Goal: Feedback & Contribution: Submit feedback/report problem

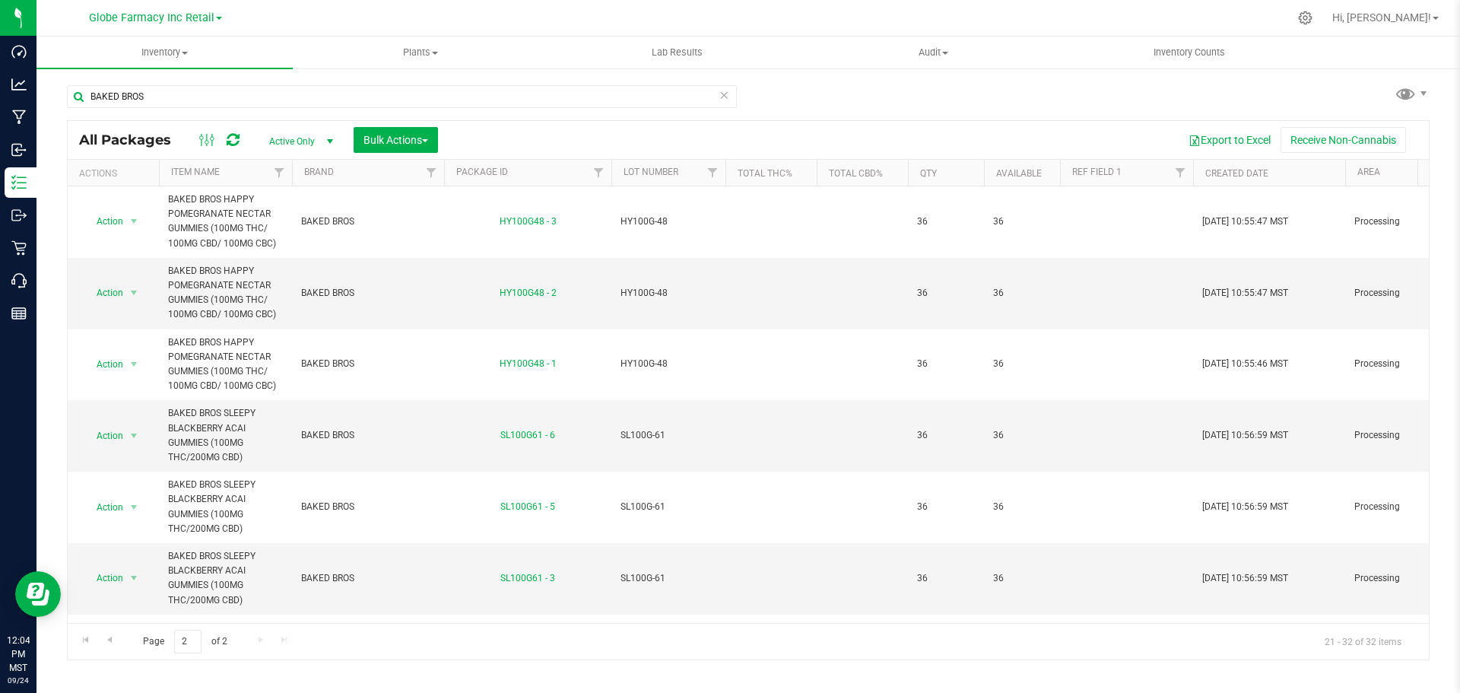
scroll to position [296, 0]
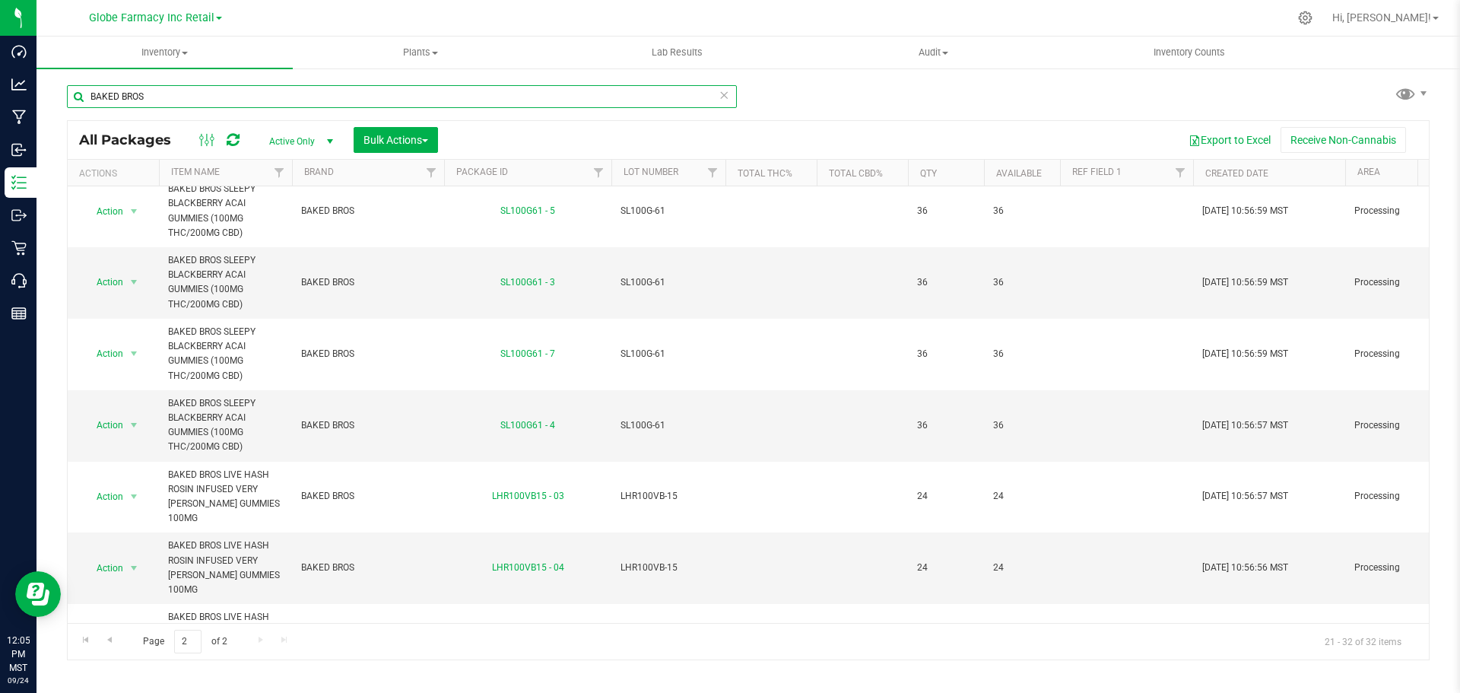
click at [446, 91] on input "BAKED BROS" at bounding box center [402, 96] width 670 height 23
click at [602, 88] on input "BAKED BROS" at bounding box center [402, 96] width 670 height 23
click at [447, 91] on input "BAKED BROS" at bounding box center [402, 96] width 670 height 23
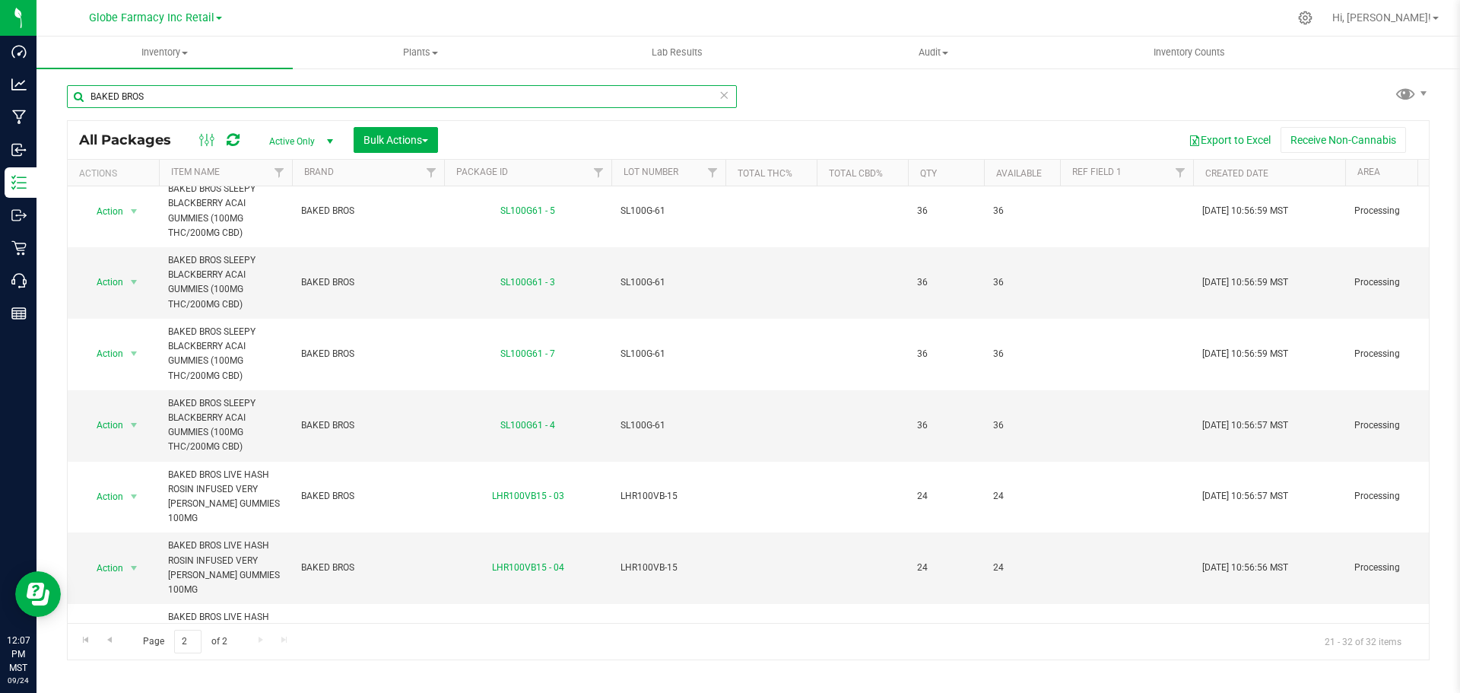
click at [447, 91] on input "BAKED BROS" at bounding box center [402, 96] width 670 height 23
click at [447, 92] on input "BAKED BROS" at bounding box center [402, 96] width 670 height 23
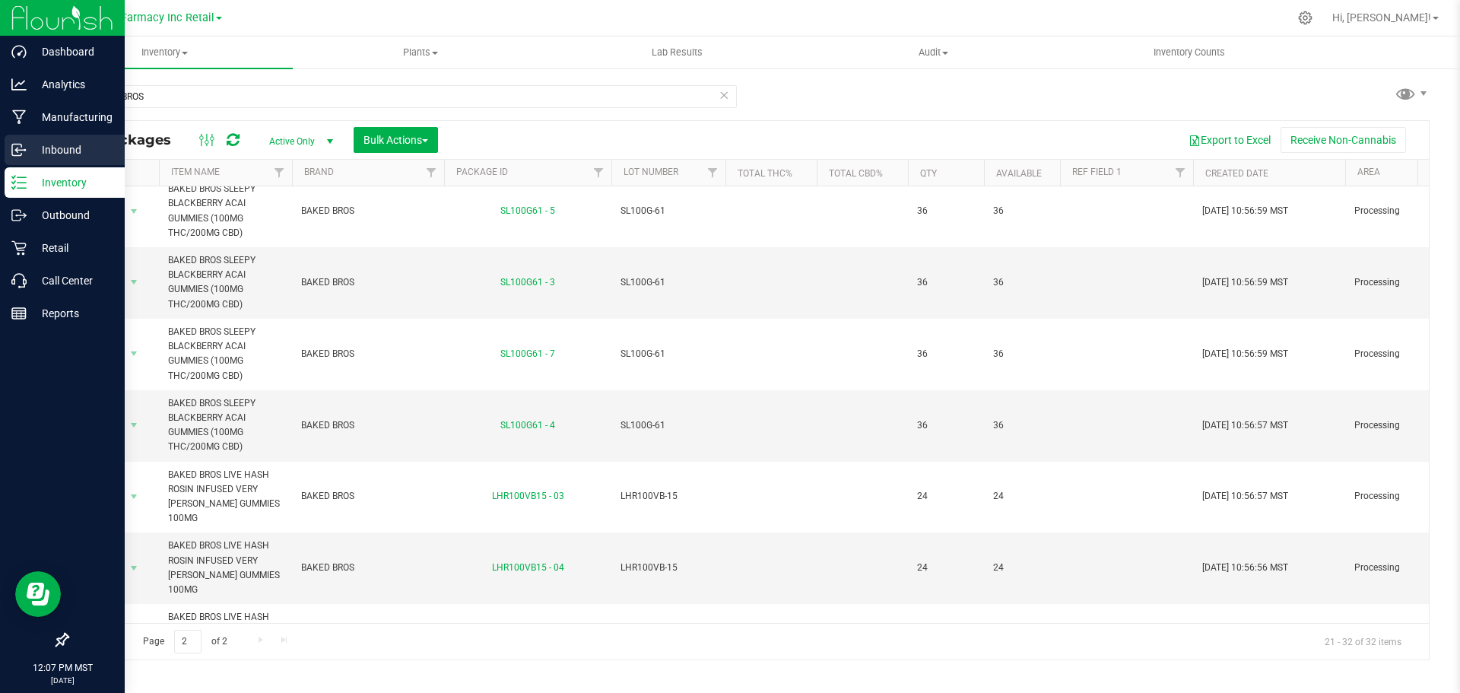
click at [66, 141] on p "Inbound" at bounding box center [72, 150] width 91 height 18
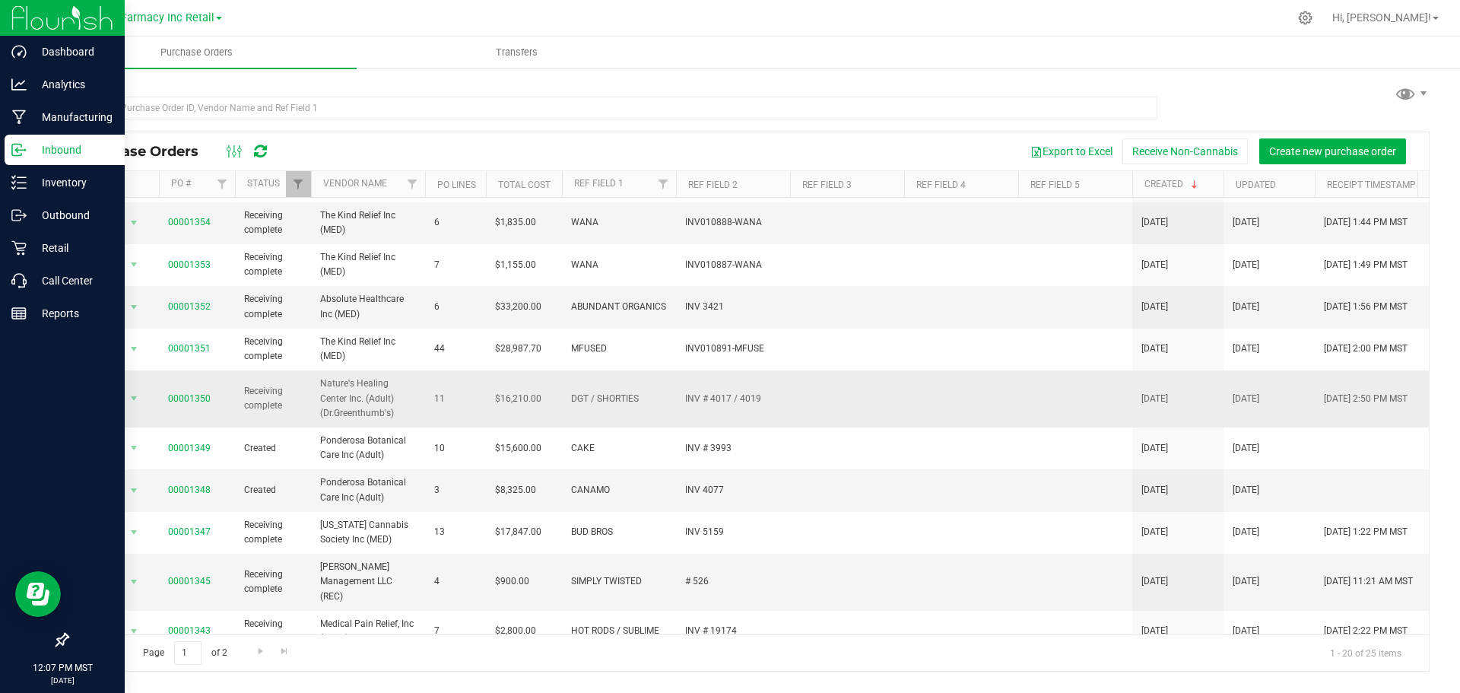
scroll to position [380, 0]
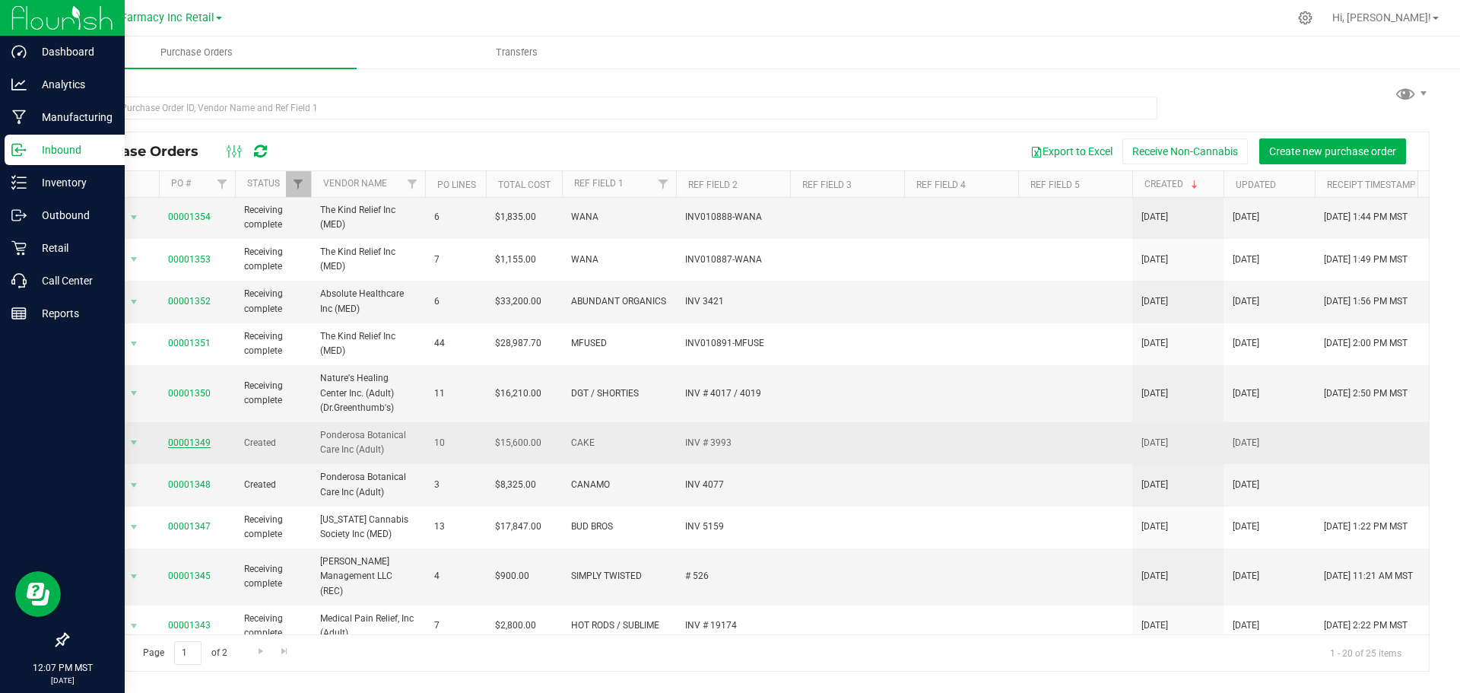
click at [182, 440] on link "00001349" at bounding box center [189, 442] width 43 height 11
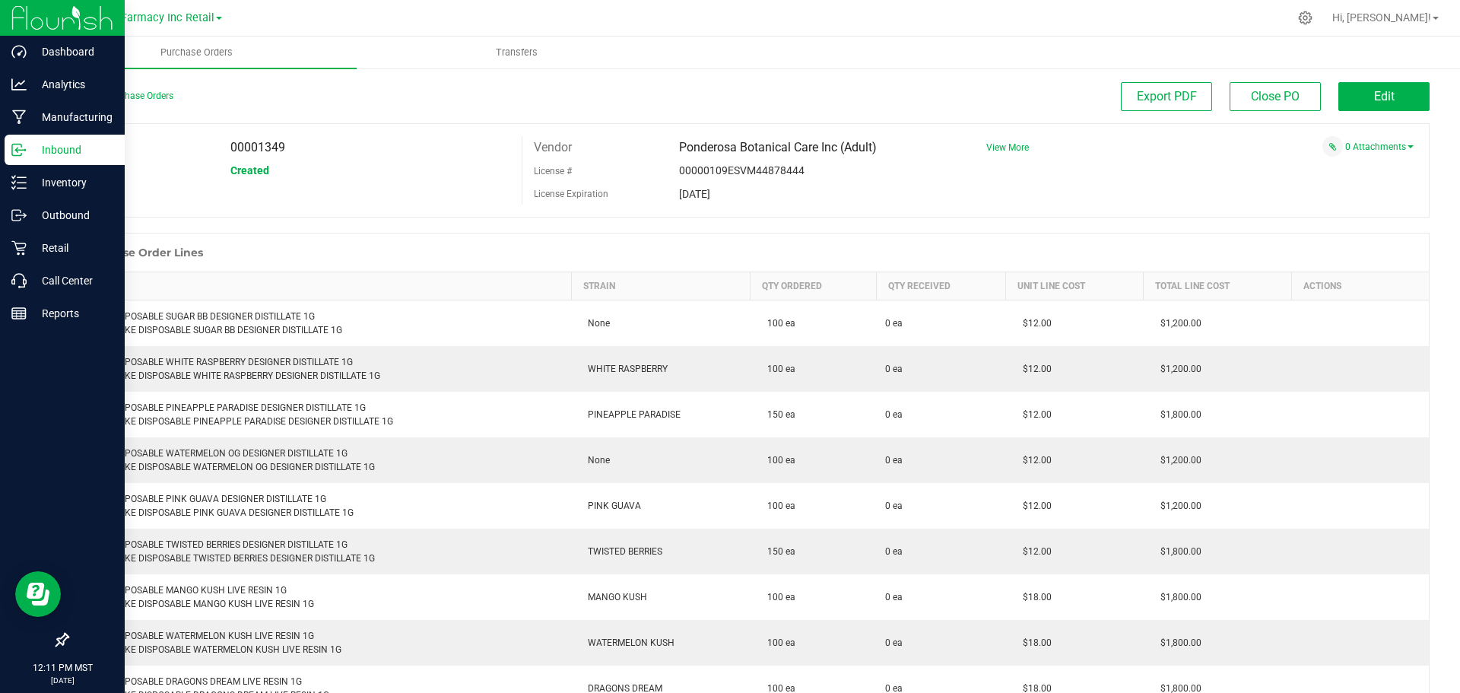
click at [1247, 211] on div "PO 00001349 Status Created Vendor Ponderosa Botanical Care Inc (Adult) License …" at bounding box center [748, 170] width 1363 height 94
click at [1216, 199] on div "PO 00001349 Status Created Vendor Ponderosa Botanical Care Inc (Adult) License …" at bounding box center [748, 170] width 1363 height 94
click at [1392, 138] on div "0 Attachments" at bounding box center [1194, 146] width 439 height 21
click at [1382, 142] on link "0 Attachments" at bounding box center [1380, 146] width 68 height 11
click at [1327, 157] on div "Attach new document" at bounding box center [1194, 167] width 439 height 21
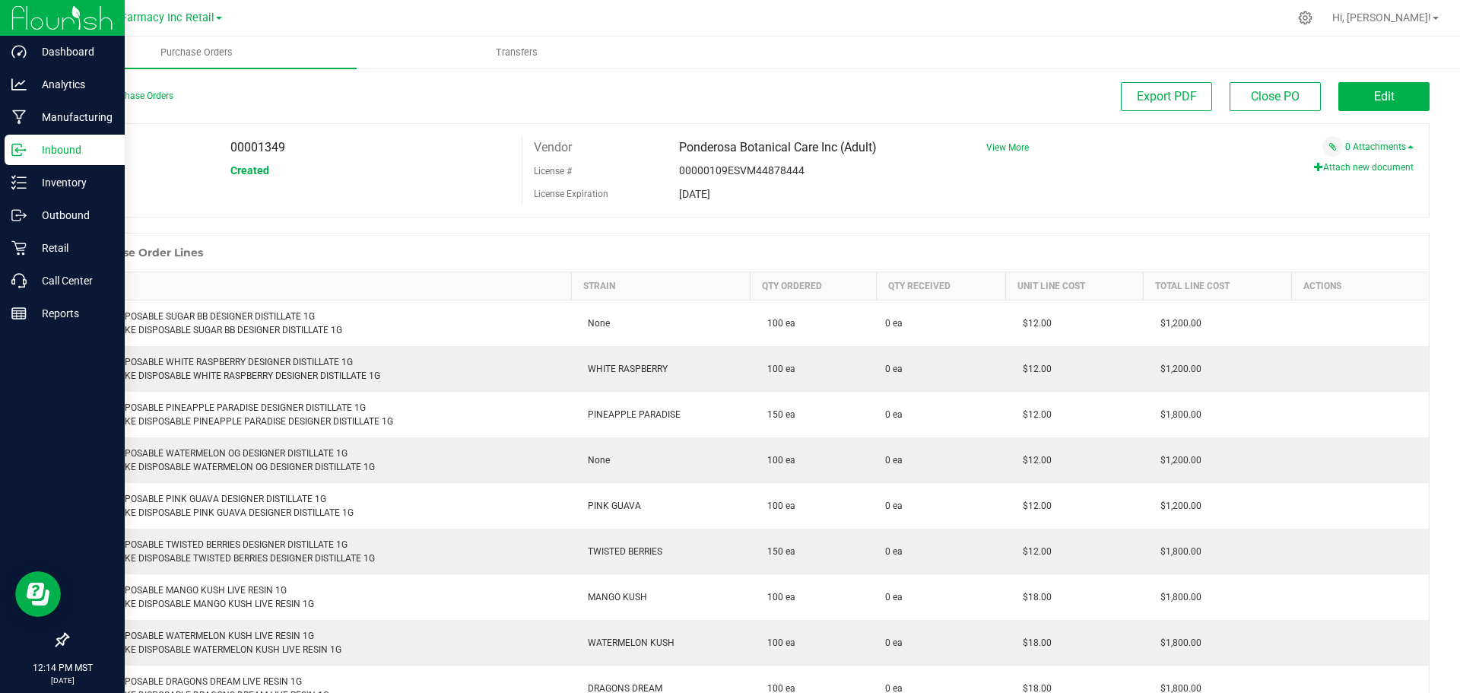
click at [1314, 168] on button "Attach new document" at bounding box center [1364, 167] width 100 height 14
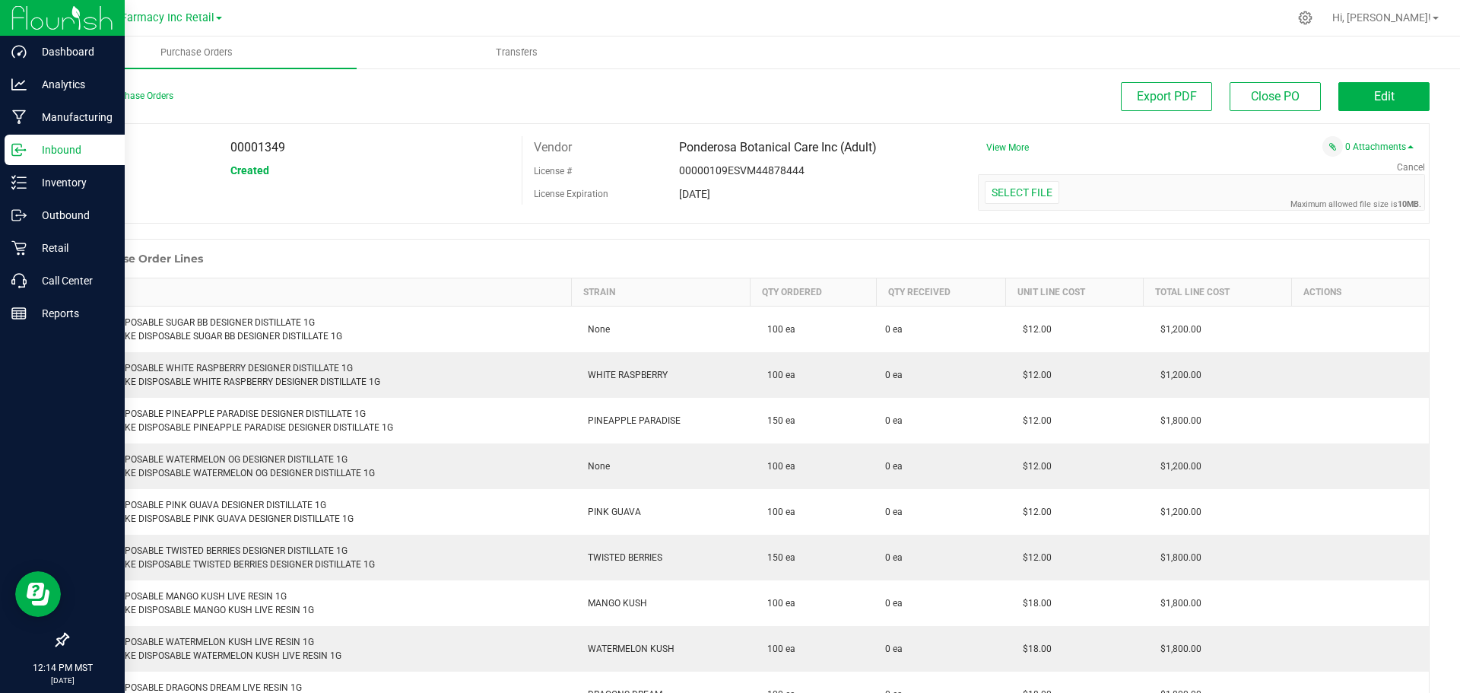
drag, startPoint x: 1290, startPoint y: 173, endPoint x: 1281, endPoint y: 176, distance: 9.9
click at [1285, 175] on div "Cancel Maximum allowed file size is 10MB . Select file Drop files here to upload" at bounding box center [1195, 185] width 462 height 50
click at [1009, 214] on div "PO 00001349 Status Created Vendor Ponderosa Botanical Care Inc (Adult) License …" at bounding box center [748, 173] width 1363 height 100
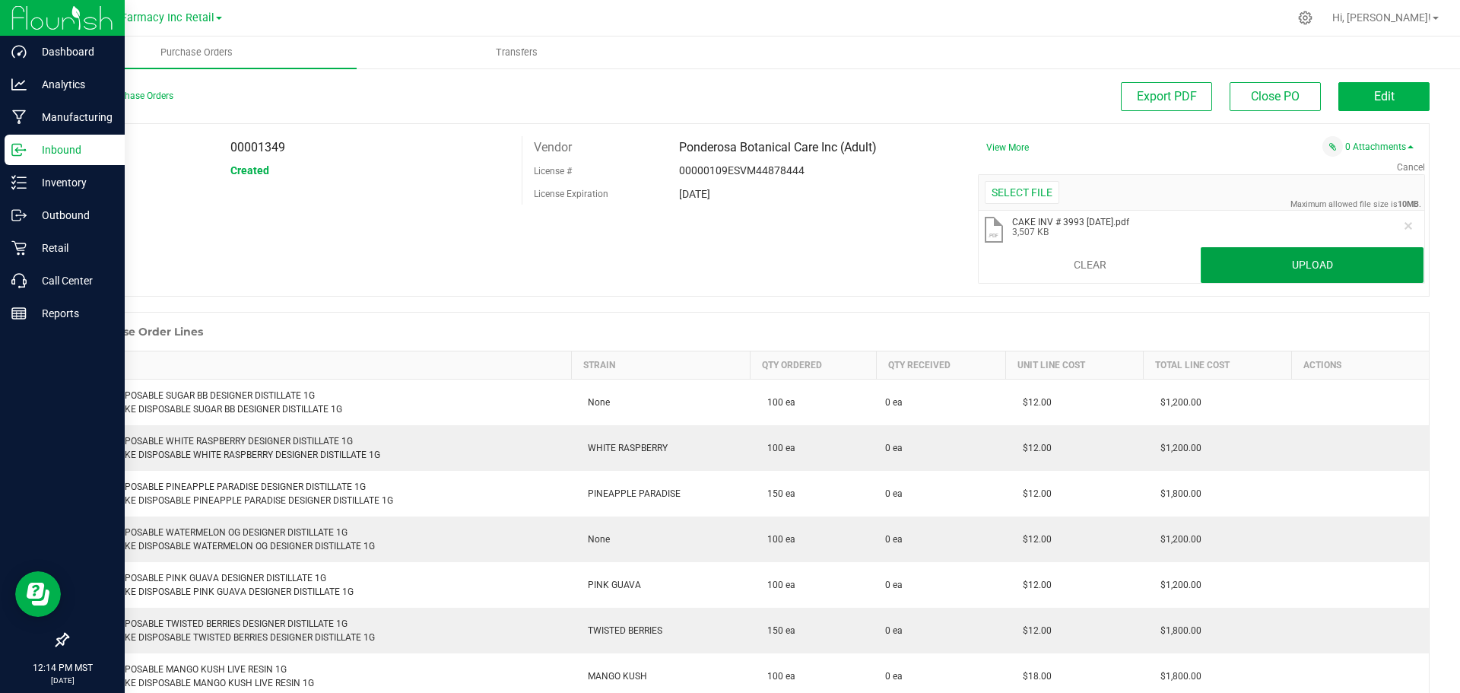
click at [1330, 260] on button "Upload" at bounding box center [1312, 265] width 223 height 37
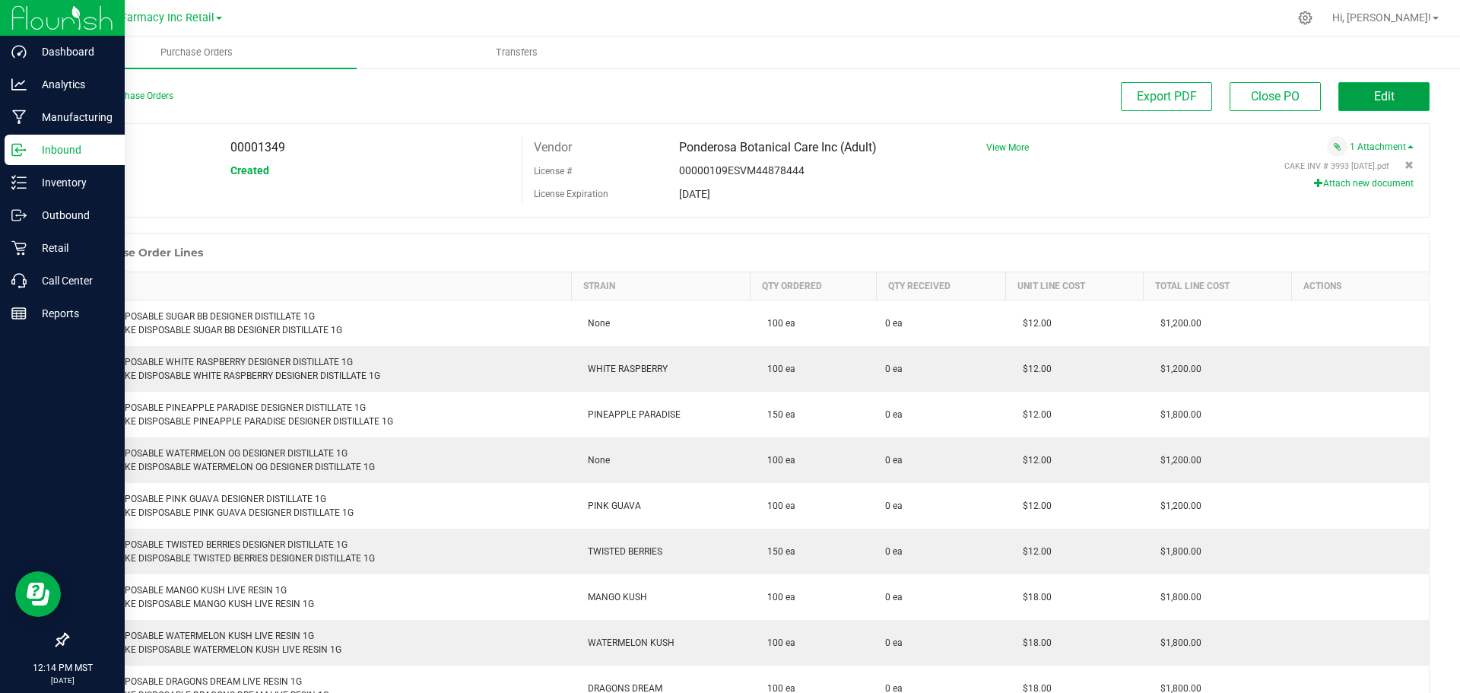
click at [1405, 82] on button "Edit" at bounding box center [1384, 96] width 91 height 29
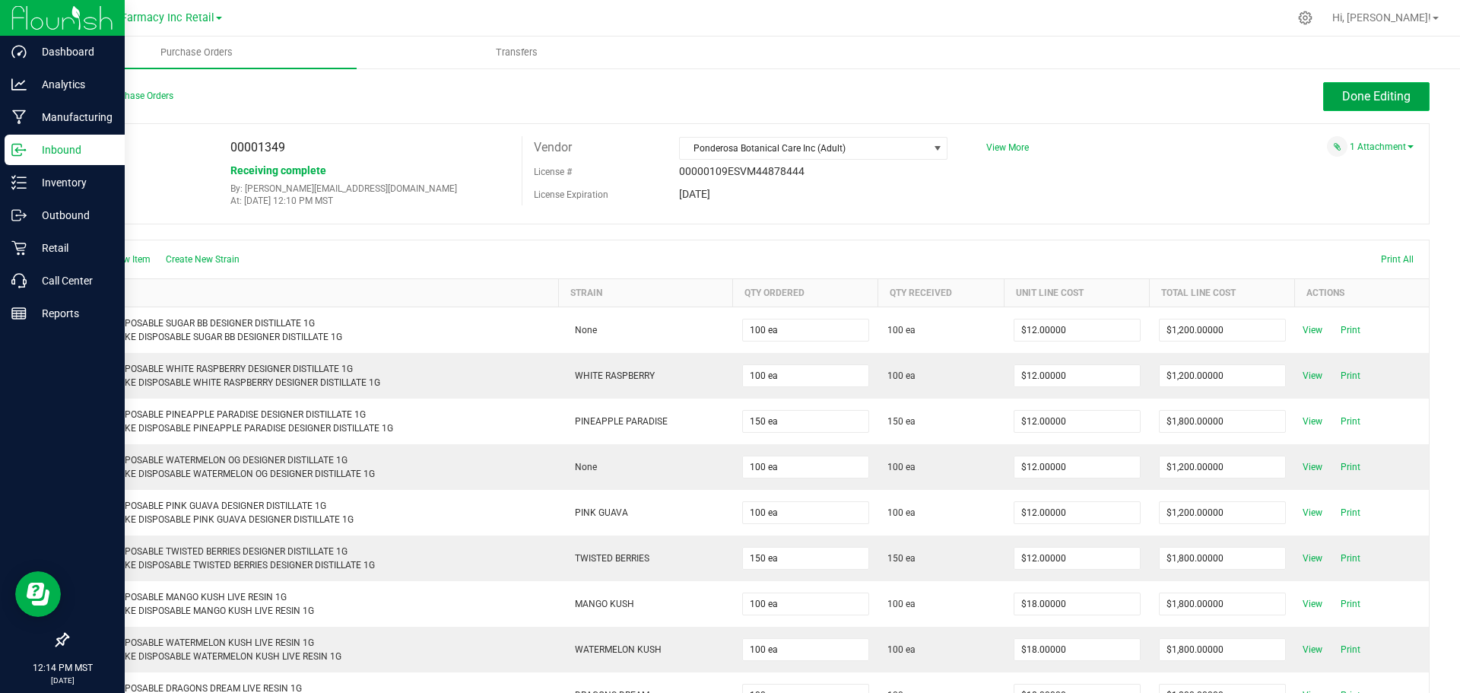
click at [1399, 87] on button "Done Editing" at bounding box center [1376, 96] width 106 height 29
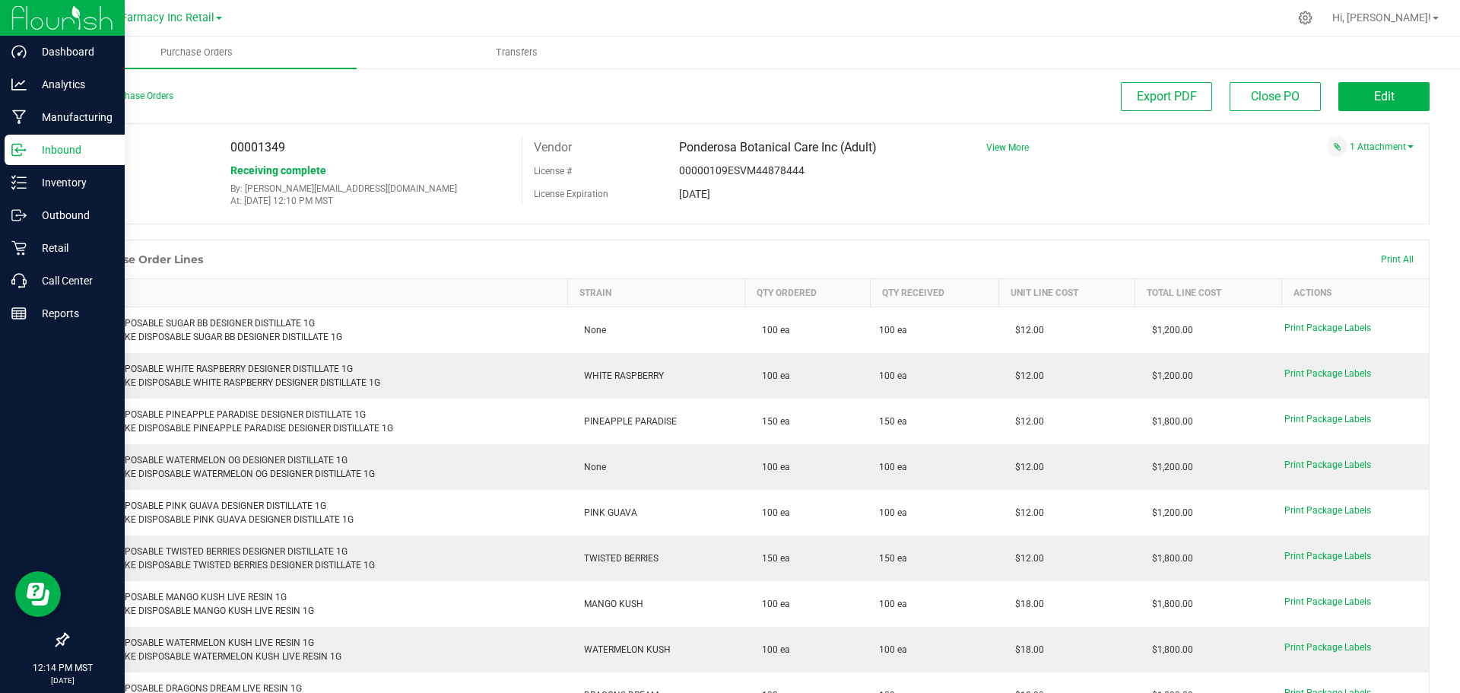
click at [1261, 195] on div "PO 00001349 Status Receiving complete By: [EMAIL_ADDRESS][DOMAIN_NAME] At: [DAT…" at bounding box center [748, 173] width 1363 height 101
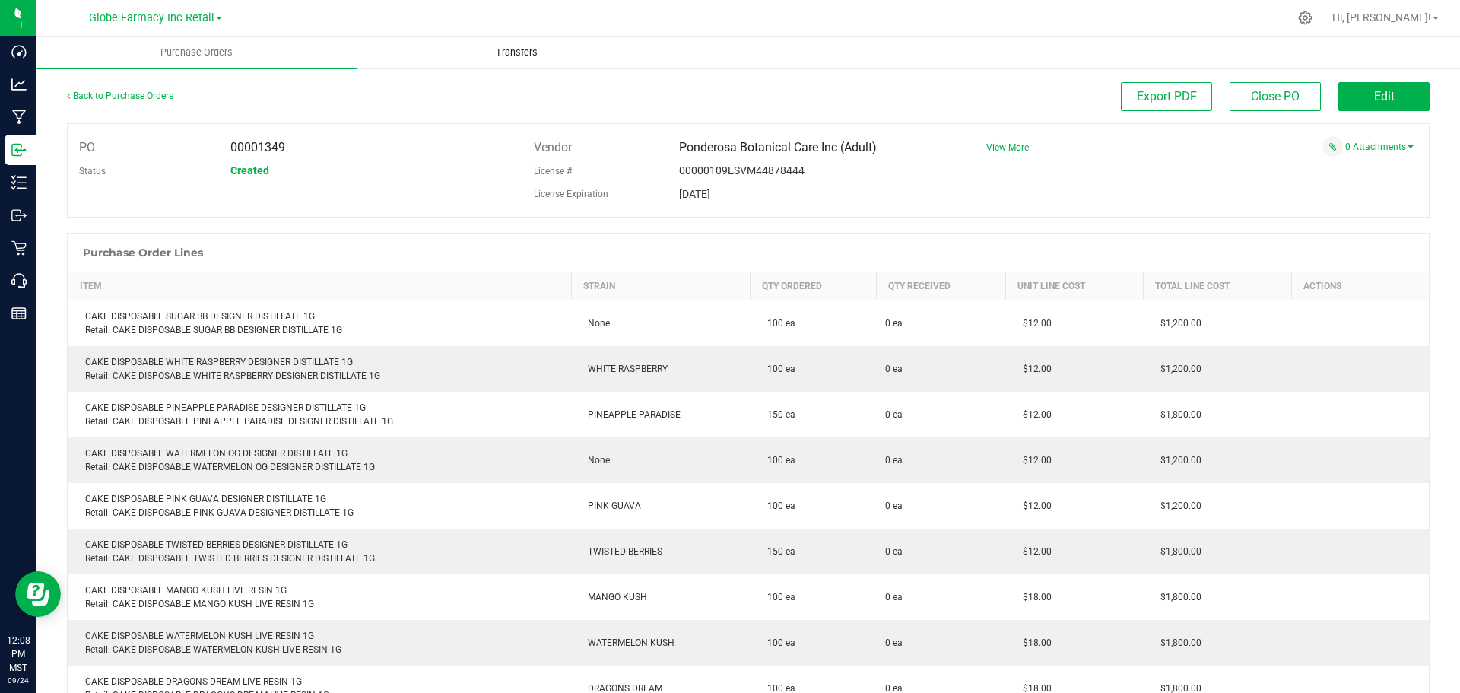
click at [551, 50] on span "Transfers" at bounding box center [516, 53] width 83 height 14
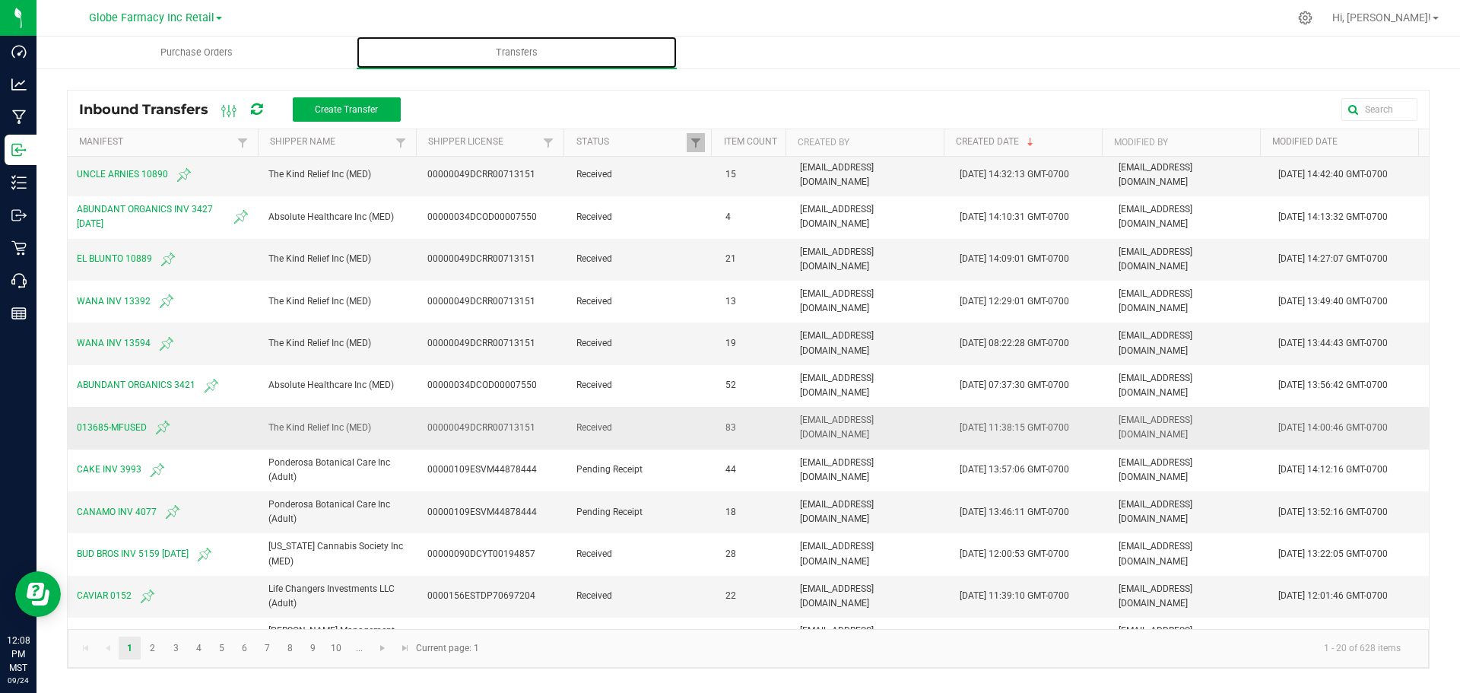
scroll to position [304, 0]
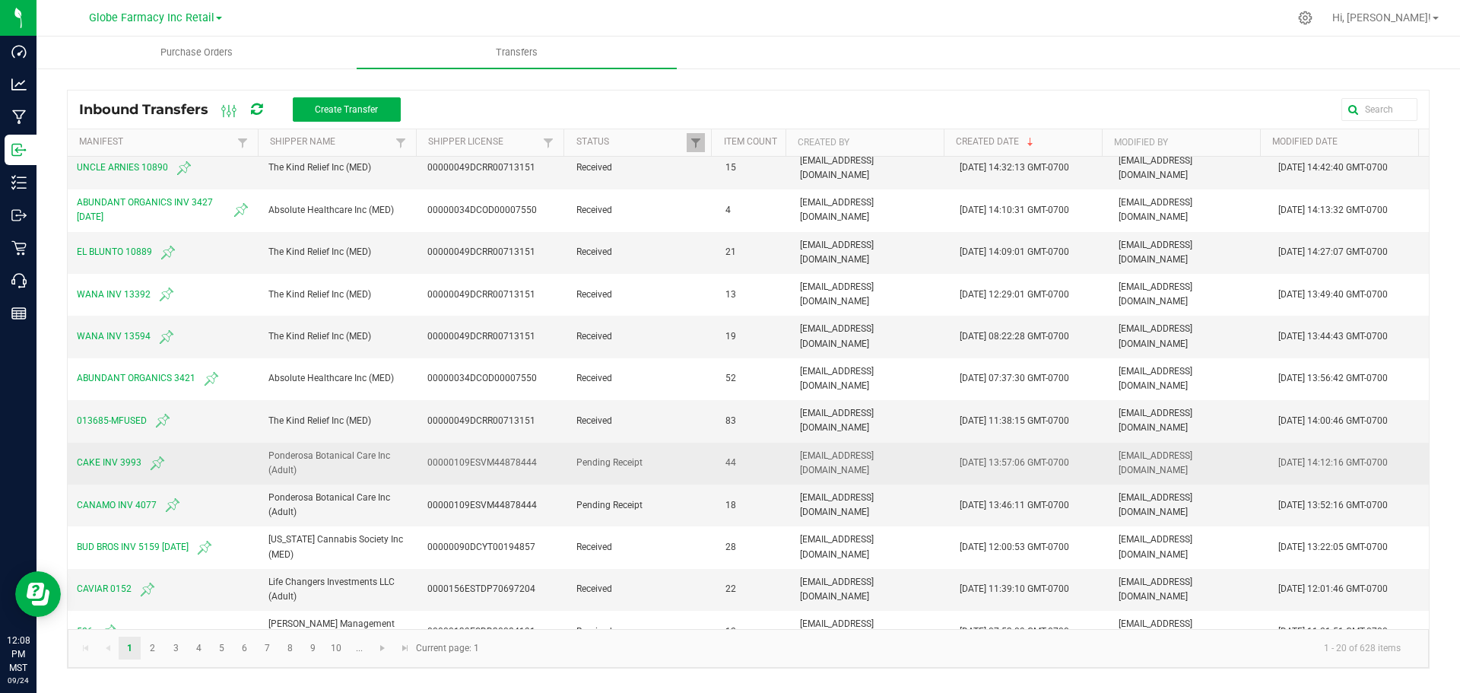
click at [97, 465] on span "CAKE INV 3993" at bounding box center [163, 463] width 173 height 18
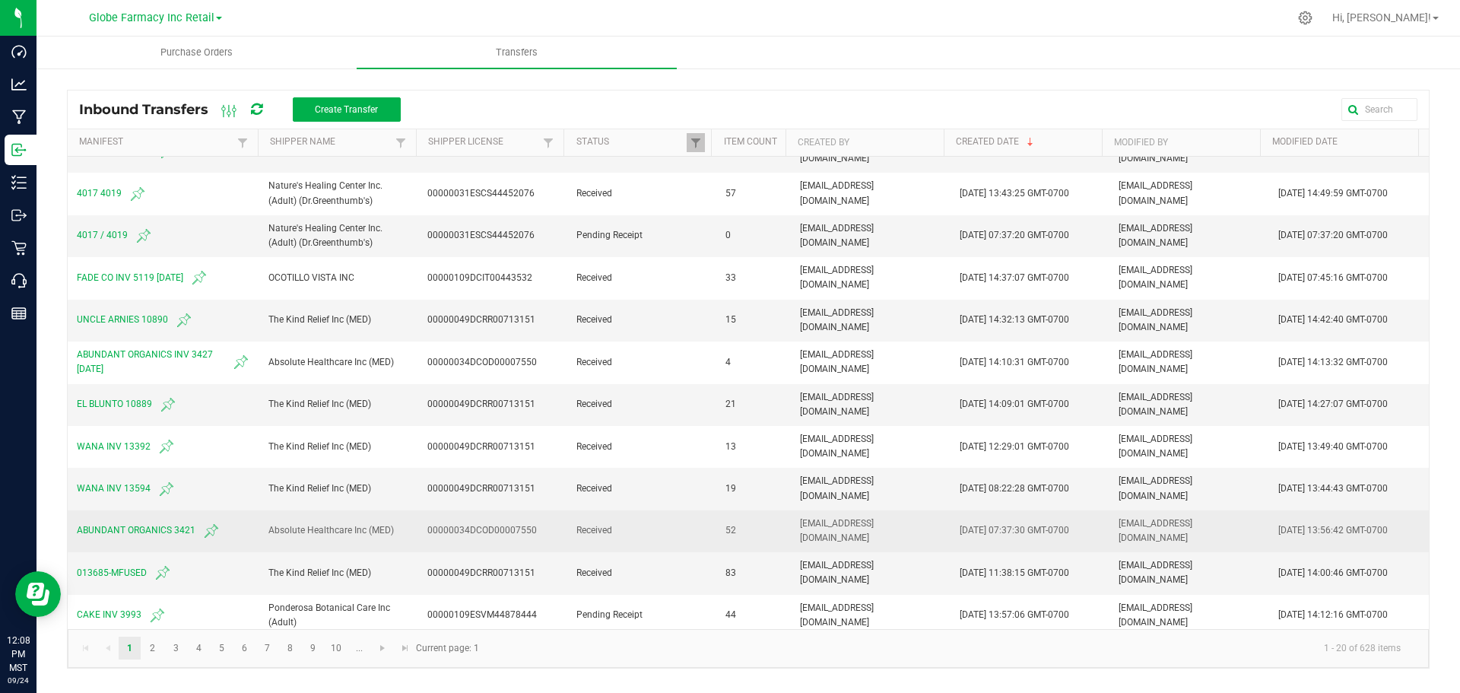
scroll to position [370, 0]
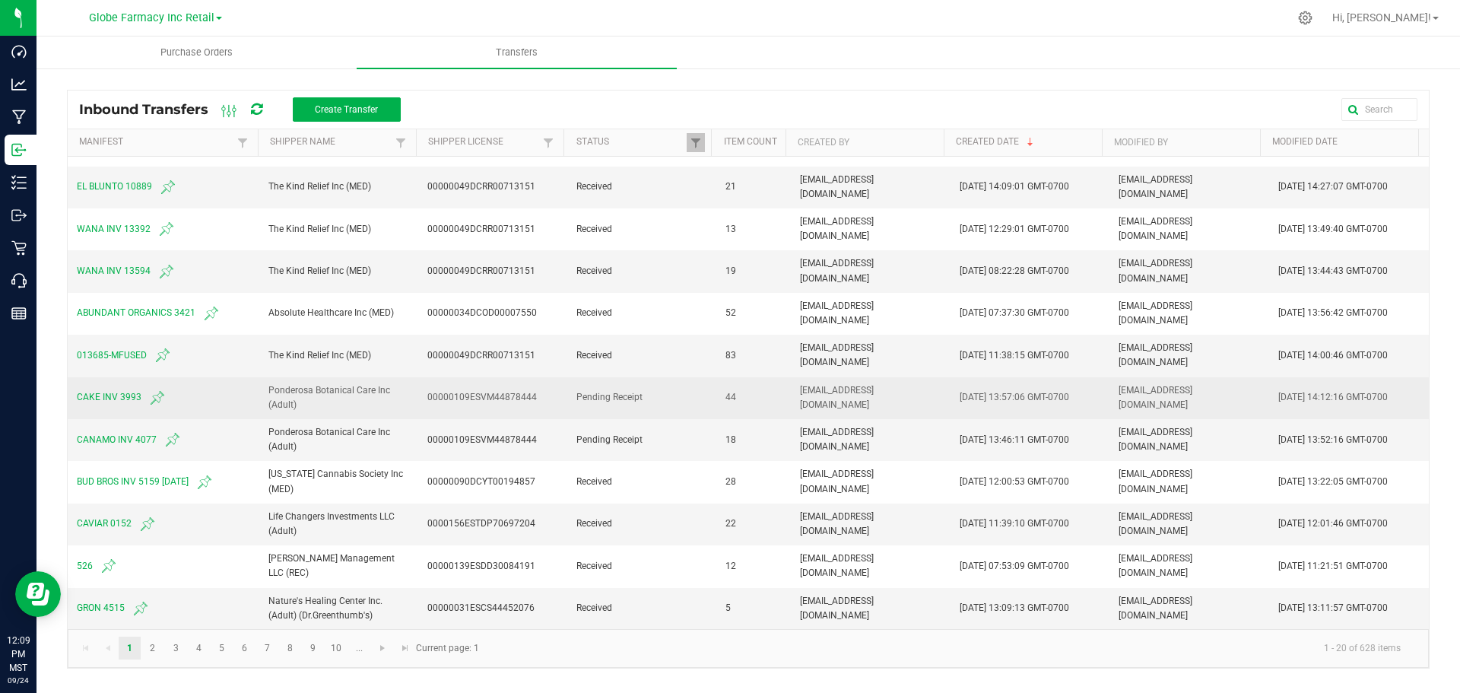
click at [121, 400] on span "CAKE INV 3993" at bounding box center [163, 398] width 173 height 18
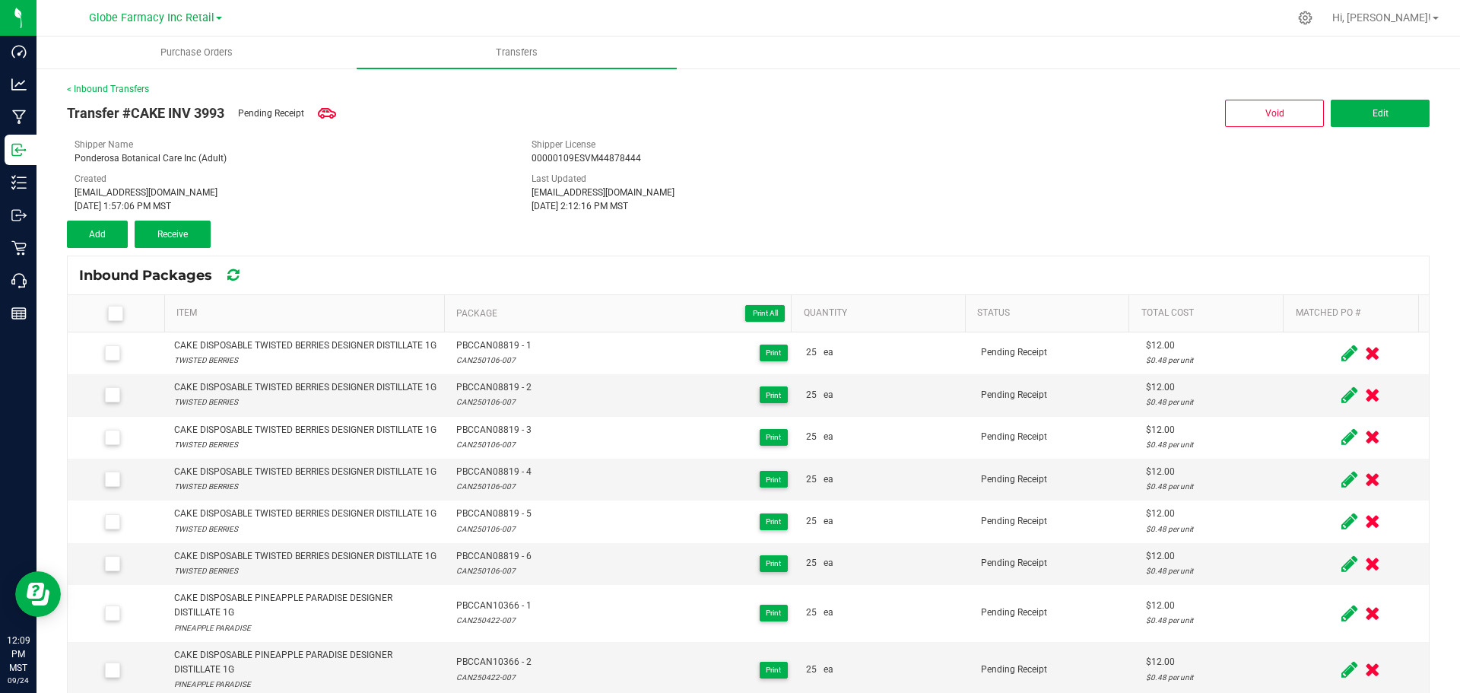
click at [124, 319] on label at bounding box center [118, 313] width 79 height 15
click at [0, 0] on input "checkbox" at bounding box center [0, 0] width 0 height 0
click at [161, 240] on button "Receive (44)" at bounding box center [173, 234] width 76 height 27
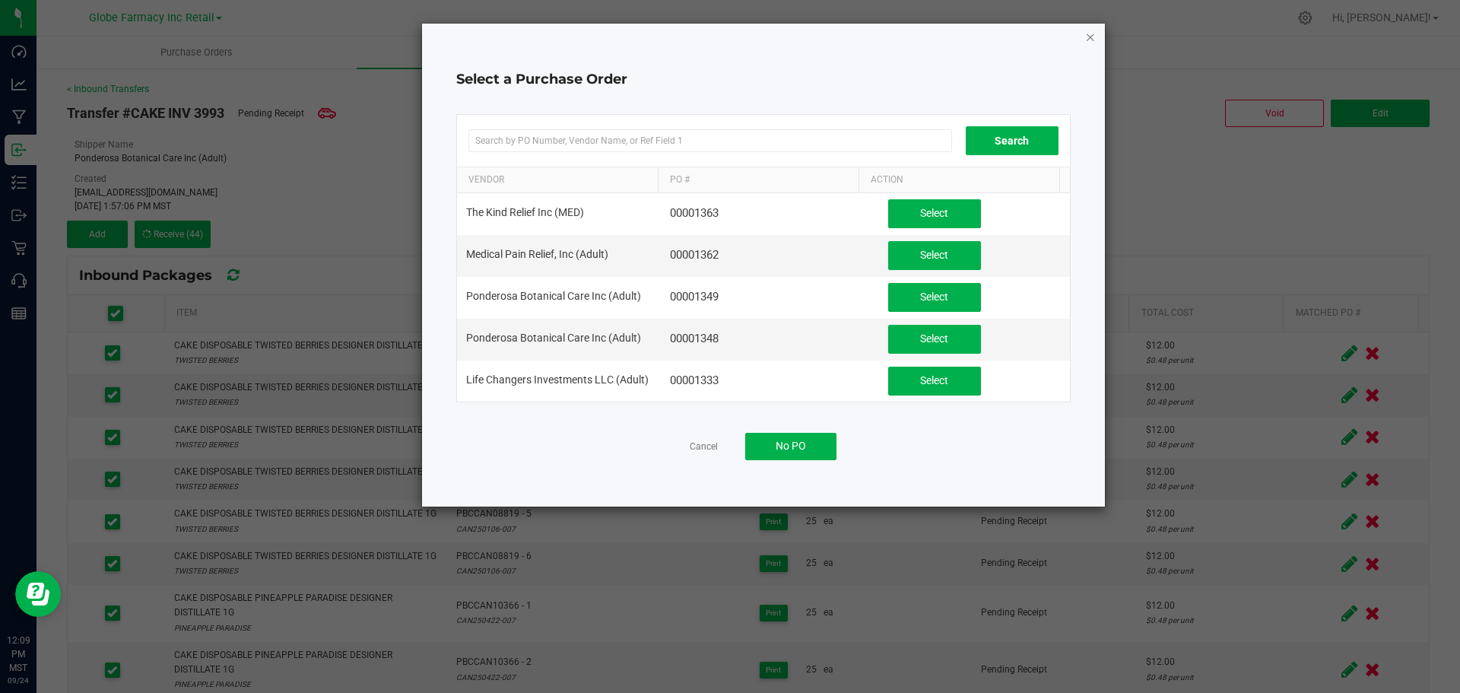
click at [1092, 37] on icon "button" at bounding box center [1090, 36] width 11 height 18
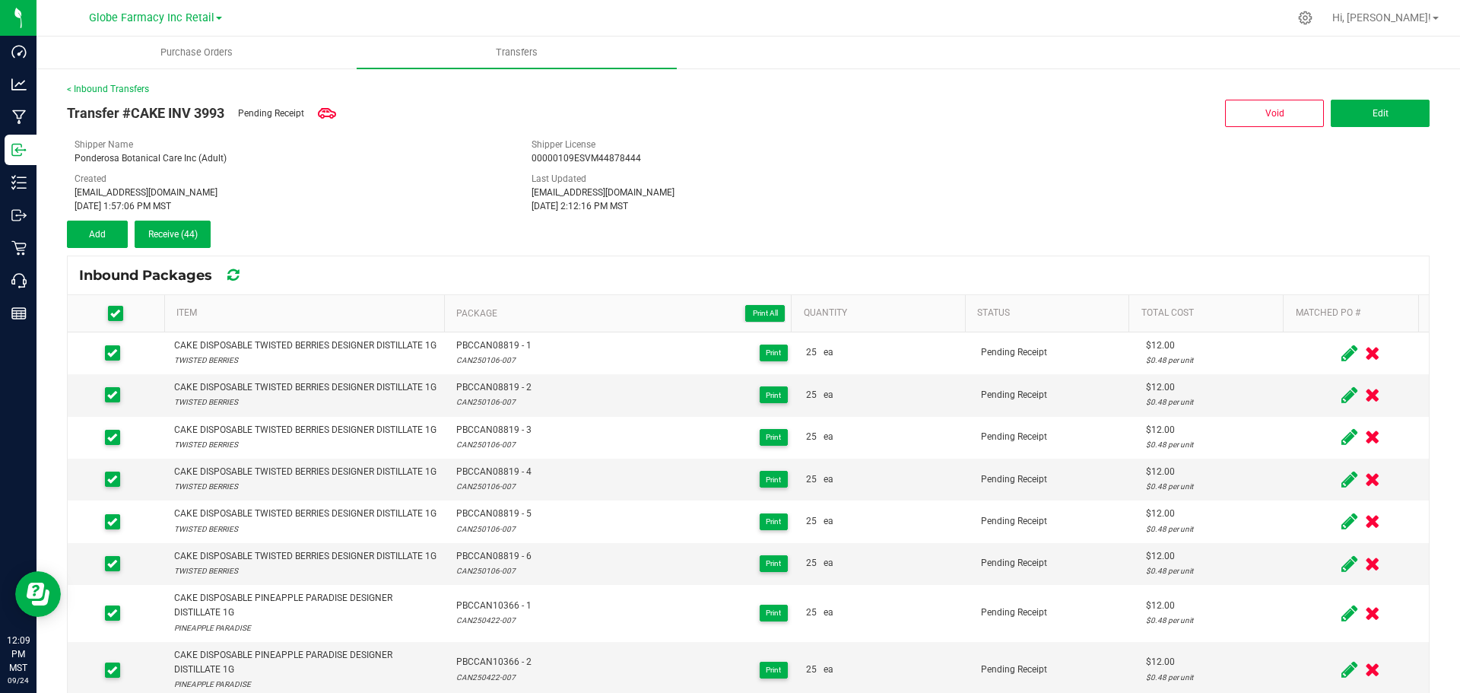
scroll to position [604, 0]
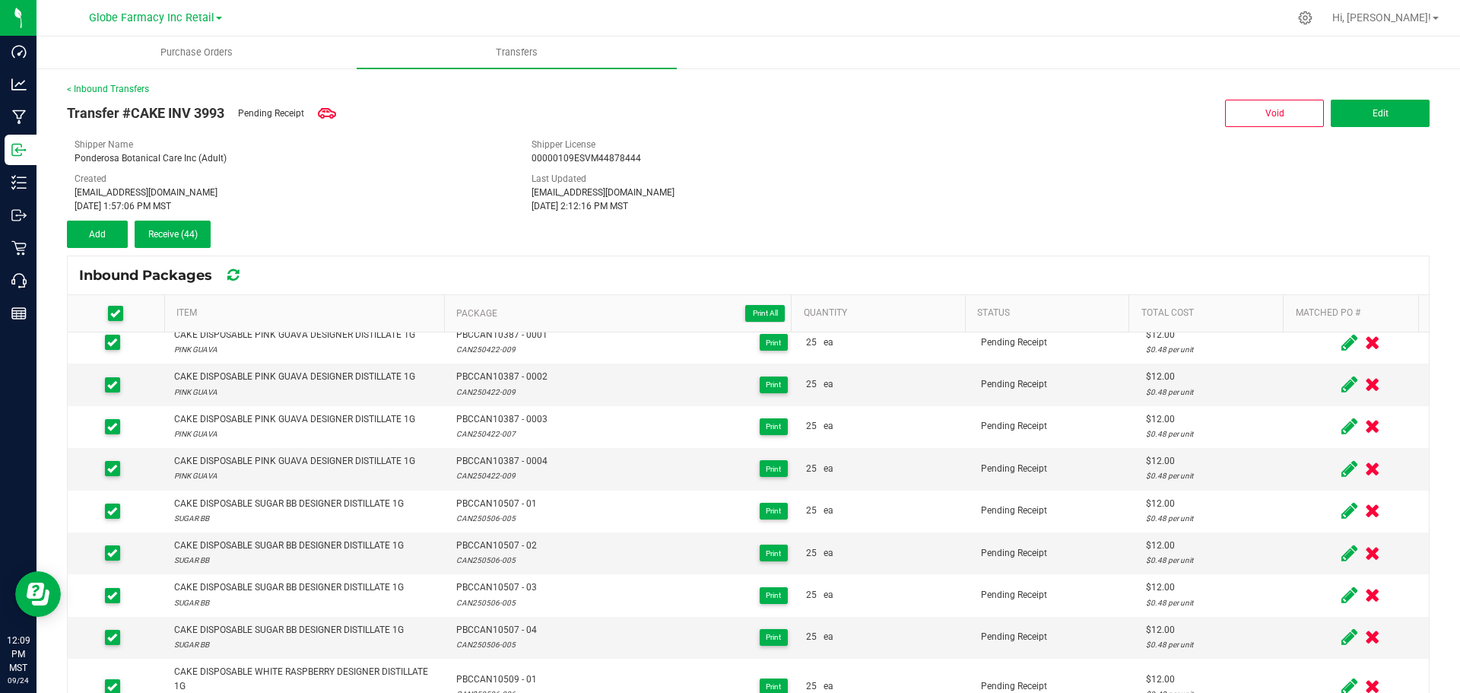
click at [171, 249] on div "< Inbound Transfers Transfer #CAKE INV 3993 Pending Receipt Void Edit Shipper N…" at bounding box center [748, 465] width 1363 height 767
click at [183, 240] on button "Receive (44)" at bounding box center [173, 234] width 76 height 27
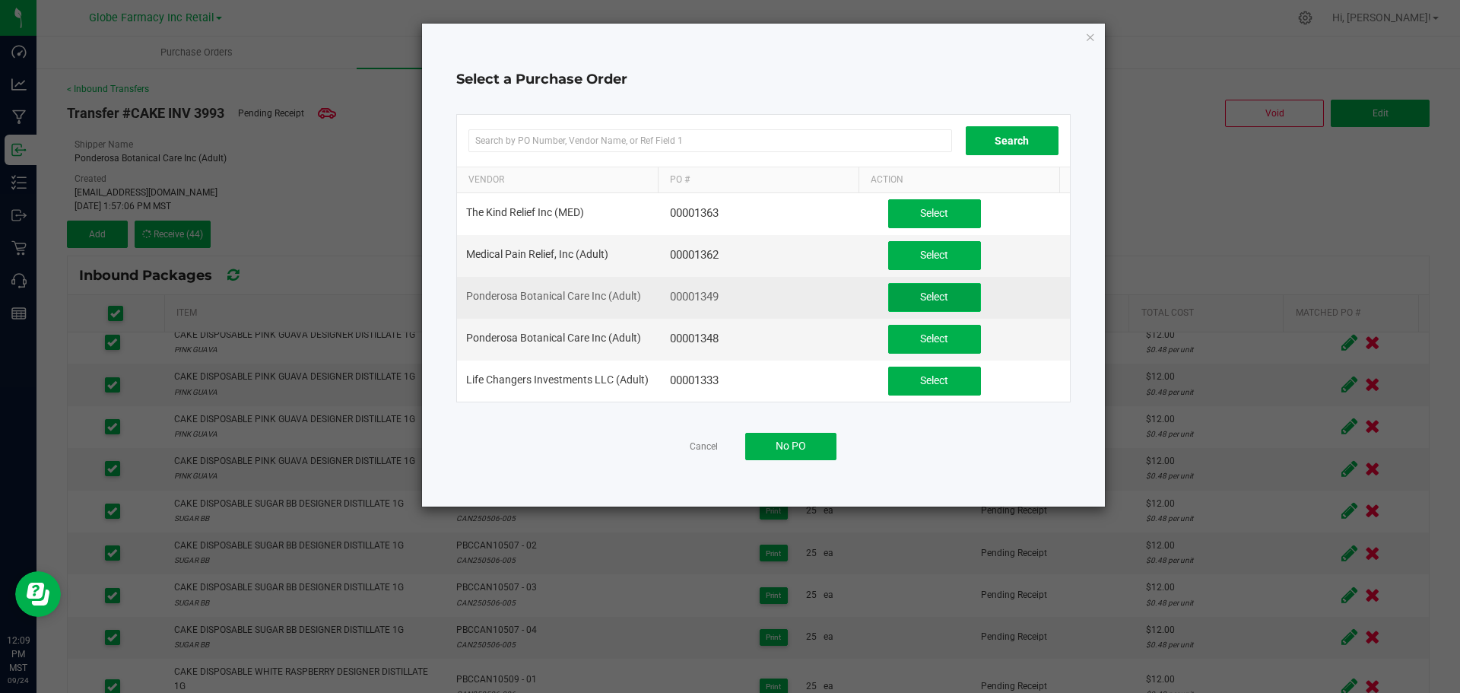
click at [920, 300] on span "Select" at bounding box center [934, 297] width 28 height 12
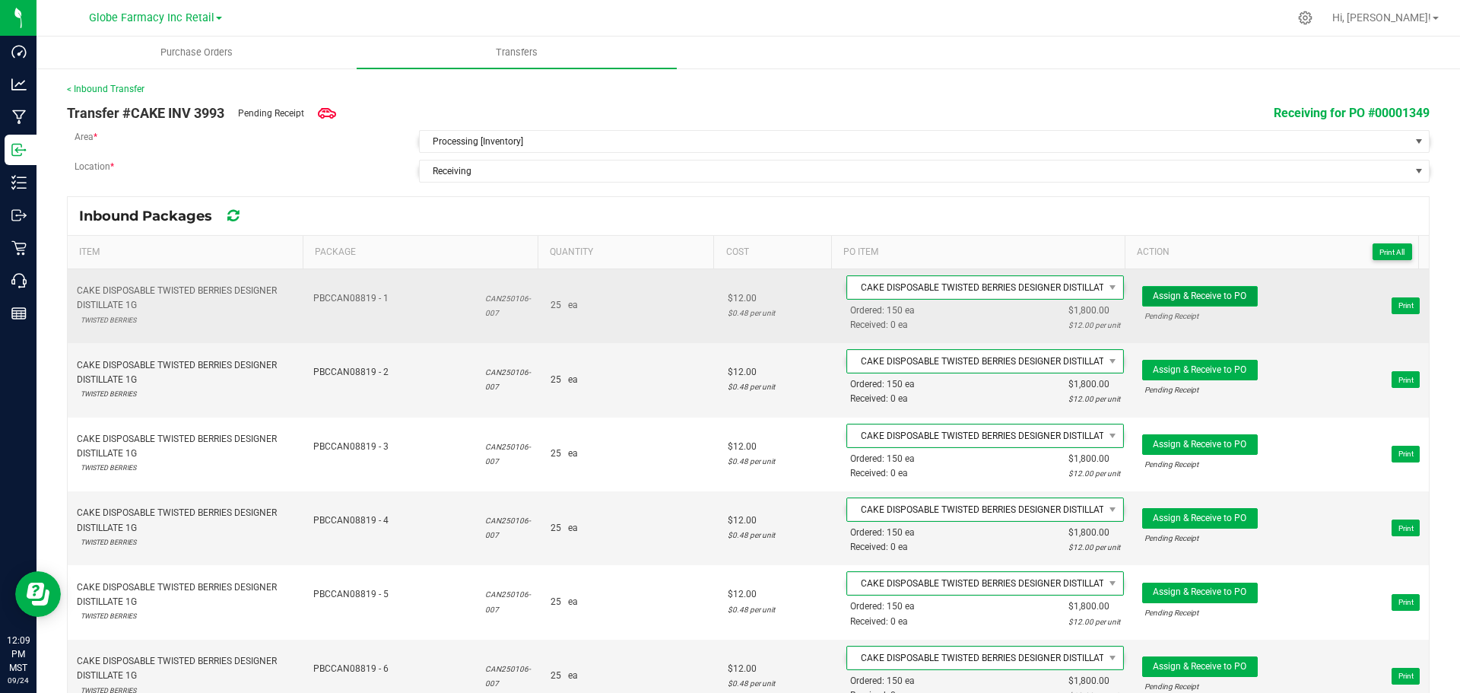
click at [1222, 294] on span "Assign & Receive to PO" at bounding box center [1200, 296] width 94 height 11
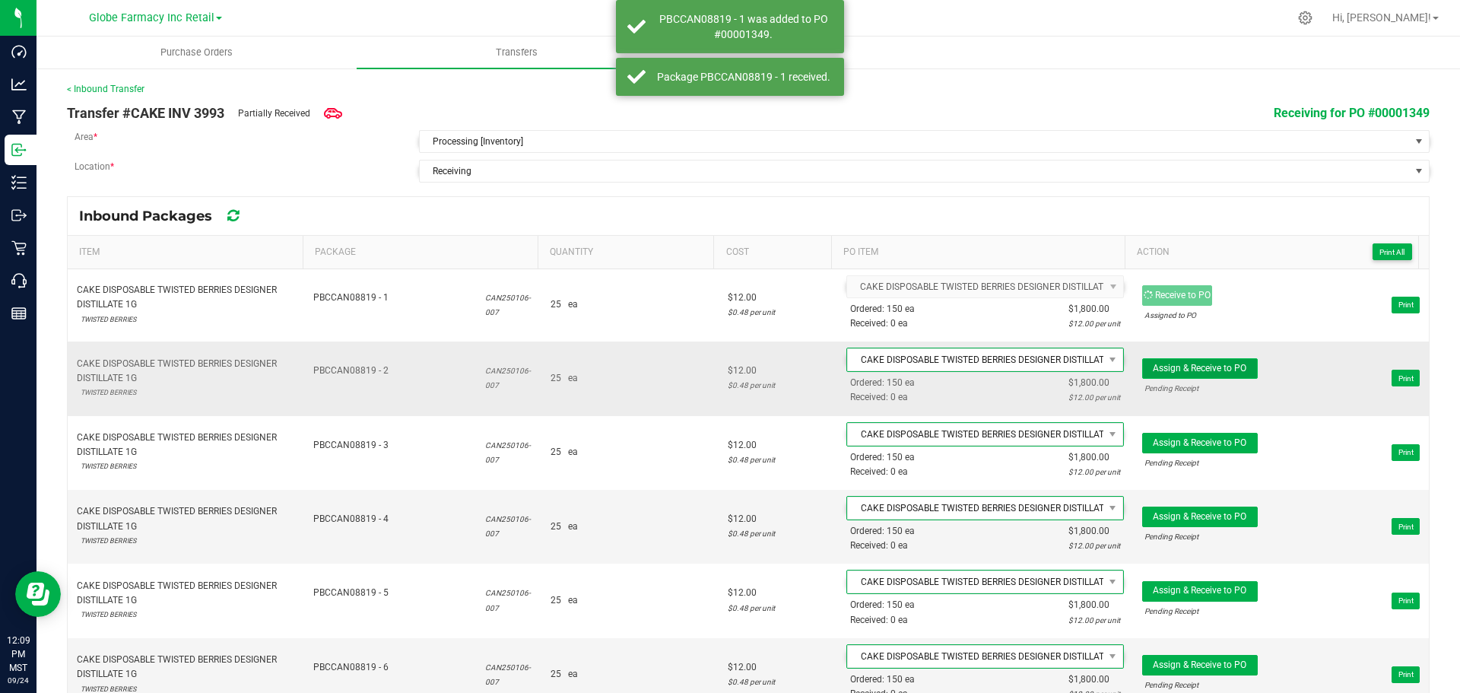
click at [1215, 370] on span "Assign & Receive to PO" at bounding box center [1200, 368] width 94 height 11
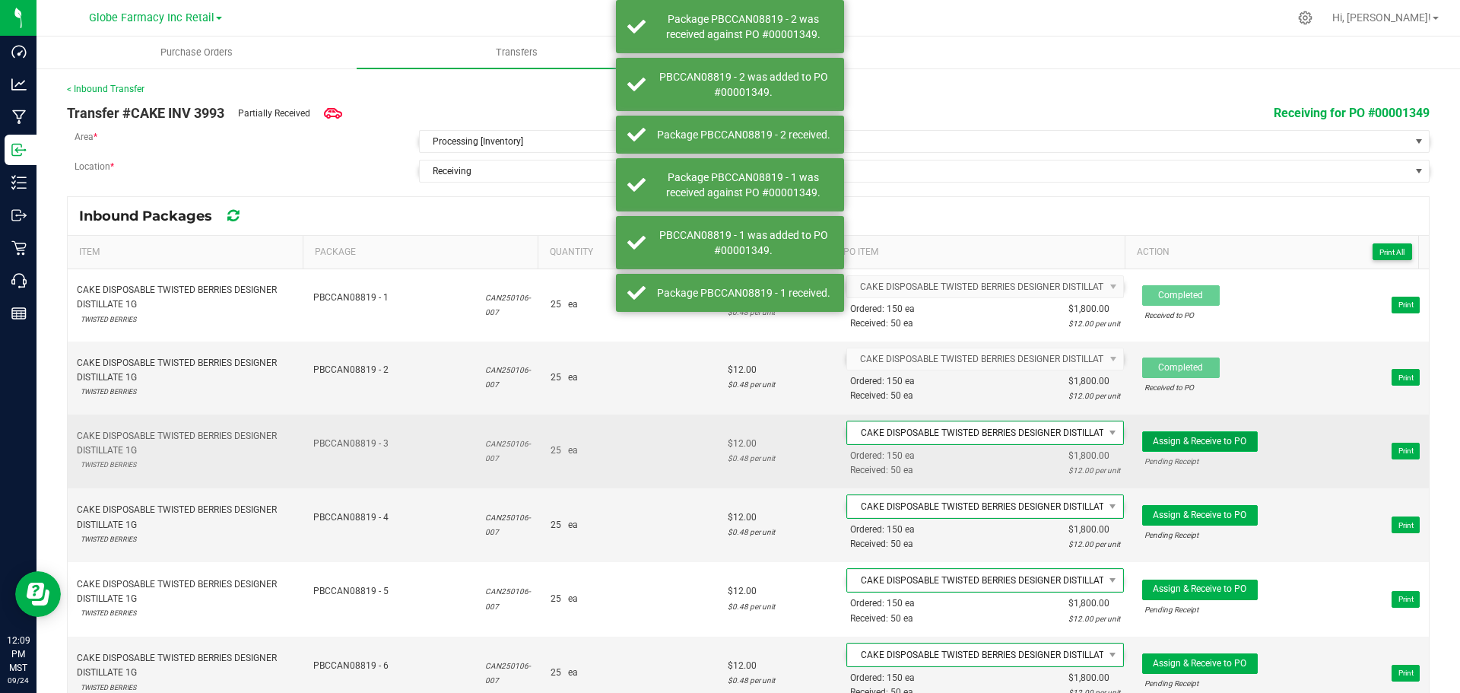
click at [1218, 446] on button "Assign & Receive to PO" at bounding box center [1200, 441] width 116 height 21
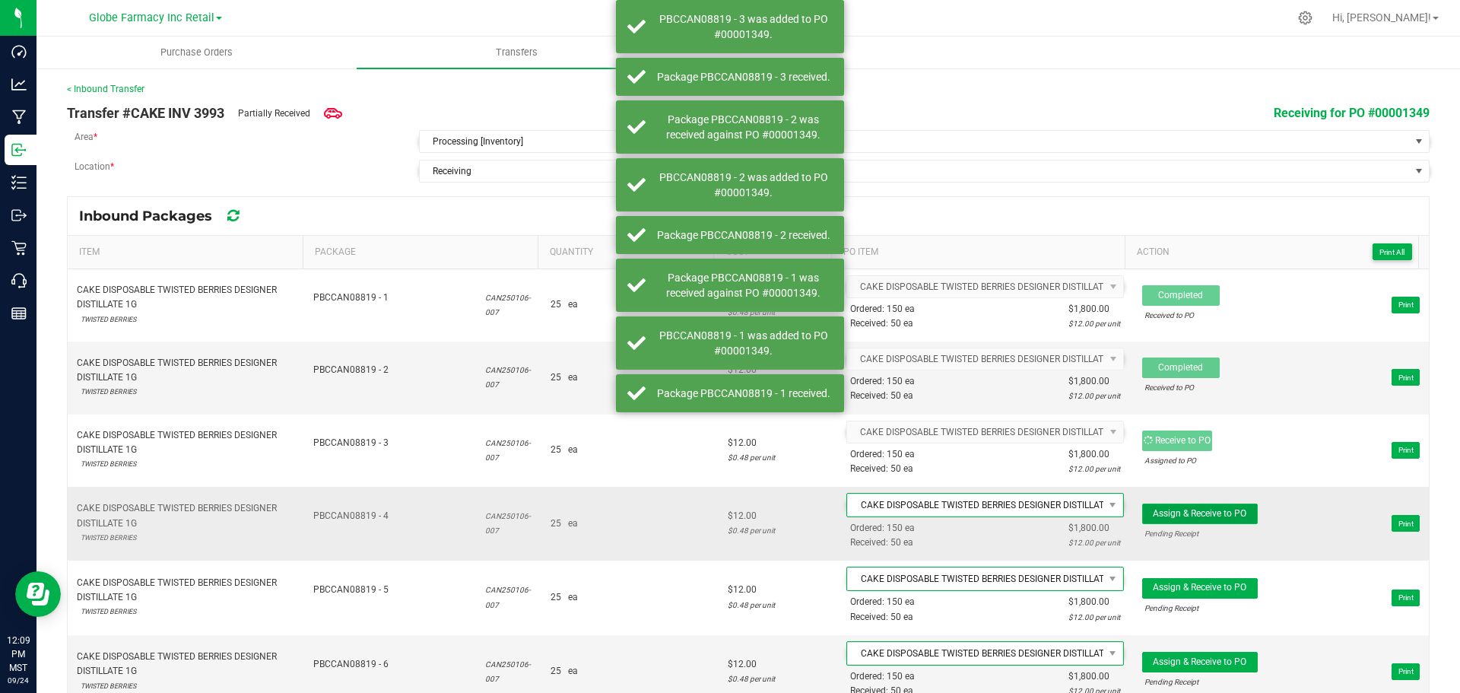
click at [1227, 522] on button "Assign & Receive to PO" at bounding box center [1200, 514] width 116 height 21
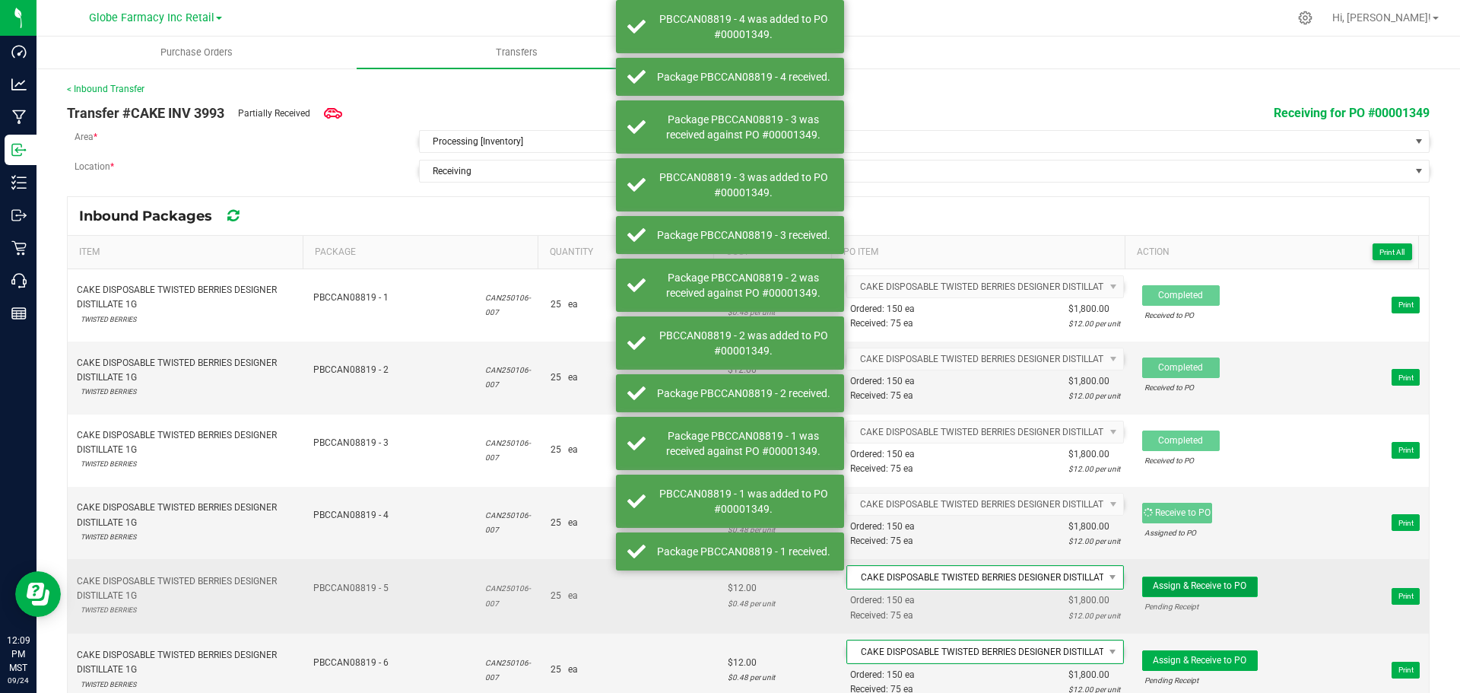
click at [1215, 589] on span "Assign & Receive to PO" at bounding box center [1200, 585] width 94 height 11
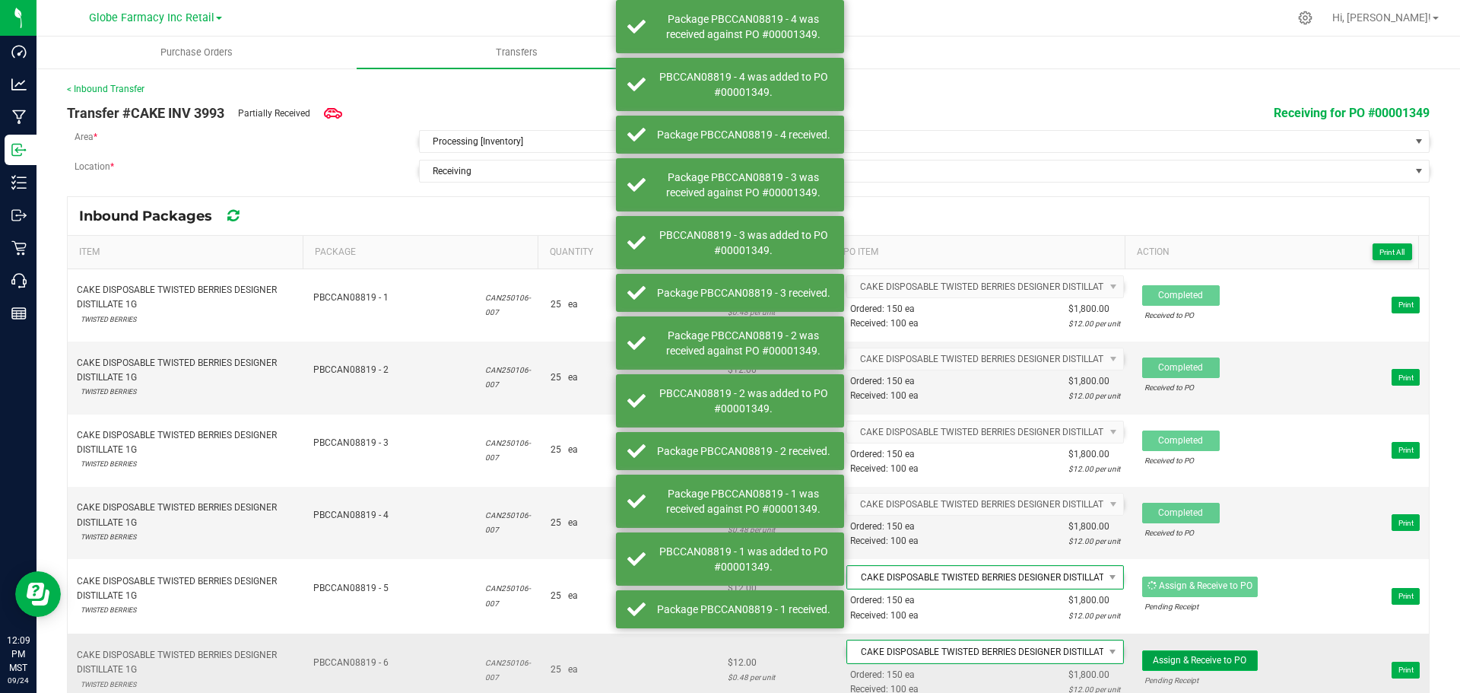
click at [1218, 663] on span "Assign & Receive to PO" at bounding box center [1200, 660] width 94 height 11
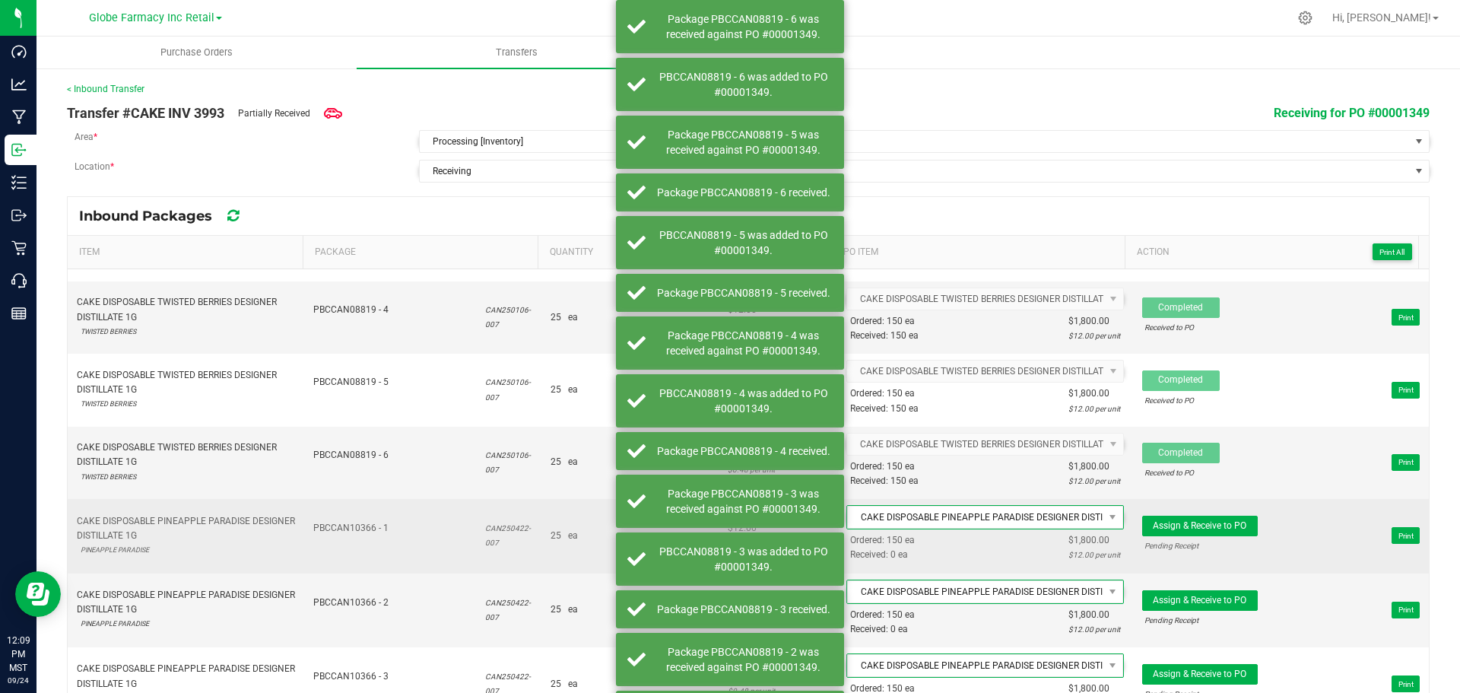
scroll to position [228, 0]
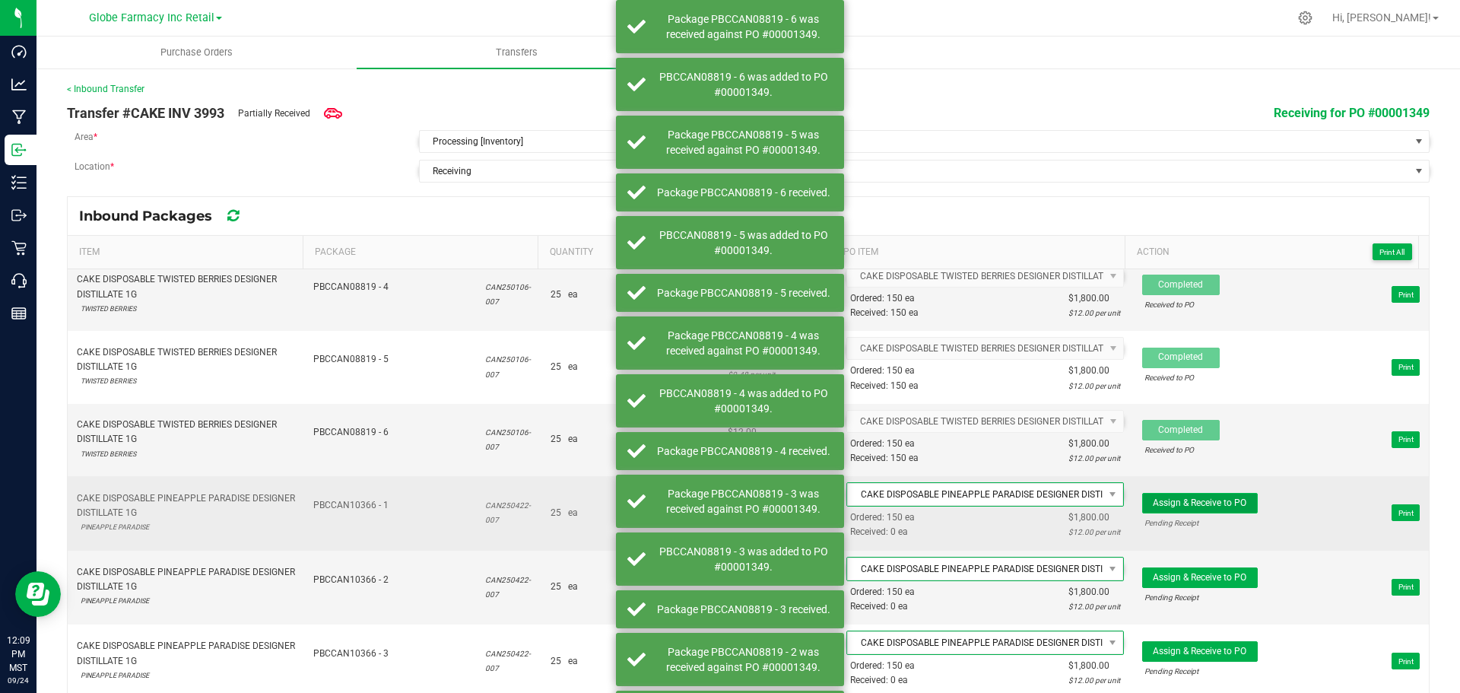
click at [1226, 510] on button "Assign & Receive to PO" at bounding box center [1200, 503] width 116 height 21
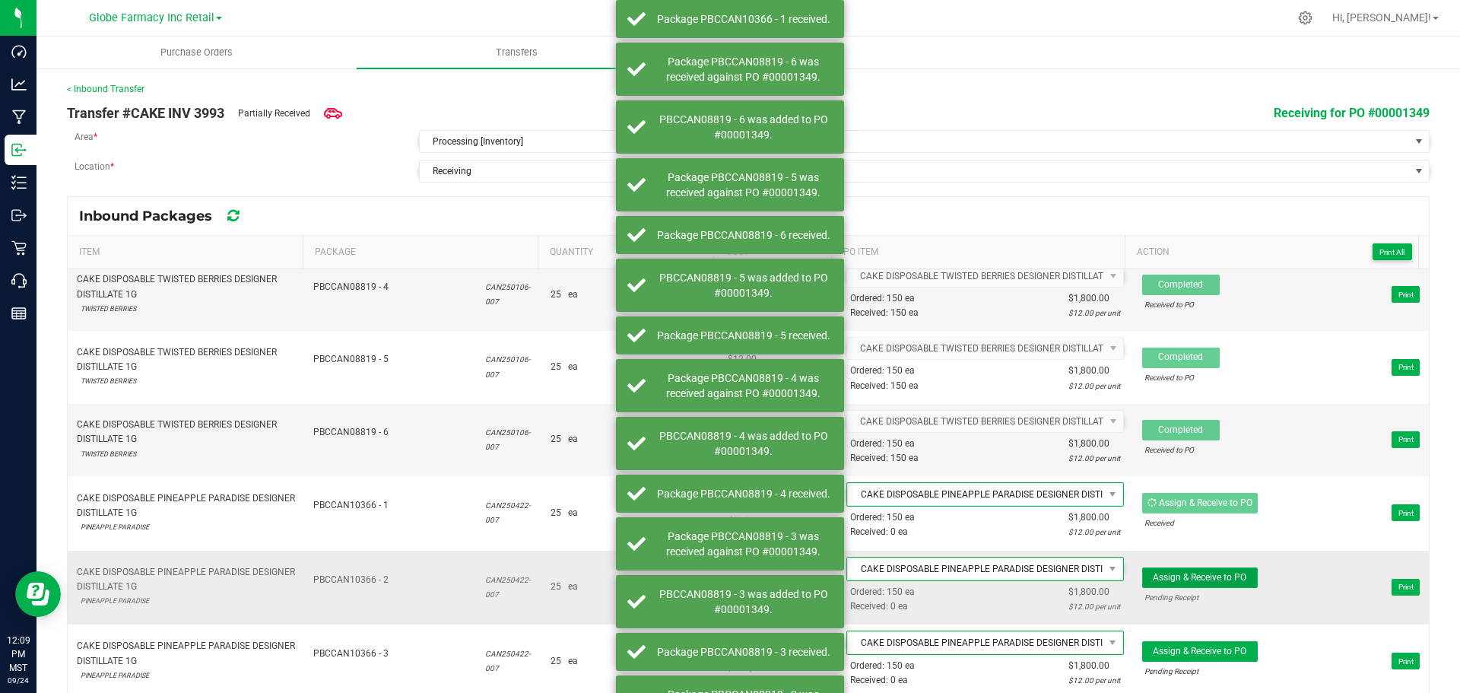
click at [1214, 570] on button "Assign & Receive to PO" at bounding box center [1200, 577] width 116 height 21
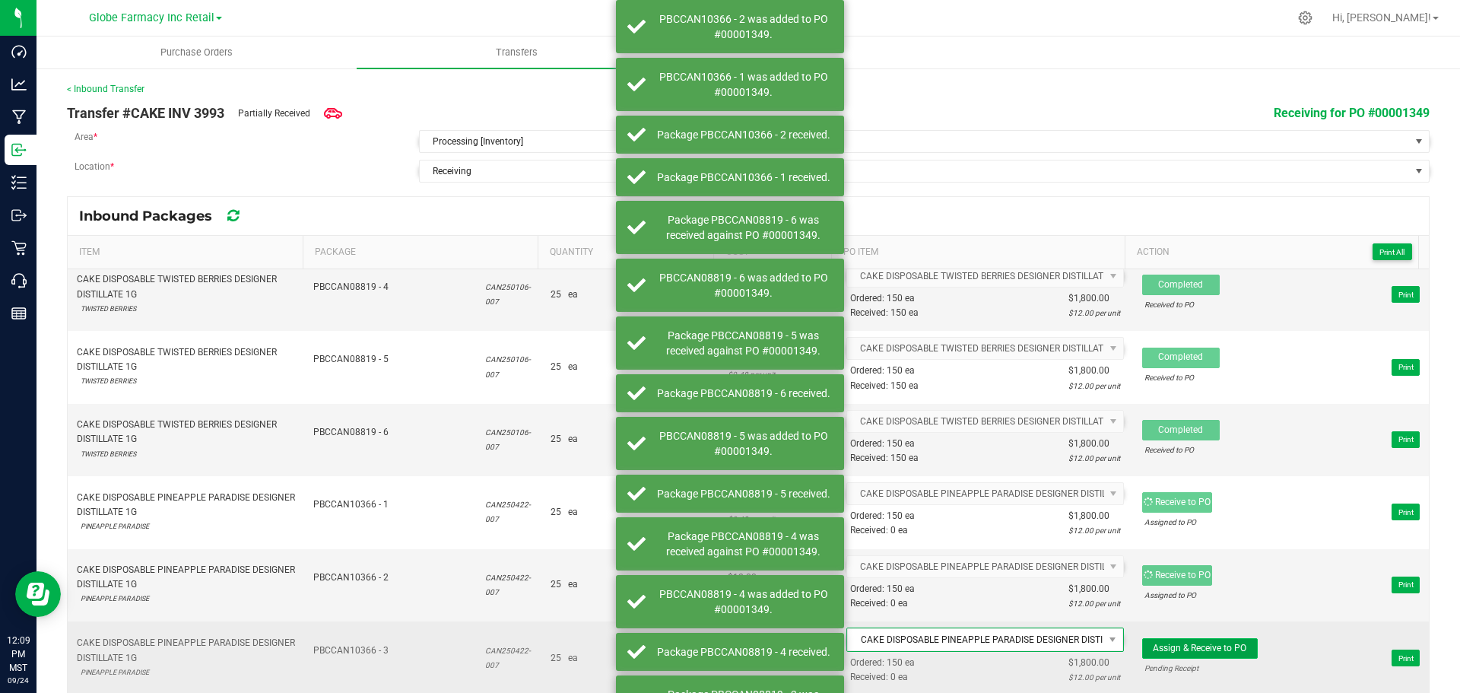
click at [1203, 647] on span "Assign & Receive to PO" at bounding box center [1200, 648] width 94 height 11
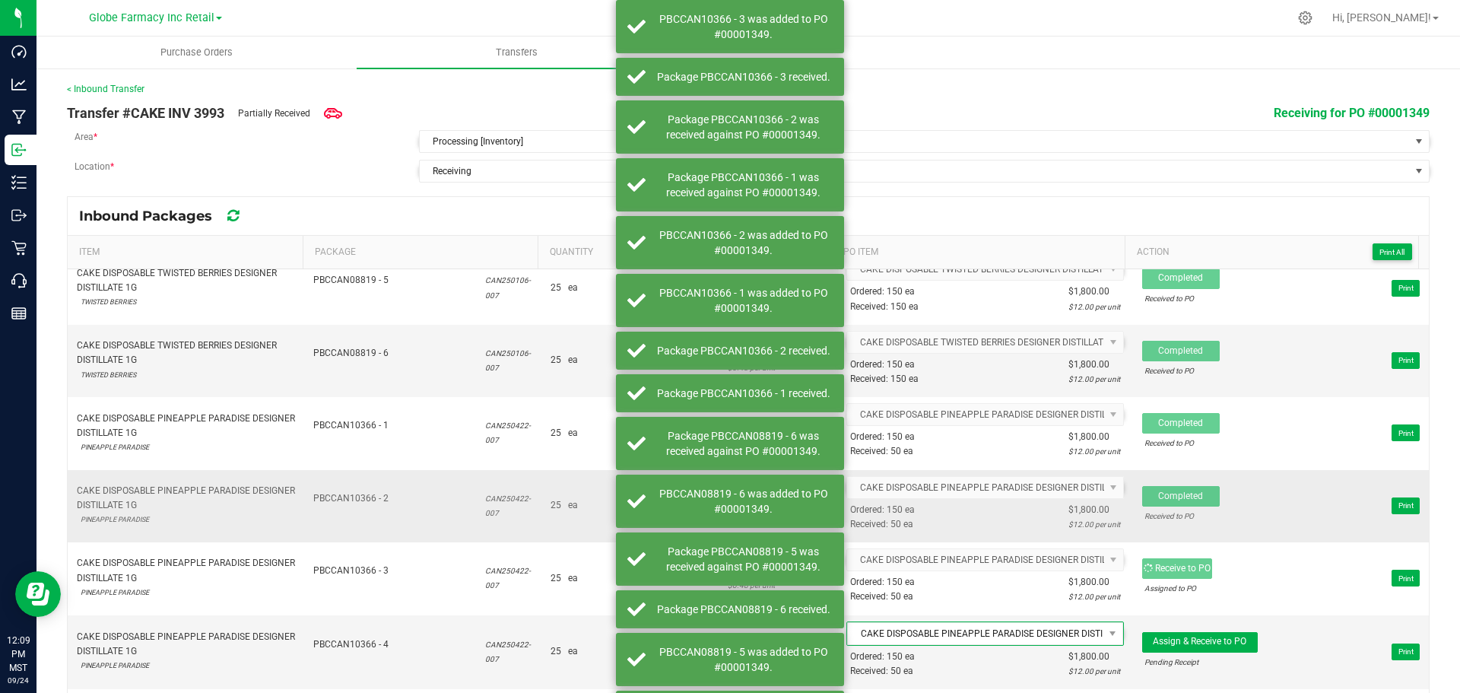
scroll to position [380, 0]
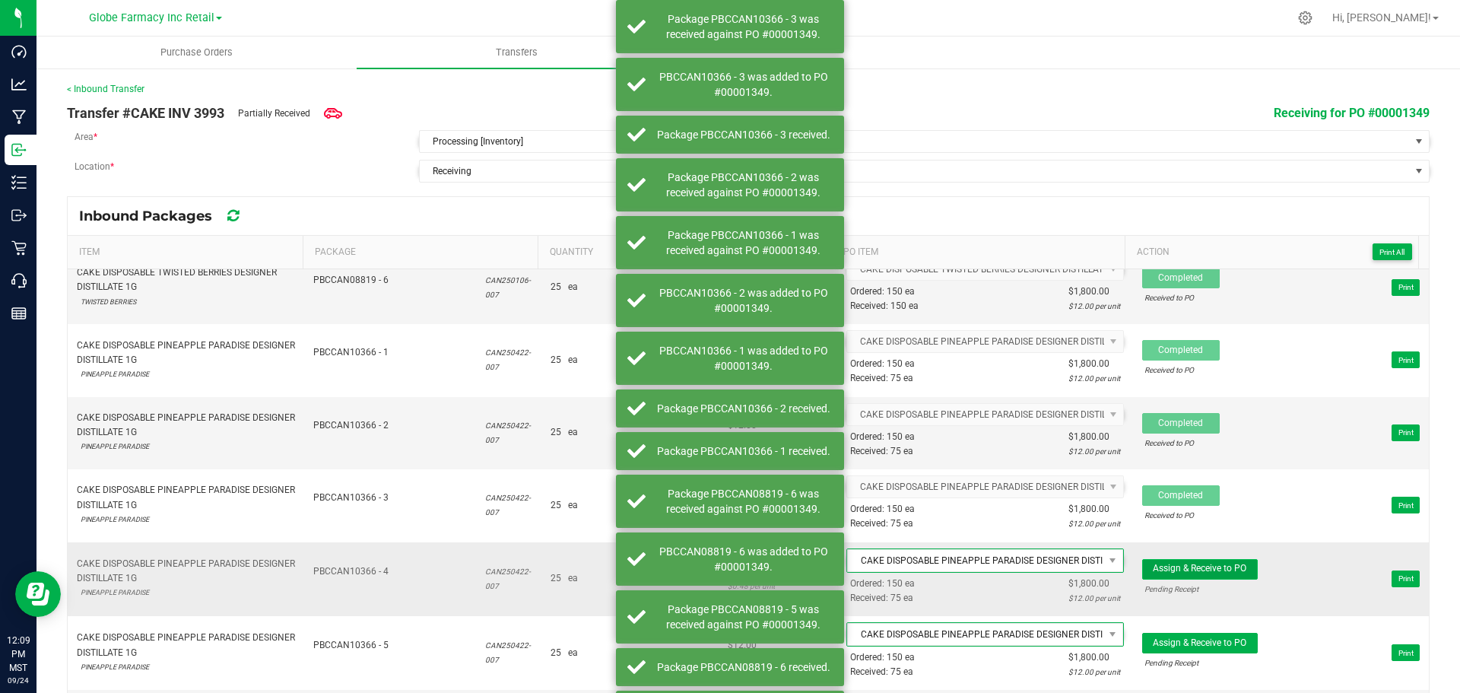
click at [1200, 573] on span "Assign & Receive to PO" at bounding box center [1200, 568] width 94 height 11
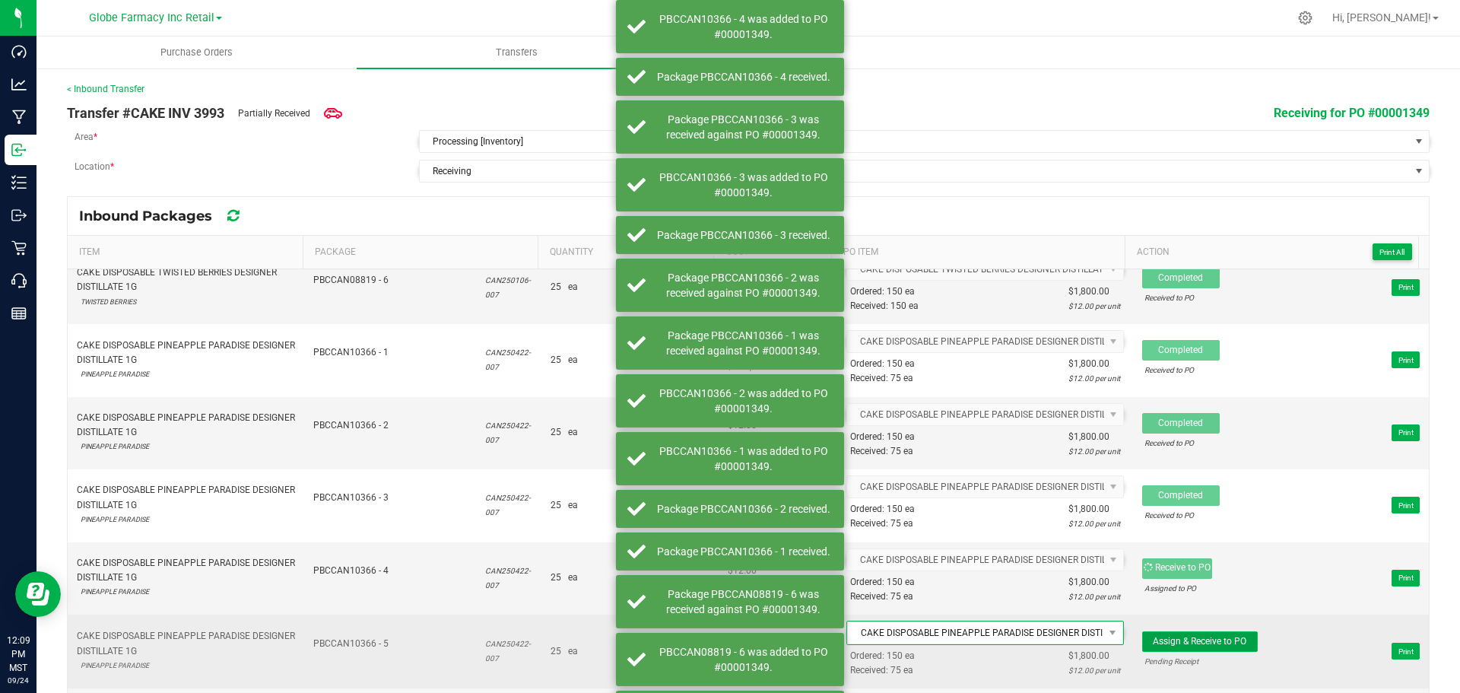
click at [1206, 644] on span "Assign & Receive to PO" at bounding box center [1200, 641] width 94 height 11
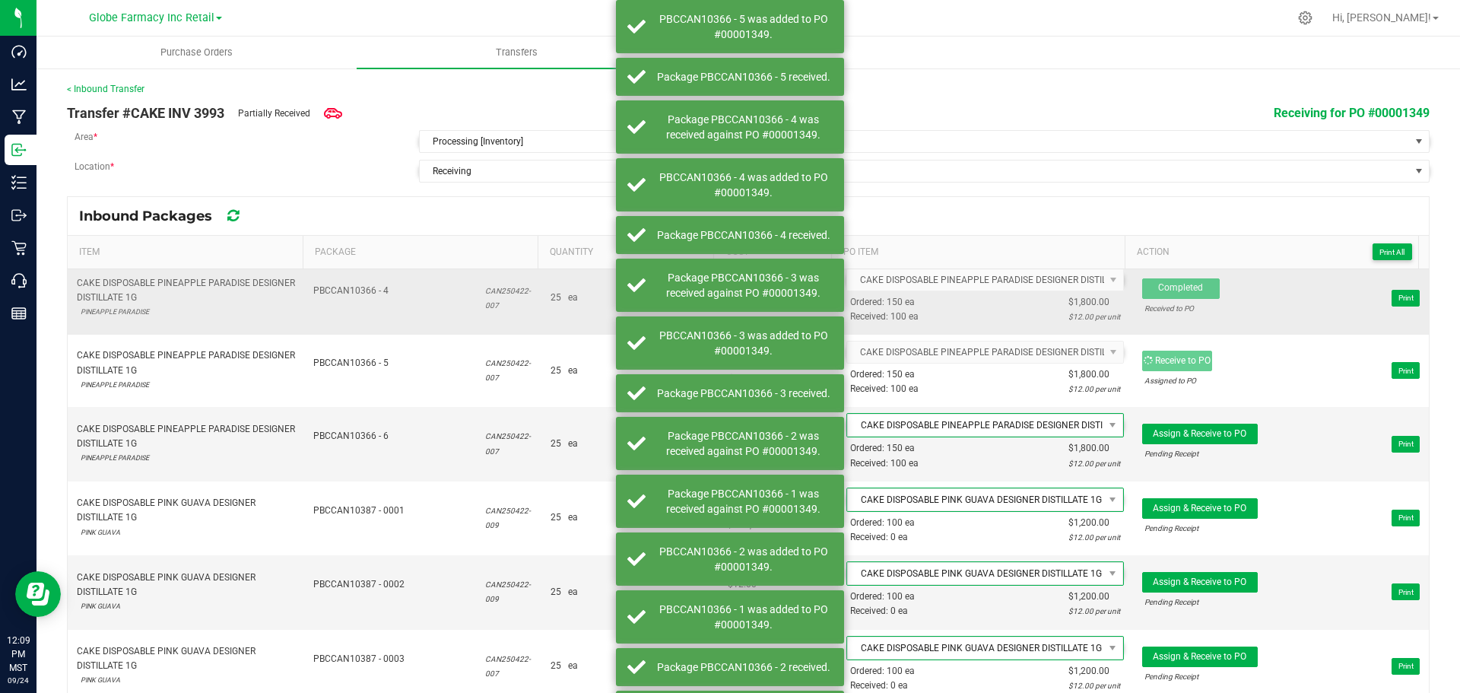
scroll to position [685, 0]
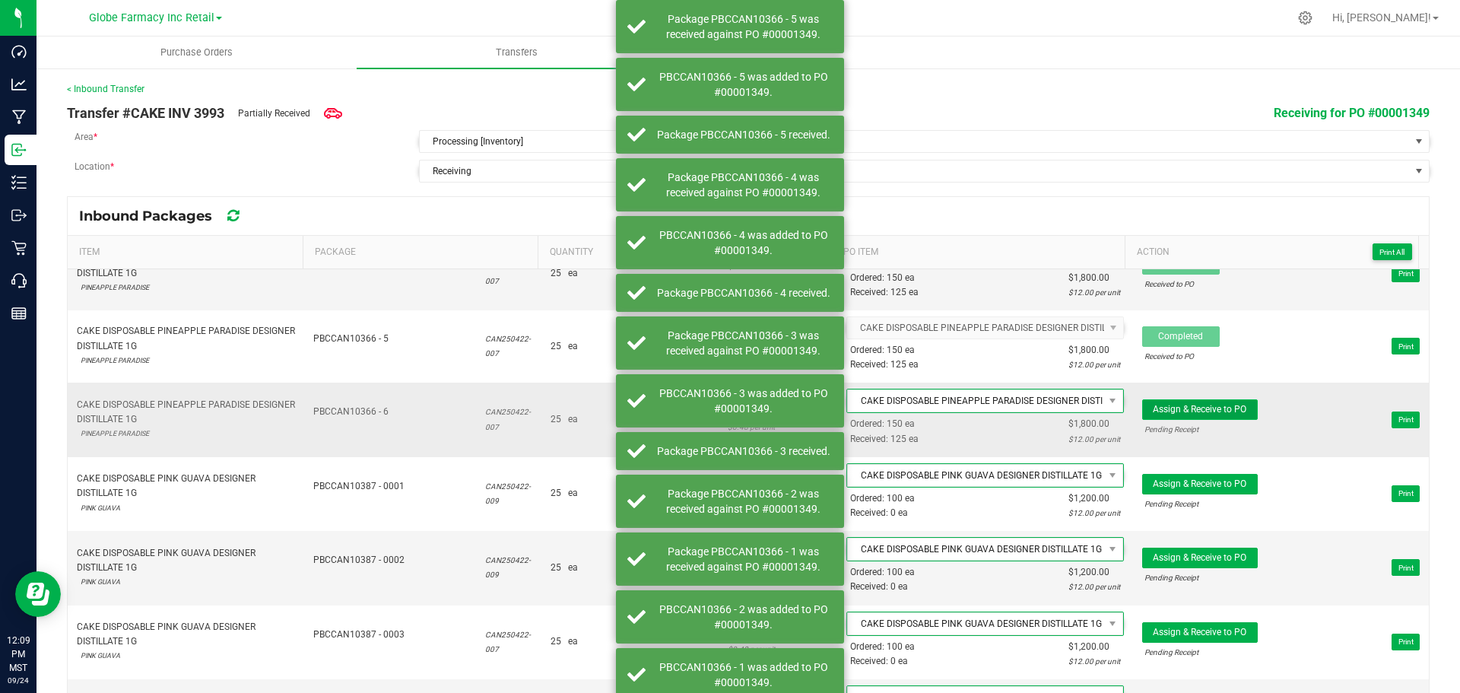
click at [1193, 412] on span "Assign & Receive to PO" at bounding box center [1200, 409] width 94 height 11
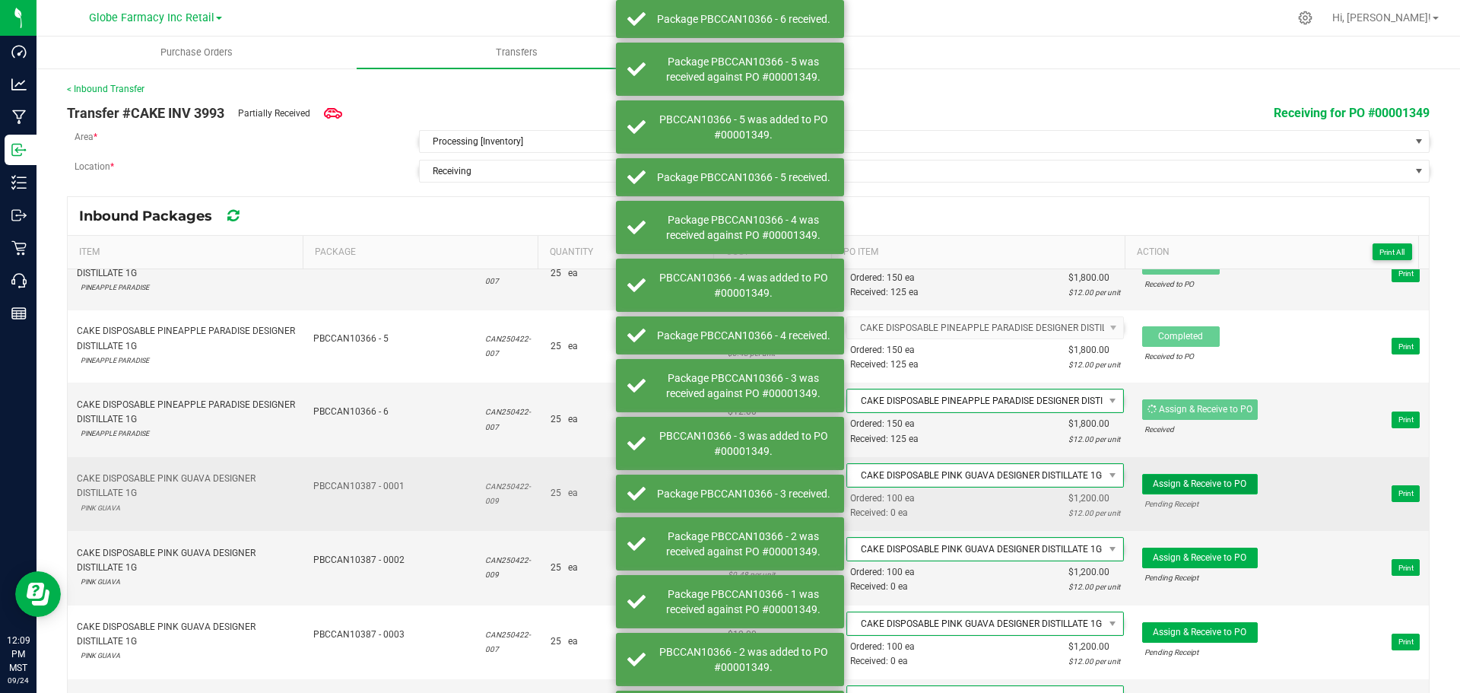
click at [1206, 482] on span "Assign & Receive to PO" at bounding box center [1200, 483] width 94 height 11
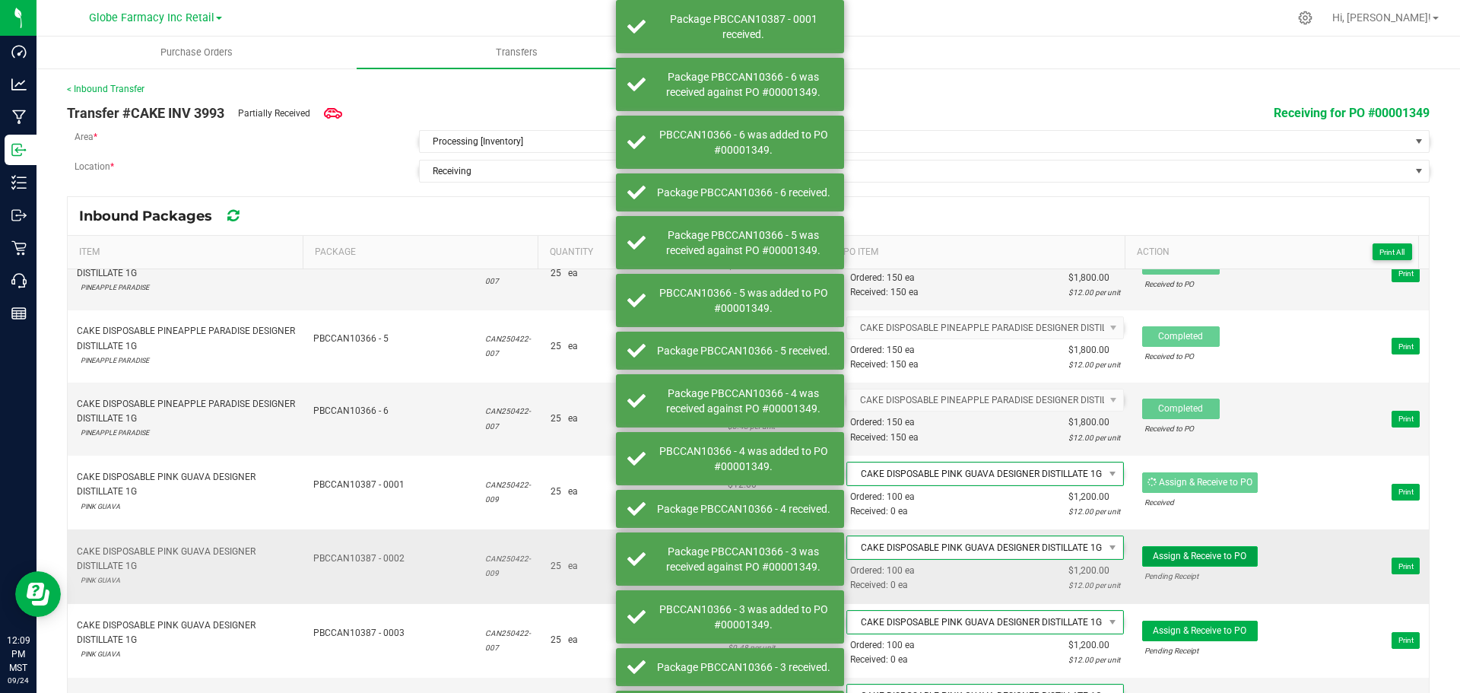
click at [1211, 560] on span "Assign & Receive to PO" at bounding box center [1200, 556] width 94 height 11
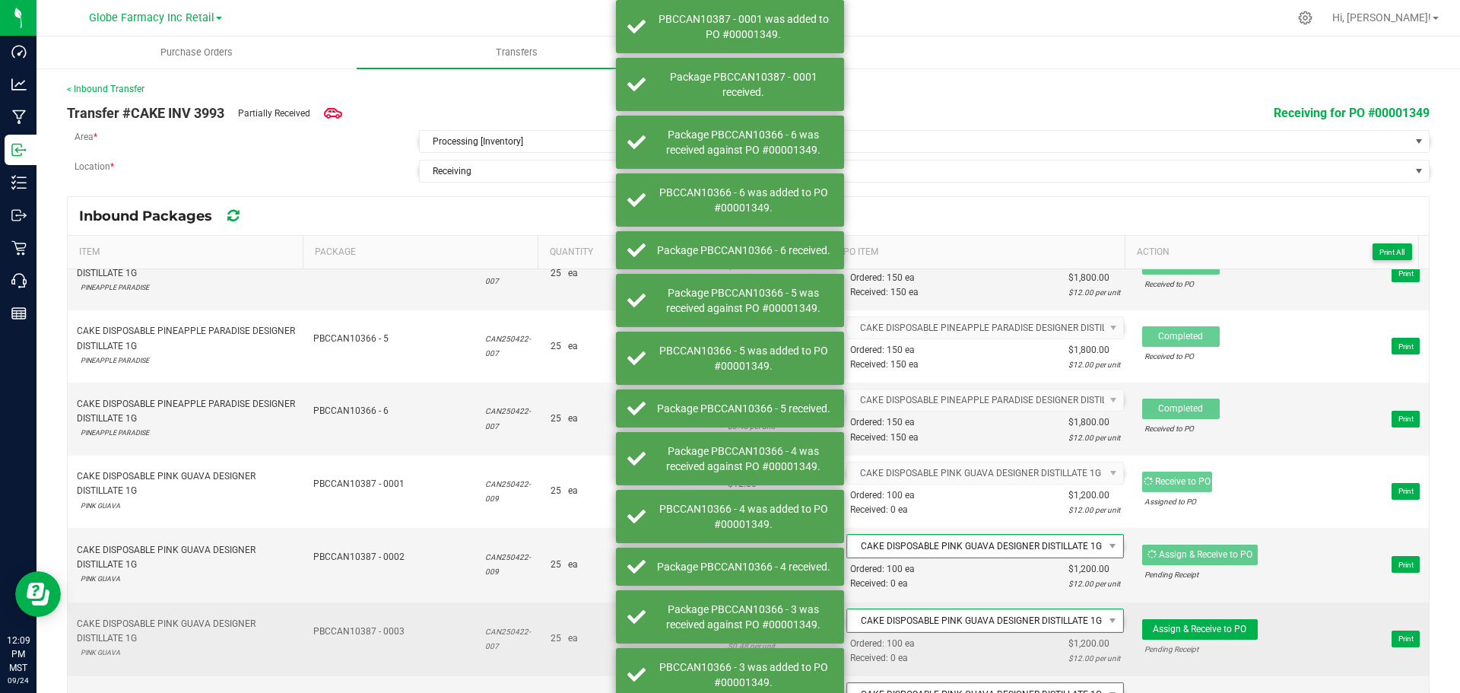
click at [1213, 618] on span "Assign & Receive to PO Pending Receipt Print" at bounding box center [1281, 639] width 278 height 46
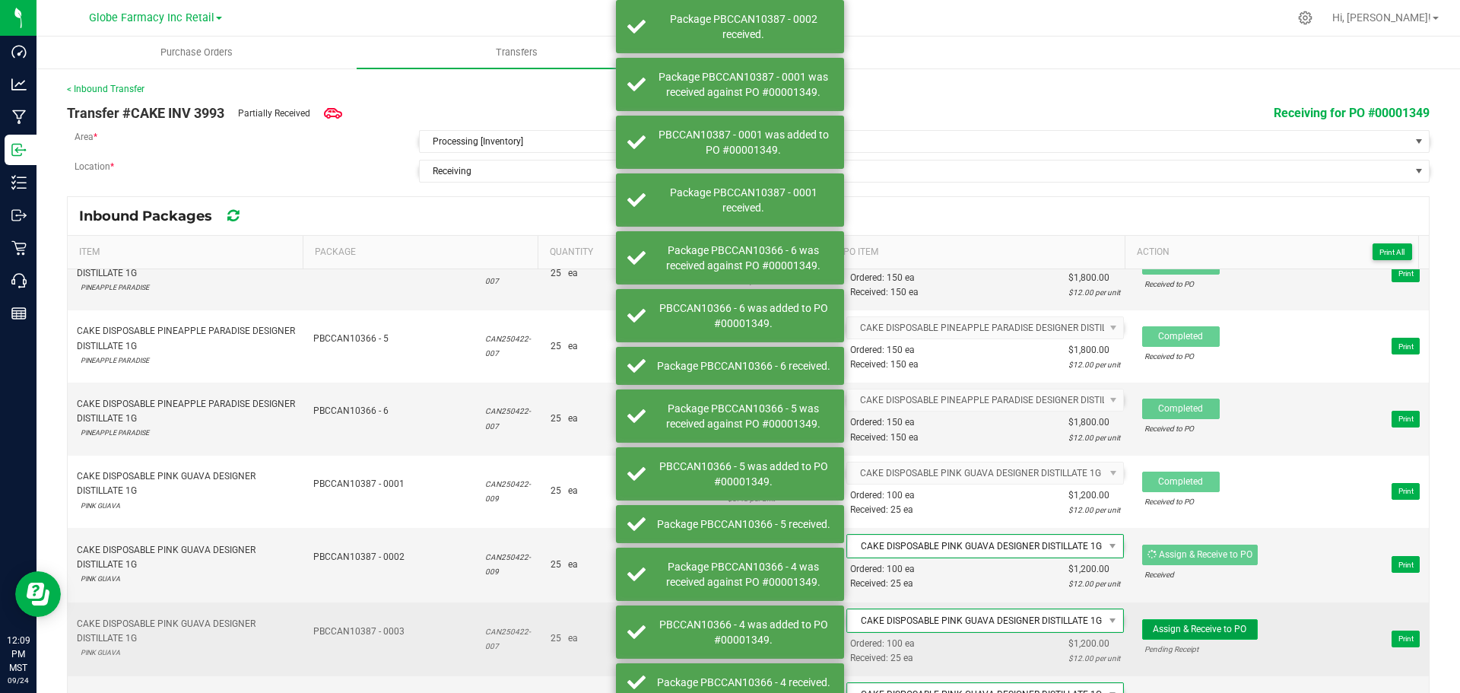
click at [1213, 624] on span "Assign & Receive to PO" at bounding box center [1200, 629] width 94 height 11
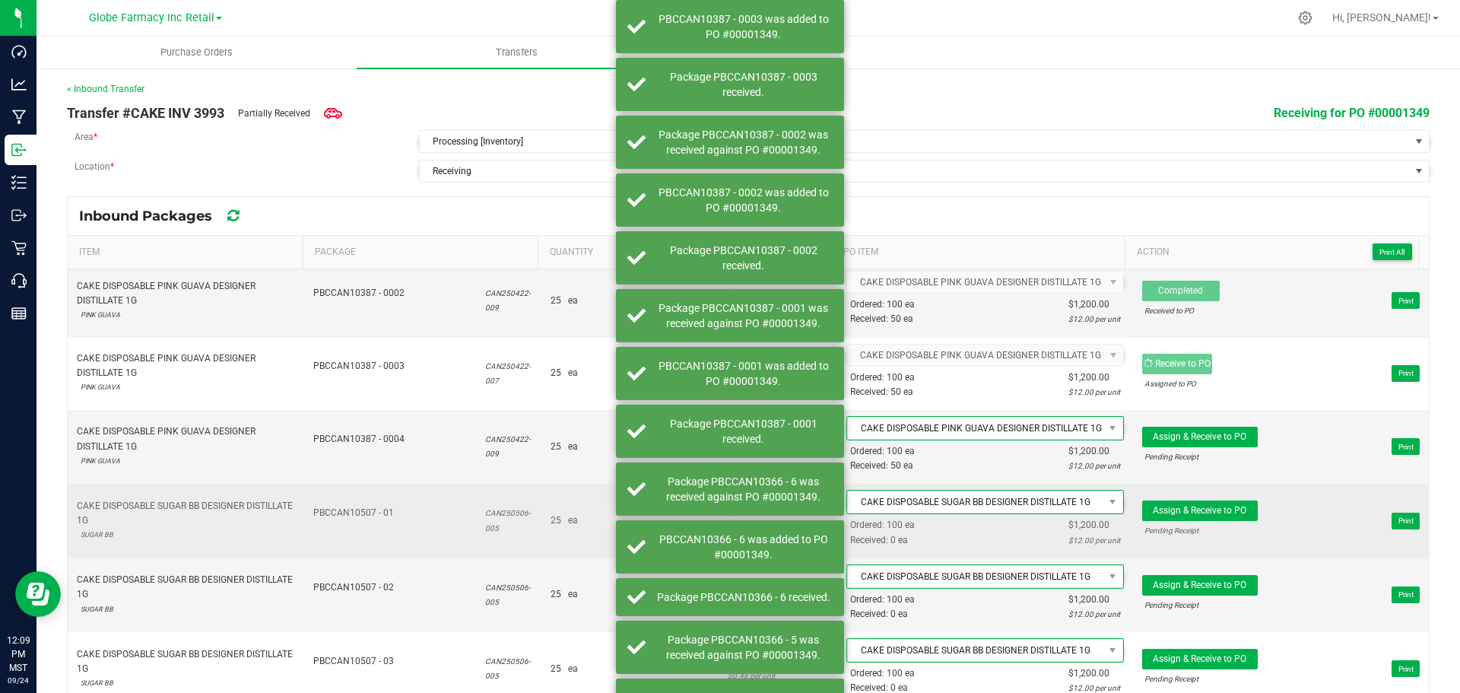
scroll to position [1065, 0]
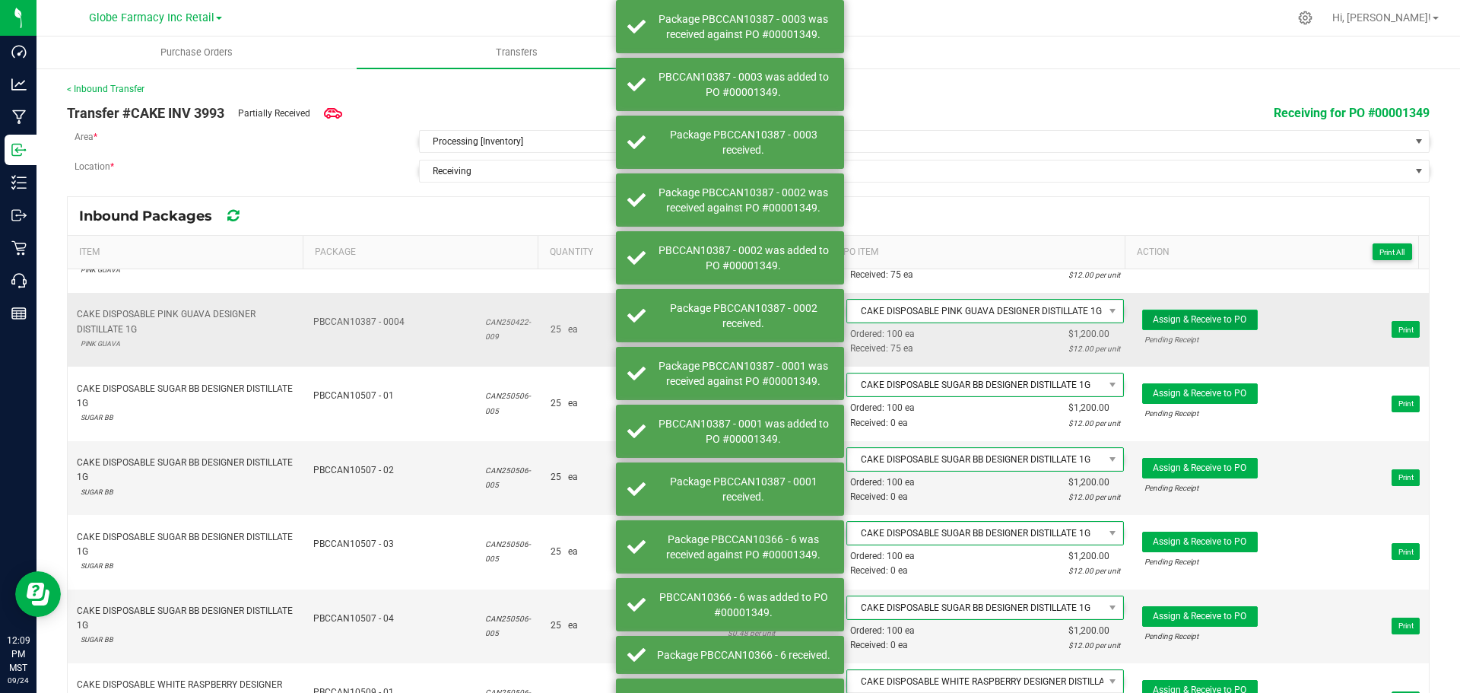
click at [1190, 319] on span "Assign & Receive to PO" at bounding box center [1200, 319] width 94 height 11
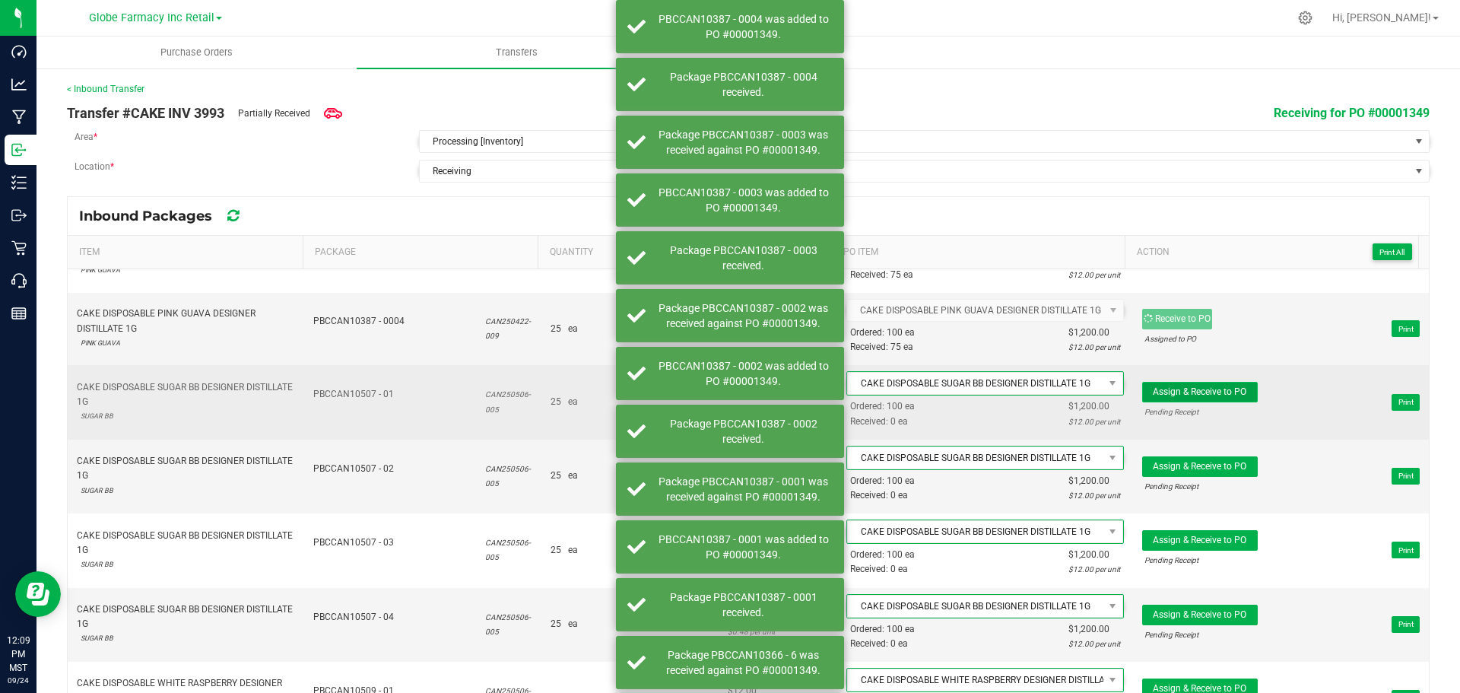
click at [1218, 399] on button "Assign & Receive to PO" at bounding box center [1200, 392] width 116 height 21
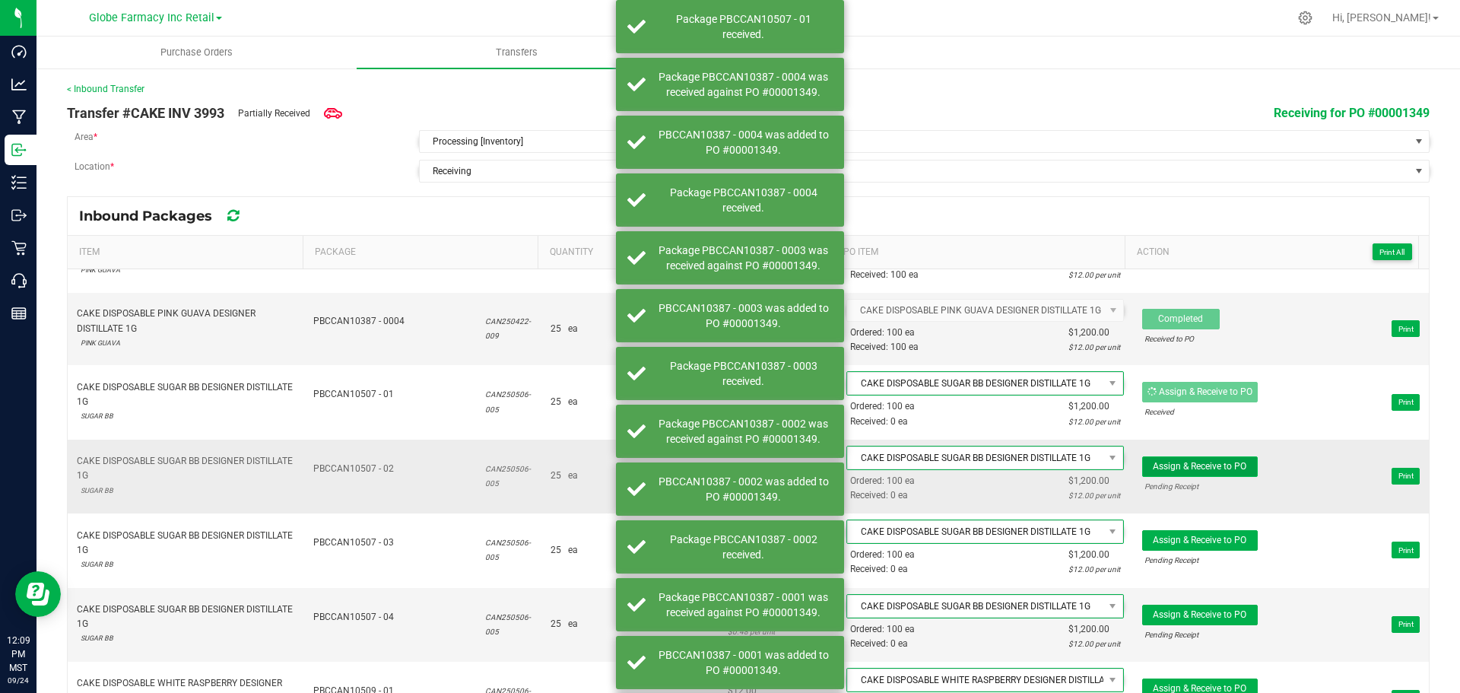
click at [1231, 475] on button "Assign & Receive to PO" at bounding box center [1200, 466] width 116 height 21
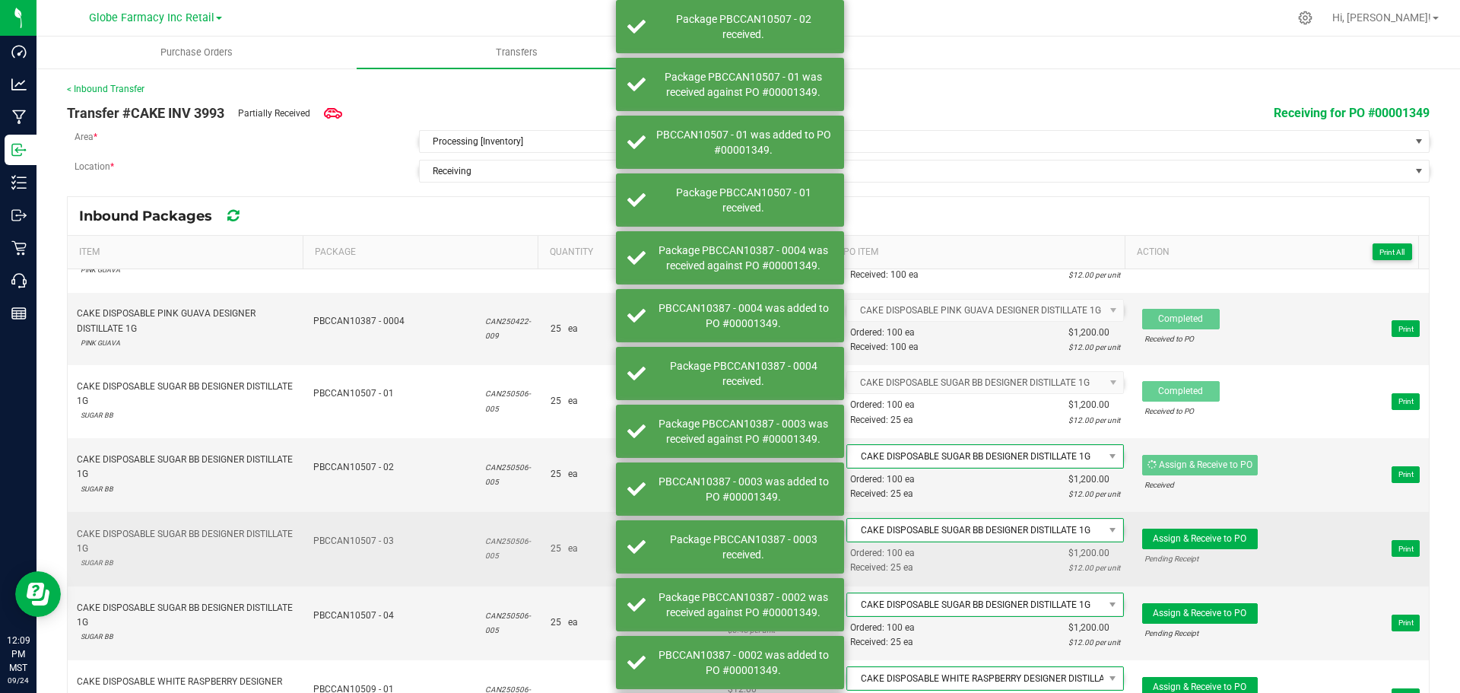
click at [1219, 551] on div "Pending Receipt" at bounding box center [1200, 558] width 111 height 14
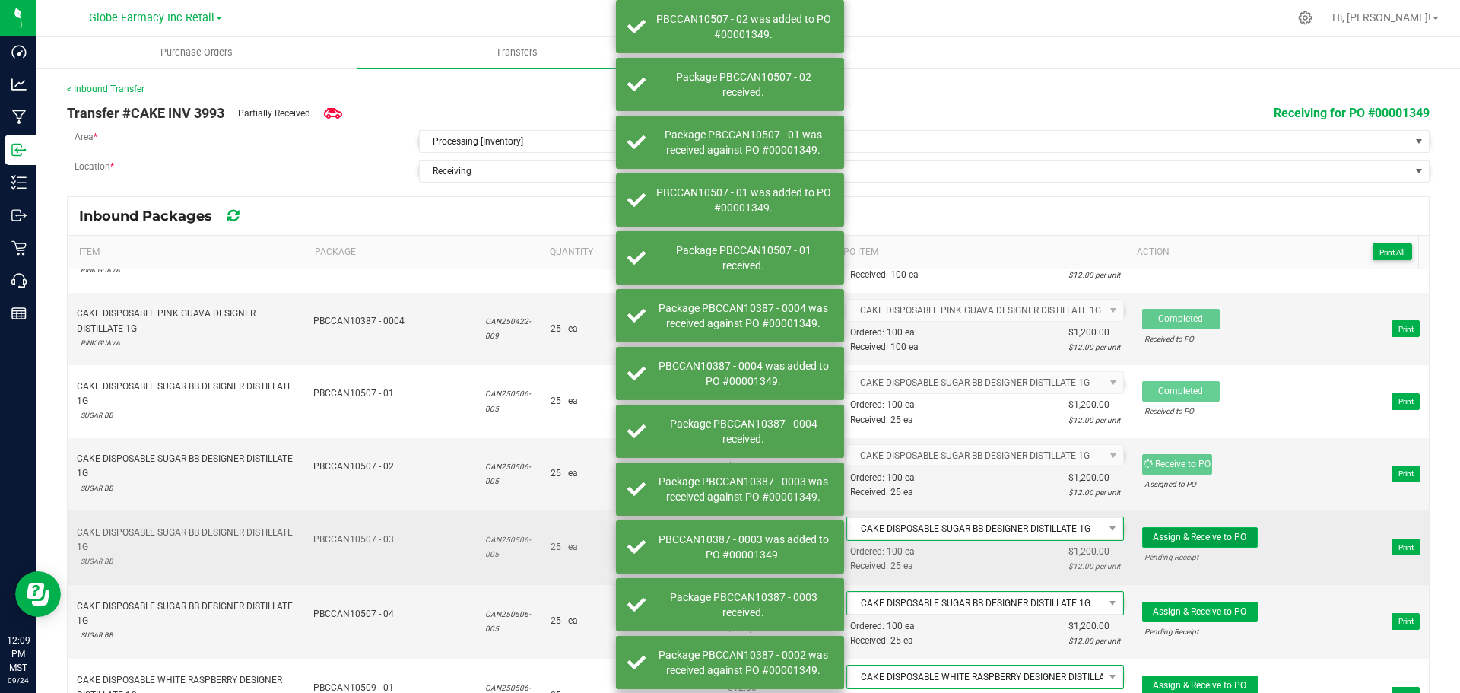
click at [1217, 545] on button "Assign & Receive to PO" at bounding box center [1200, 537] width 116 height 21
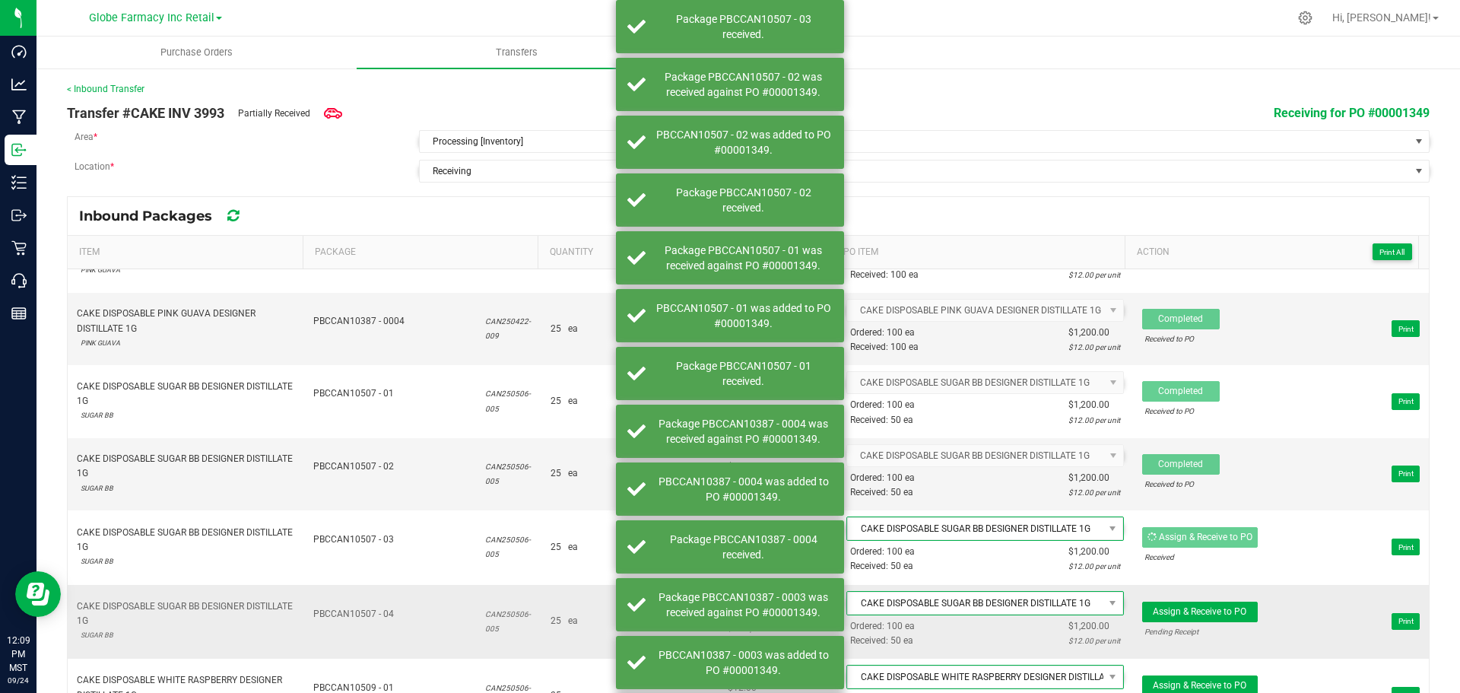
click at [1222, 599] on span "Assign & Receive to PO Pending Receipt Print" at bounding box center [1281, 622] width 278 height 46
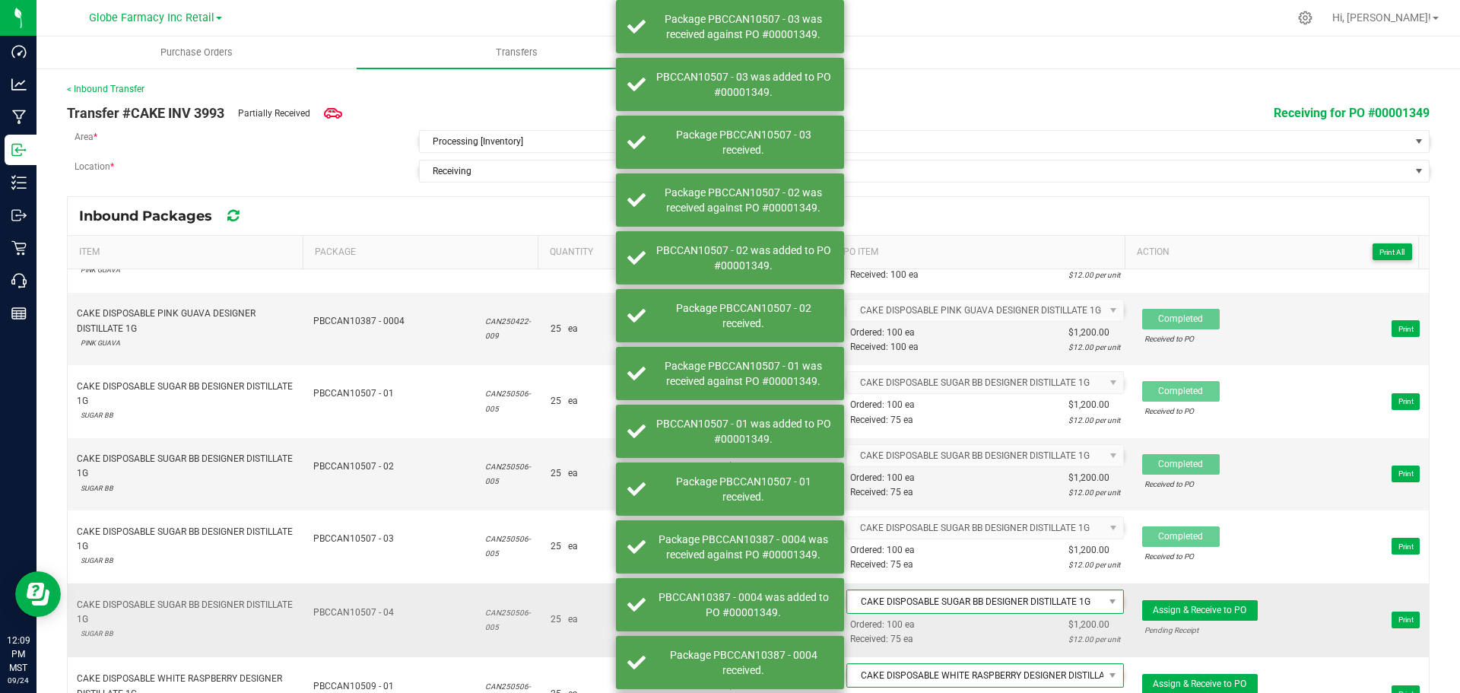
click at [1225, 621] on span "Assign & Receive to PO Pending Receipt" at bounding box center [1200, 620] width 116 height 40
click at [1219, 608] on span "Assign & Receive to PO" at bounding box center [1200, 610] width 94 height 11
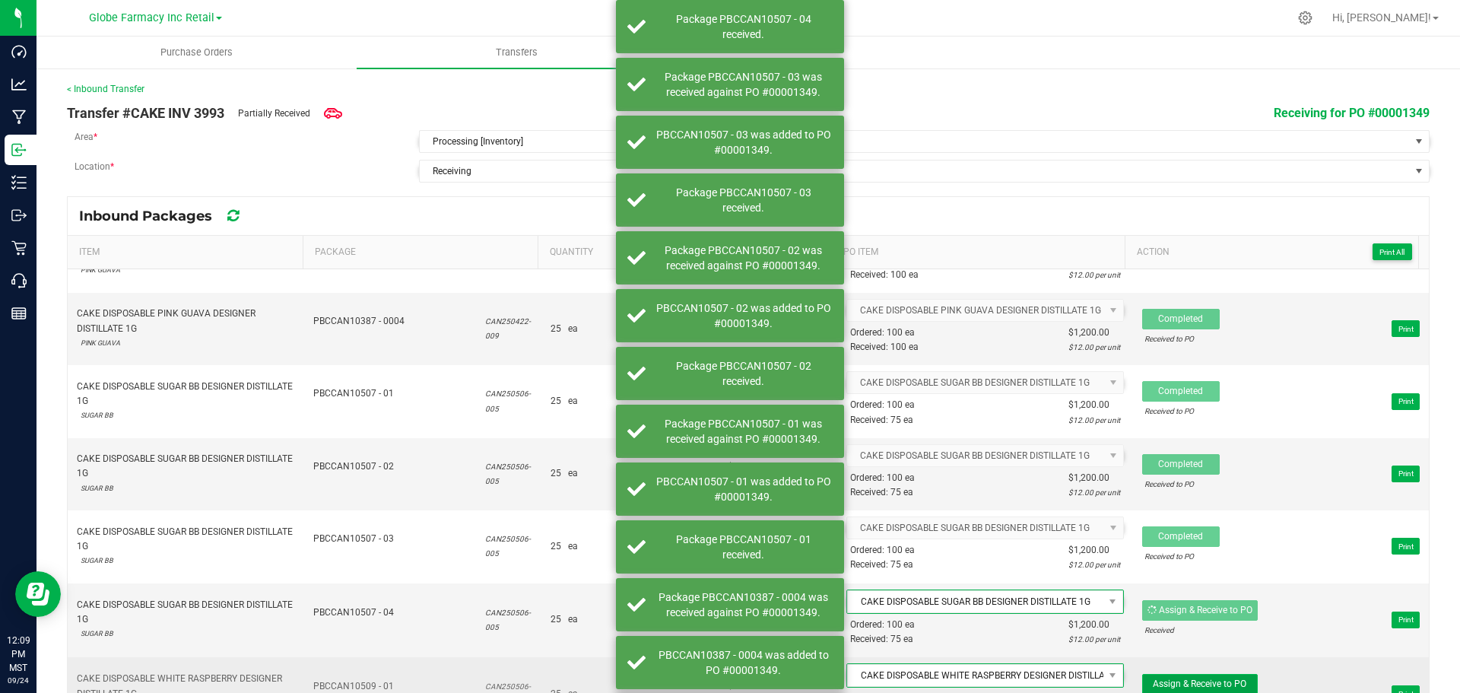
click at [1225, 688] on button "Assign & Receive to PO" at bounding box center [1200, 684] width 116 height 21
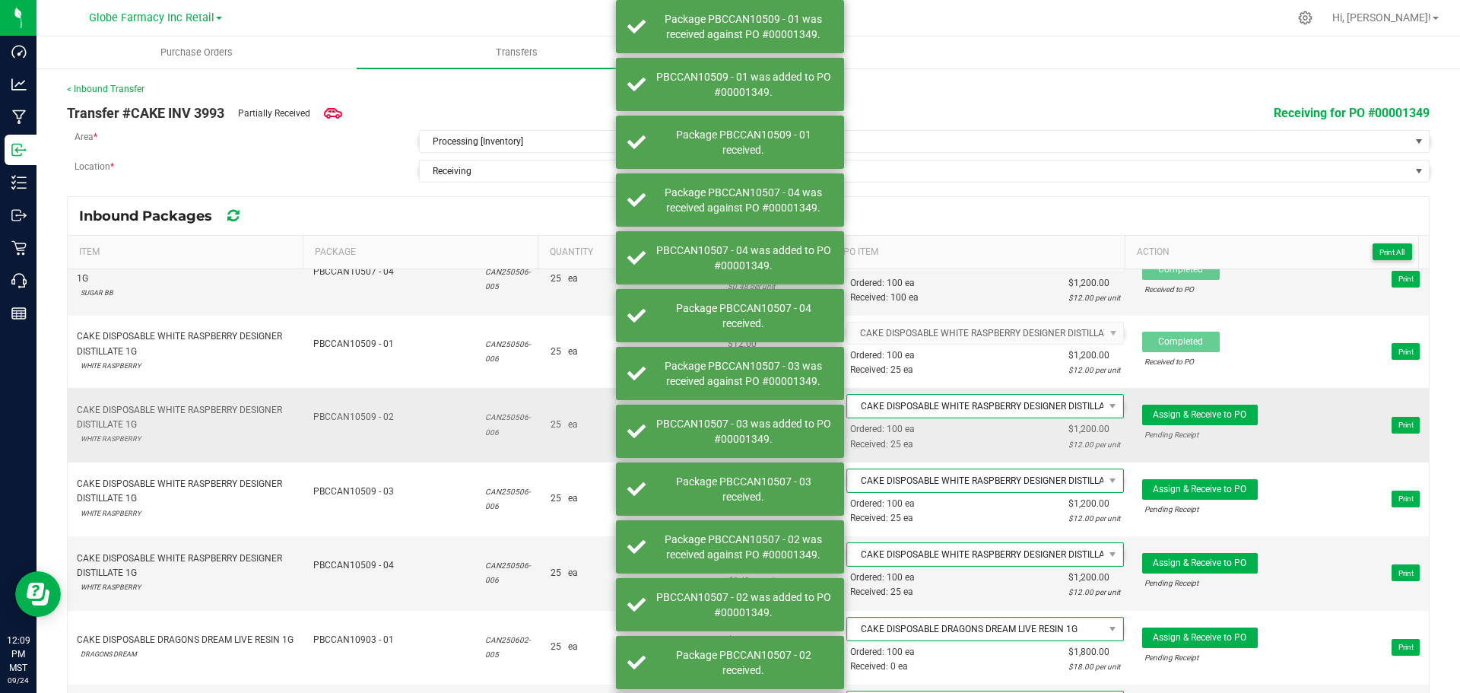
scroll to position [1445, 0]
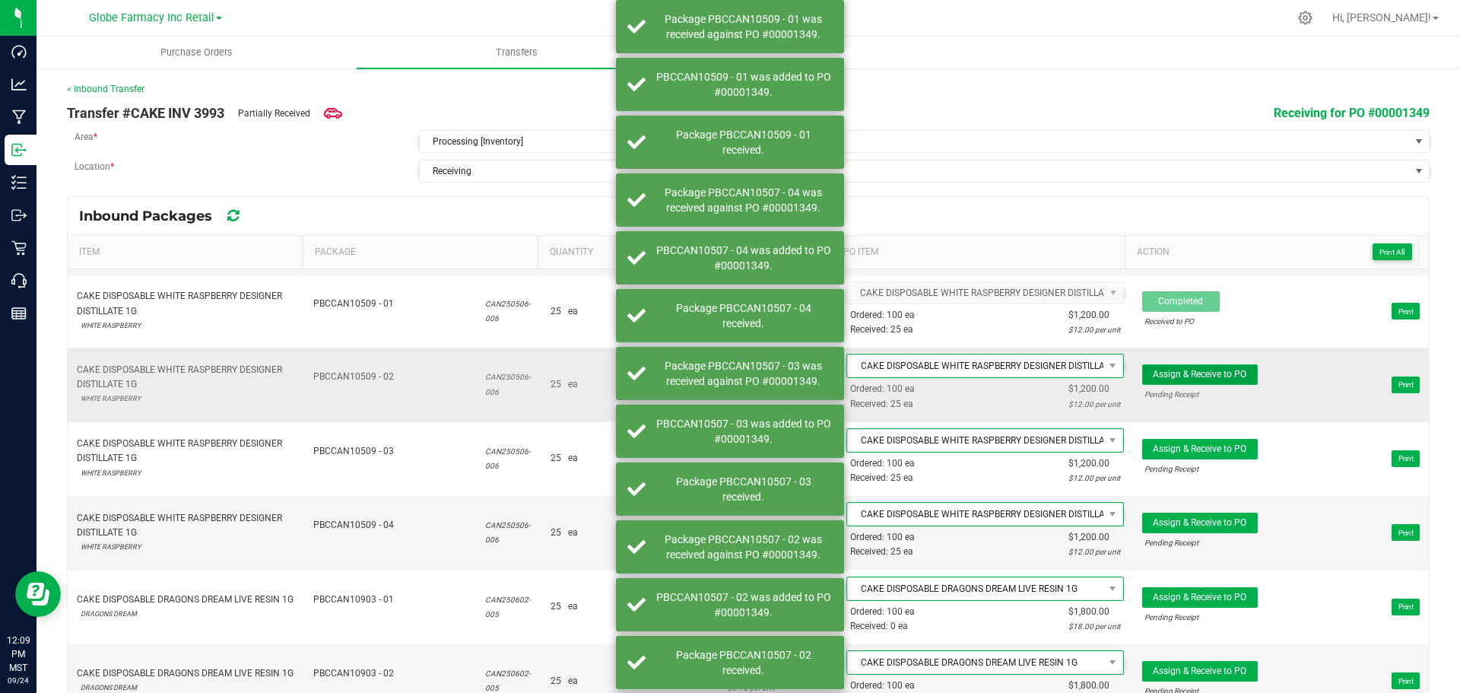
click at [1192, 375] on span "Assign & Receive to PO" at bounding box center [1200, 374] width 94 height 11
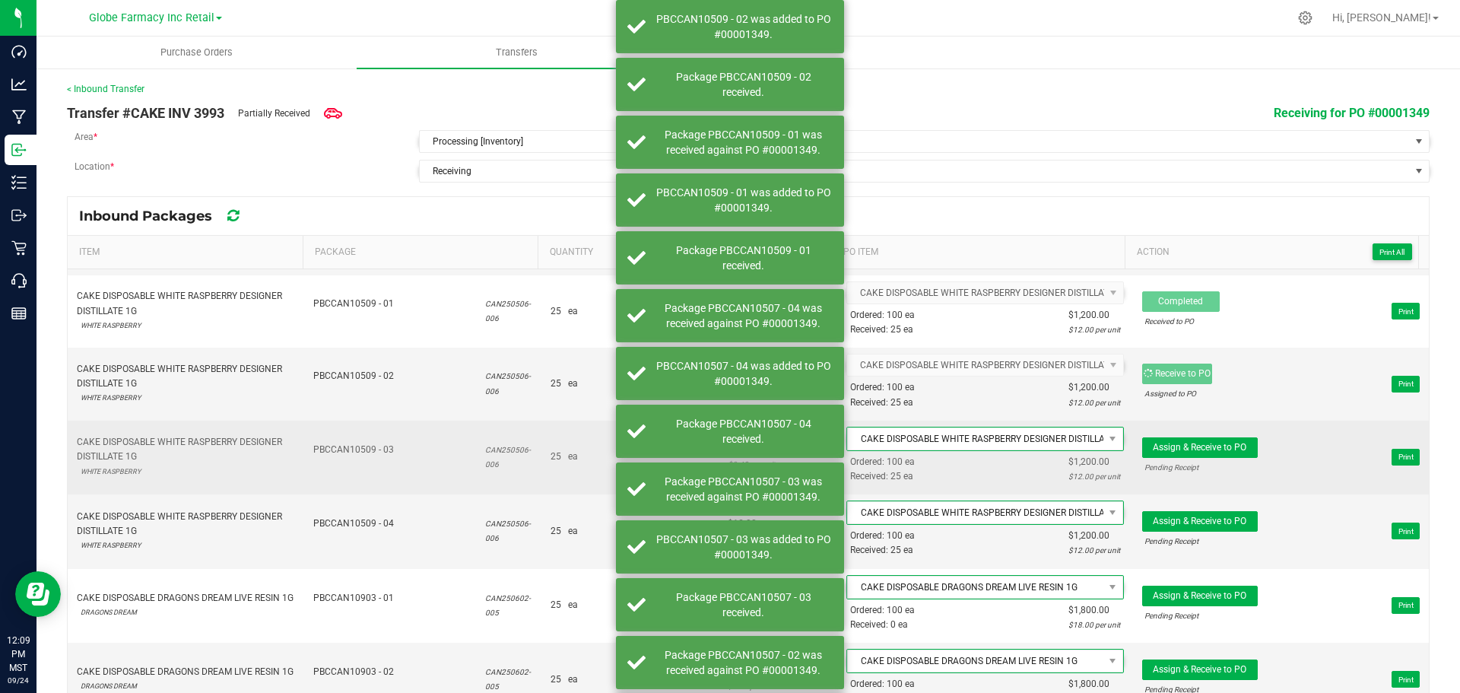
click at [1223, 462] on div "Pending Receipt" at bounding box center [1200, 467] width 111 height 14
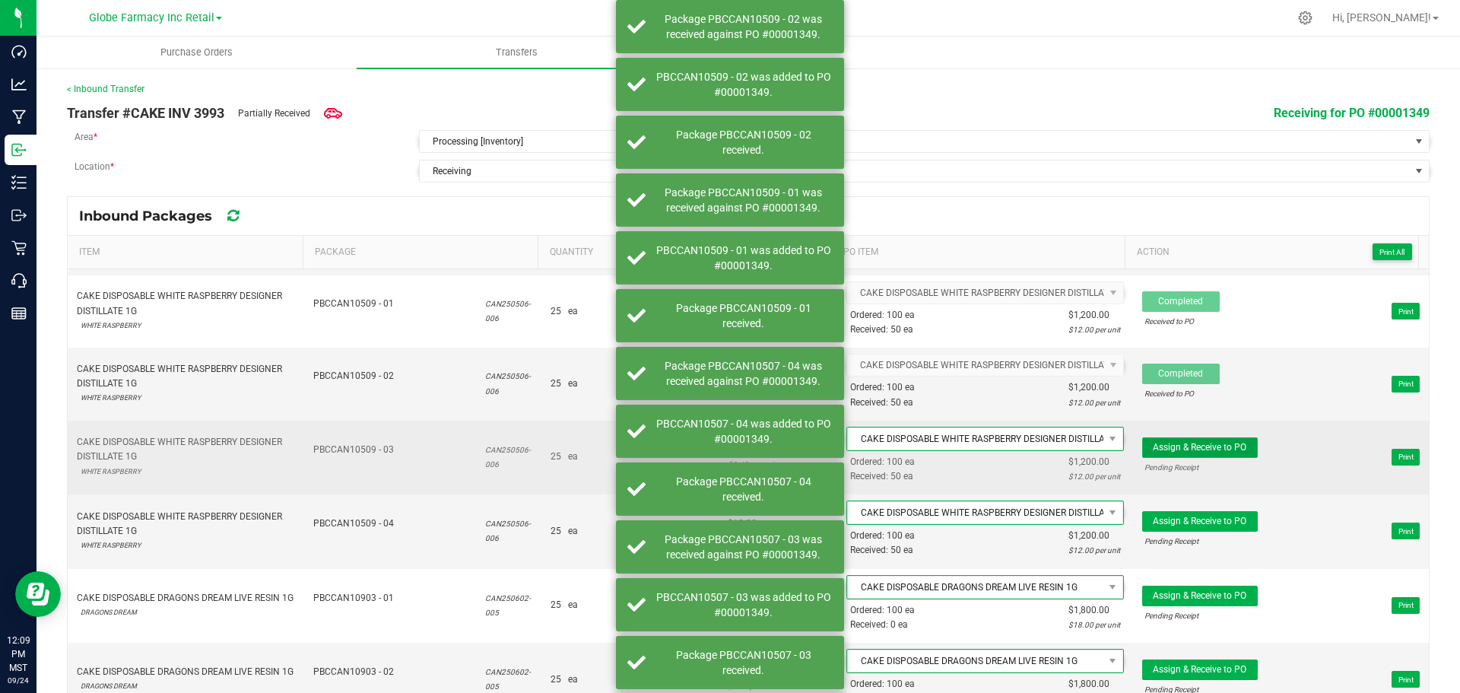
click at [1212, 447] on span "Assign & Receive to PO" at bounding box center [1200, 447] width 94 height 11
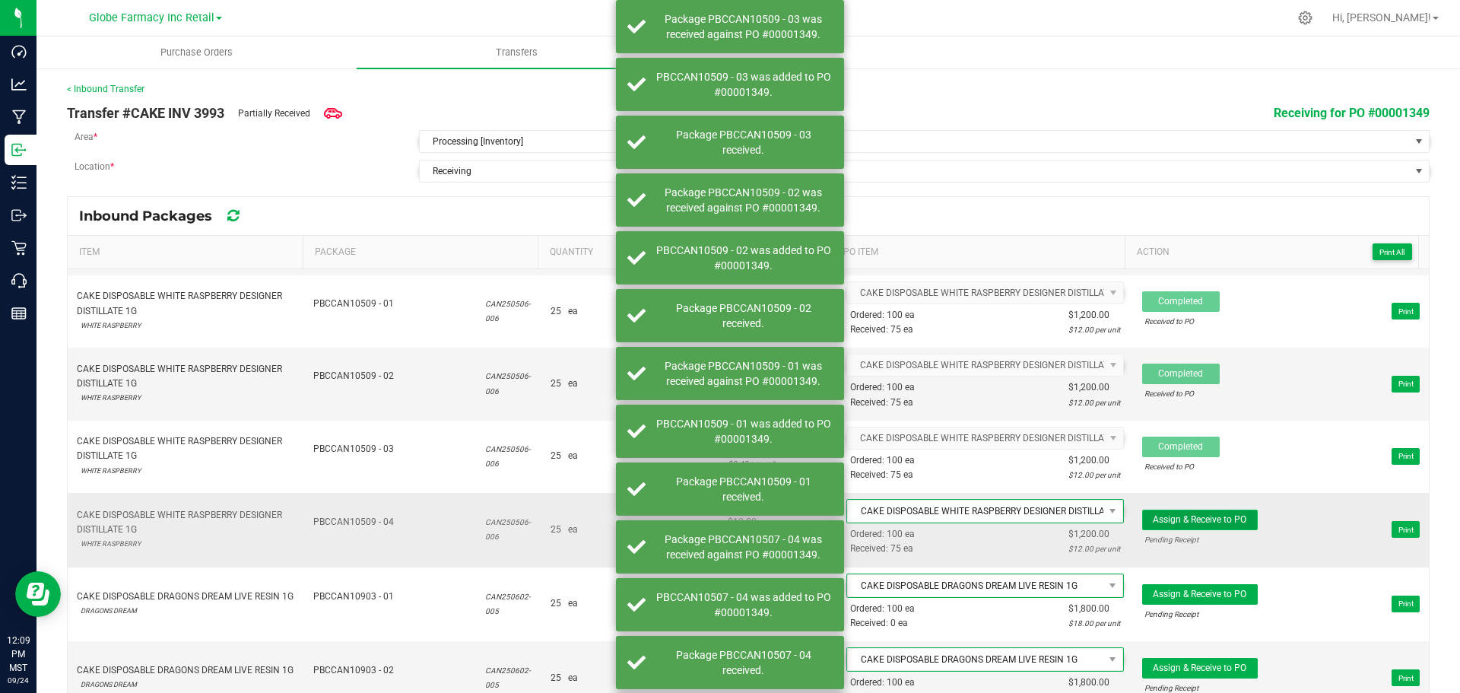
click at [1211, 516] on span "Assign & Receive to PO" at bounding box center [1200, 519] width 94 height 11
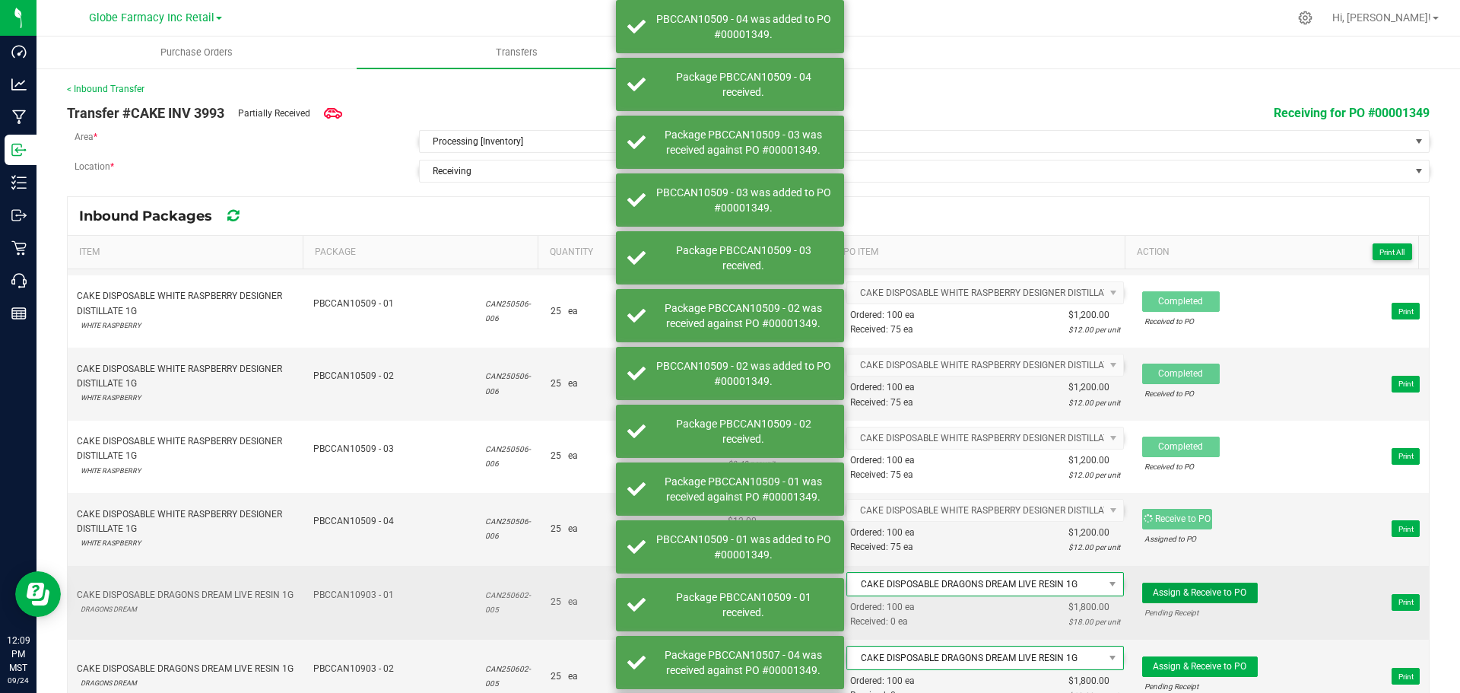
click at [1190, 583] on button "Assign & Receive to PO" at bounding box center [1200, 593] width 116 height 21
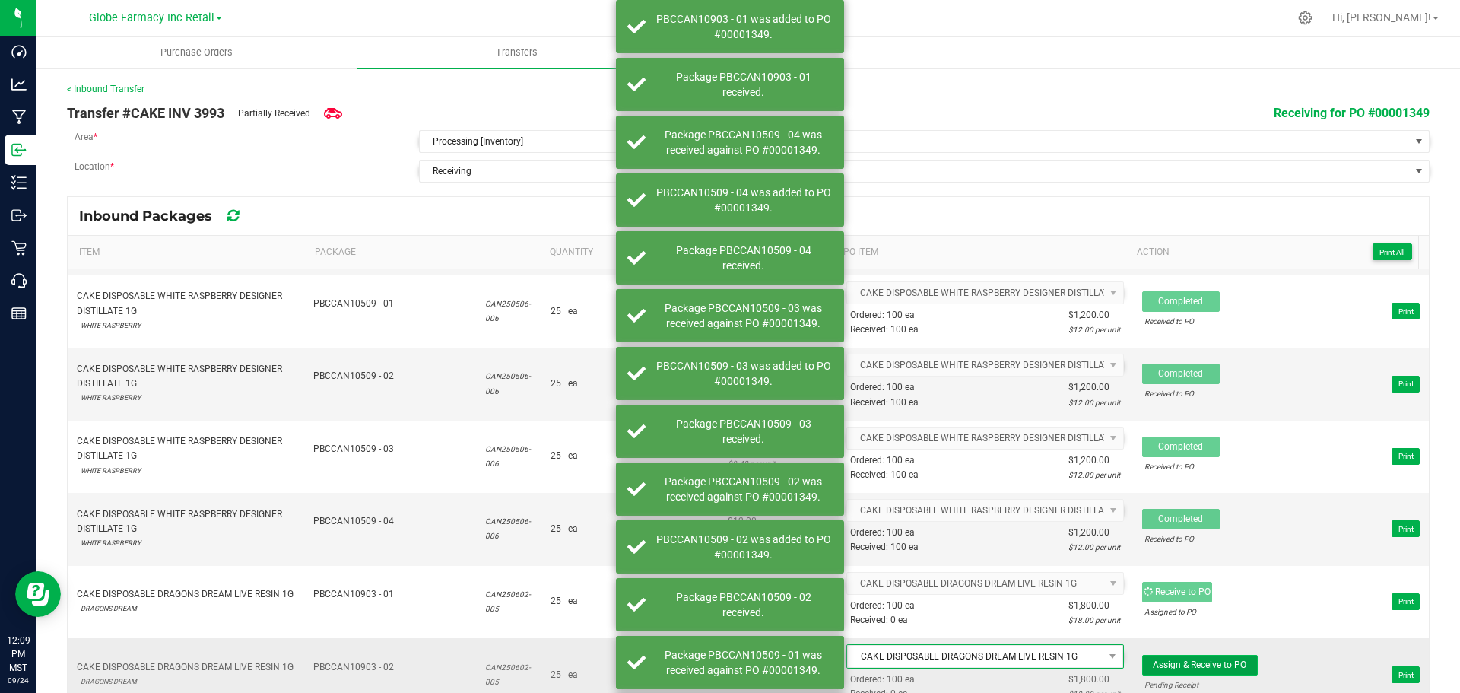
click at [1193, 670] on button "Assign & Receive to PO" at bounding box center [1200, 665] width 116 height 21
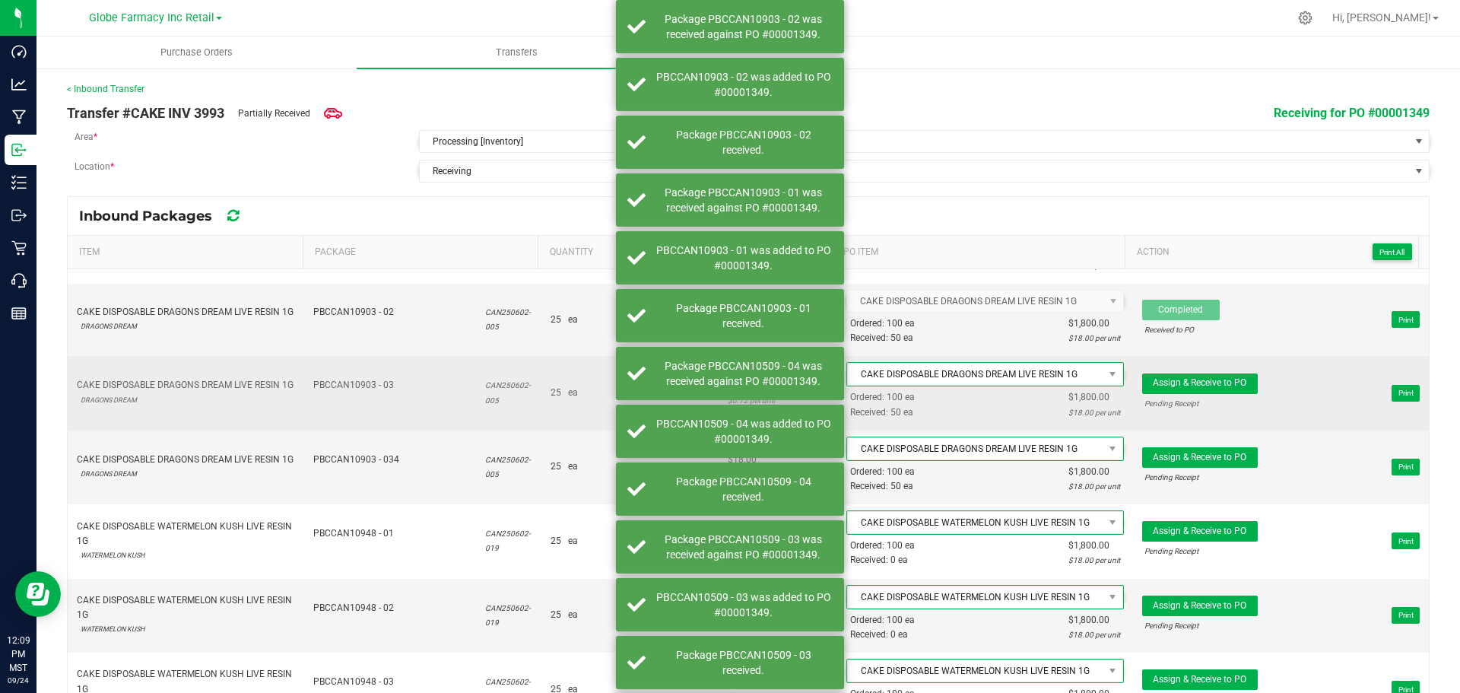
scroll to position [1902, 0]
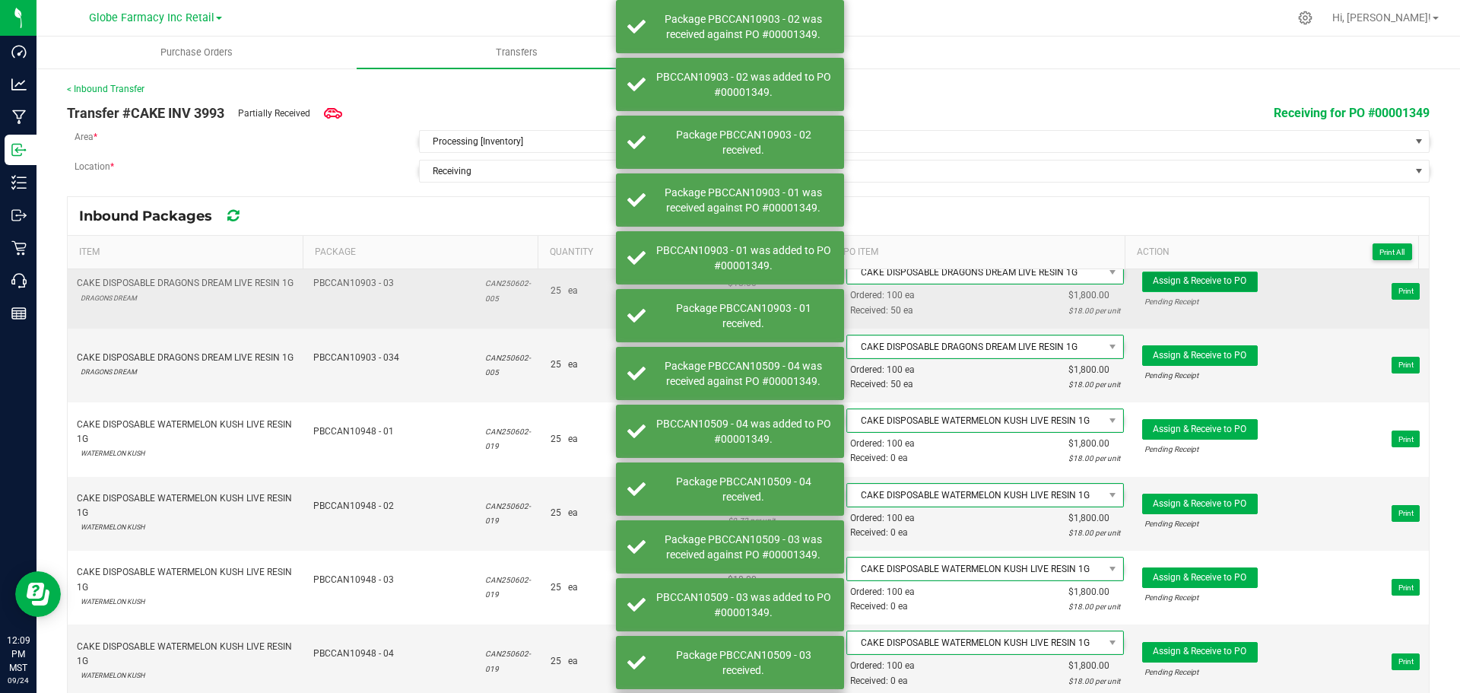
click at [1202, 278] on span "Assign & Receive to PO" at bounding box center [1200, 280] width 94 height 11
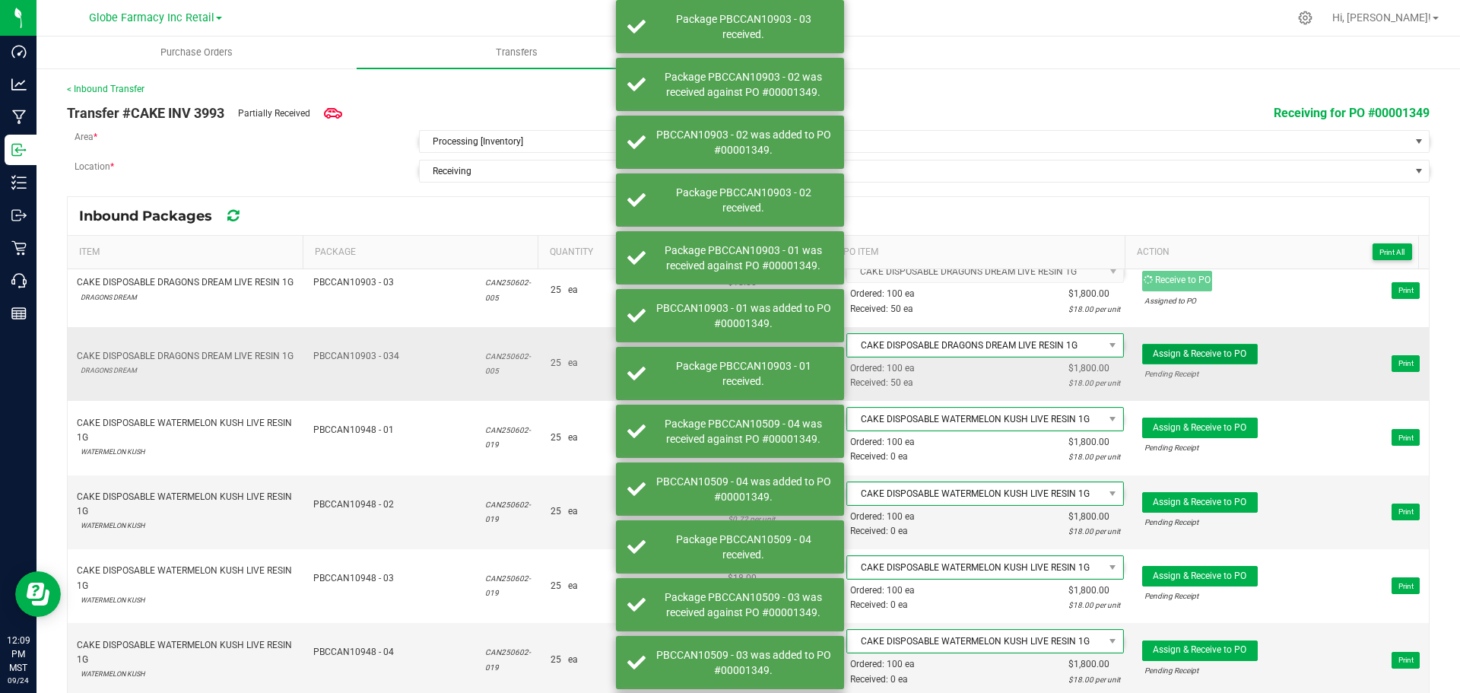
click at [1216, 358] on span "Assign & Receive to PO" at bounding box center [1200, 353] width 94 height 11
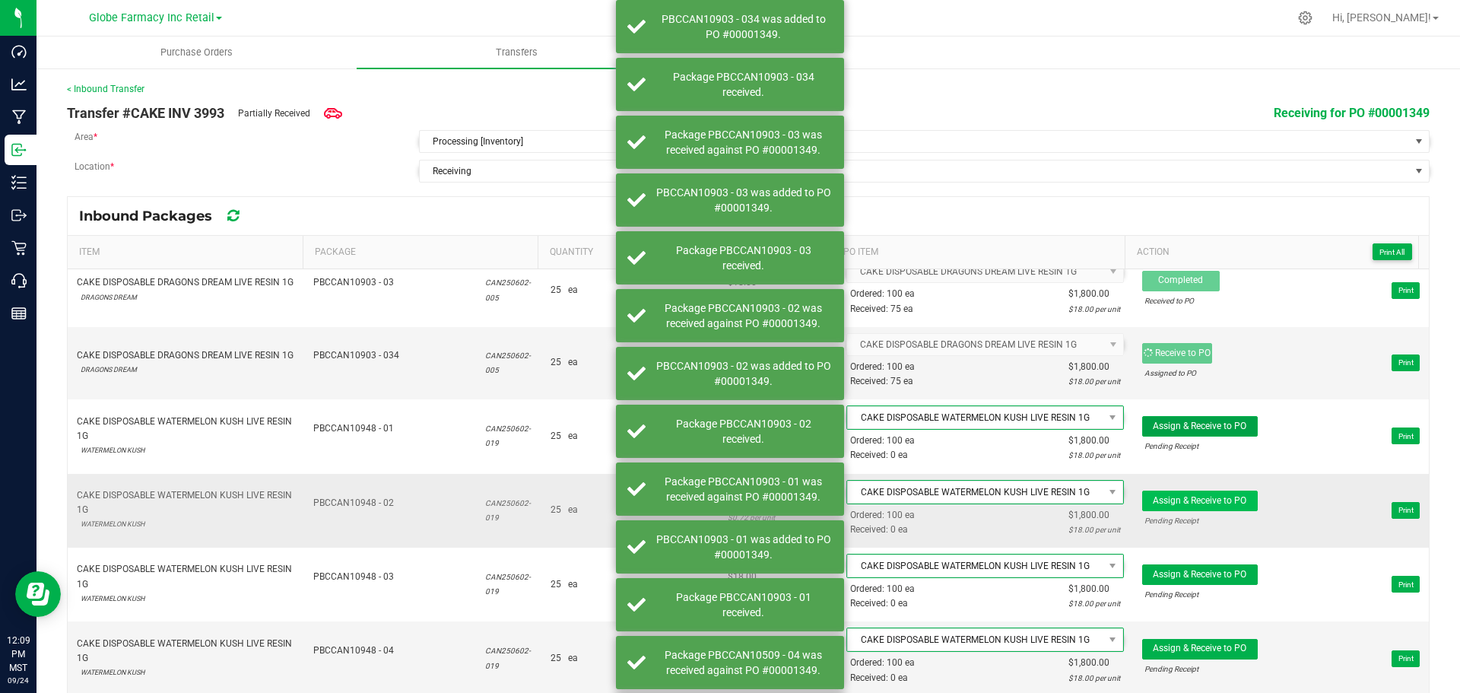
drag, startPoint x: 1206, startPoint y: 424, endPoint x: 1214, endPoint y: 499, distance: 75.8
click at [1205, 424] on span "Assign & Receive to PO" at bounding box center [1200, 426] width 94 height 11
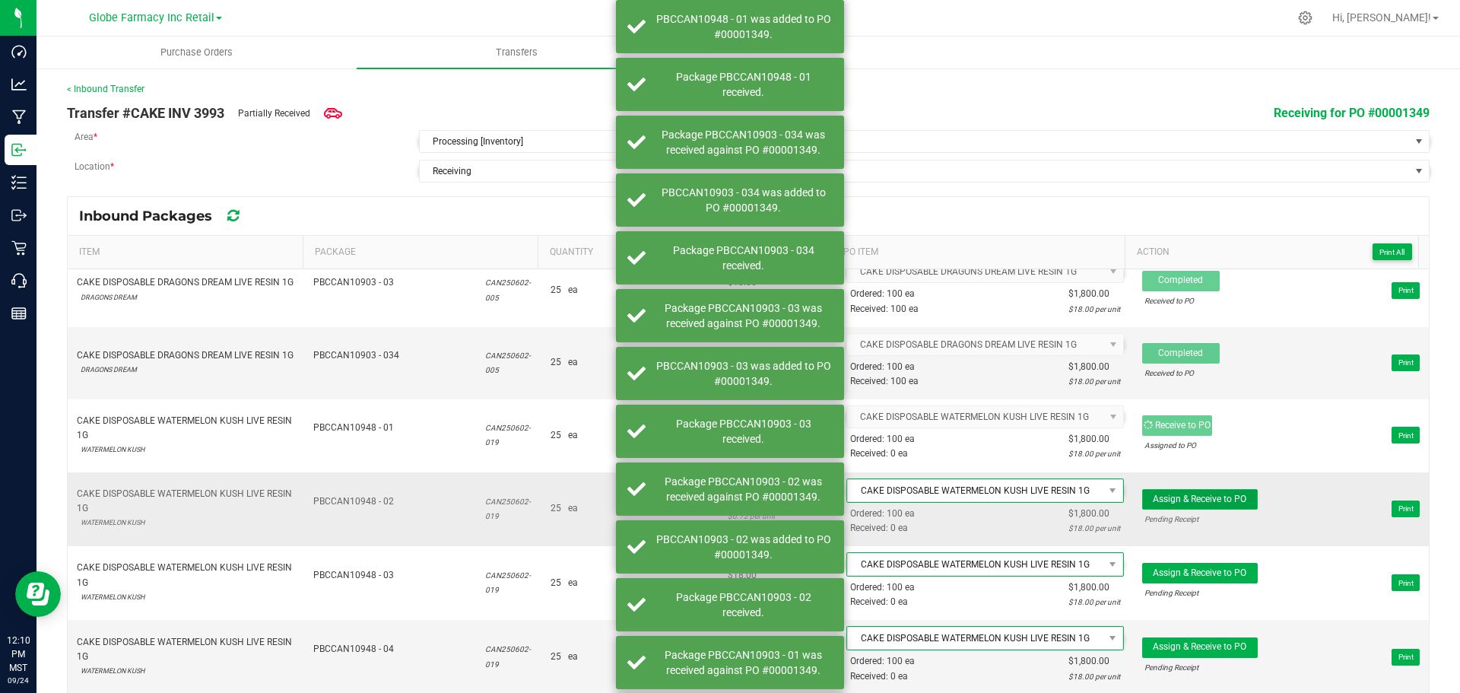
click at [1213, 495] on span "Assign & Receive to PO" at bounding box center [1200, 499] width 94 height 11
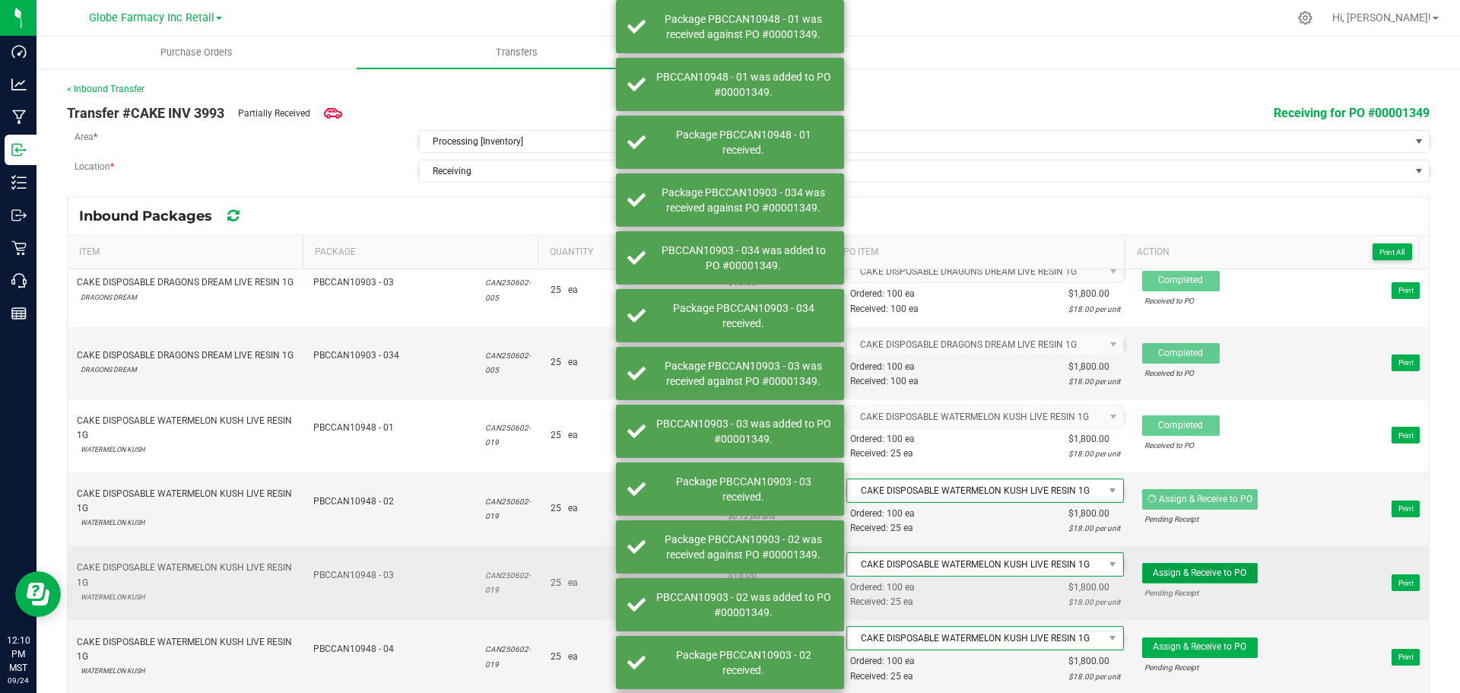
click at [1213, 569] on span "Assign & Receive to PO" at bounding box center [1200, 572] width 94 height 11
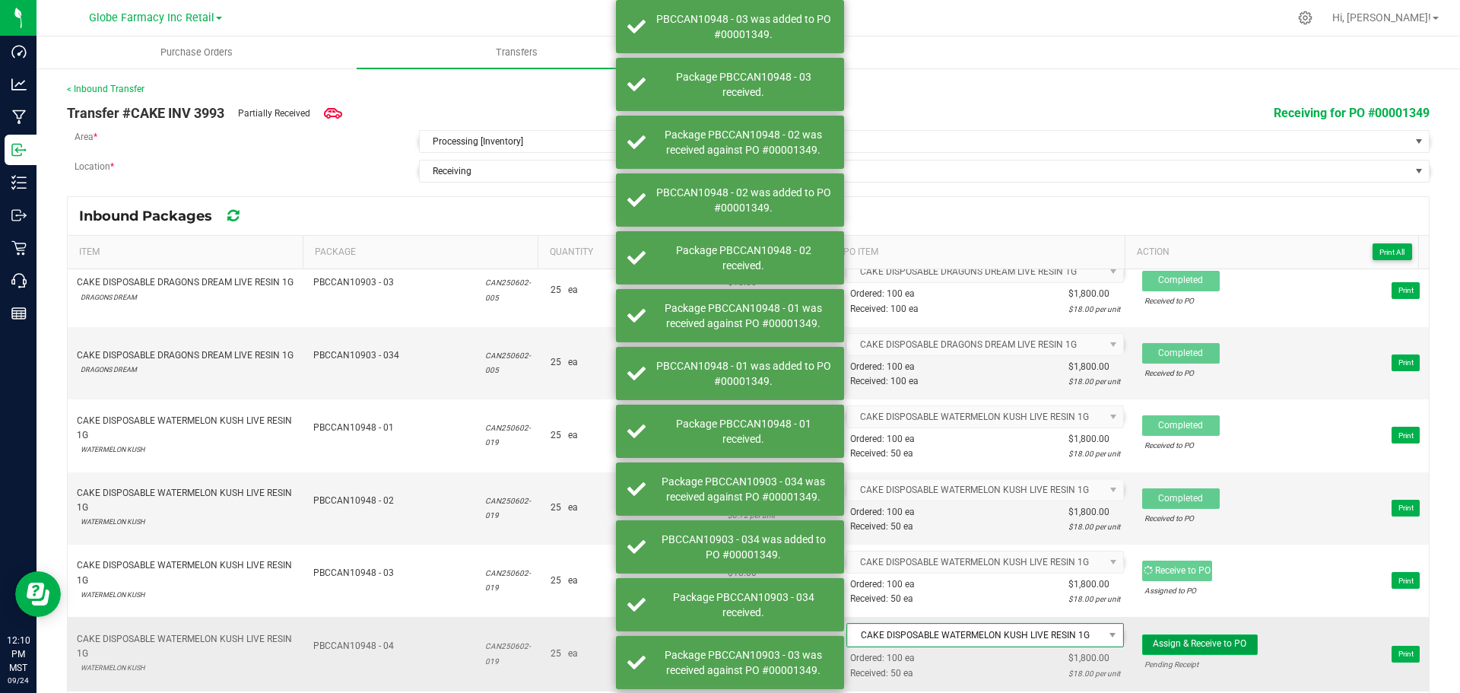
click at [1202, 646] on span "Assign & Receive to PO" at bounding box center [1200, 643] width 94 height 11
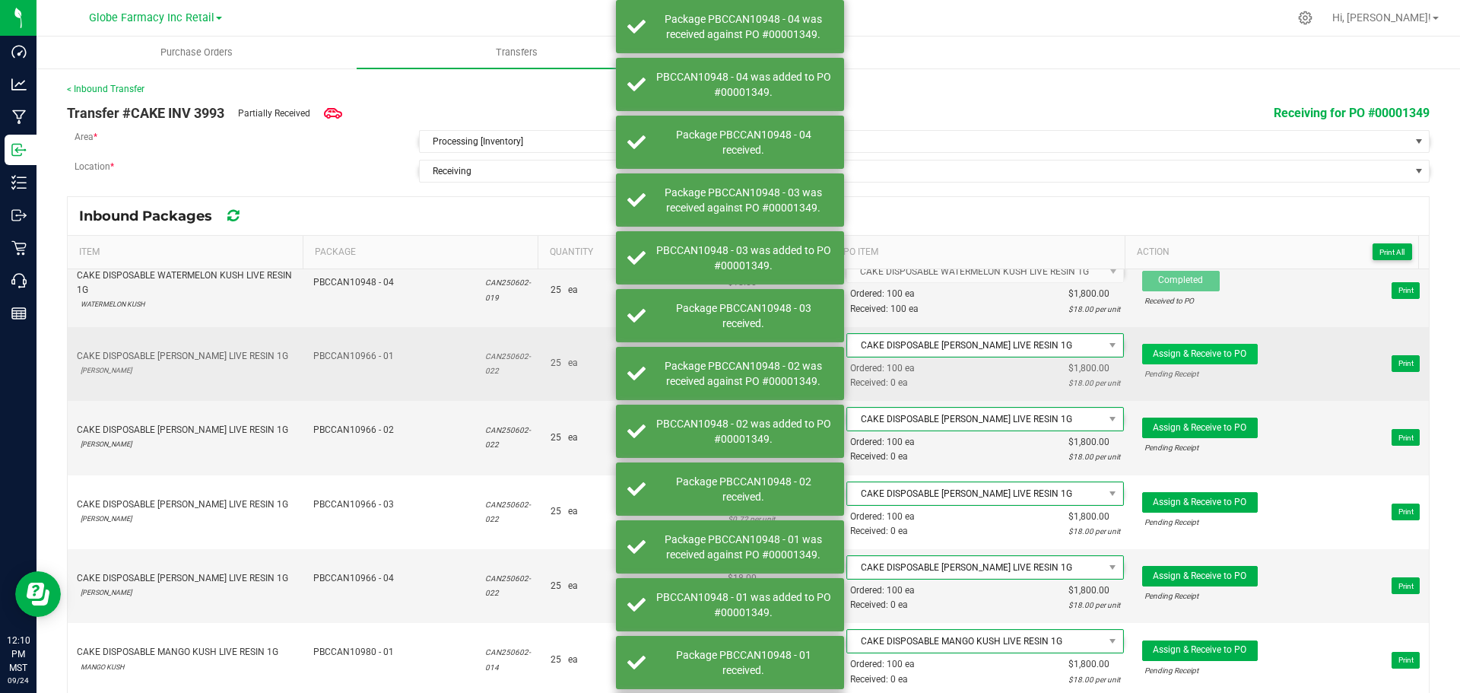
scroll to position [2282, 0]
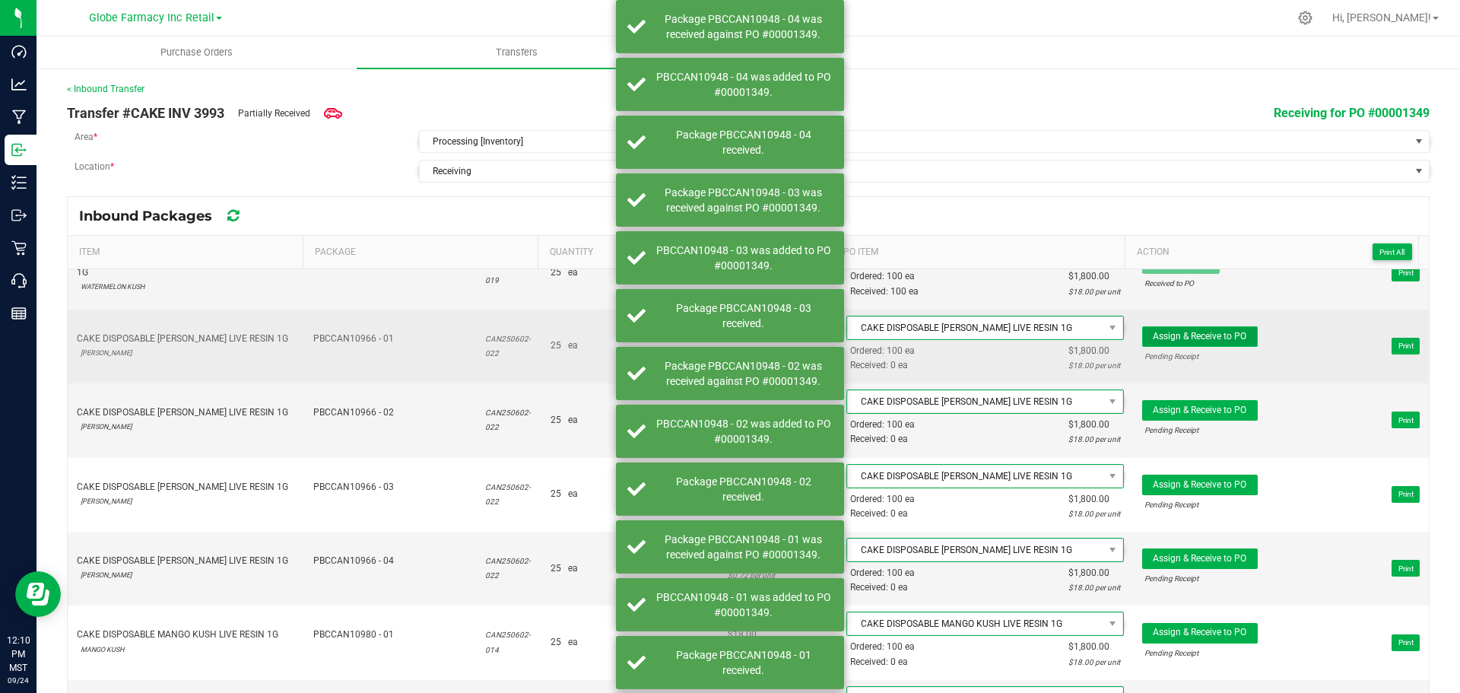
click at [1220, 332] on span "Assign & Receive to PO" at bounding box center [1200, 336] width 94 height 11
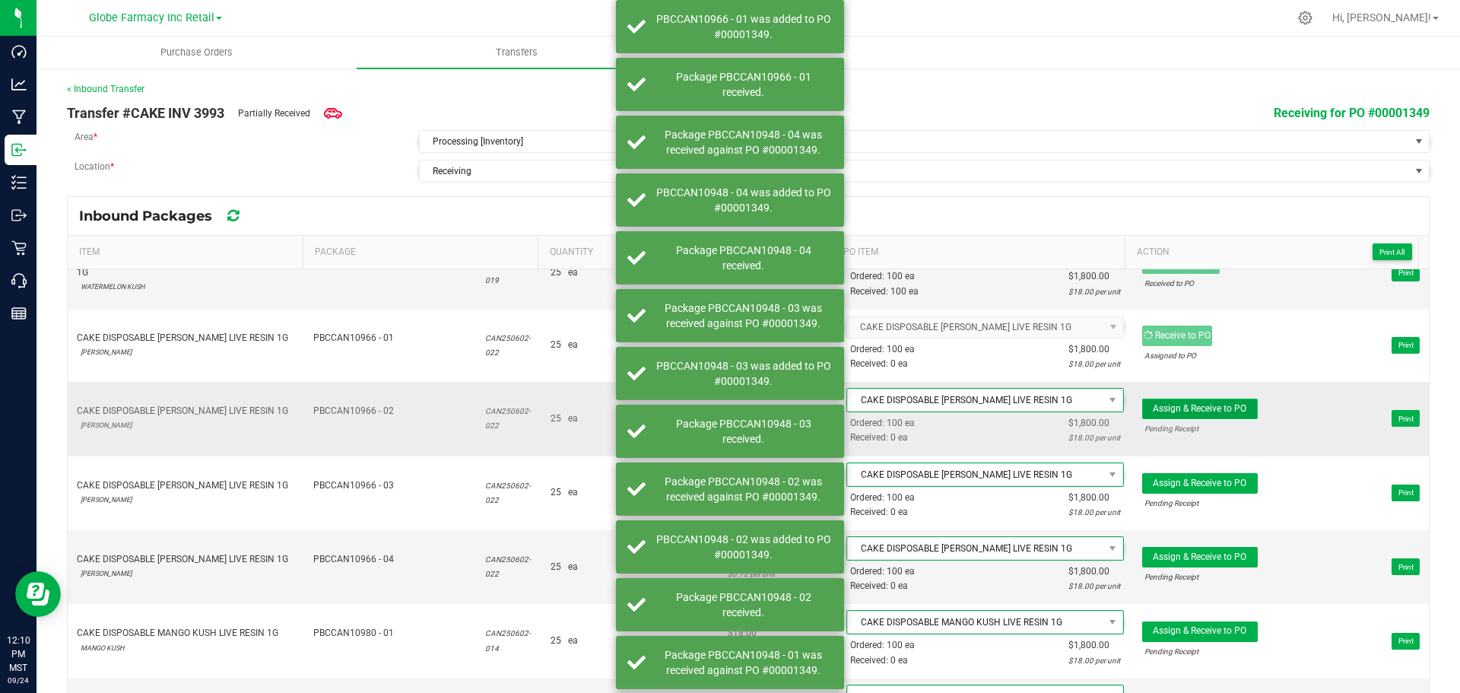
click at [1228, 406] on span "Assign & Receive to PO" at bounding box center [1200, 408] width 94 height 11
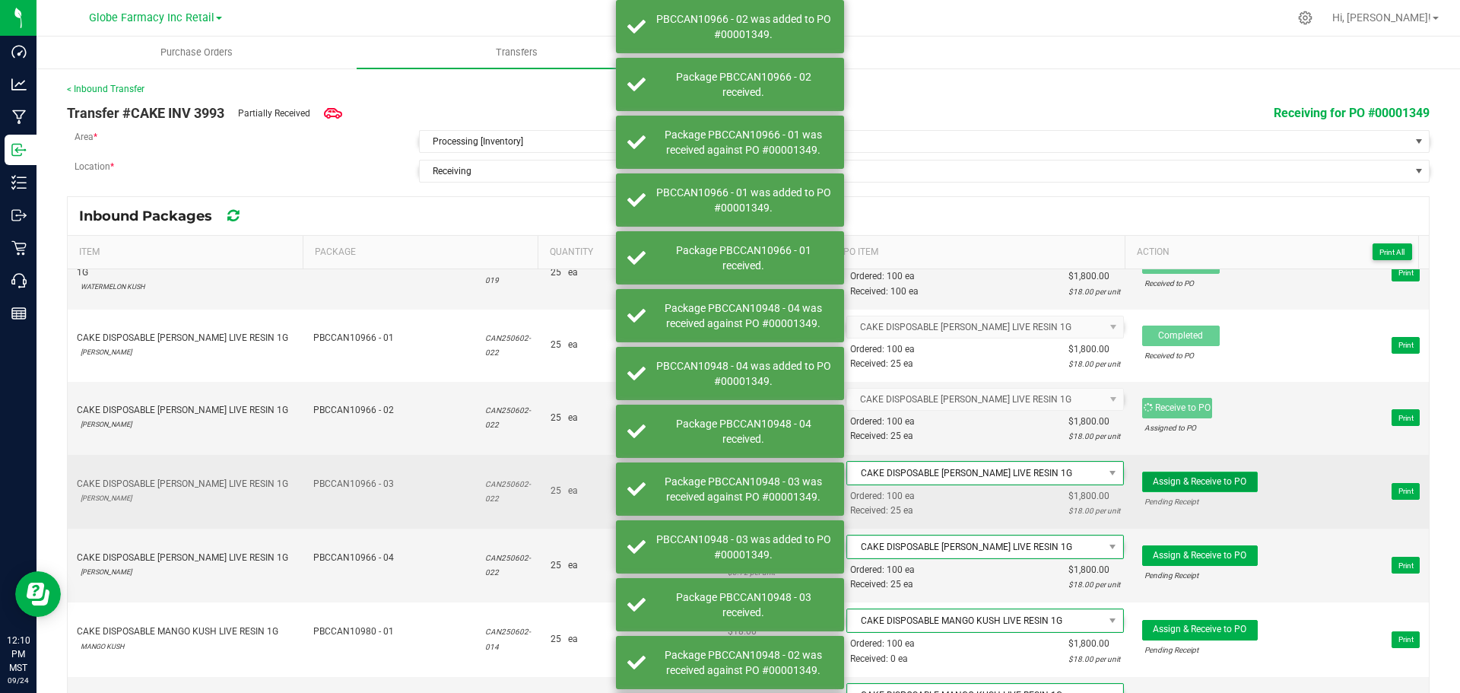
click at [1208, 490] on button "Assign & Receive to PO" at bounding box center [1200, 482] width 116 height 21
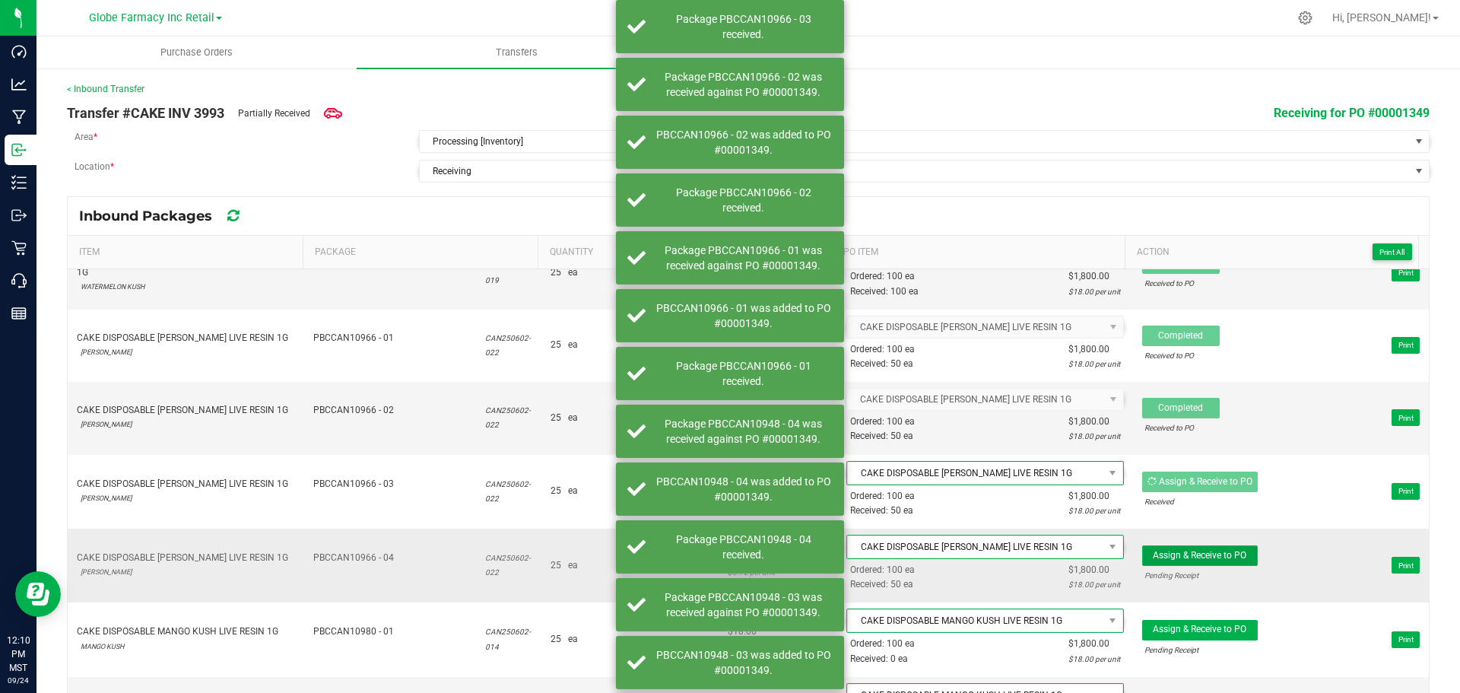
click at [1214, 554] on span "Assign & Receive to PO" at bounding box center [1200, 555] width 94 height 11
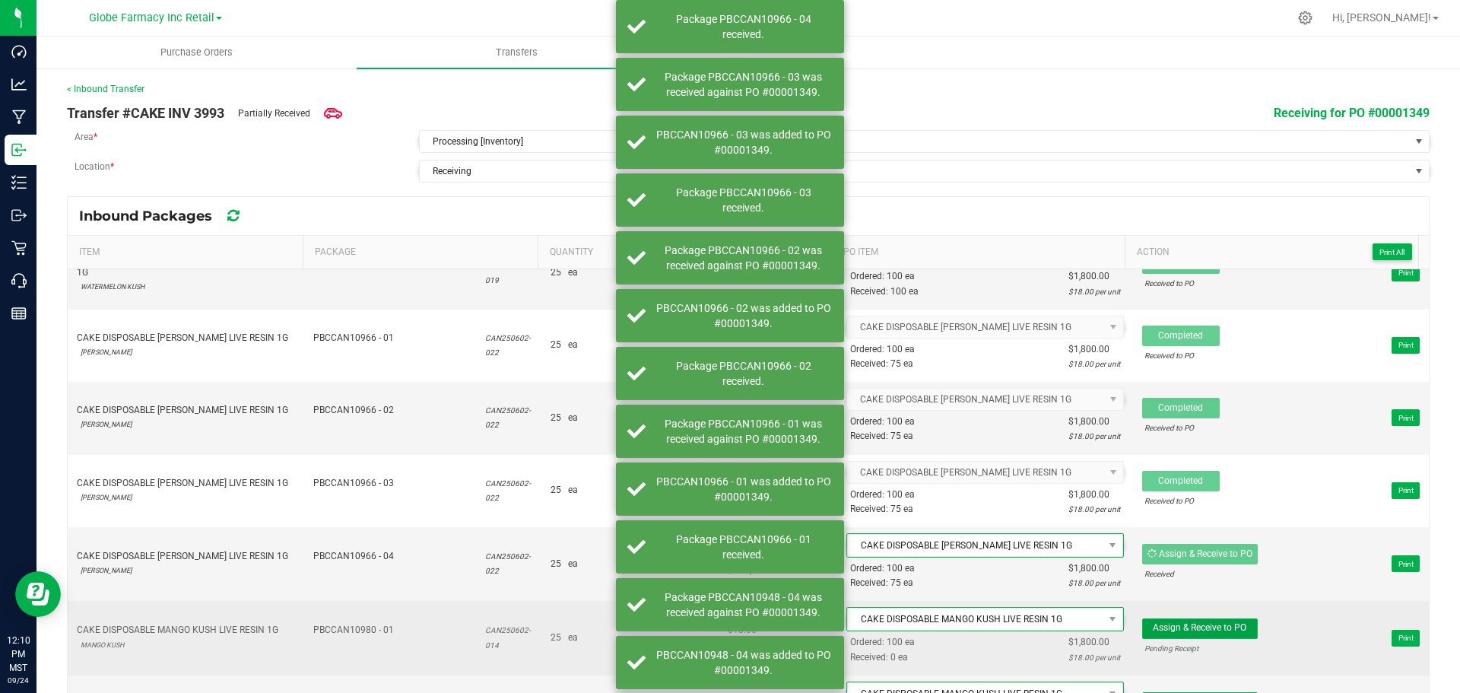
click at [1208, 622] on span "Assign & Receive to PO" at bounding box center [1200, 627] width 94 height 11
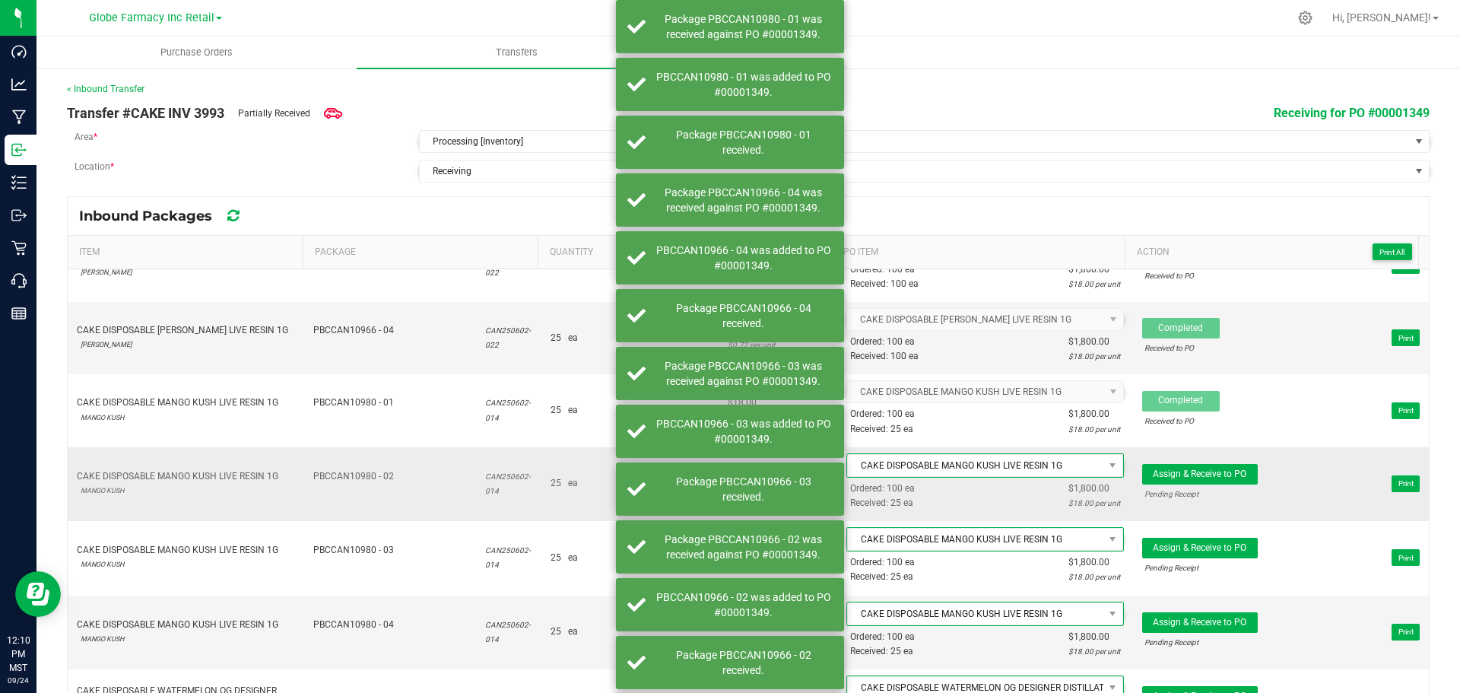
scroll to position [2510, 0]
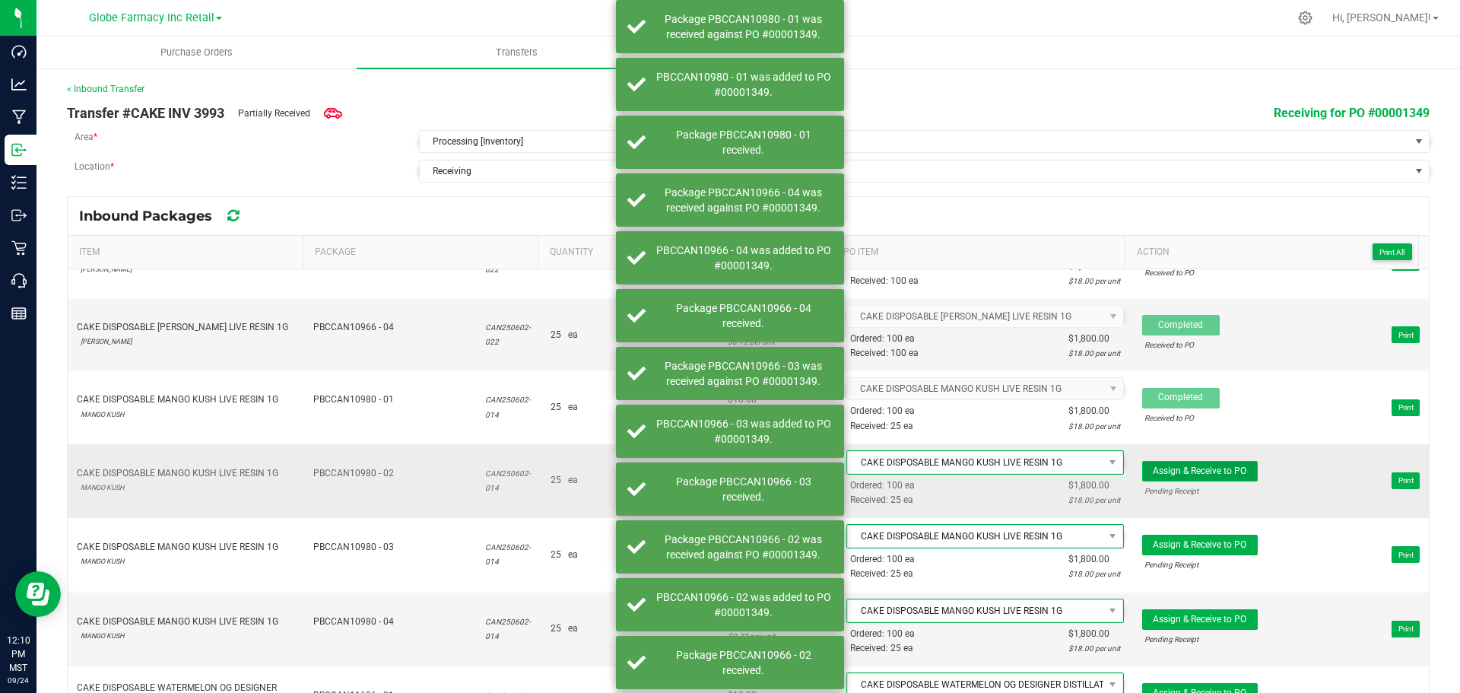
click at [1216, 463] on button "Assign & Receive to PO" at bounding box center [1200, 471] width 116 height 21
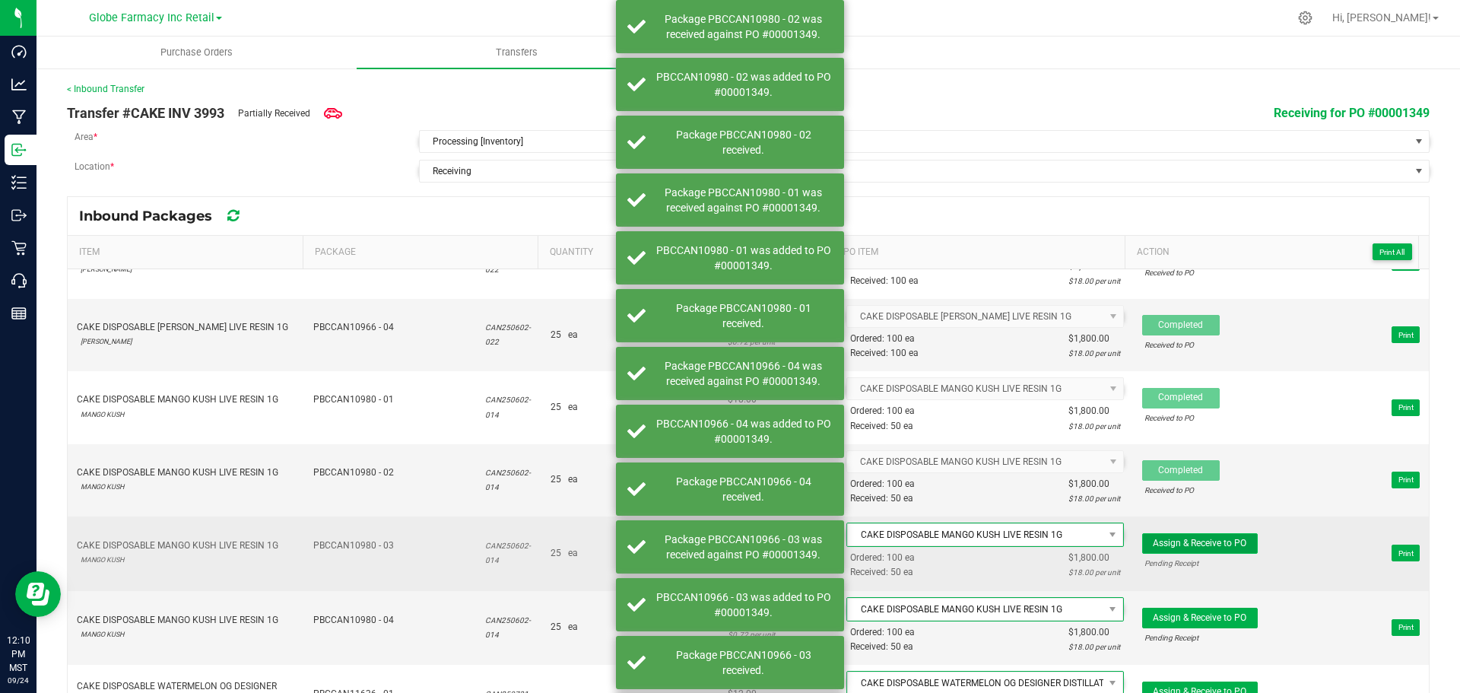
click at [1208, 545] on span "Assign & Receive to PO" at bounding box center [1200, 543] width 94 height 11
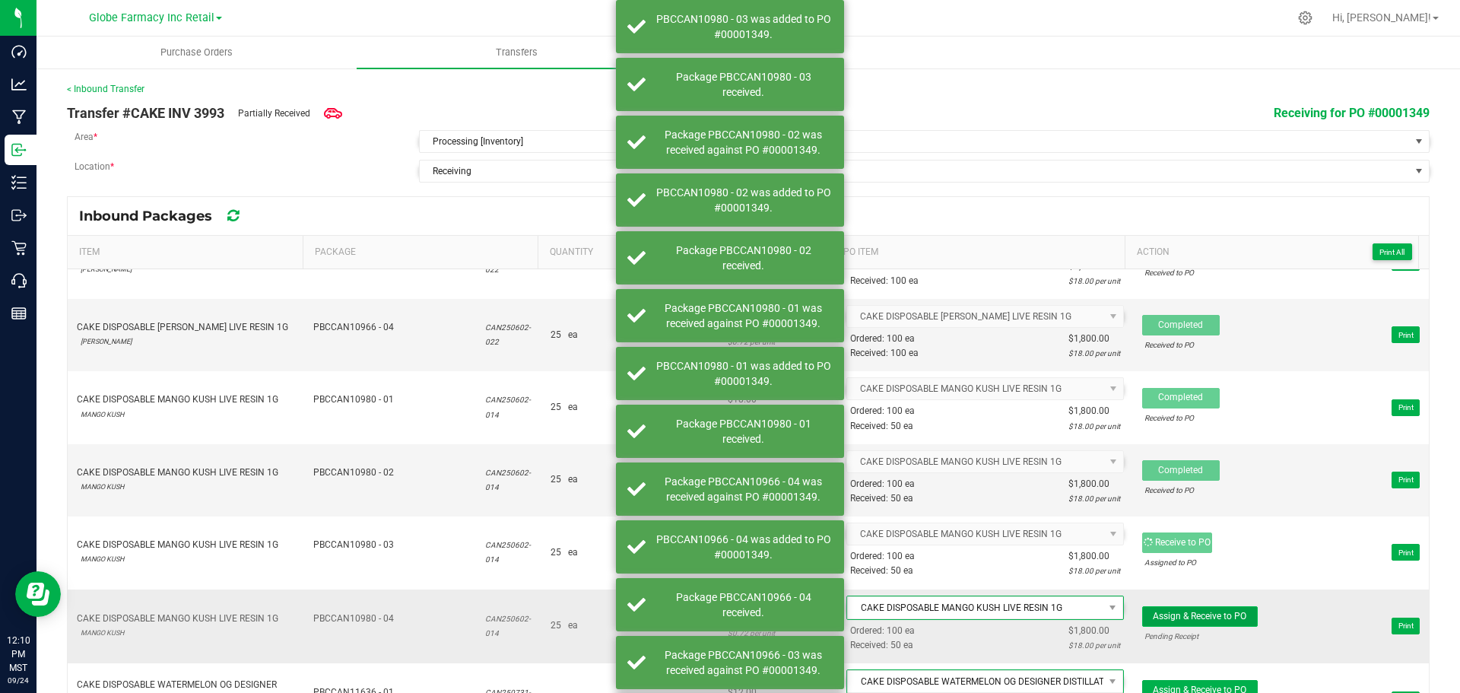
click at [1203, 611] on span "Assign & Receive to PO" at bounding box center [1200, 616] width 94 height 11
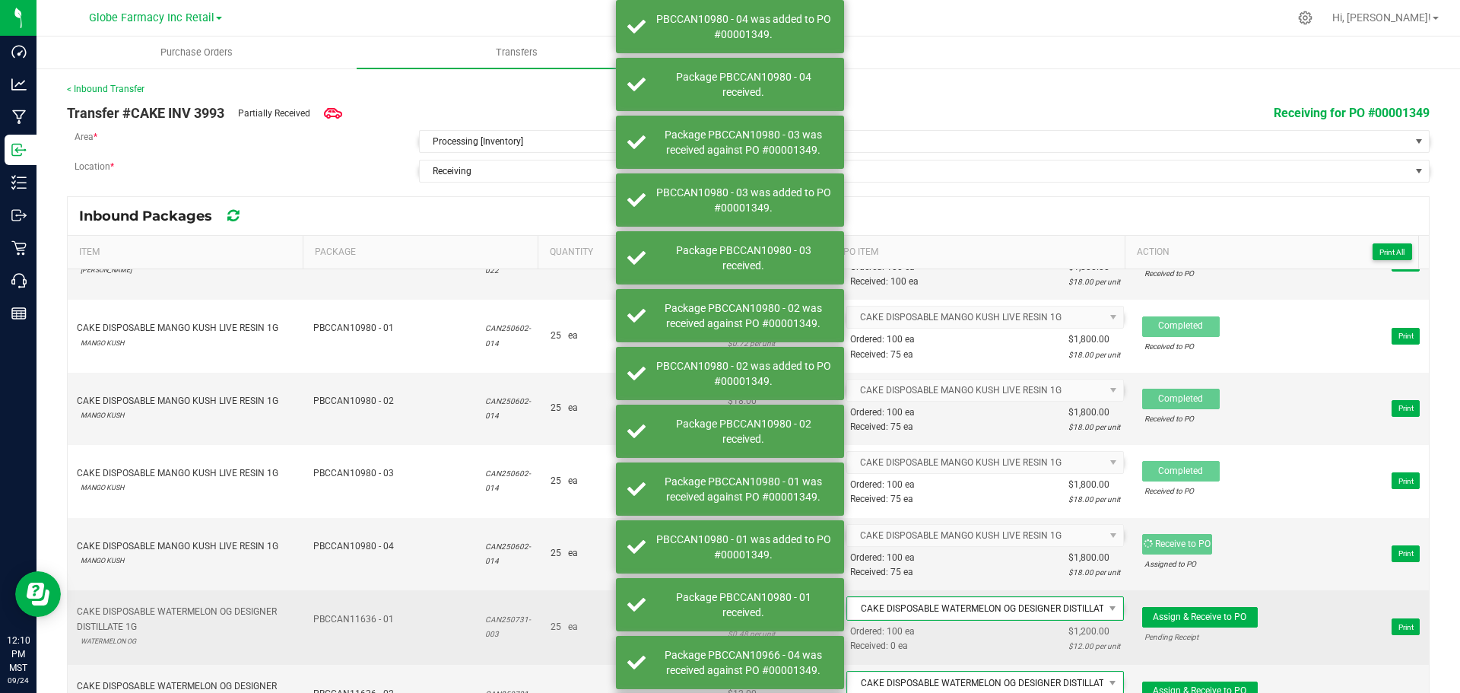
scroll to position [2769, 0]
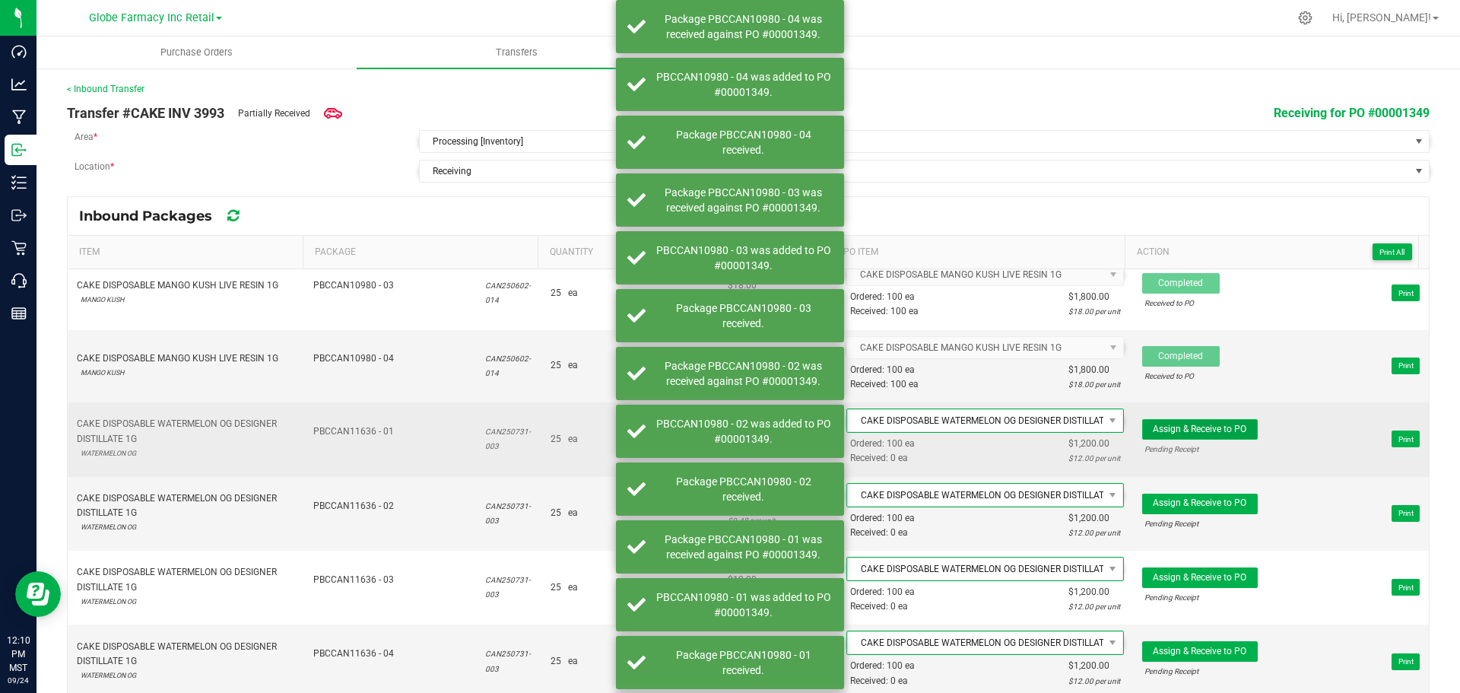
click at [1234, 422] on button "Assign & Receive to PO" at bounding box center [1200, 429] width 116 height 21
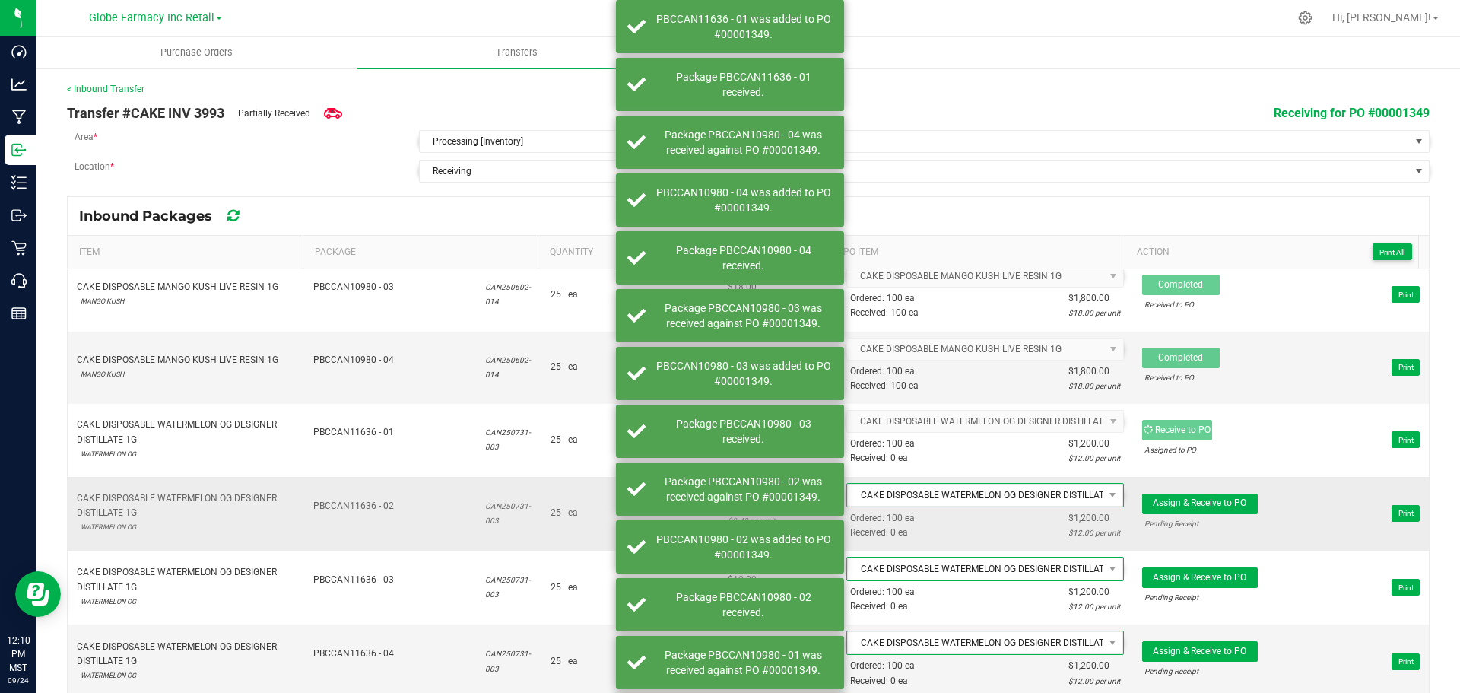
click at [1215, 491] on span "Assign & Receive to PO Pending Receipt Print" at bounding box center [1281, 514] width 278 height 46
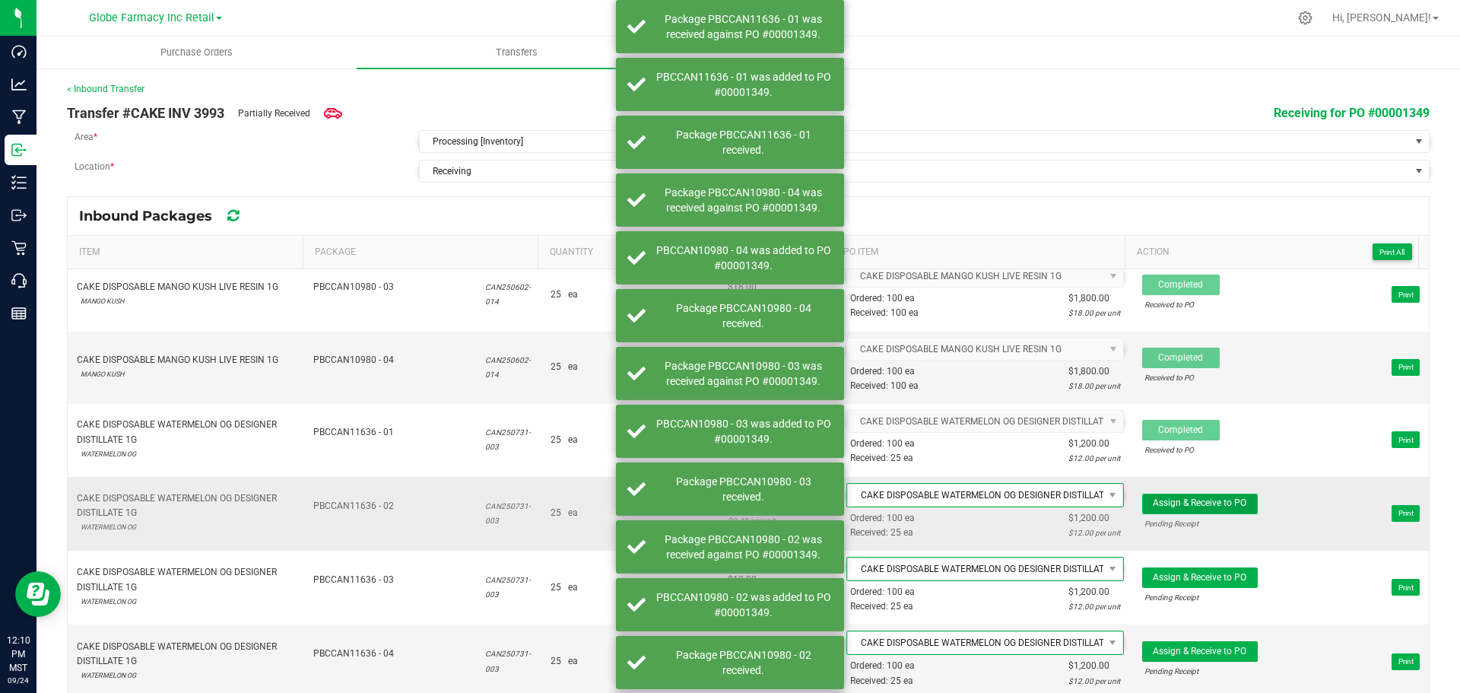
click at [1215, 498] on span "Assign & Receive to PO" at bounding box center [1200, 502] width 94 height 11
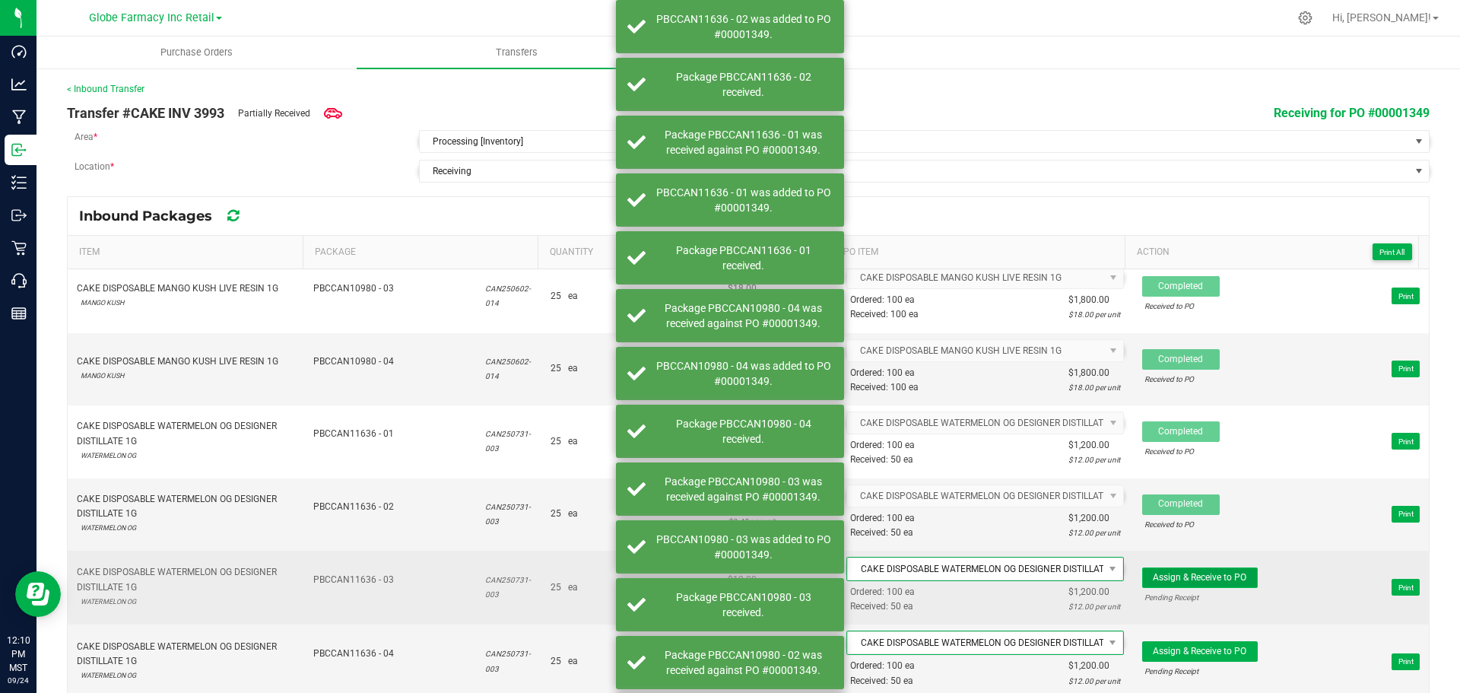
click at [1206, 573] on span "Assign & Receive to PO" at bounding box center [1200, 577] width 94 height 11
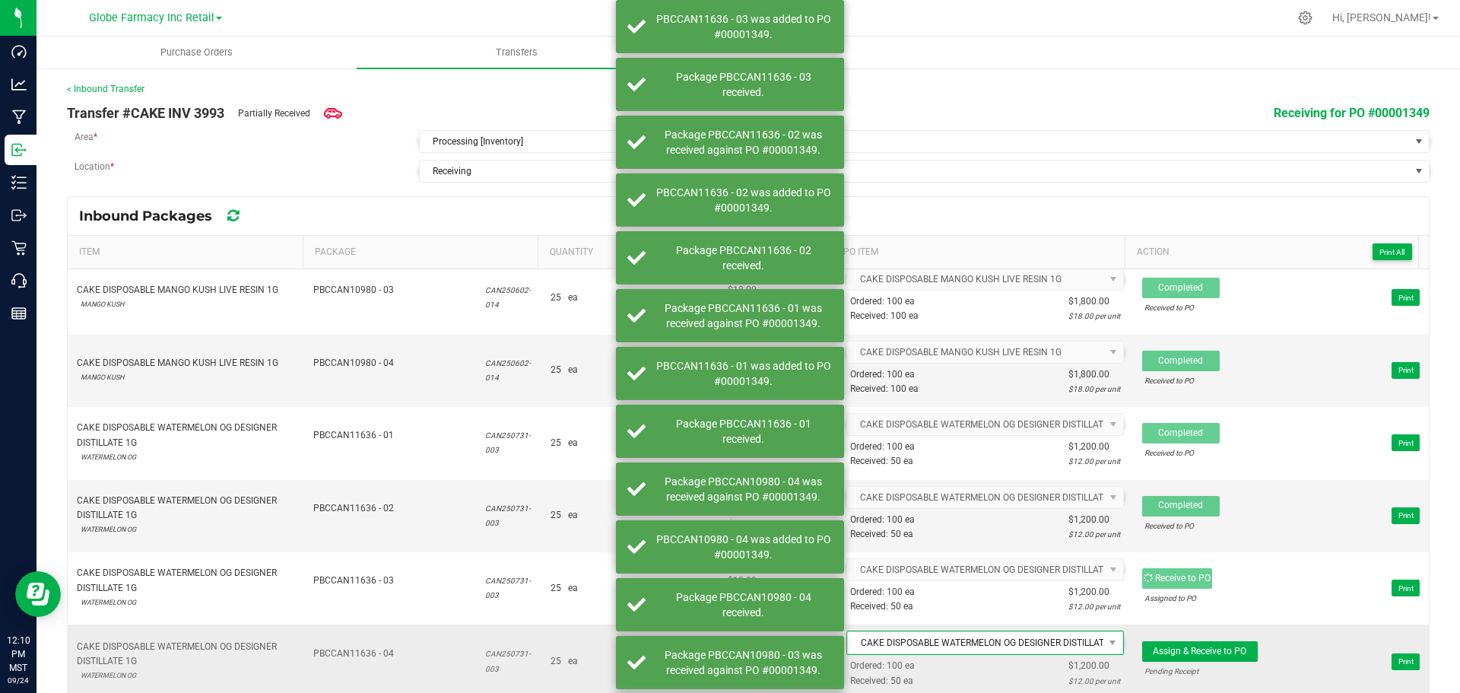
scroll to position [2765, 0]
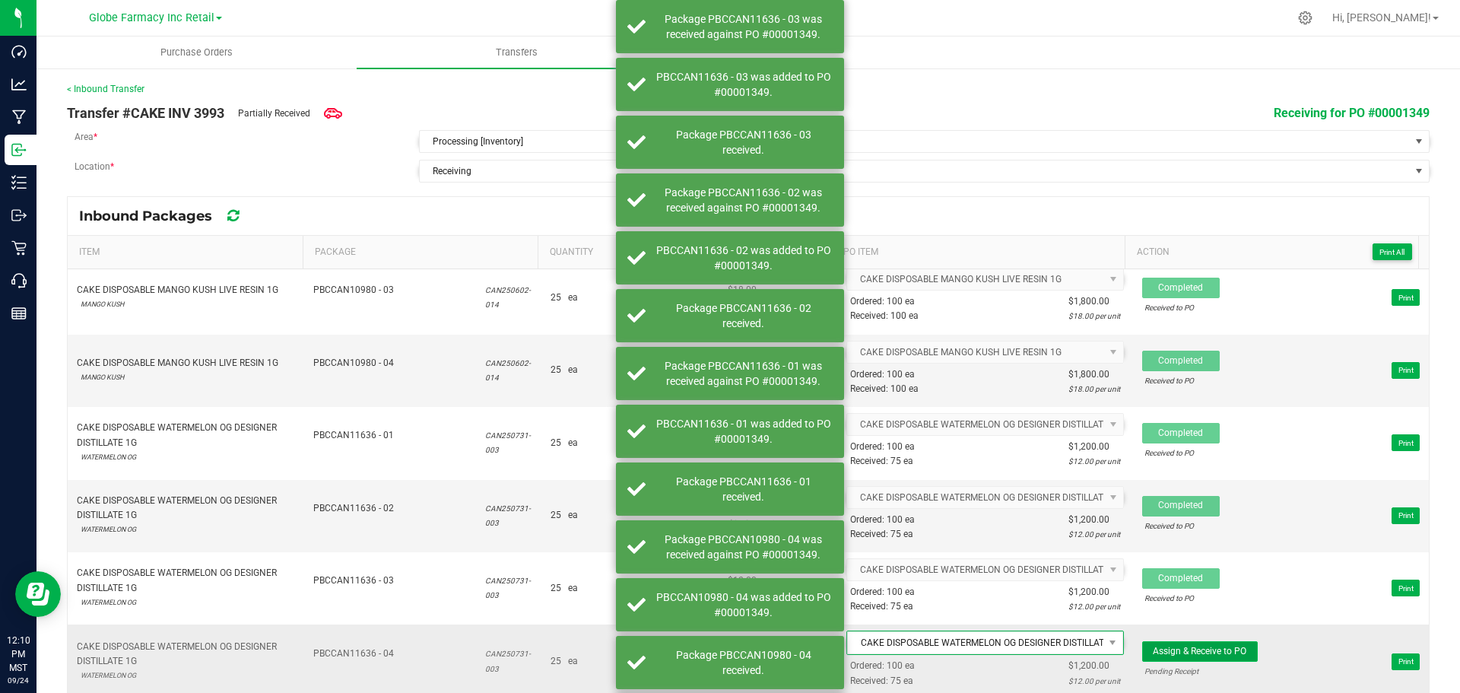
click at [1203, 647] on span "Assign & Receive to PO" at bounding box center [1200, 651] width 94 height 11
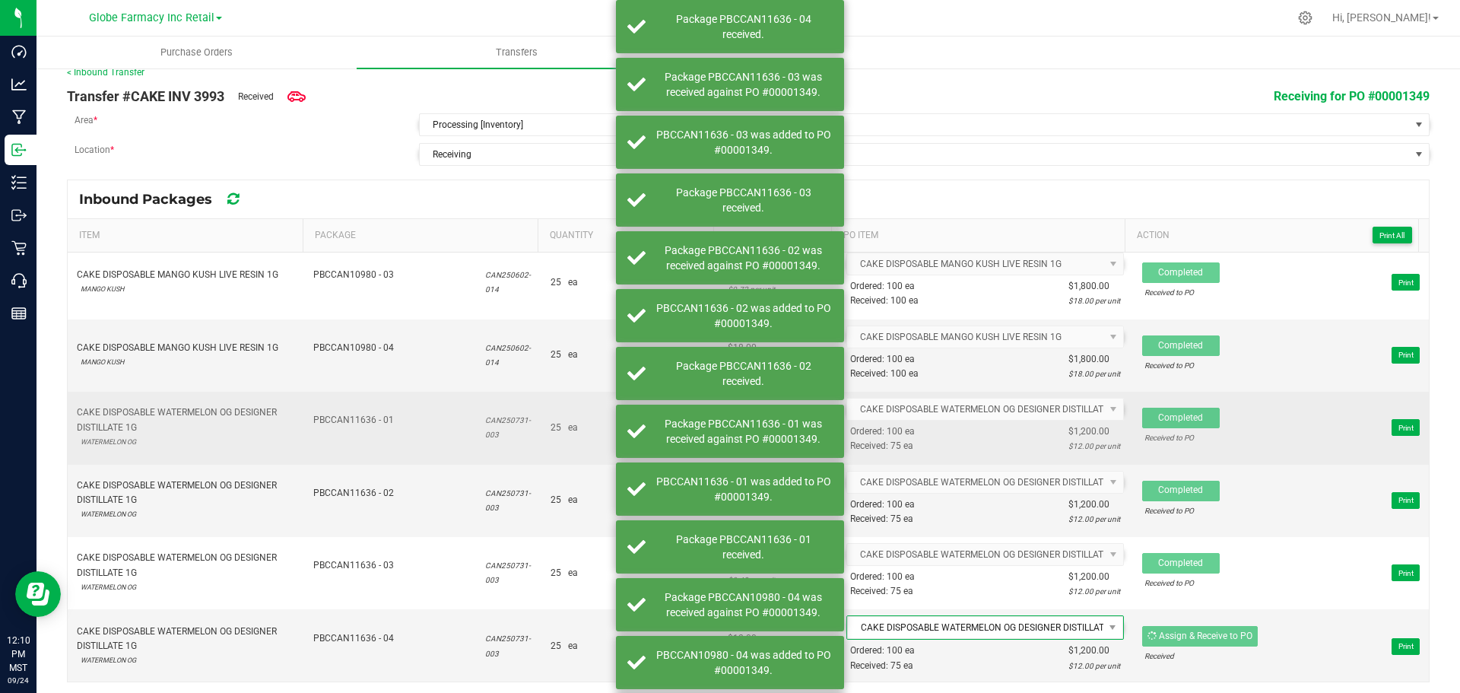
scroll to position [21, 0]
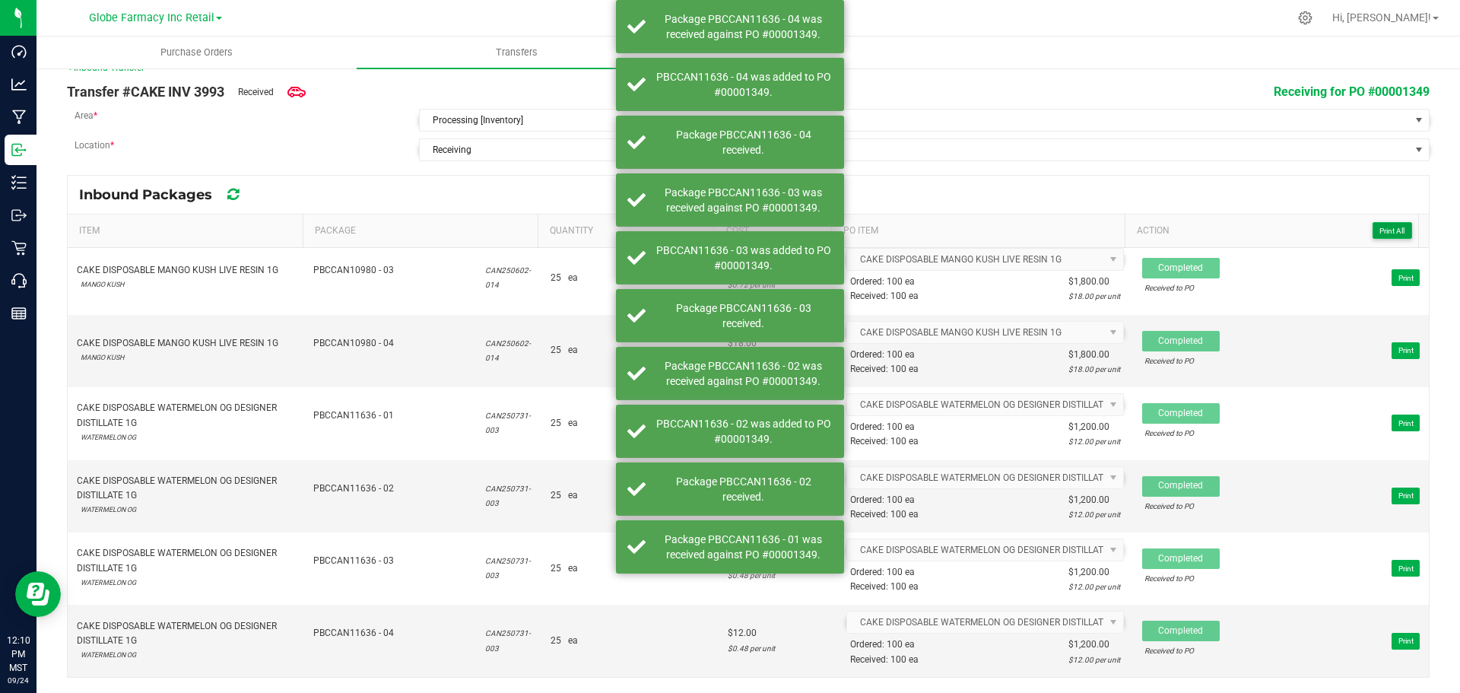
click at [1380, 230] on span "Print All" at bounding box center [1392, 231] width 25 height 8
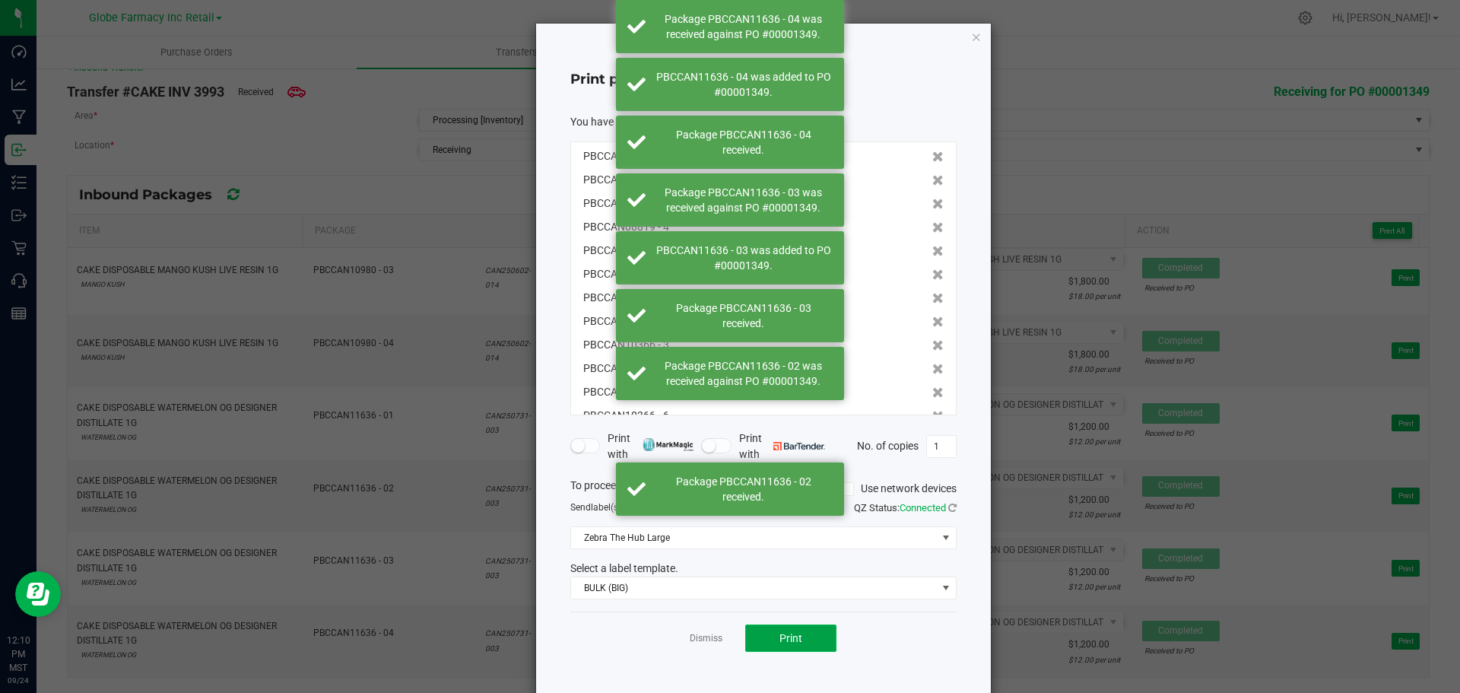
click at [815, 648] on button "Print" at bounding box center [790, 637] width 91 height 27
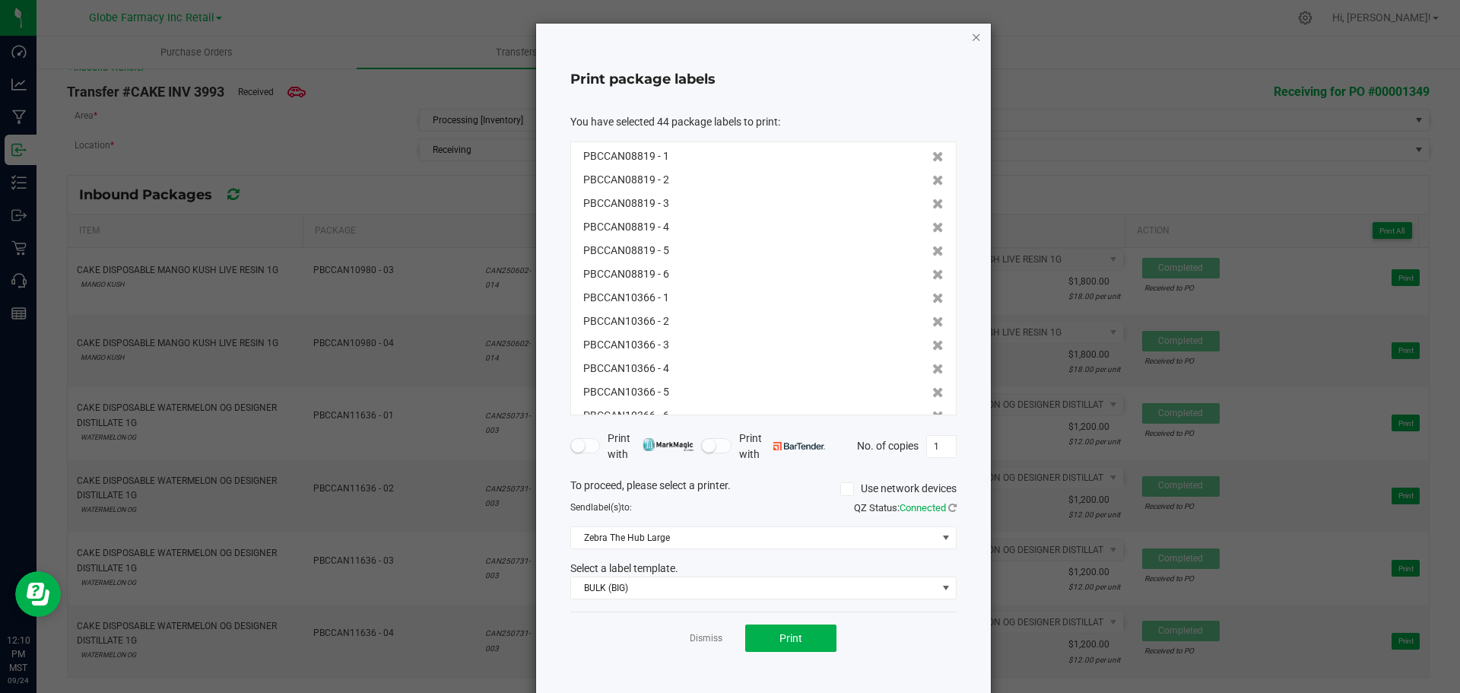
click at [974, 38] on icon "button" at bounding box center [976, 36] width 11 height 18
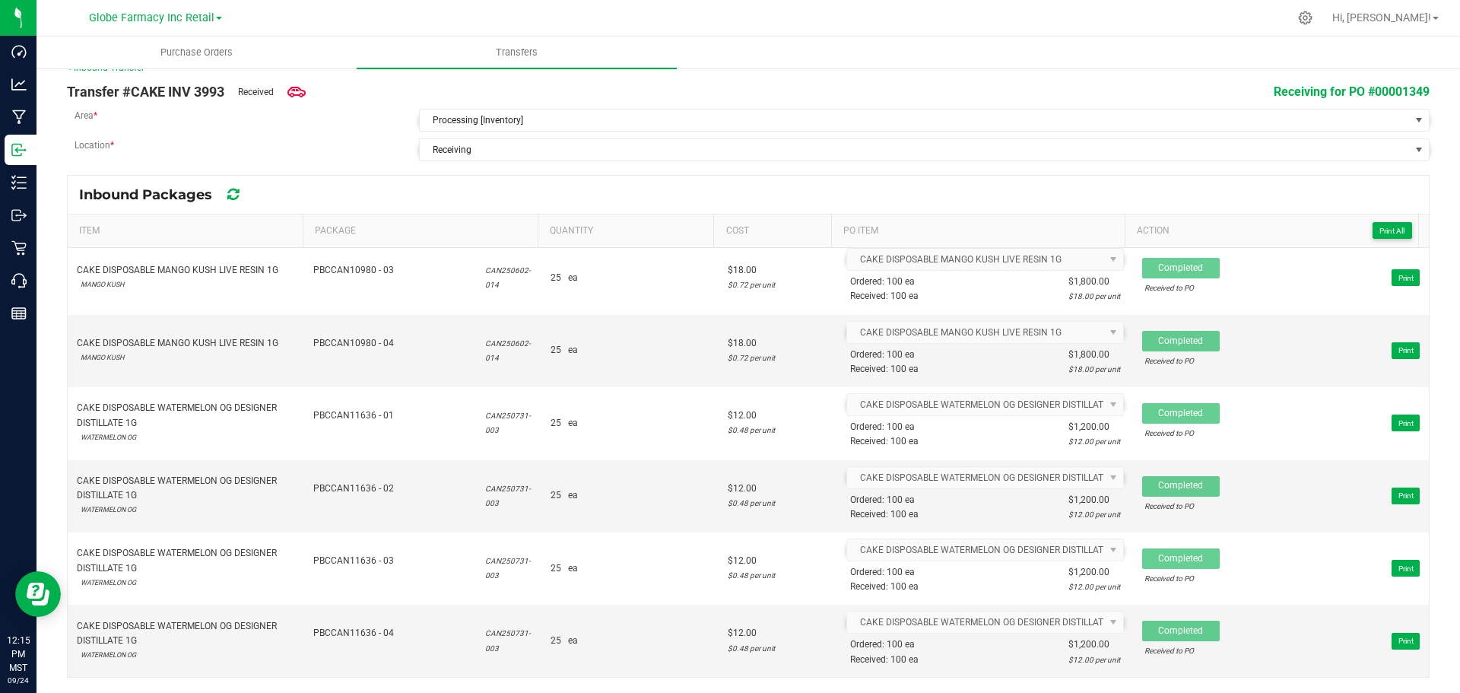
click at [233, 195] on icon at bounding box center [232, 195] width 11 height 14
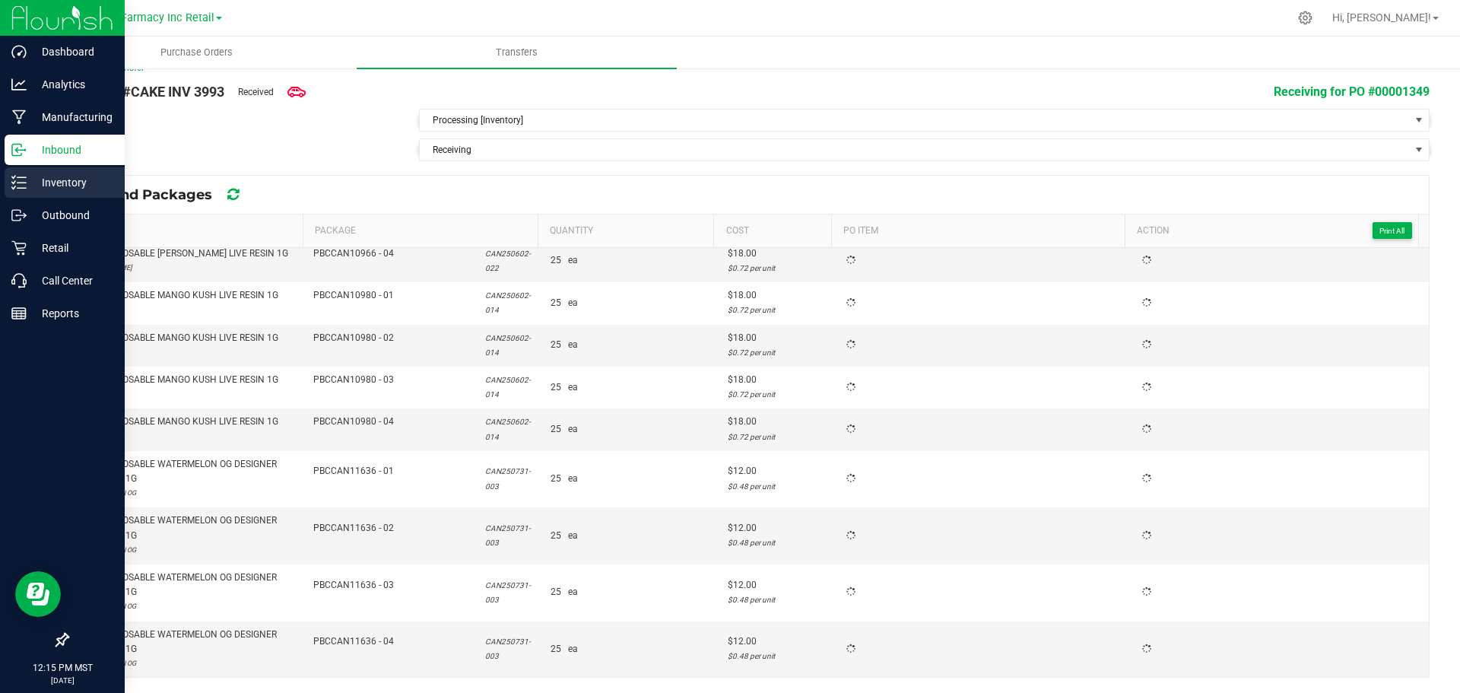
click at [15, 182] on icon at bounding box center [13, 182] width 3 height 2
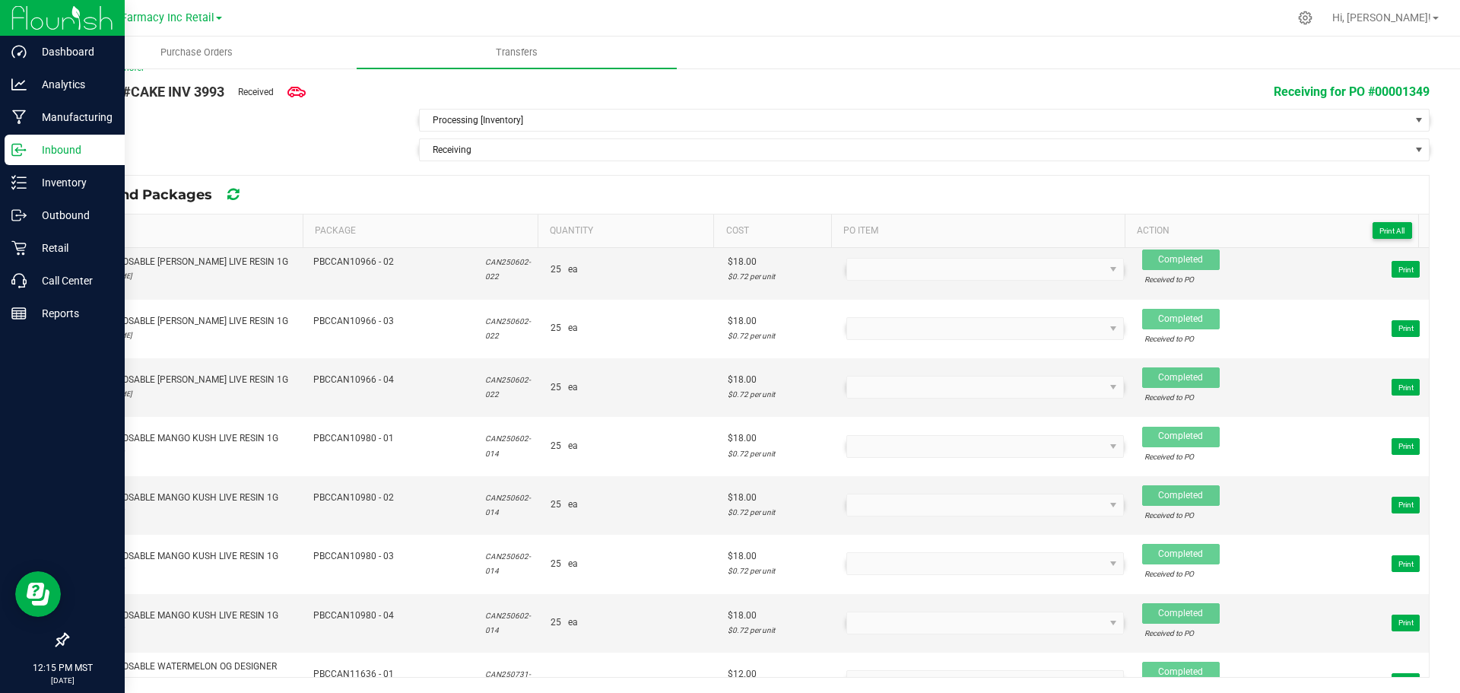
scroll to position [2763, 0]
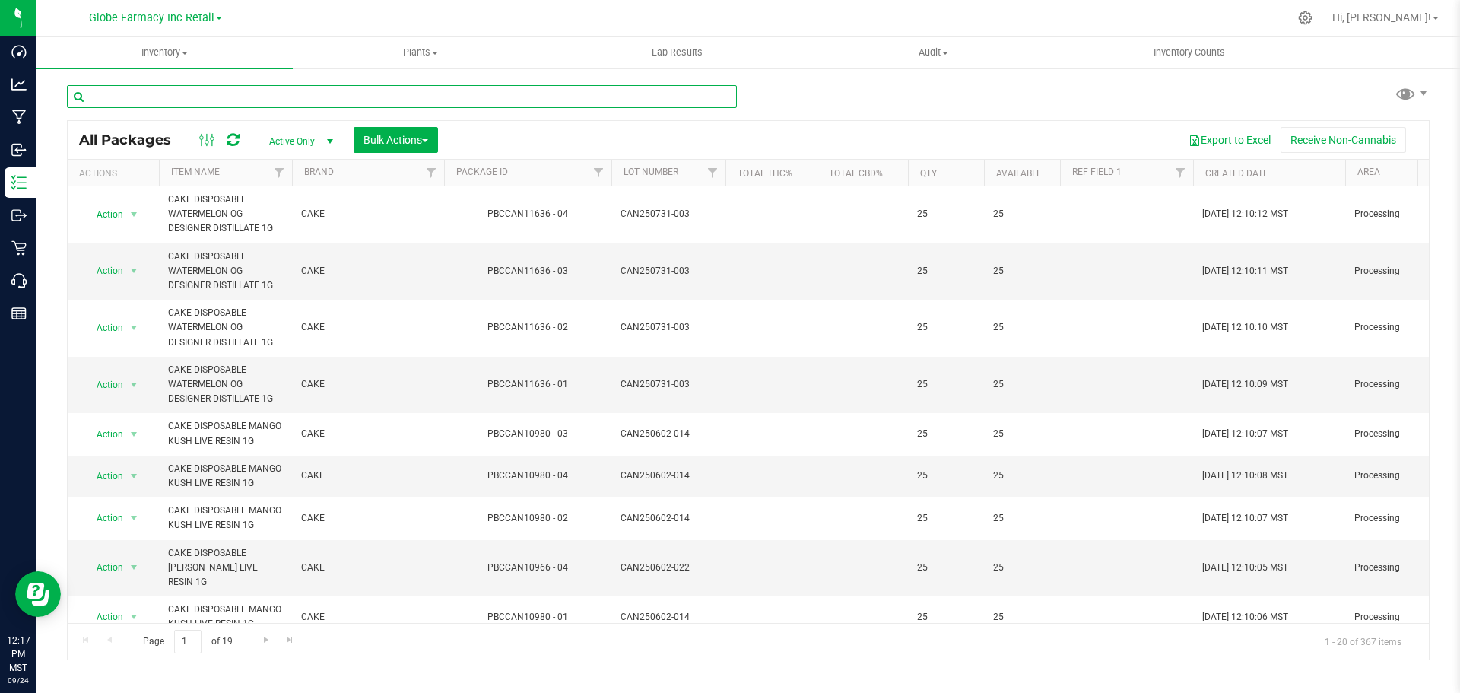
click at [287, 85] on input "text" at bounding box center [402, 96] width 670 height 23
paste input "CAN250506-005"
type input "CAN250506-005"
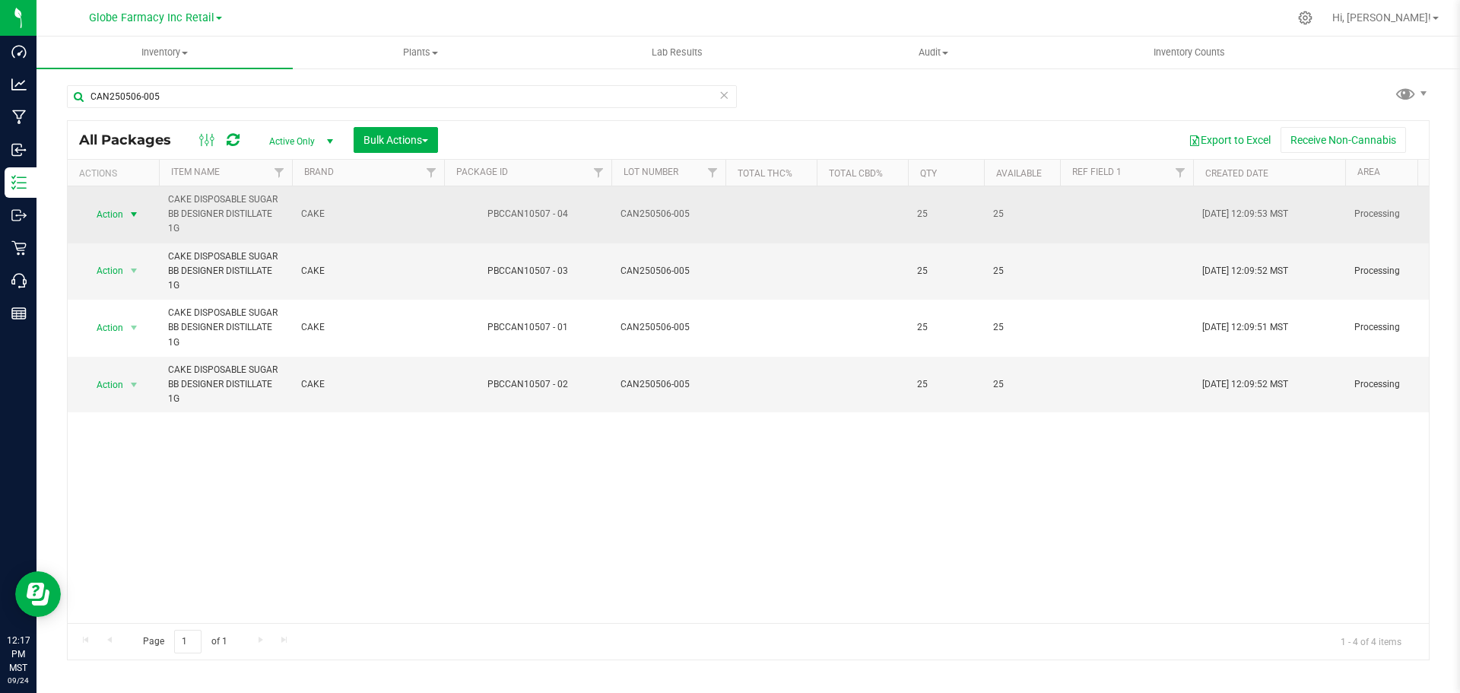
click at [133, 206] on span "select" at bounding box center [134, 214] width 19 height 21
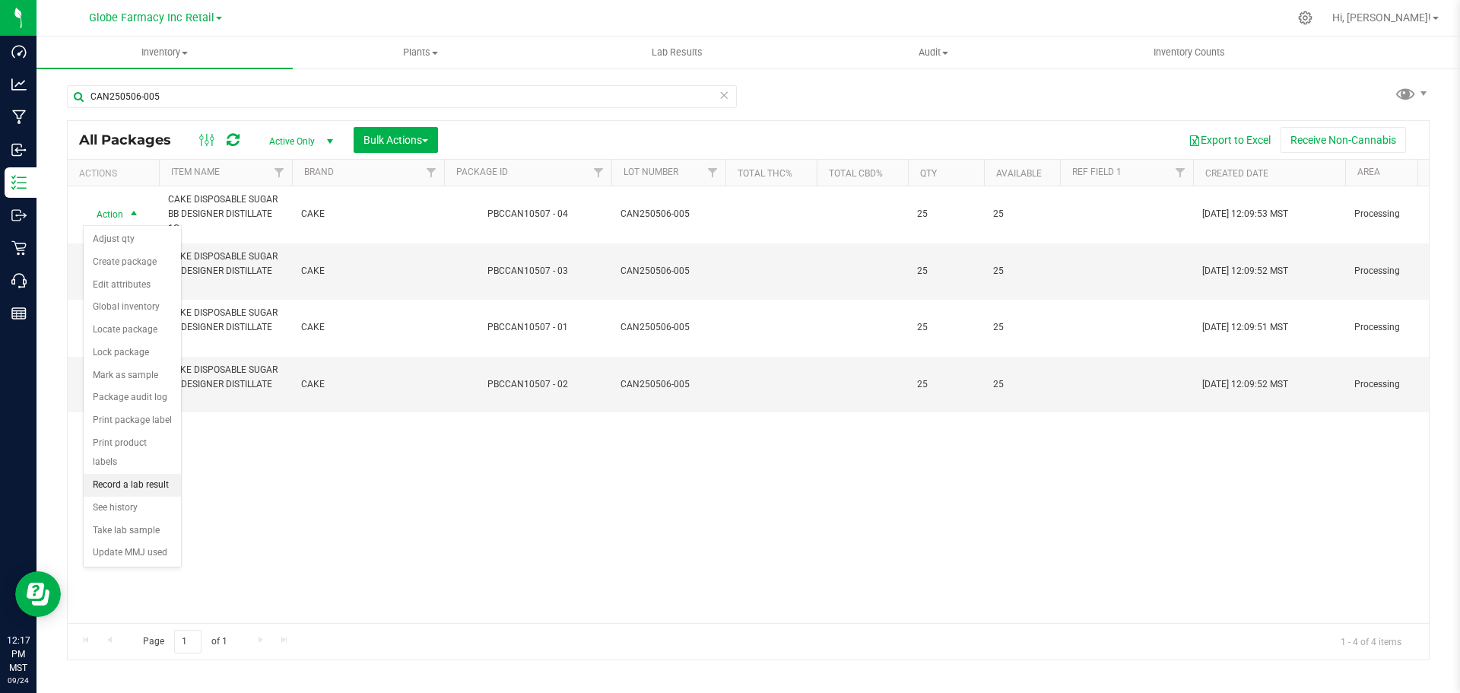
click at [164, 474] on li "Record a lab result" at bounding box center [132, 485] width 97 height 23
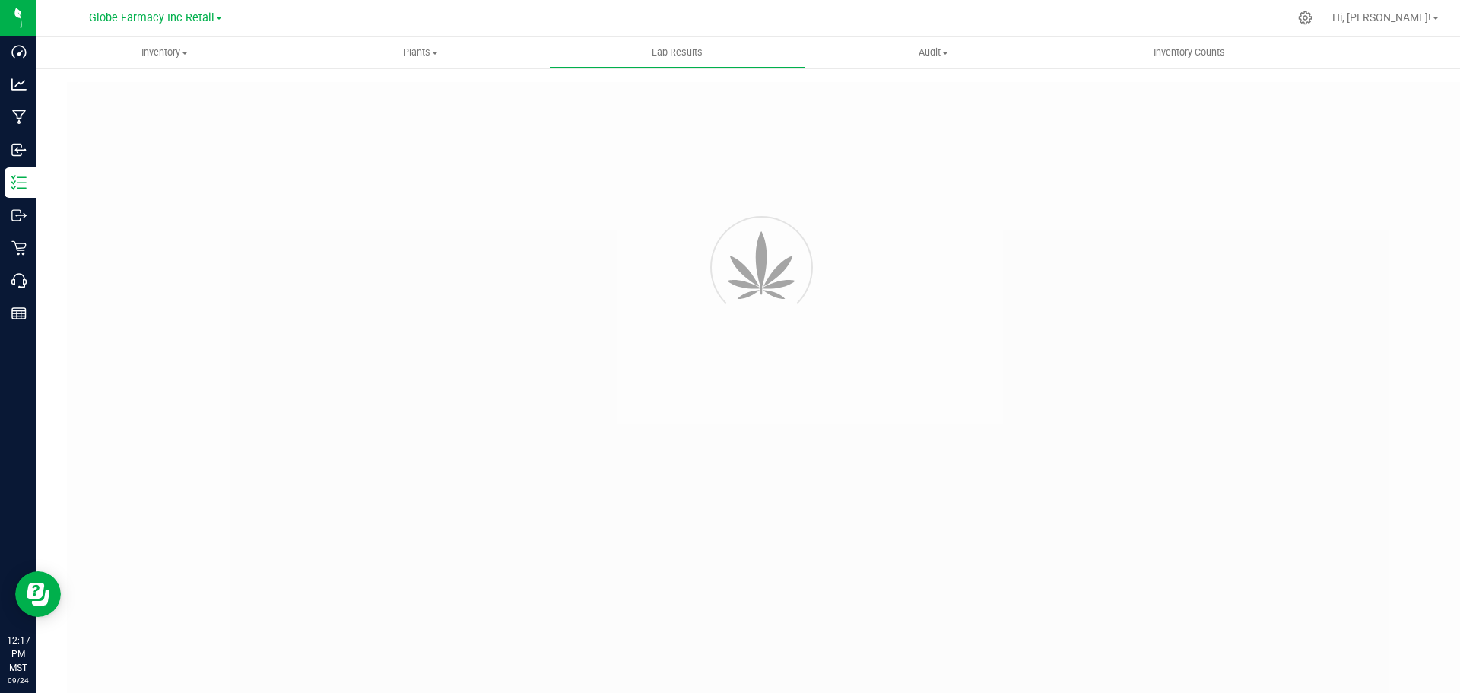
type input "PBCCAN10507 - 04"
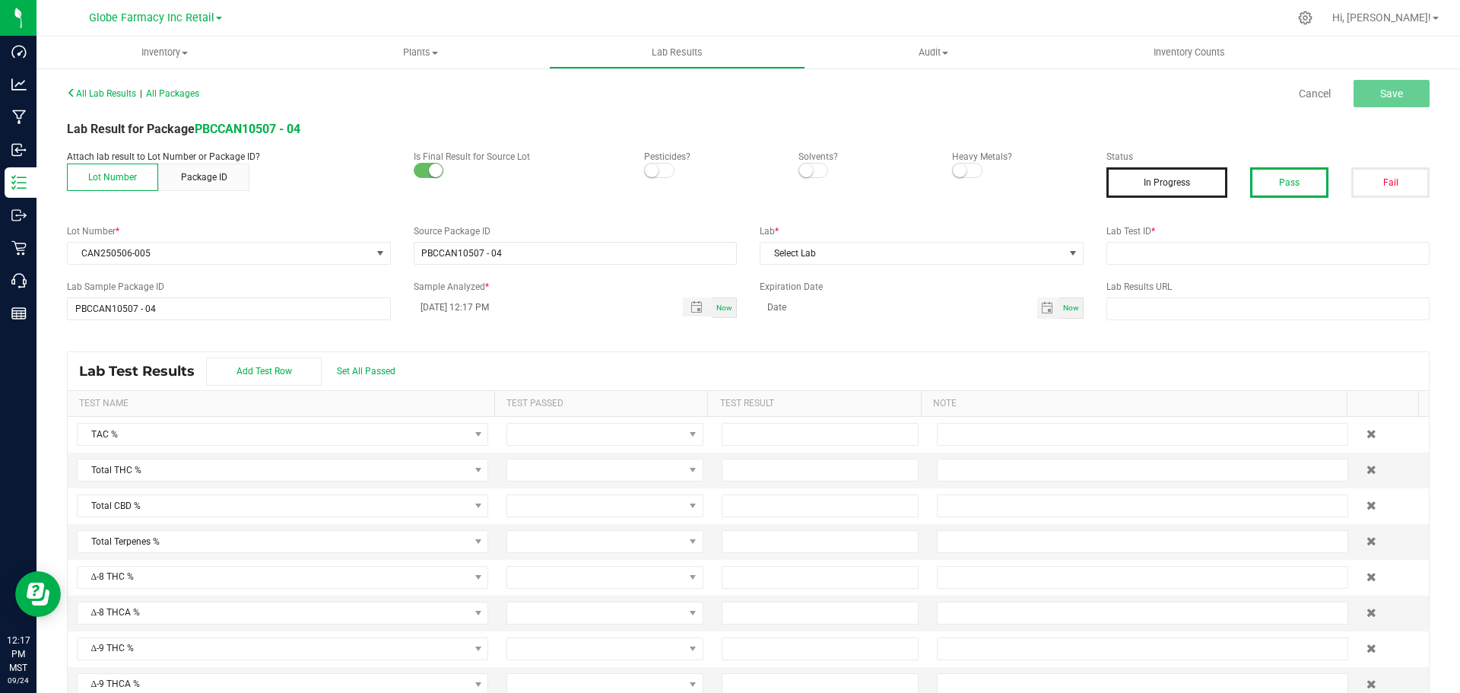
drag, startPoint x: 1277, startPoint y: 180, endPoint x: 1295, endPoint y: 240, distance: 62.8
click at [1279, 180] on button "Pass" at bounding box center [1289, 182] width 78 height 30
click at [1295, 242] on input "text" at bounding box center [1269, 253] width 324 height 23
paste input "TE50507006-004"
type input "TE50507006-004"
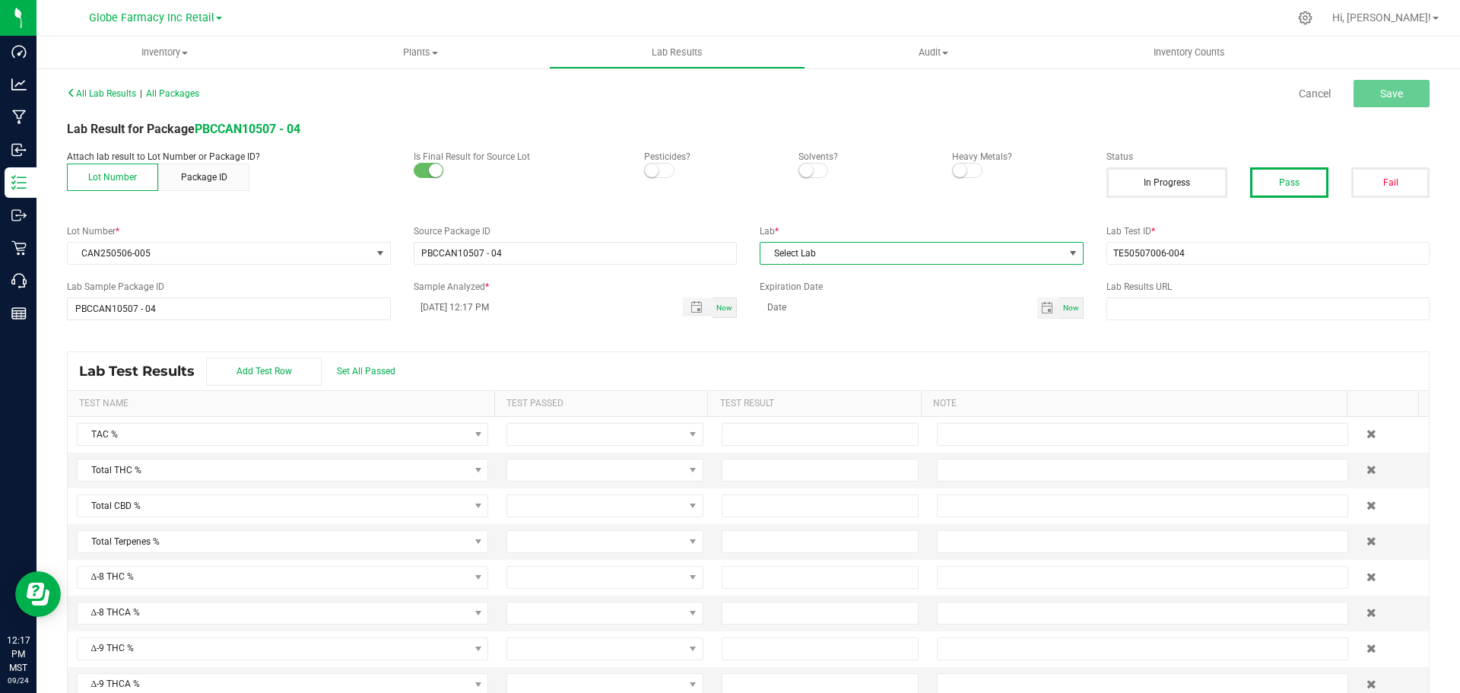
click at [940, 253] on span "Select Lab" at bounding box center [912, 253] width 303 height 21
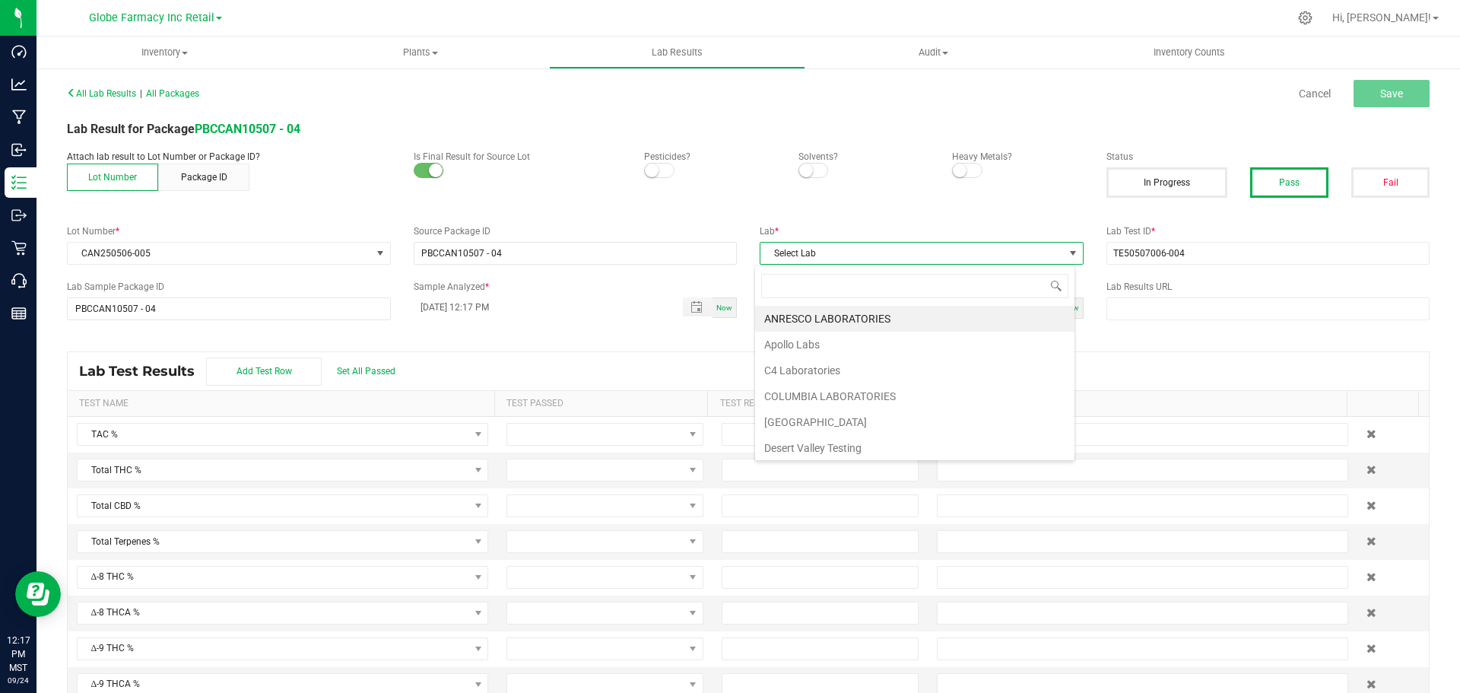
scroll to position [23, 321]
type input "KAY"
click at [815, 319] on li "KAYCHA LABS" at bounding box center [914, 319] width 319 height 26
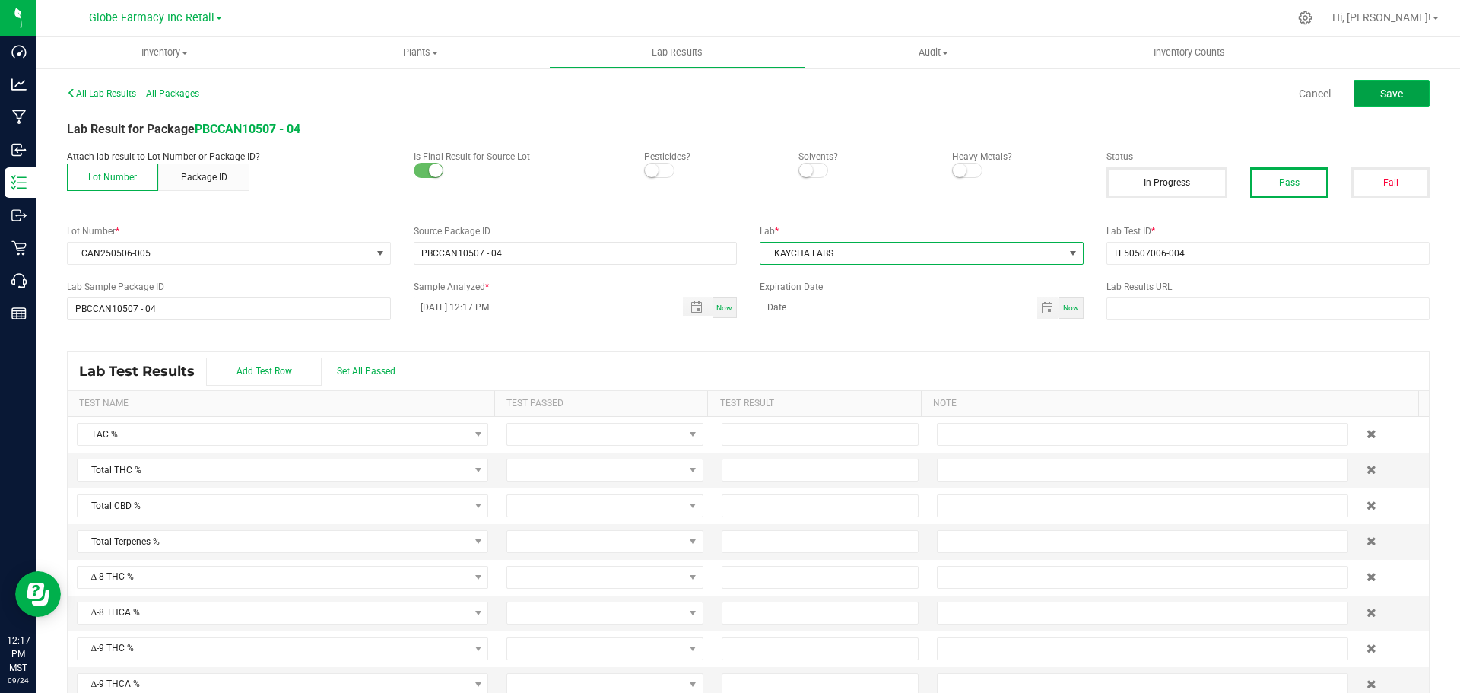
click at [1409, 97] on button "Save" at bounding box center [1392, 93] width 76 height 27
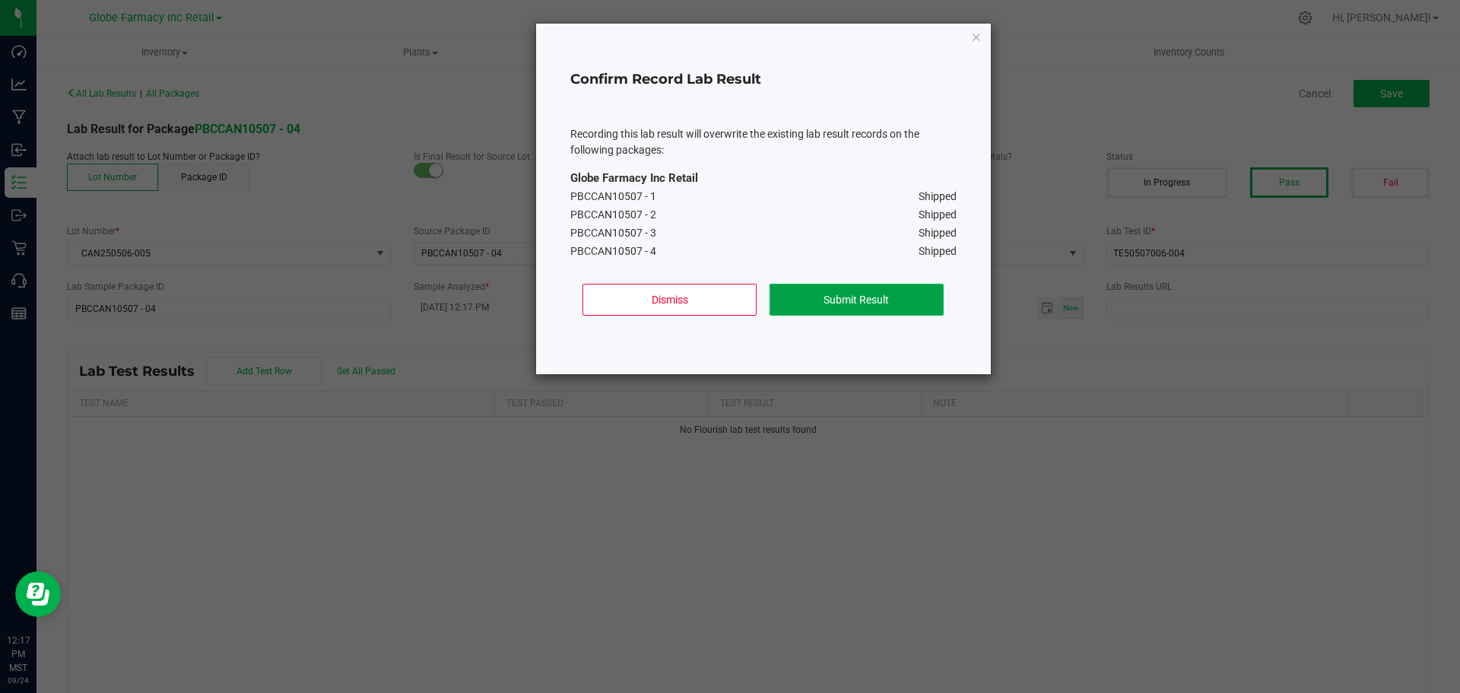
click at [879, 312] on button "Submit Result" at bounding box center [857, 300] width 174 height 32
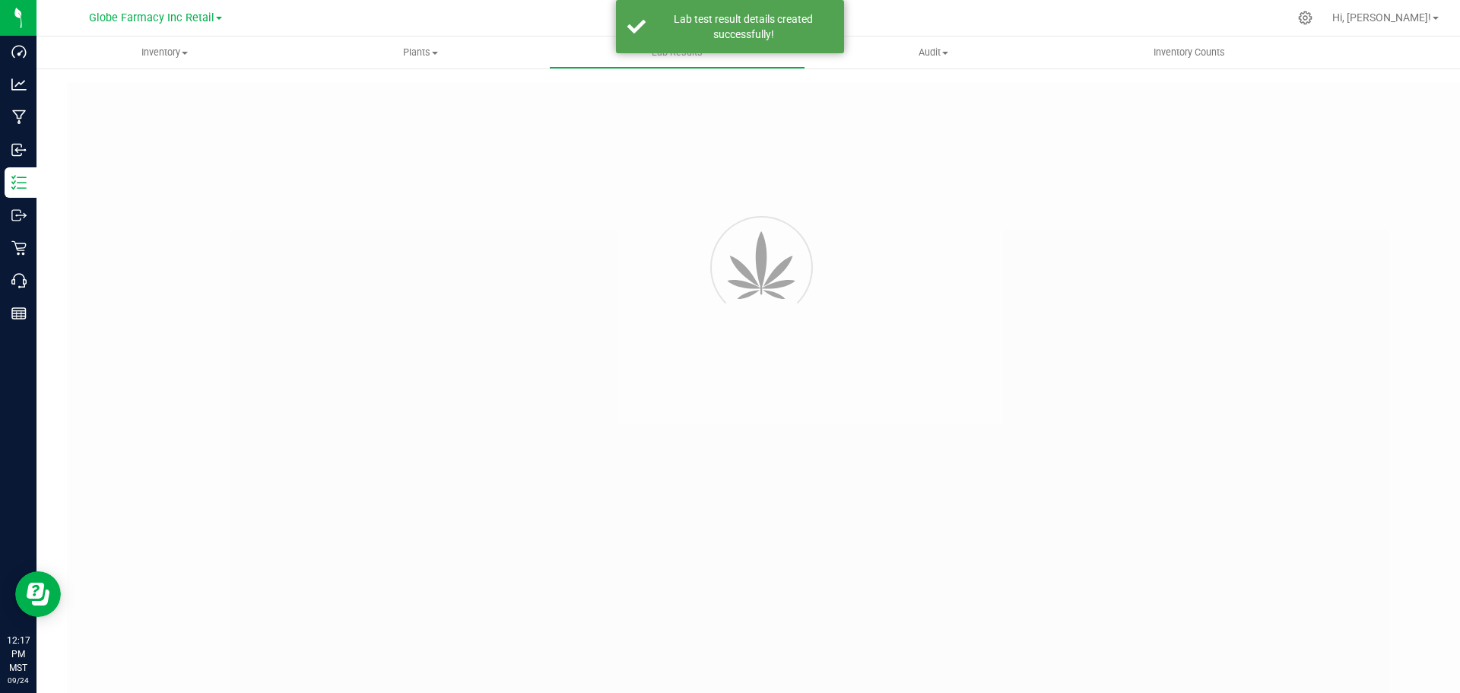
type input "PBCCAN10507 - 04"
type input "TE50507006-004"
type input "PBCCAN10507 - 04"
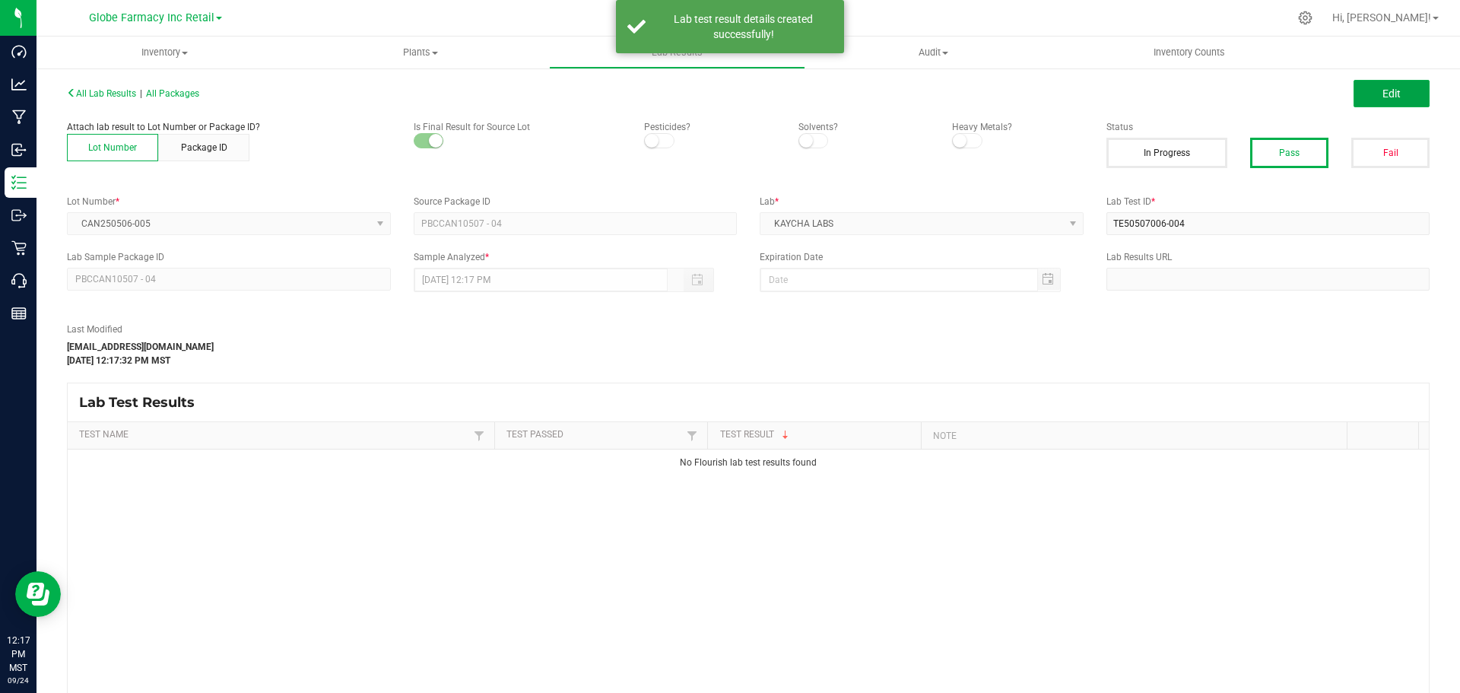
click at [1394, 92] on button "Edit" at bounding box center [1392, 93] width 76 height 27
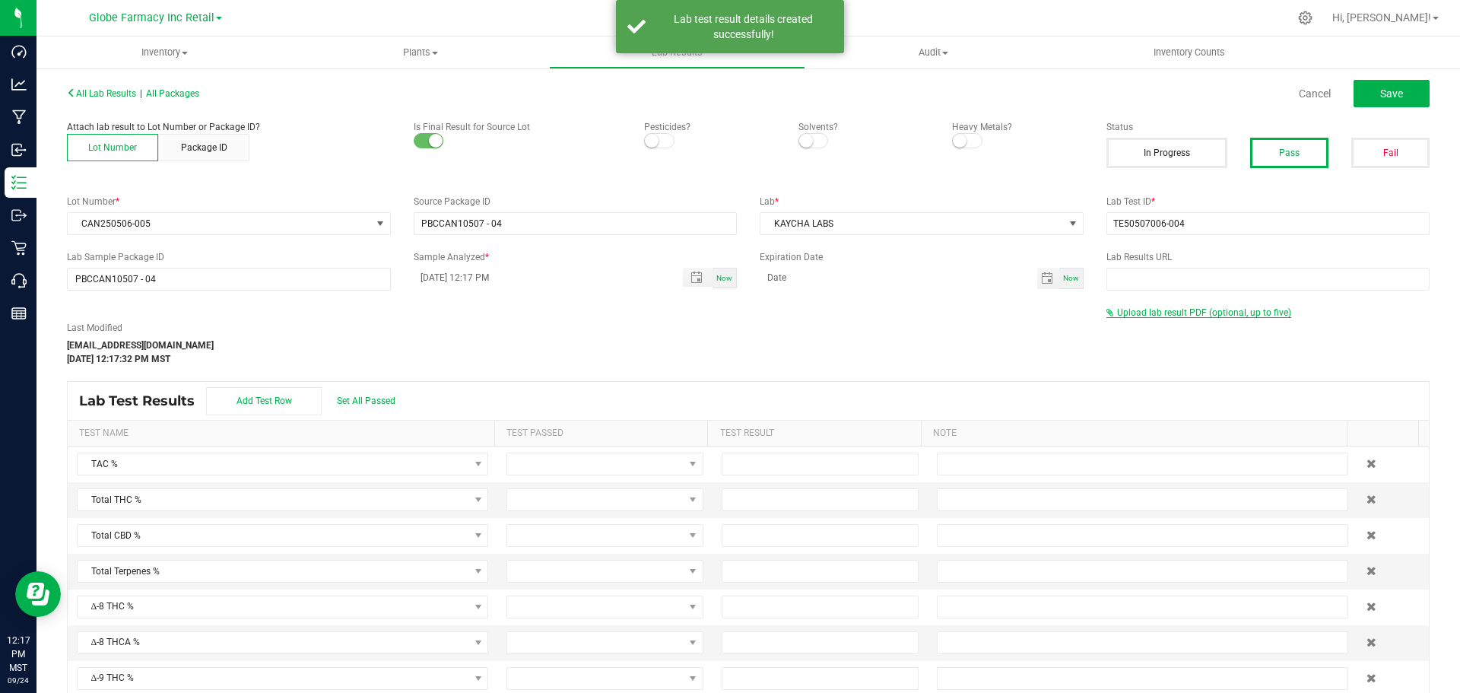
click at [1196, 313] on span "Upload lab result PDF (optional, up to five)" at bounding box center [1204, 312] width 174 height 11
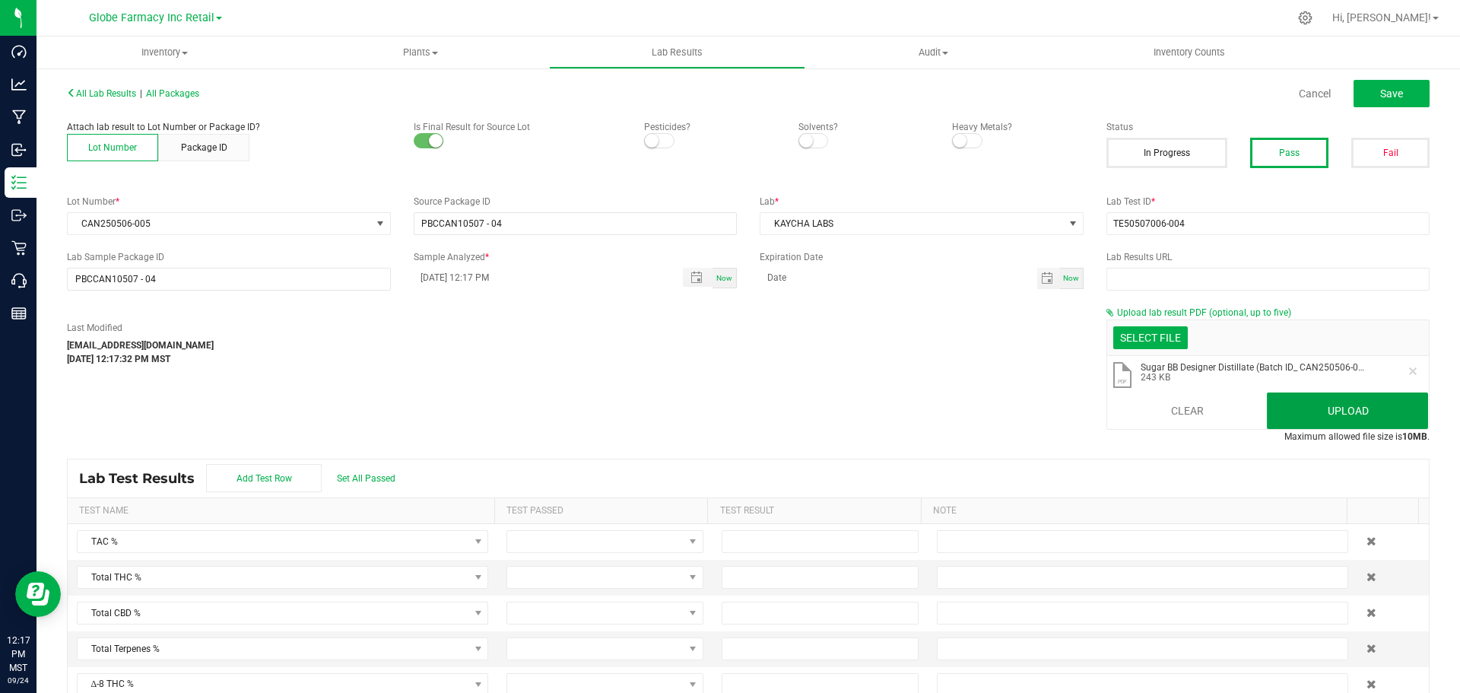
click at [1351, 409] on button "Upload" at bounding box center [1347, 410] width 161 height 37
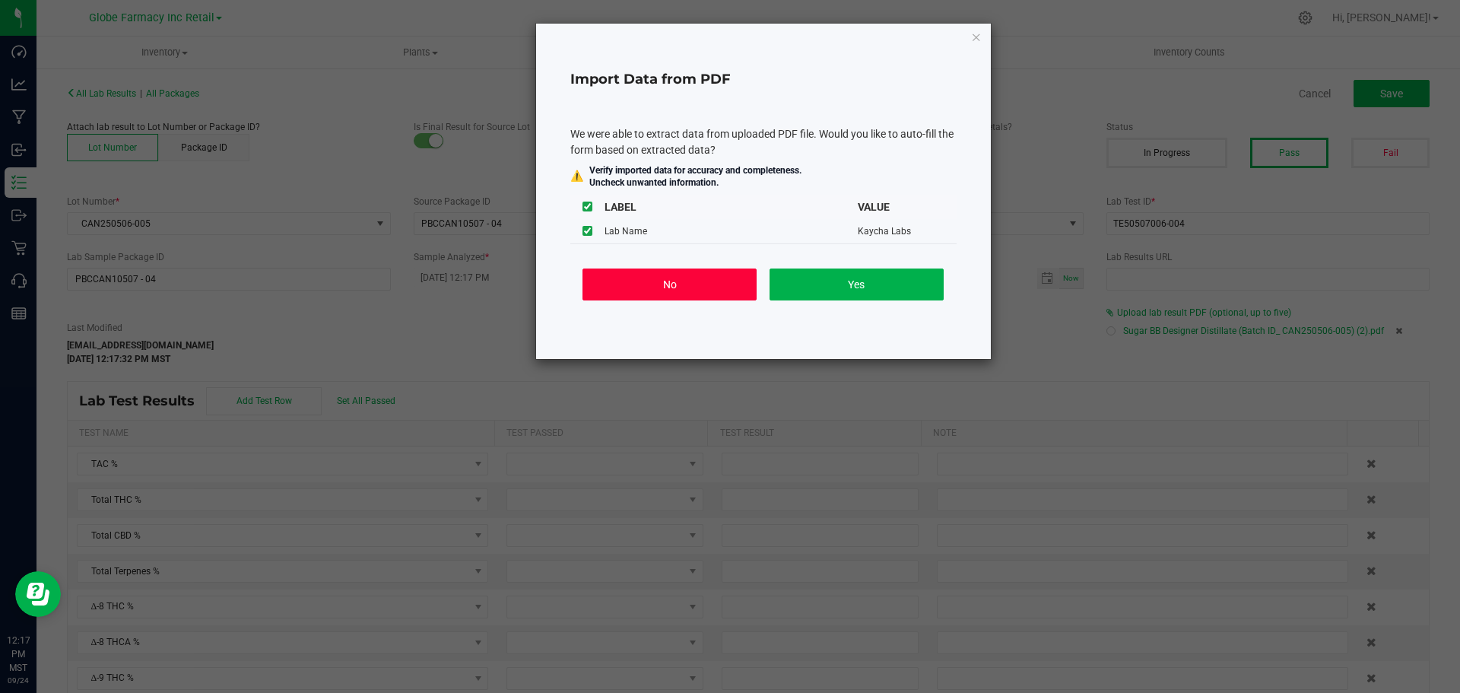
click at [663, 281] on button "No" at bounding box center [670, 284] width 174 height 32
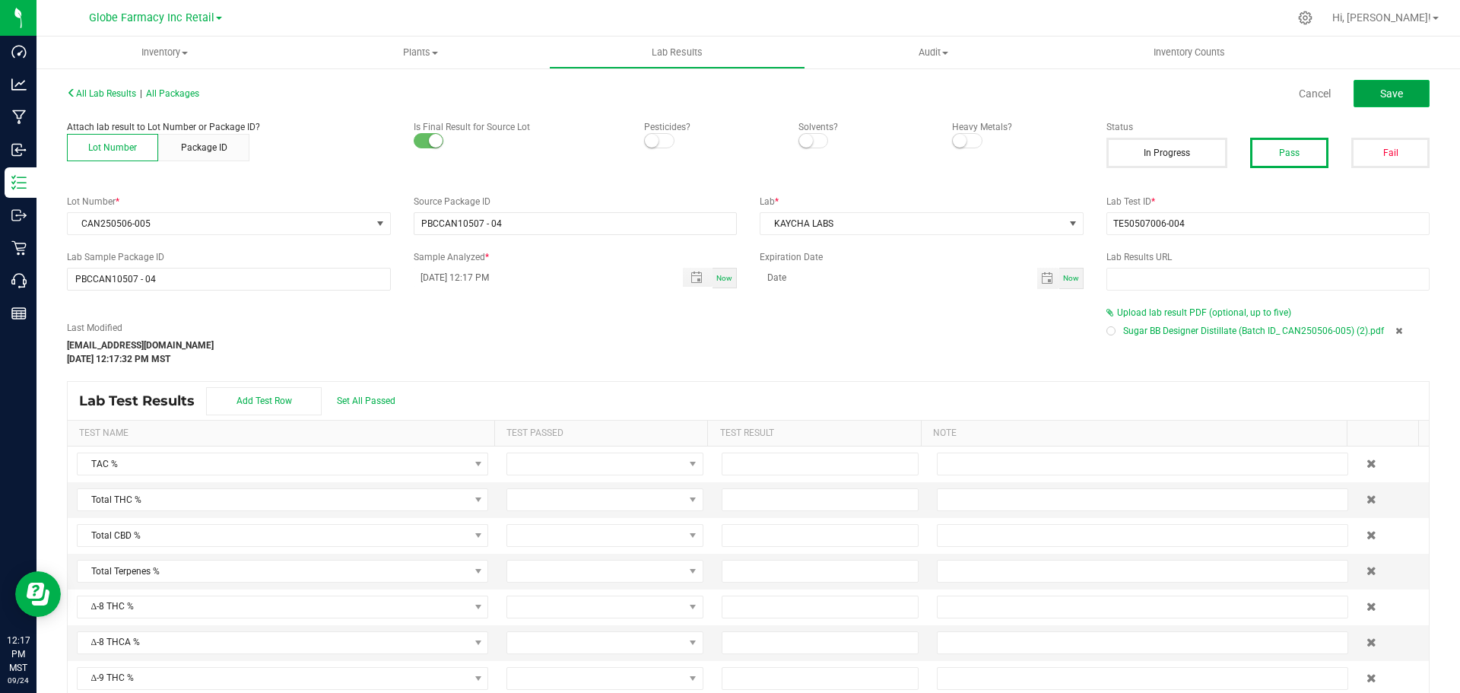
click at [1381, 94] on span "Save" at bounding box center [1392, 93] width 23 height 12
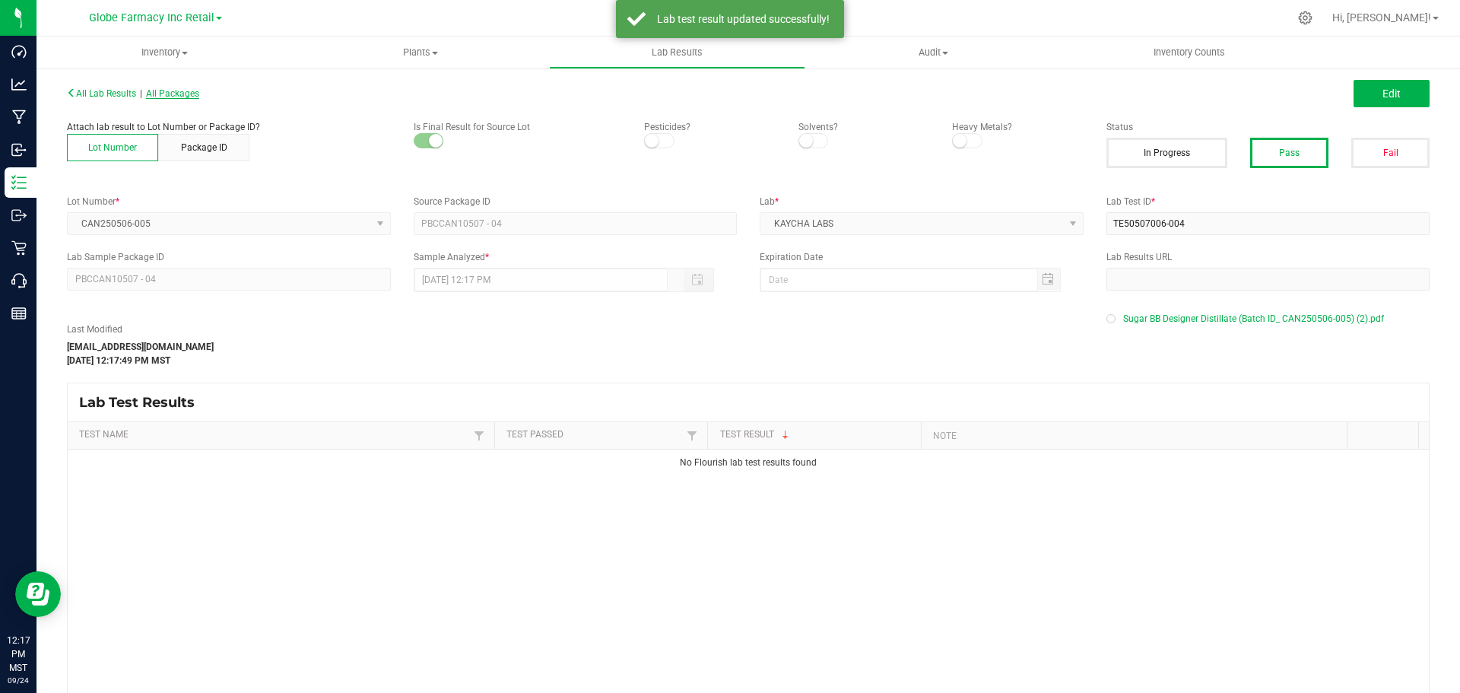
click at [181, 94] on span "All Packages" at bounding box center [172, 93] width 53 height 11
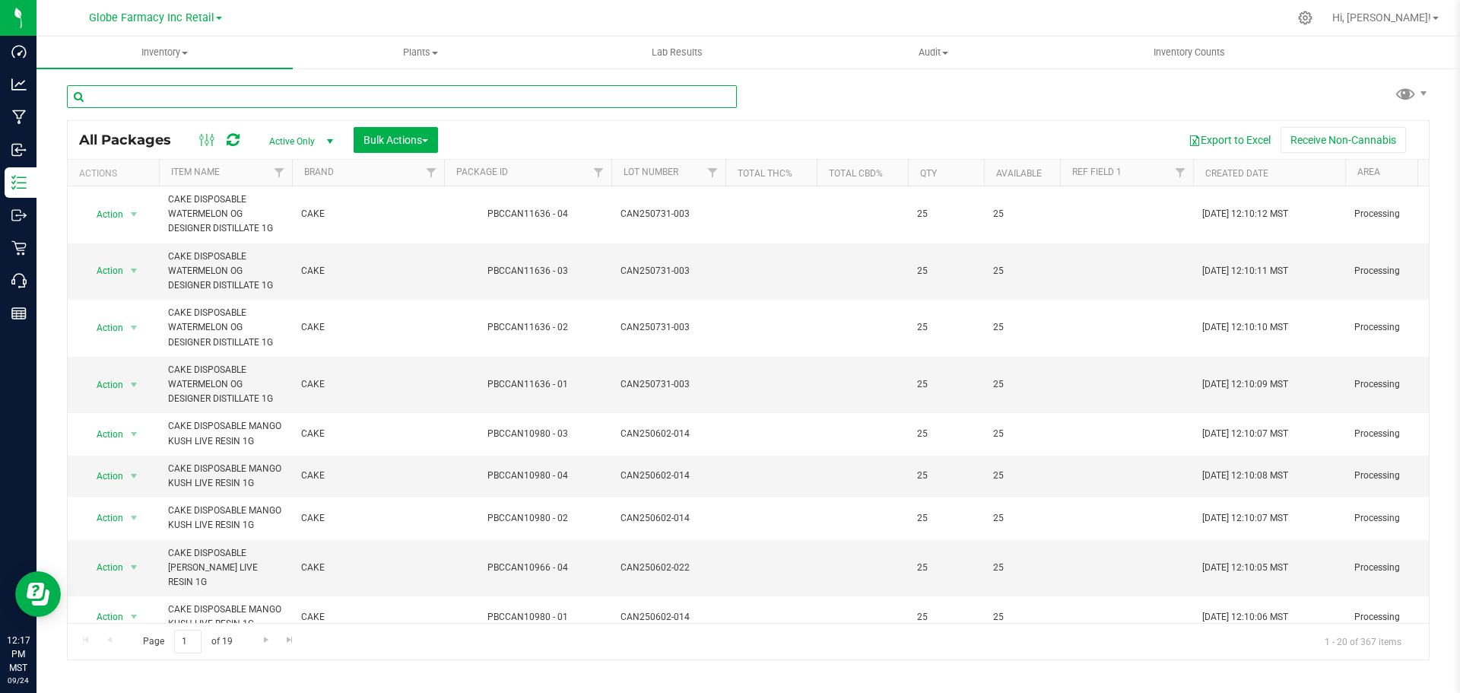
click at [276, 91] on input "text" at bounding box center [402, 96] width 670 height 23
paste input "CAN250506-006"
type input "CAN250506-006"
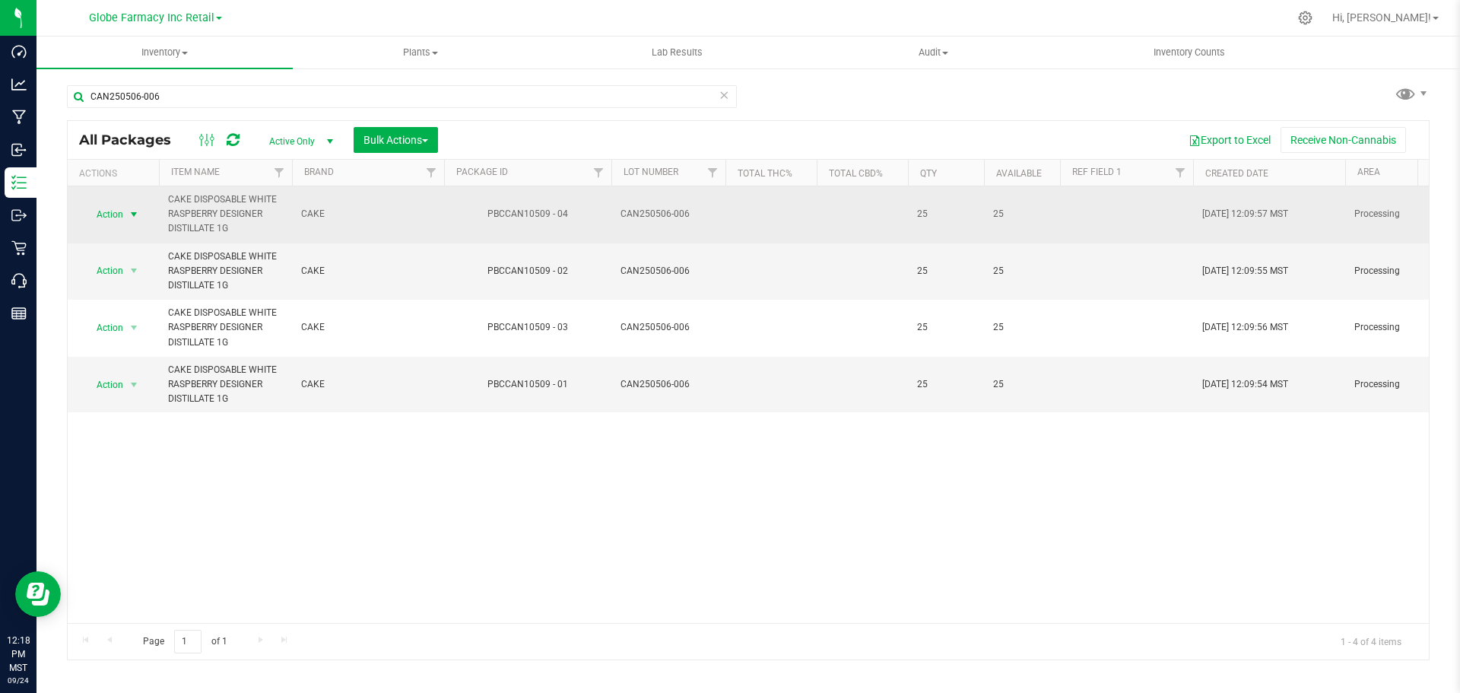
click at [129, 212] on span "select" at bounding box center [134, 214] width 12 height 12
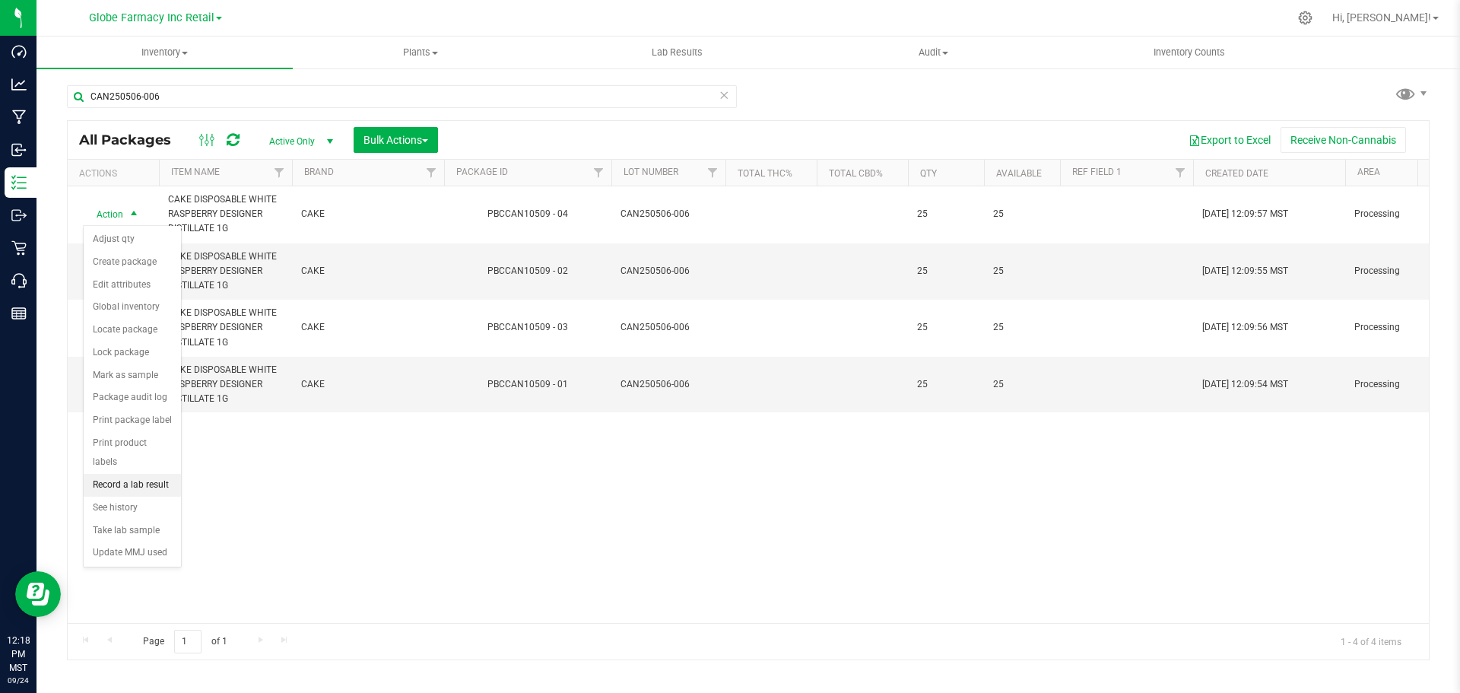
click at [139, 474] on li "Record a lab result" at bounding box center [132, 485] width 97 height 23
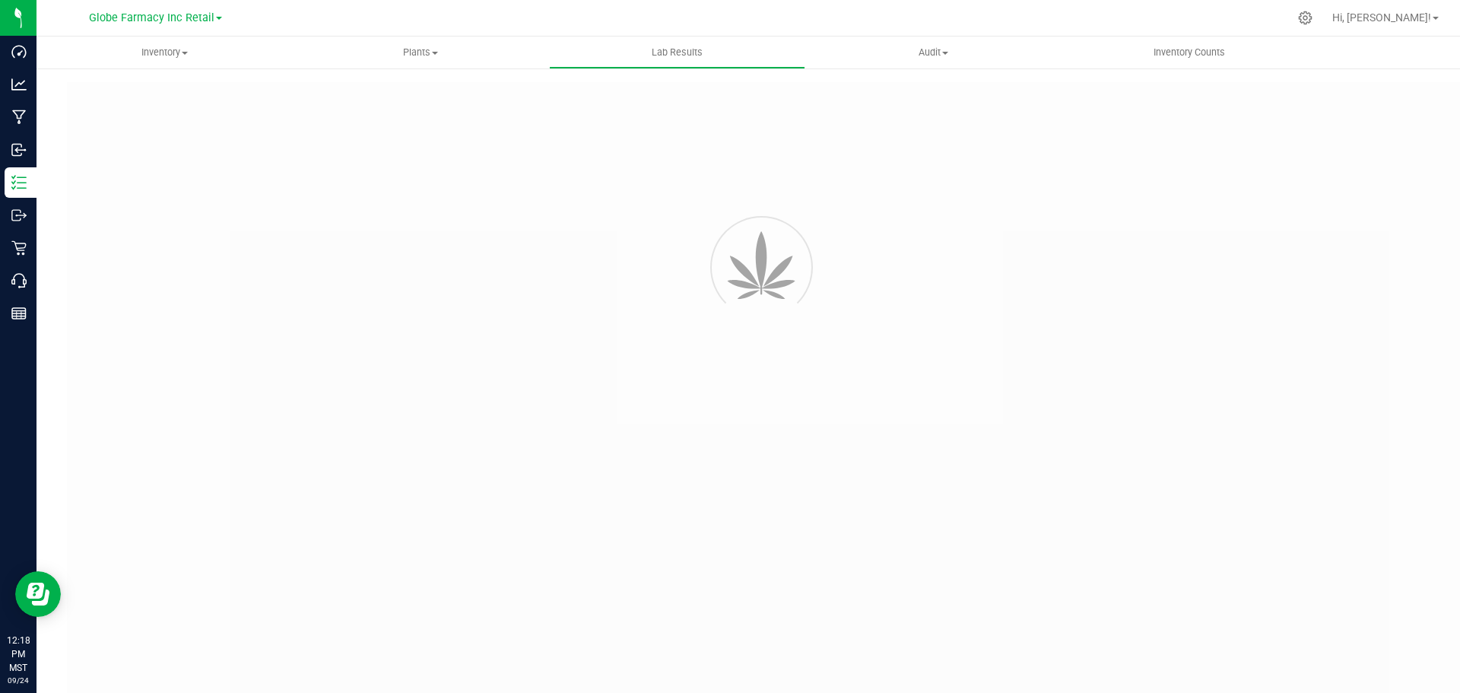
type input "PBCCAN10509 - 04"
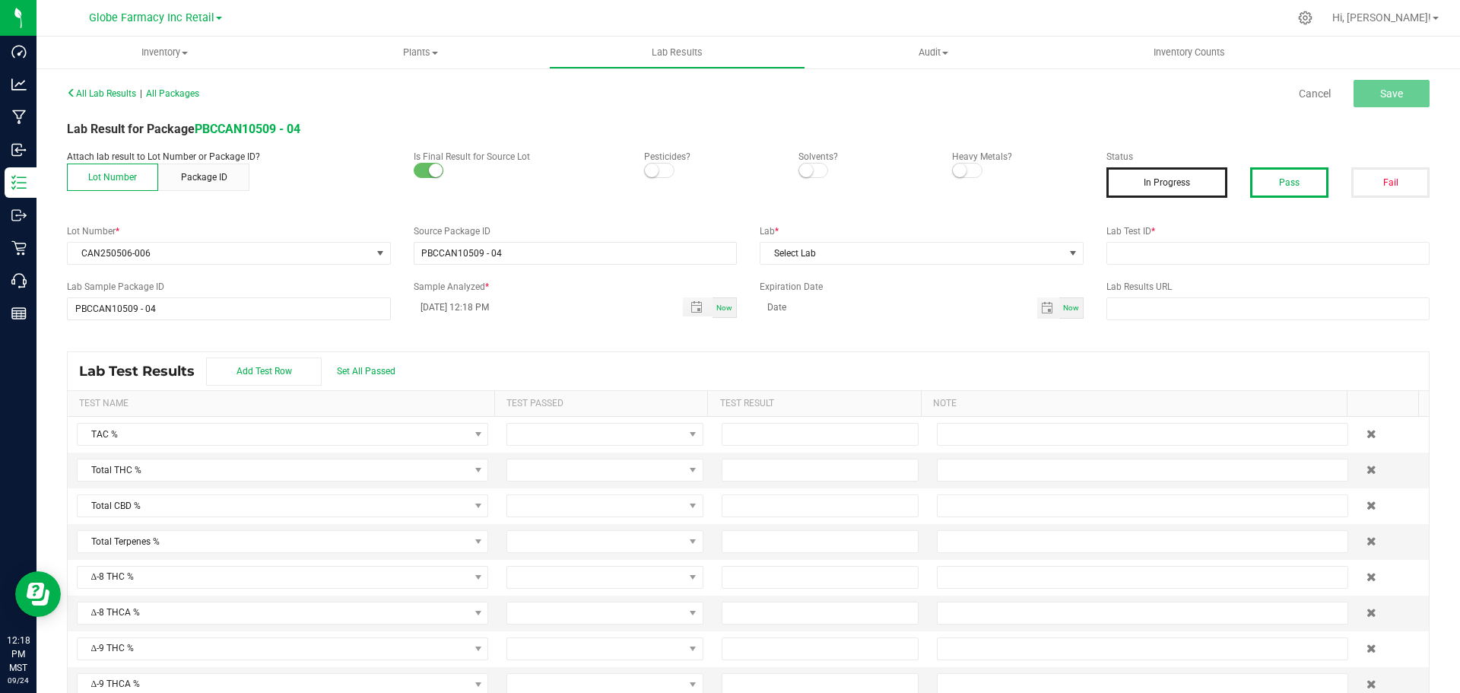
click at [1268, 189] on button "Pass" at bounding box center [1289, 182] width 78 height 30
click at [1197, 242] on div "Lab Test ID *" at bounding box center [1268, 244] width 347 height 40
click at [1213, 254] on input "text" at bounding box center [1269, 253] width 324 height 23
paste input "TE50507006-003"
type input "TE50507006-003"
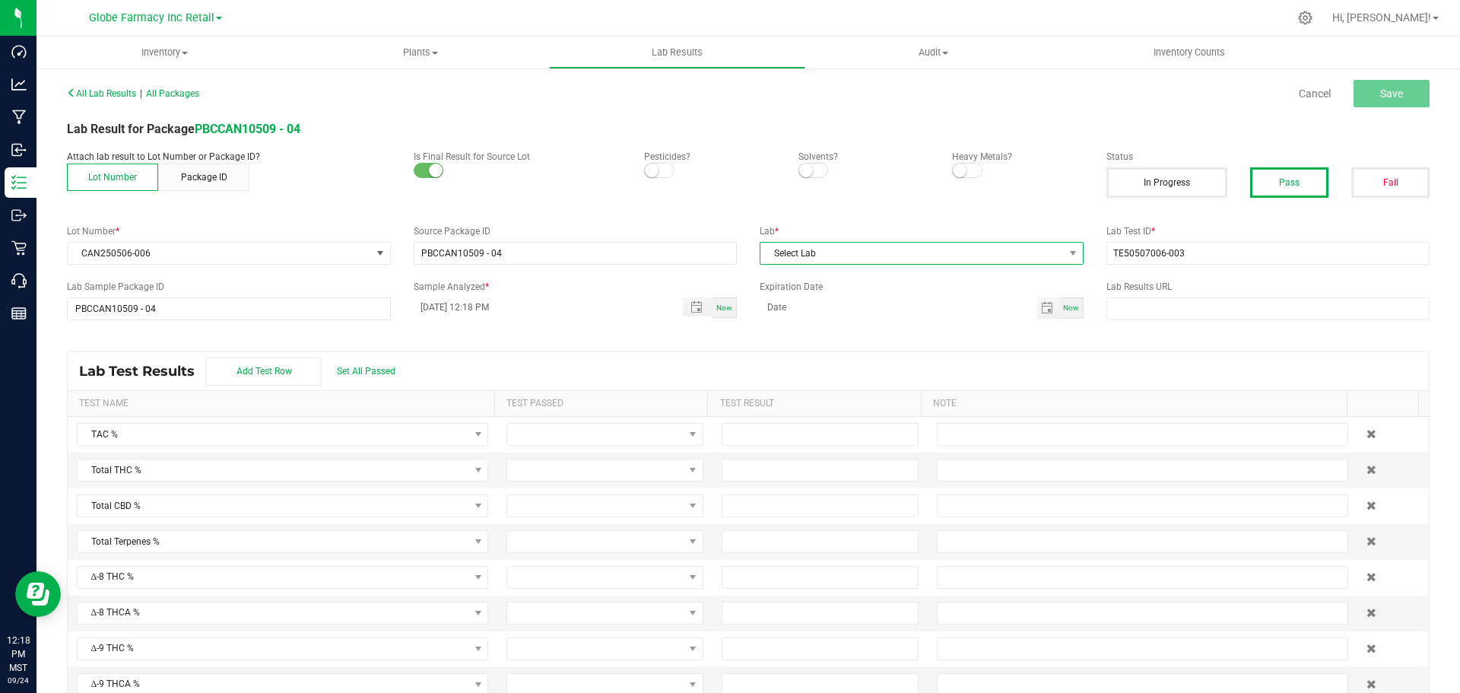
click at [842, 247] on span "Select Lab" at bounding box center [912, 253] width 303 height 21
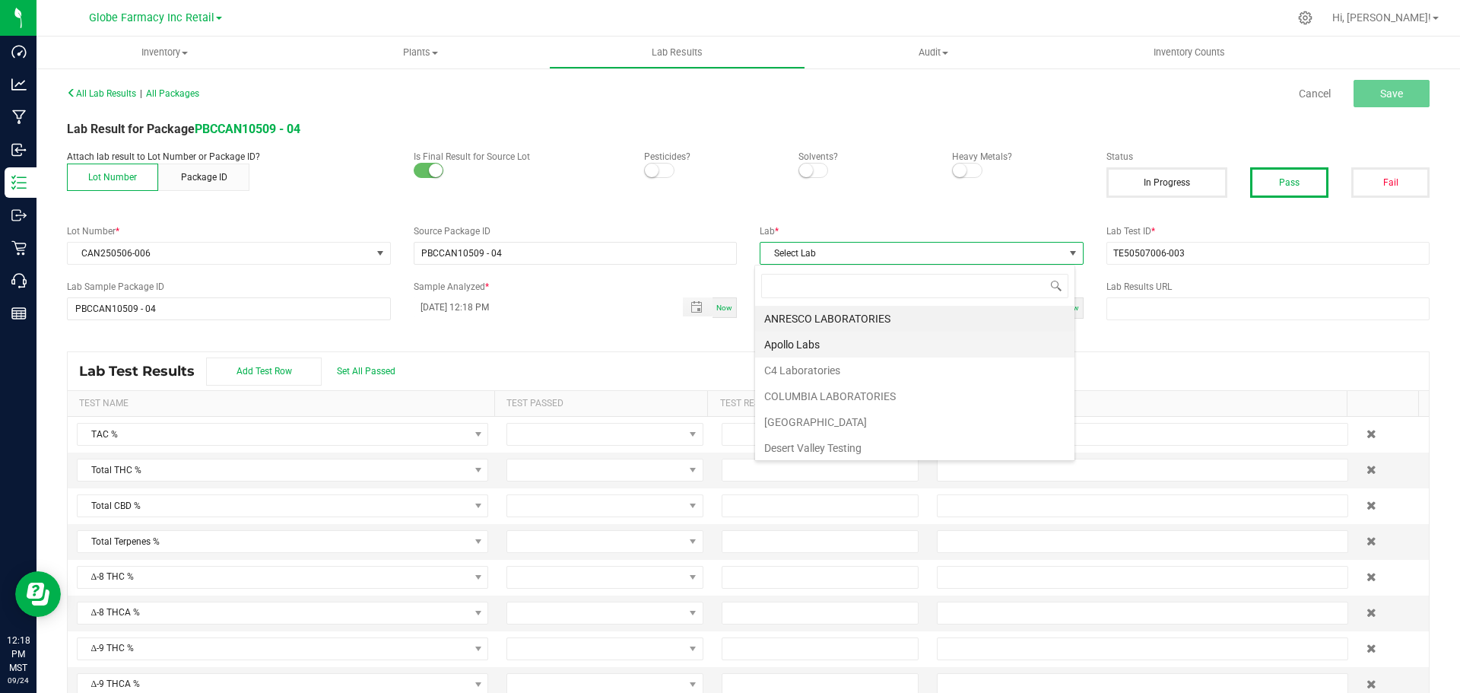
click at [812, 348] on li "Apollo Labs" at bounding box center [914, 345] width 319 height 26
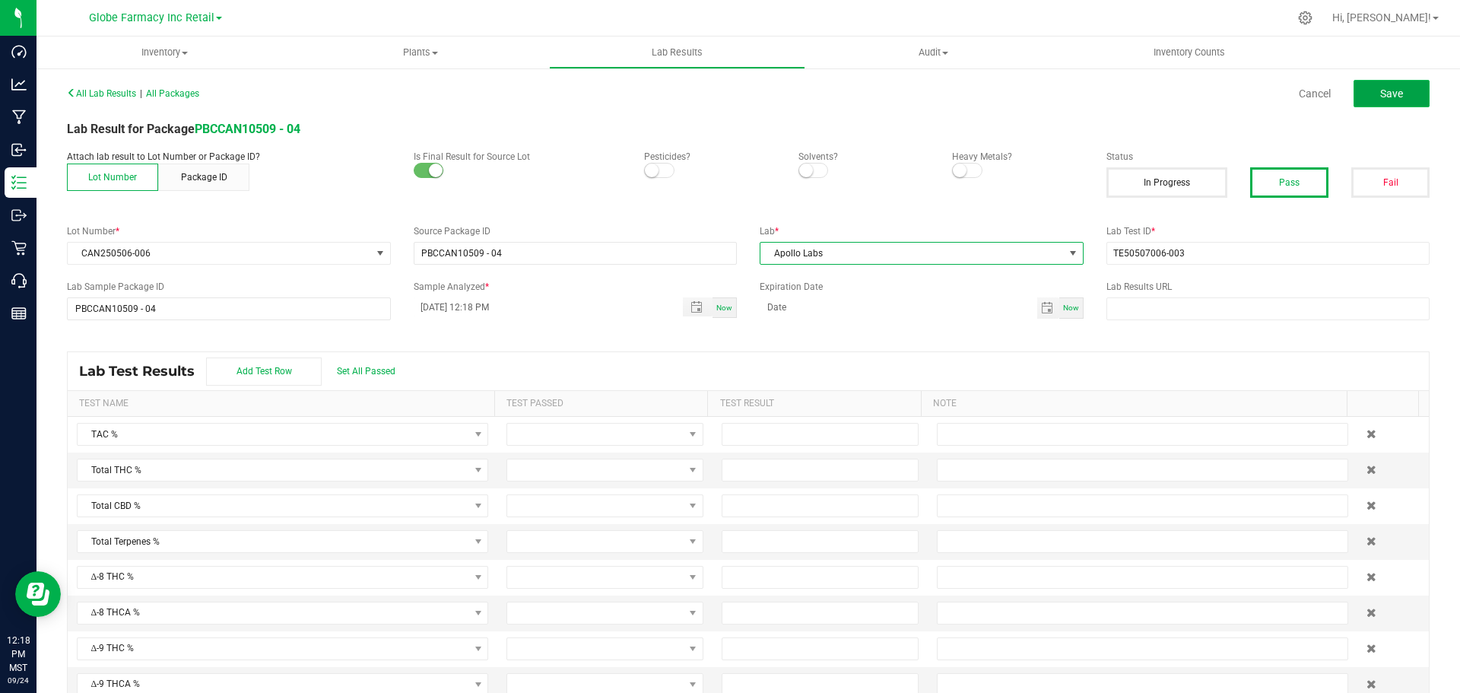
click at [1381, 91] on span "Save" at bounding box center [1392, 93] width 23 height 12
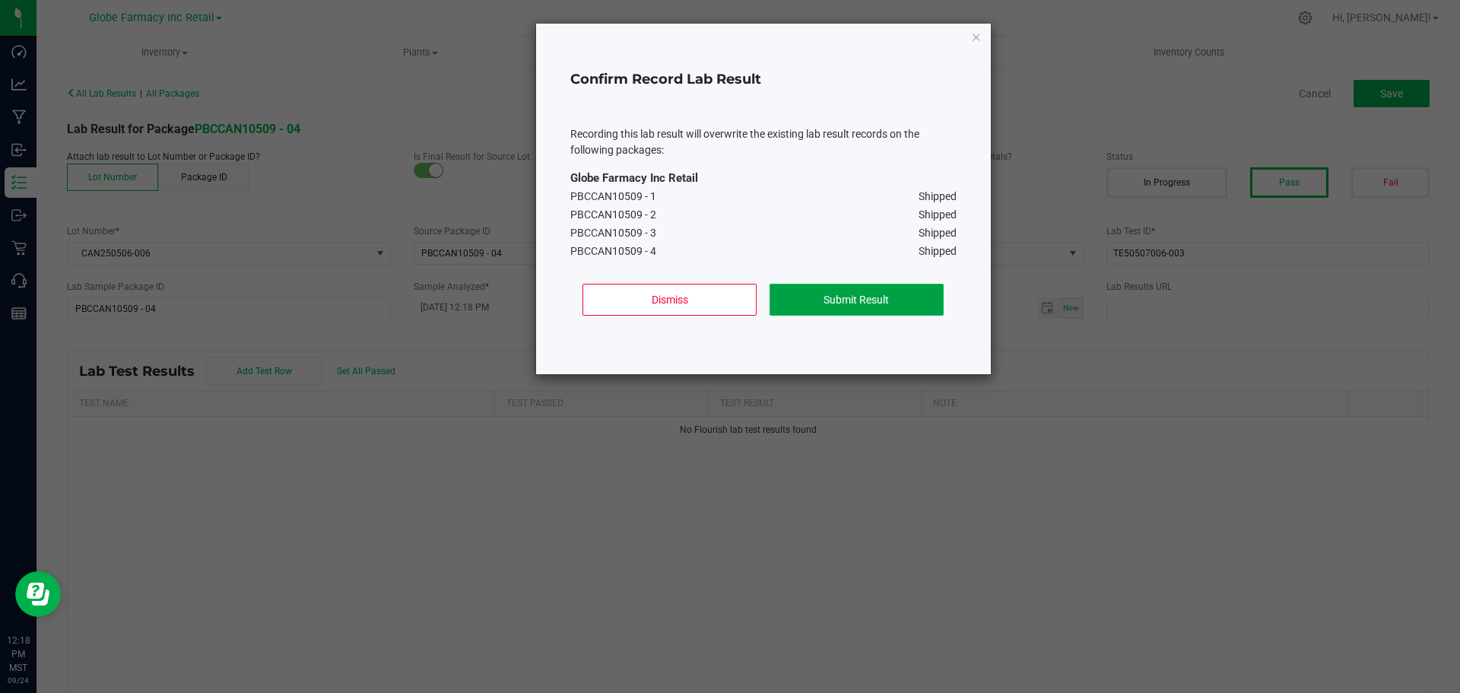
click at [882, 301] on button "Submit Result" at bounding box center [857, 300] width 174 height 32
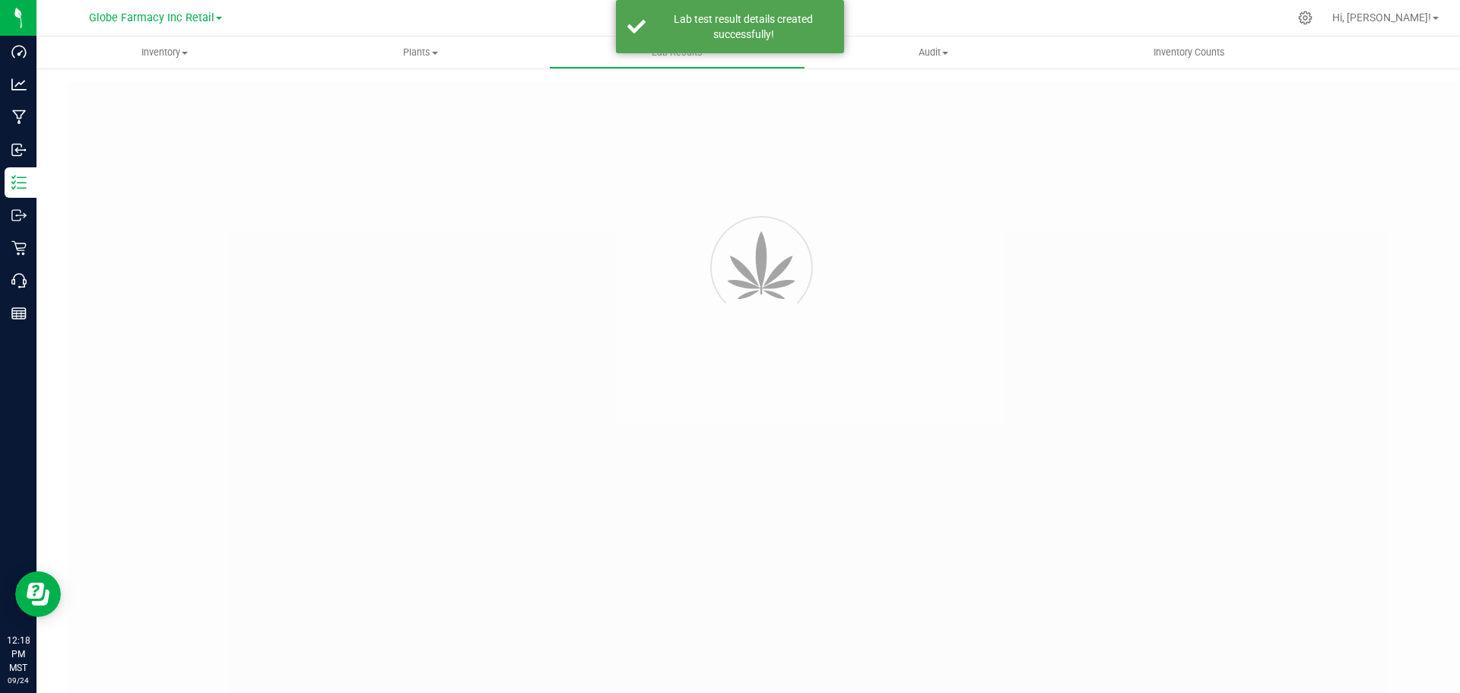
type input "PBCCAN10509 - 04"
type input "TE50507006-003"
type input "PBCCAN10509 - 04"
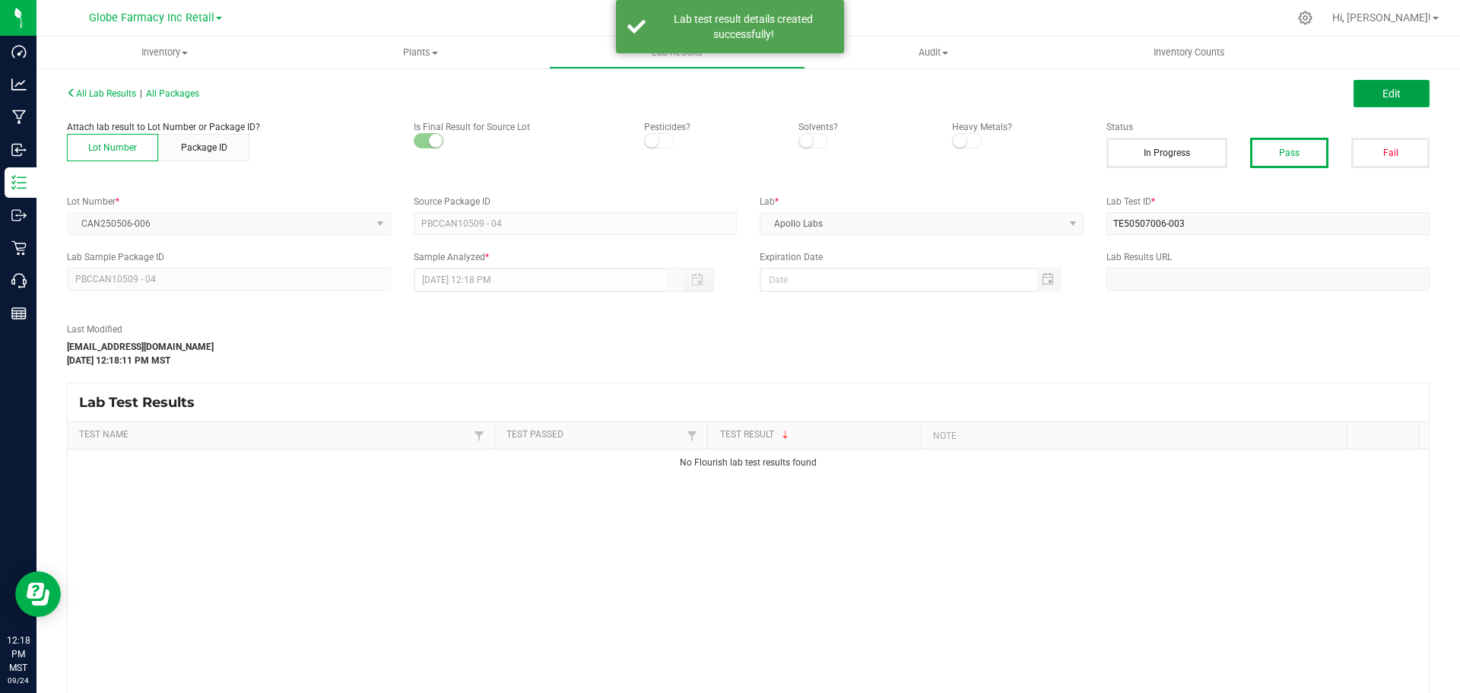
click at [1362, 92] on button "Edit" at bounding box center [1392, 93] width 76 height 27
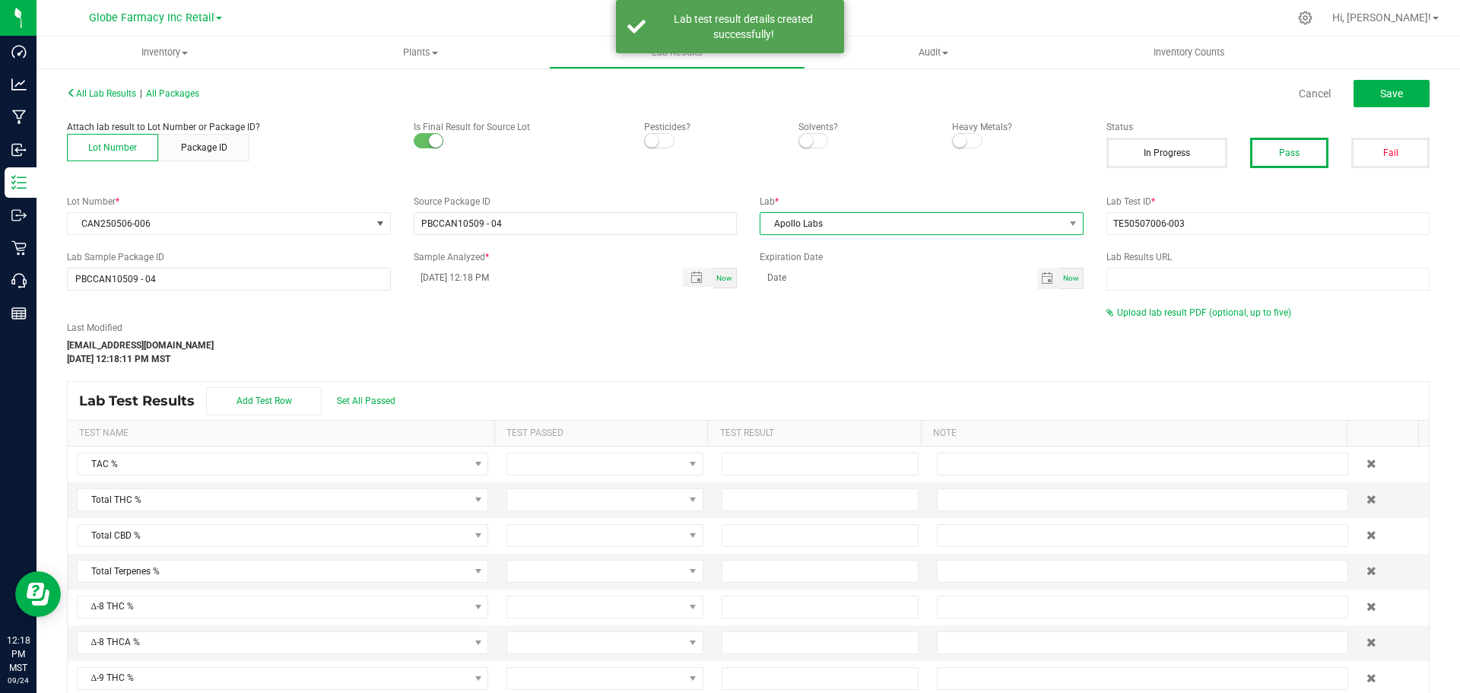
click at [852, 225] on span "Apollo Labs" at bounding box center [912, 223] width 303 height 21
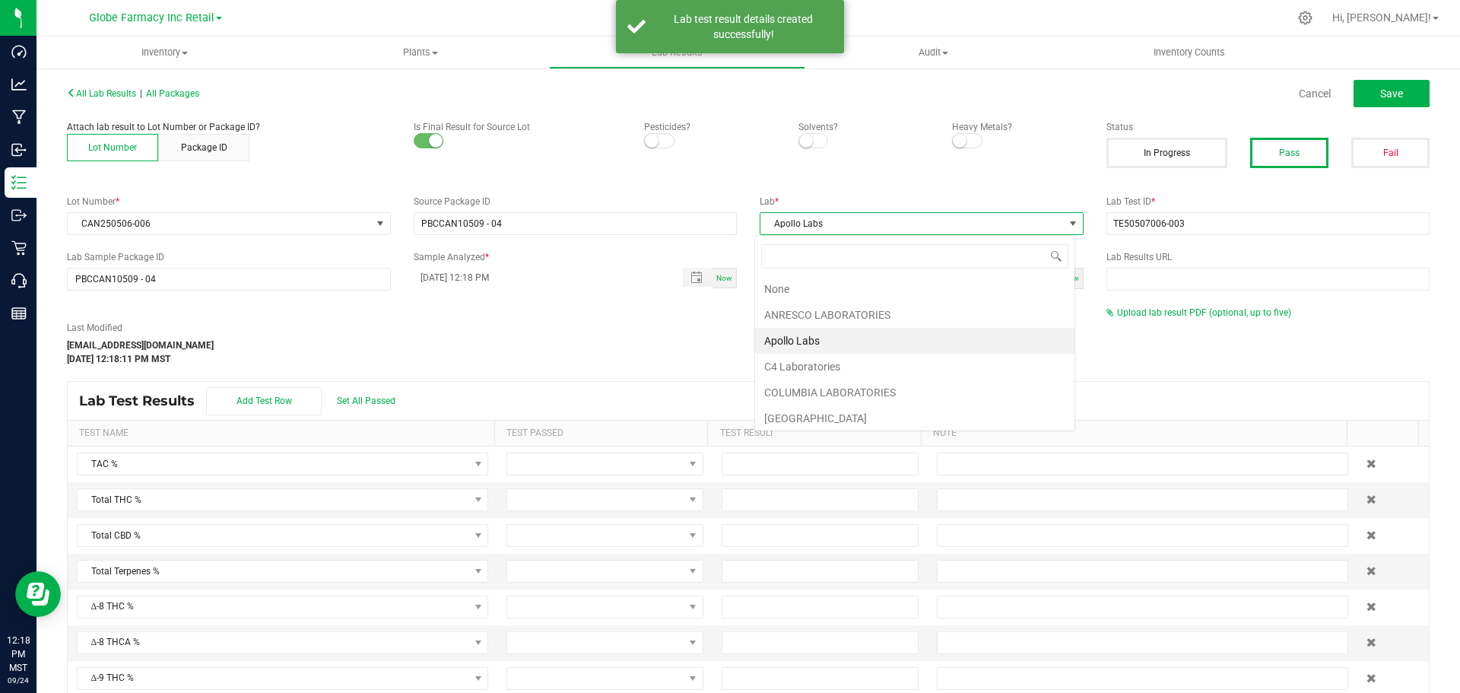
scroll to position [23, 321]
type input "KAY"
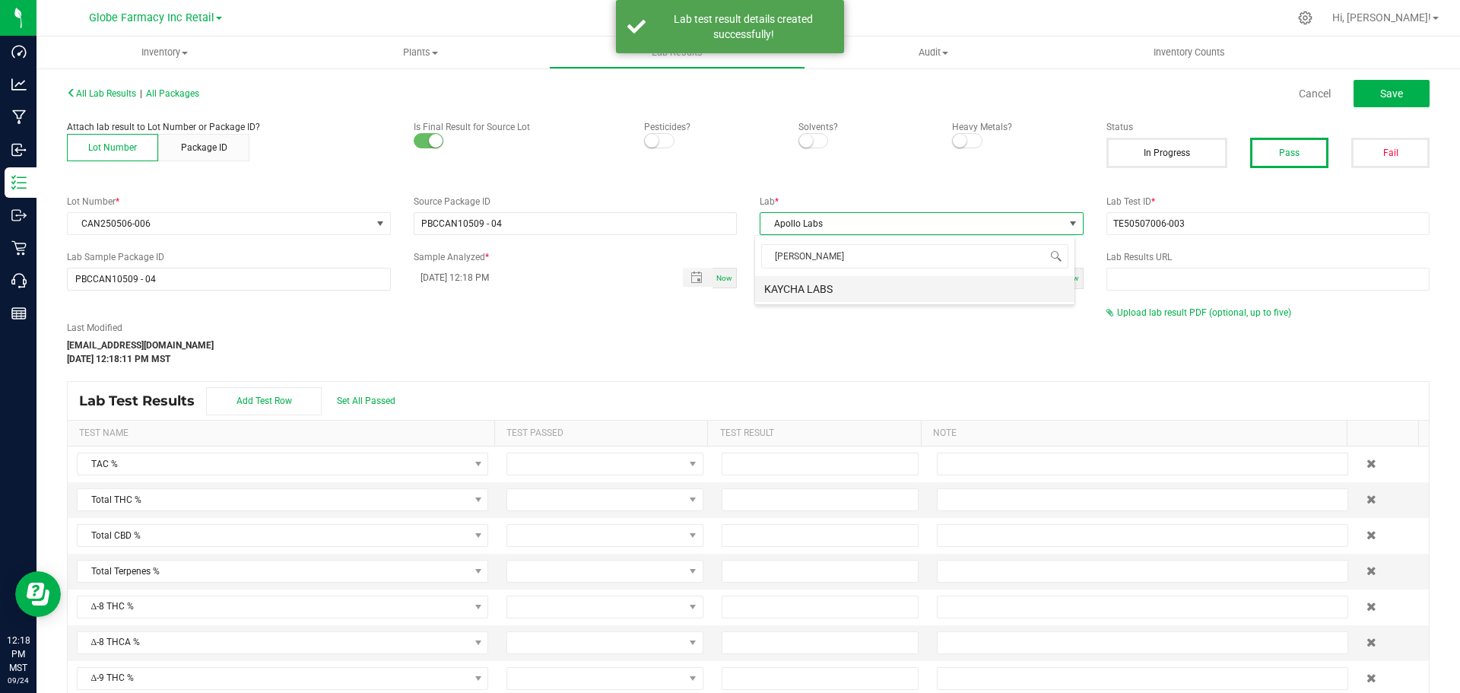
click at [799, 294] on li "KAYCHA LABS" at bounding box center [914, 289] width 319 height 26
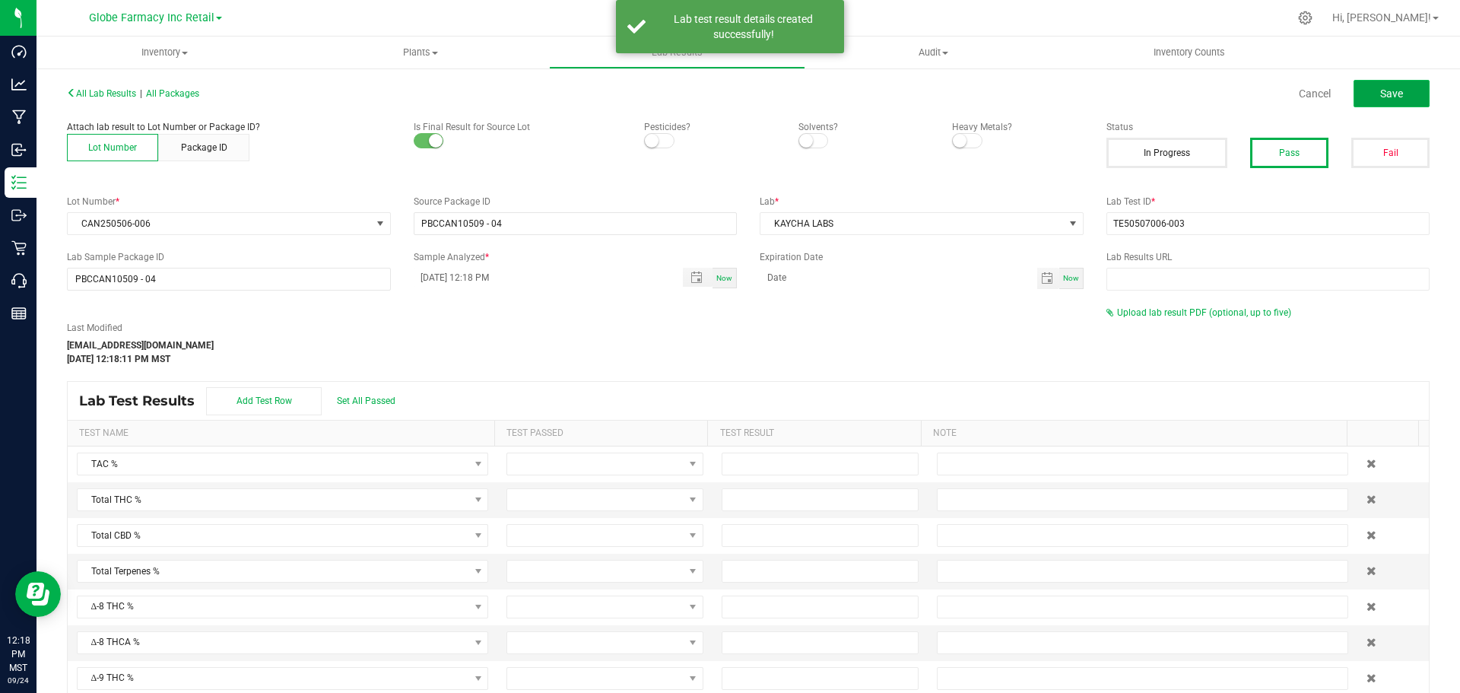
click at [1354, 91] on button "Save" at bounding box center [1392, 93] width 76 height 27
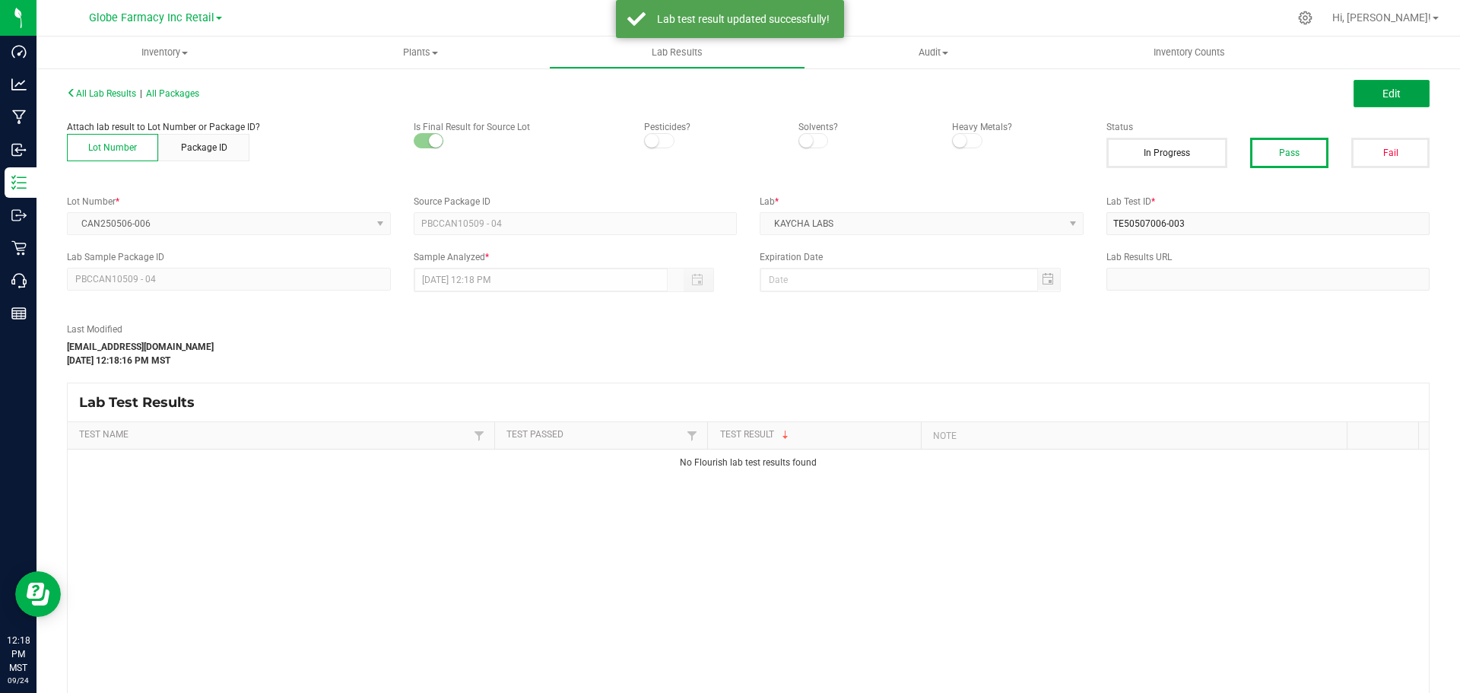
drag, startPoint x: 1406, startPoint y: 98, endPoint x: 1272, endPoint y: 199, distance: 167.8
click at [1406, 98] on button "Edit" at bounding box center [1392, 93] width 76 height 27
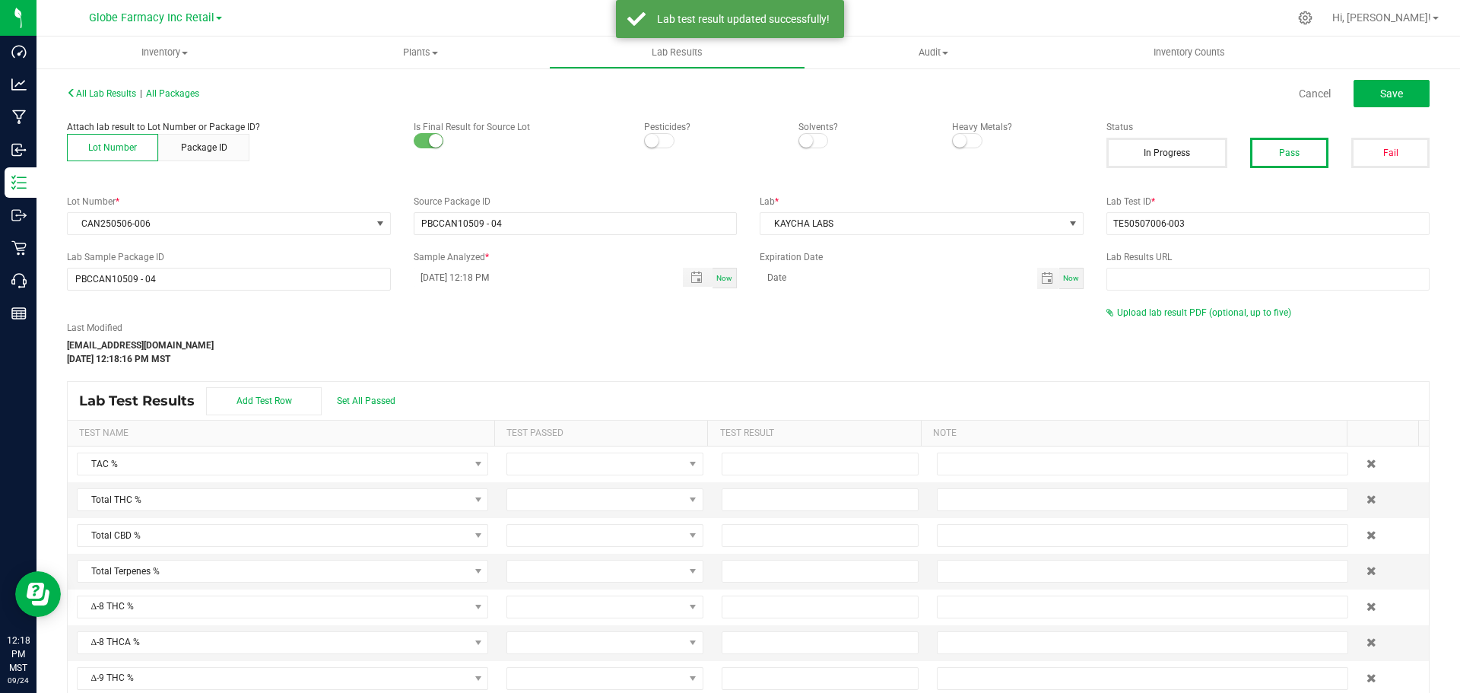
click at [1131, 317] on span "Upload lab result PDF (optional, up to five)" at bounding box center [1199, 312] width 185 height 11
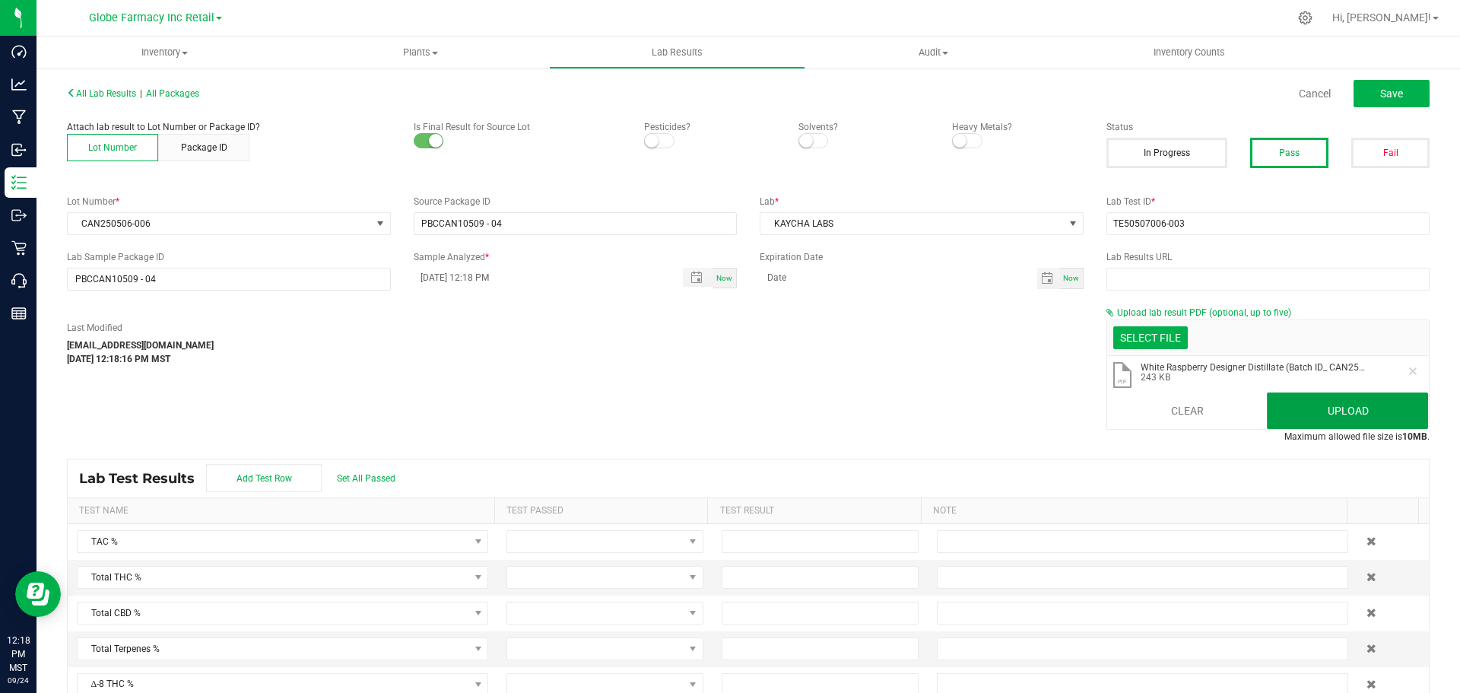
click at [1361, 401] on button "Upload" at bounding box center [1347, 410] width 161 height 37
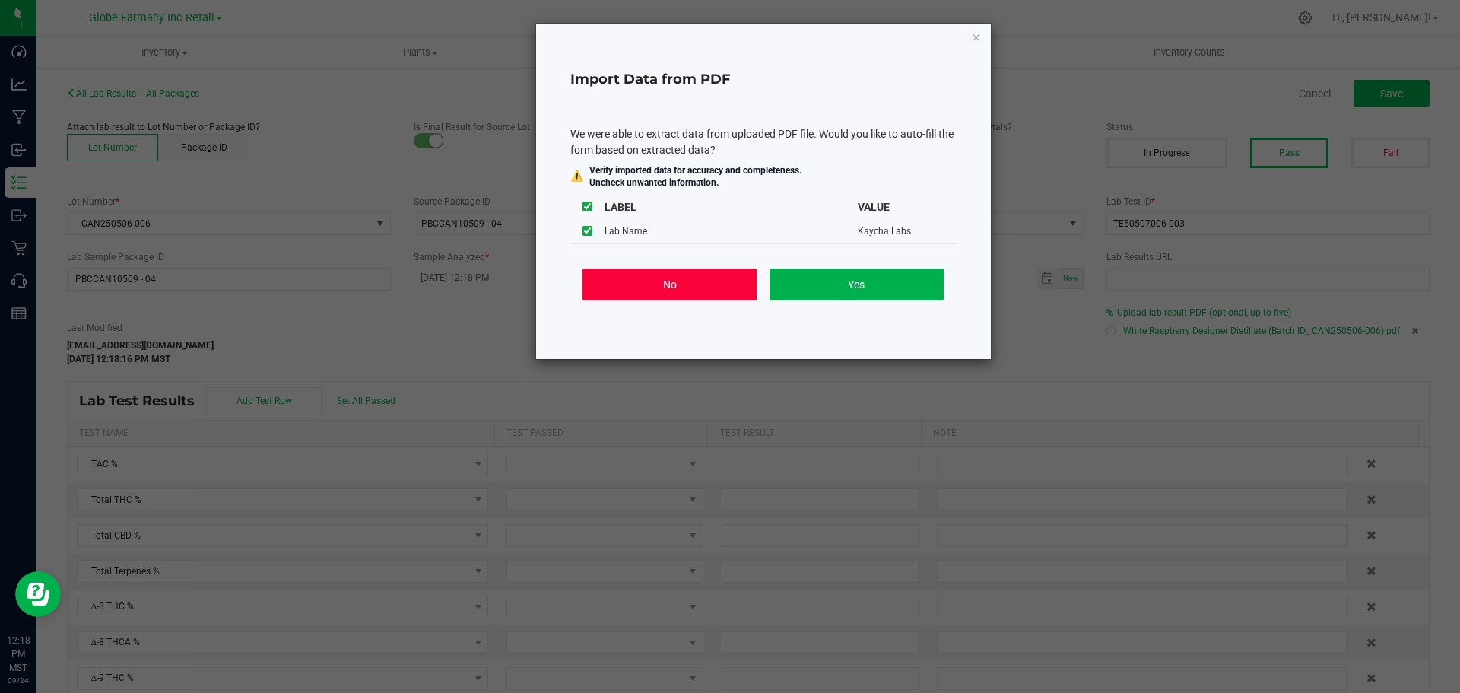
drag, startPoint x: 679, startPoint y: 280, endPoint x: 930, endPoint y: 202, distance: 262.7
click at [678, 279] on button "No" at bounding box center [670, 284] width 174 height 32
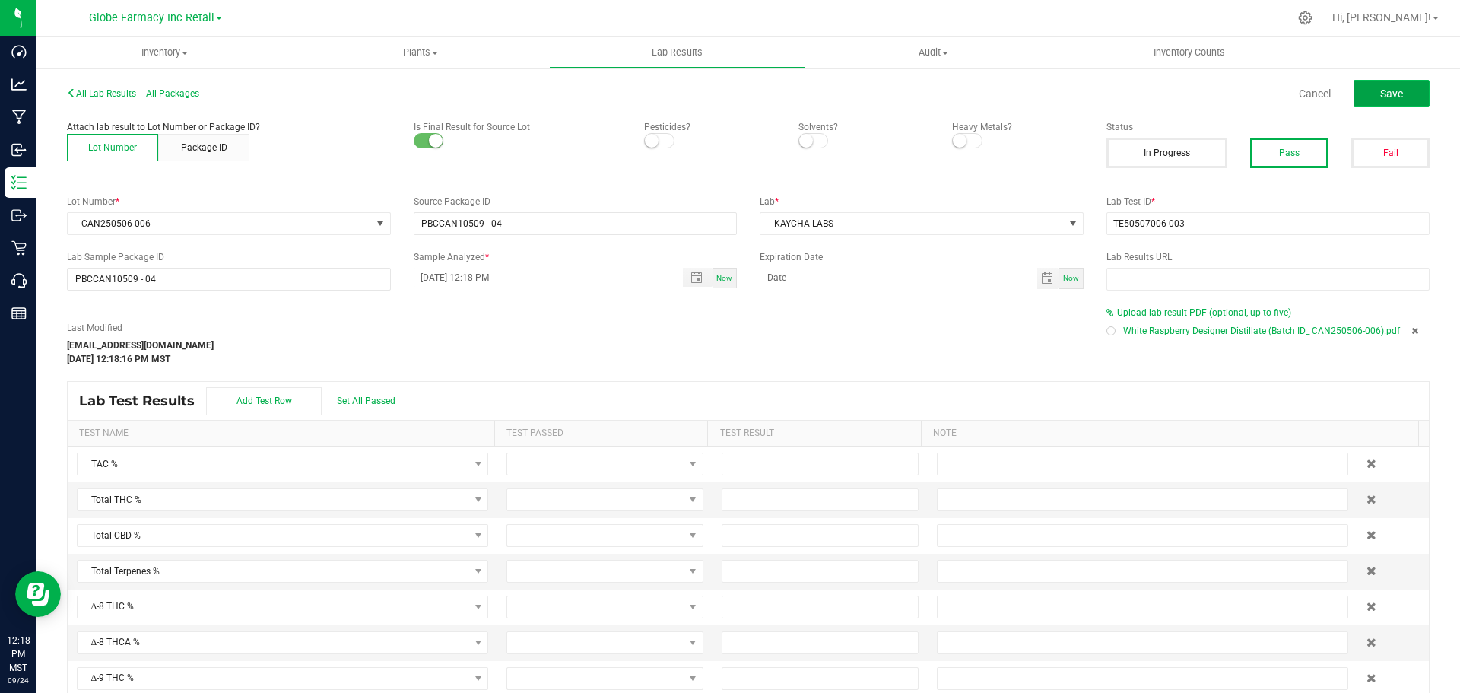
click at [1396, 88] on button "Save" at bounding box center [1392, 93] width 76 height 27
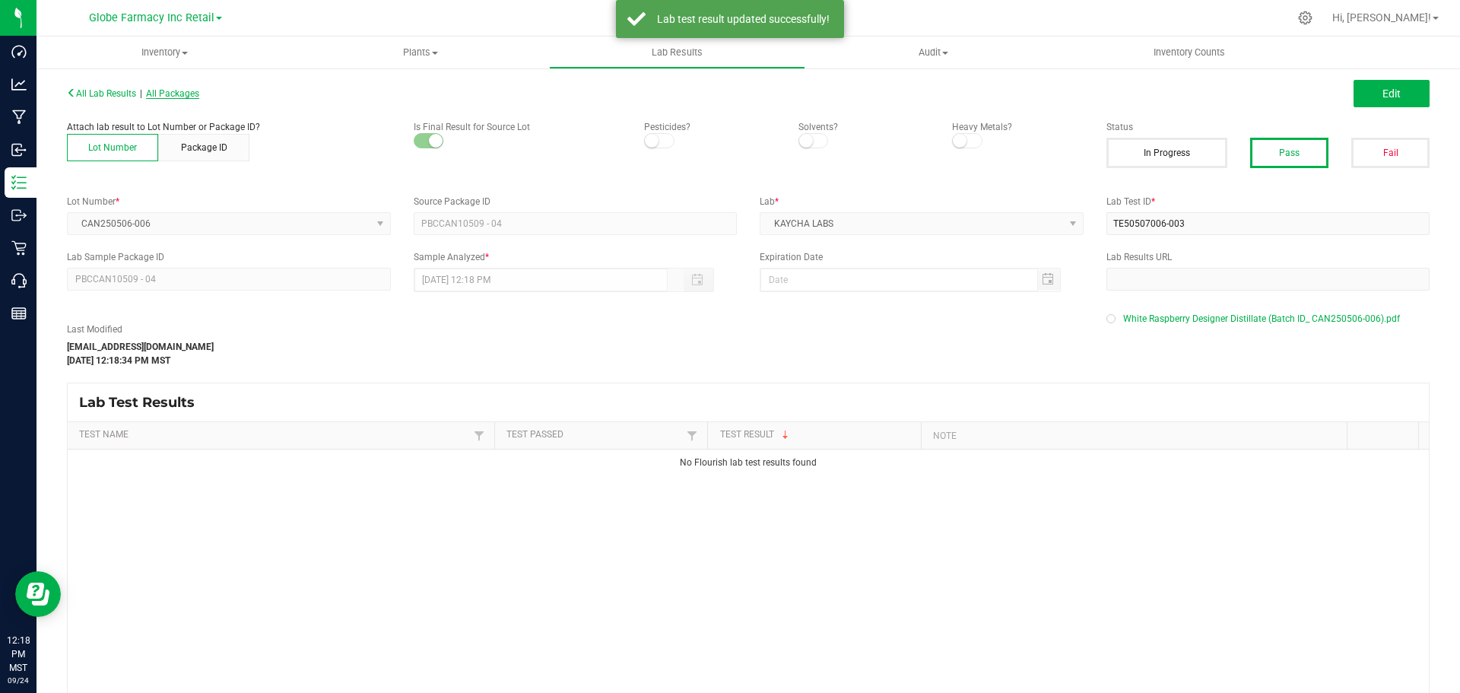
click at [180, 94] on span "All Packages" at bounding box center [172, 93] width 53 height 11
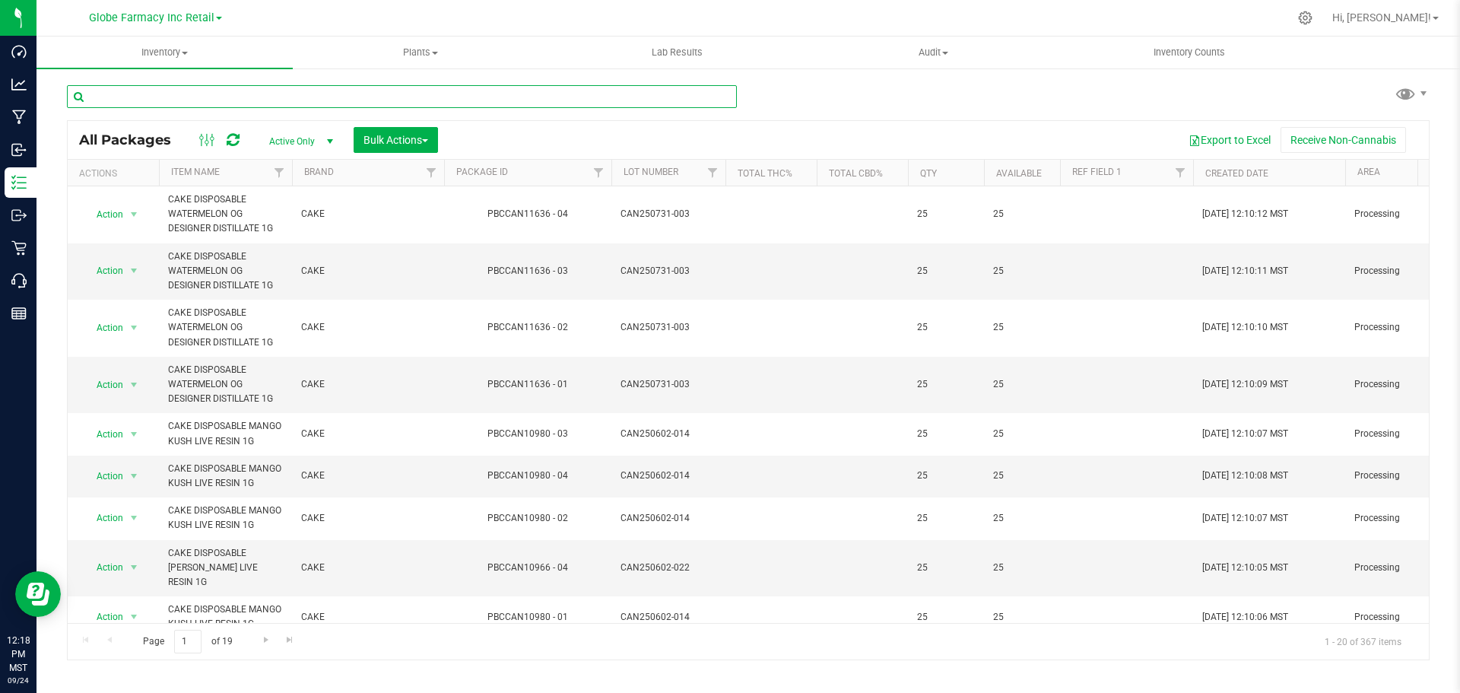
click at [331, 106] on input "text" at bounding box center [402, 96] width 670 height 23
paste input "2504APO1767.9296"
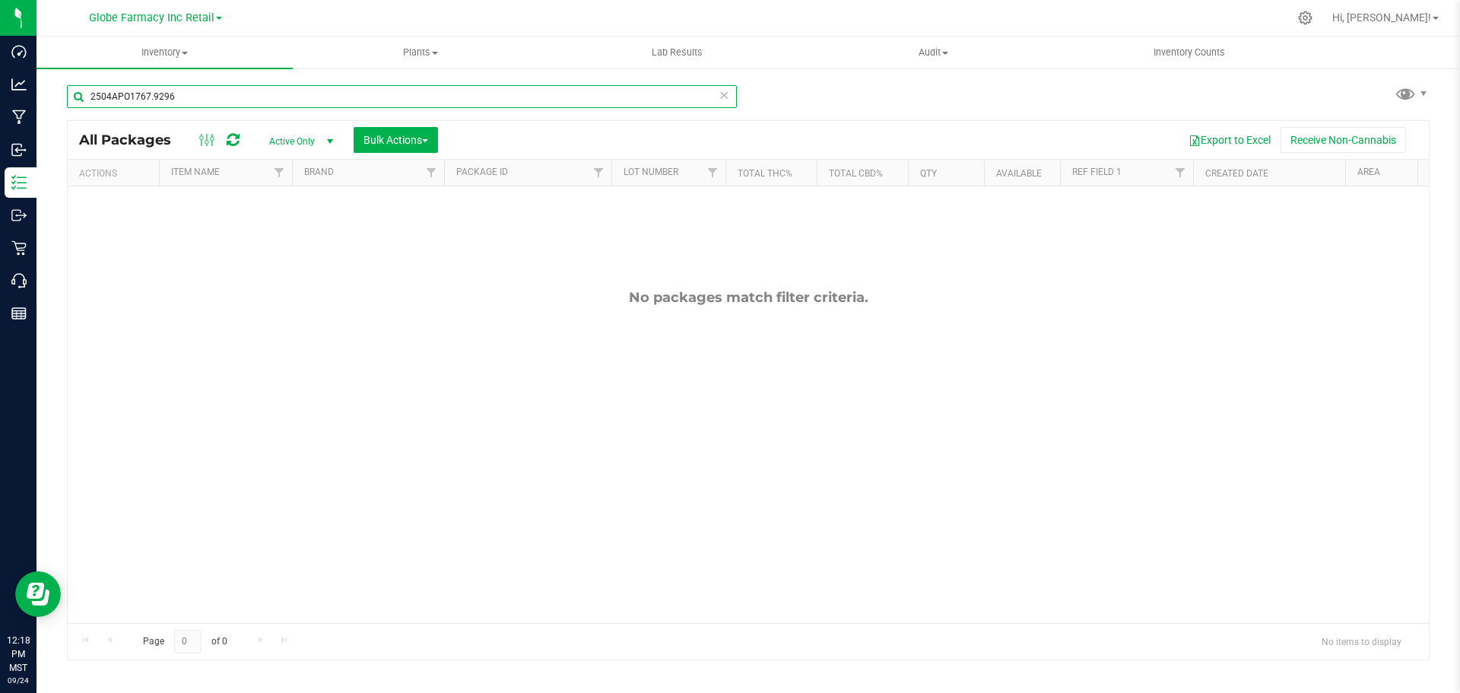
click at [314, 98] on input "2504APO1767.9296" at bounding box center [402, 96] width 670 height 23
click at [314, 99] on input "2504APO1767.9296" at bounding box center [402, 96] width 670 height 23
paste input "CAN250422-007"
type input "CAN250422-007"
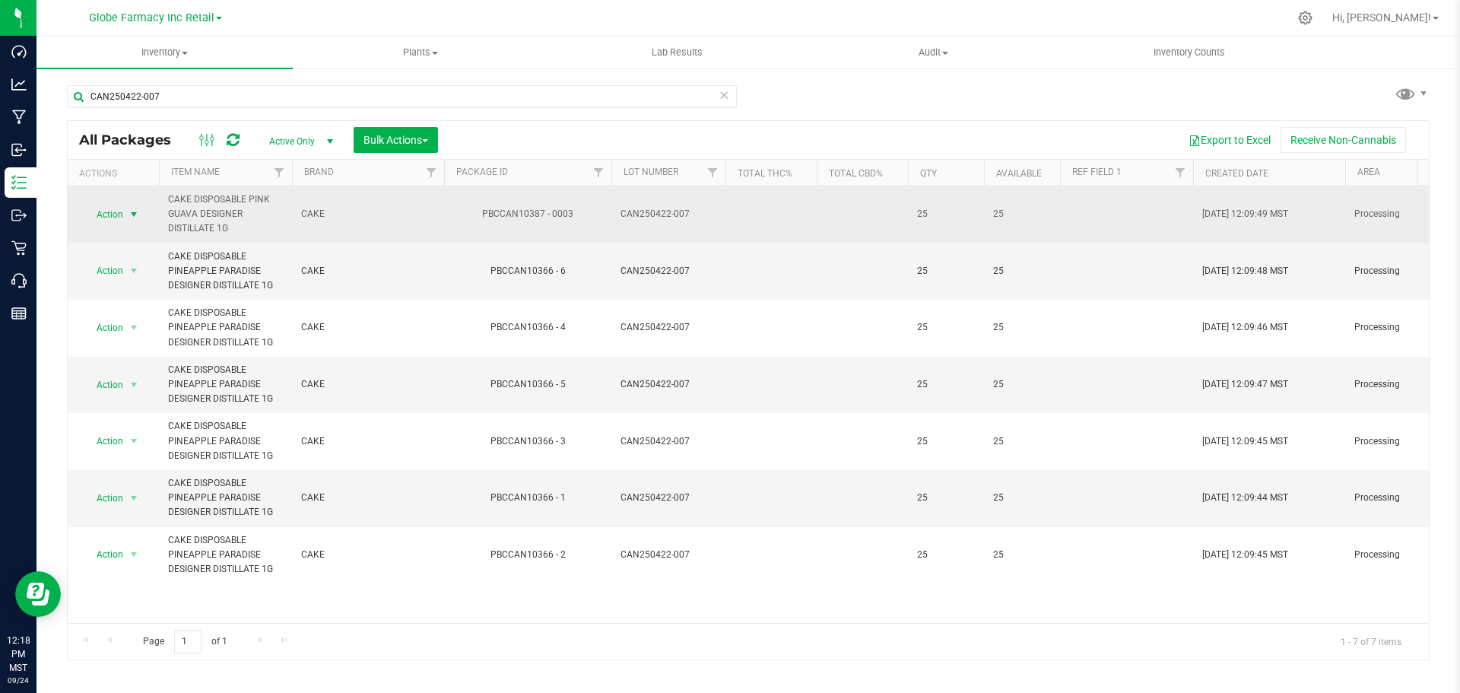
click at [125, 217] on span "select" at bounding box center [134, 214] width 19 height 21
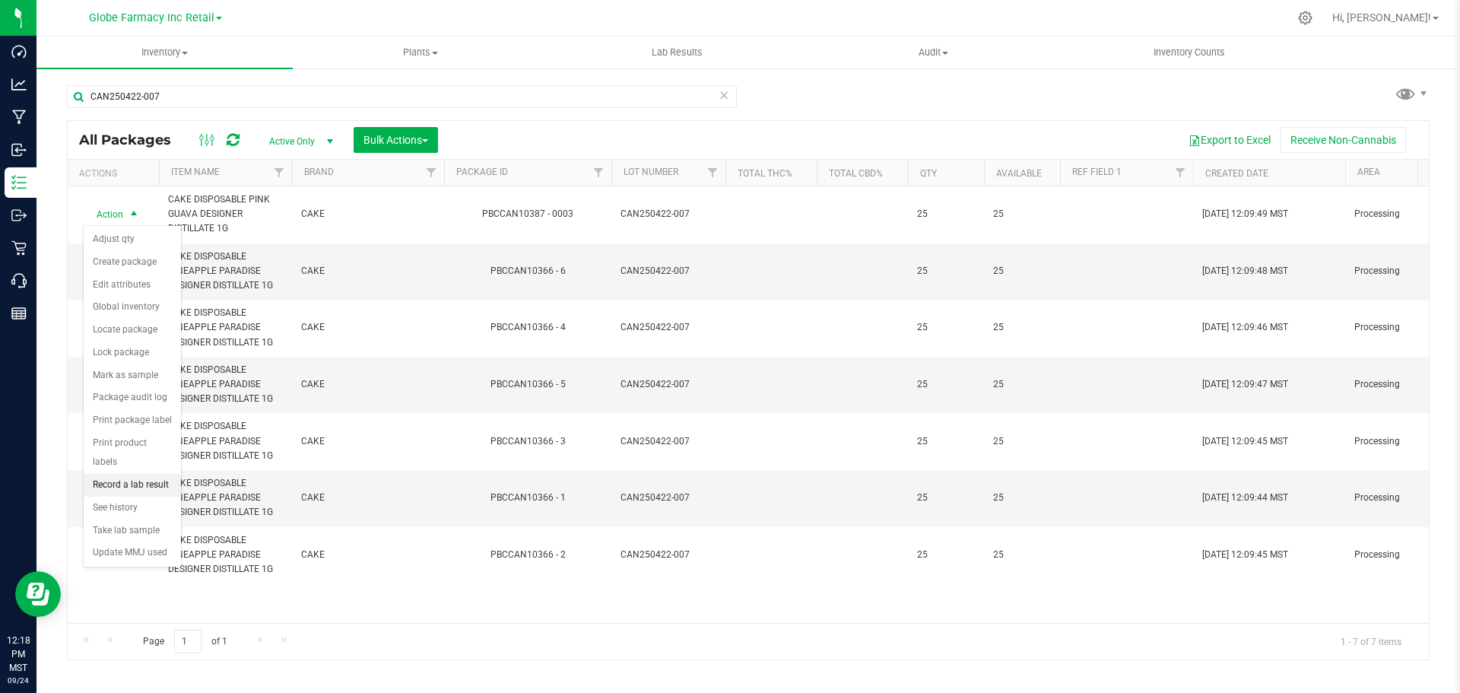
click at [137, 474] on li "Record a lab result" at bounding box center [132, 485] width 97 height 23
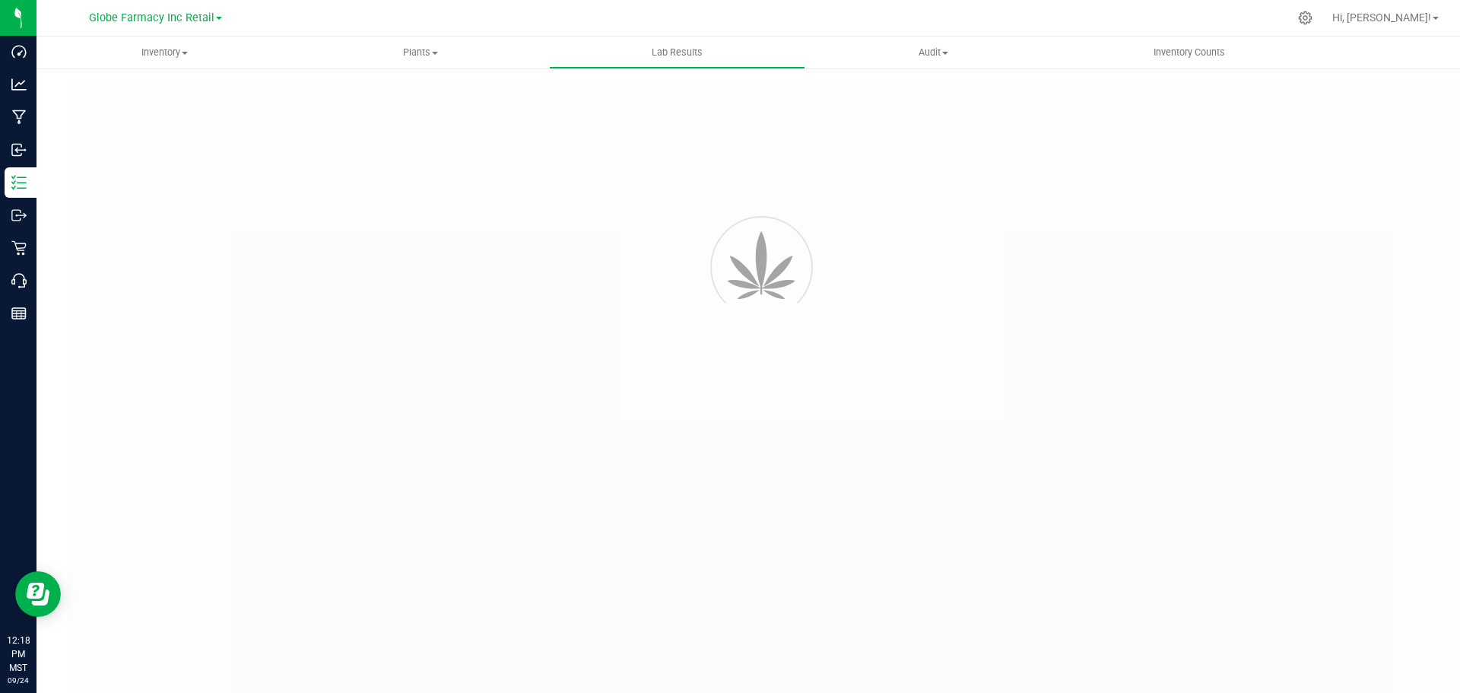
type input "PBCCAN10387 - 0003"
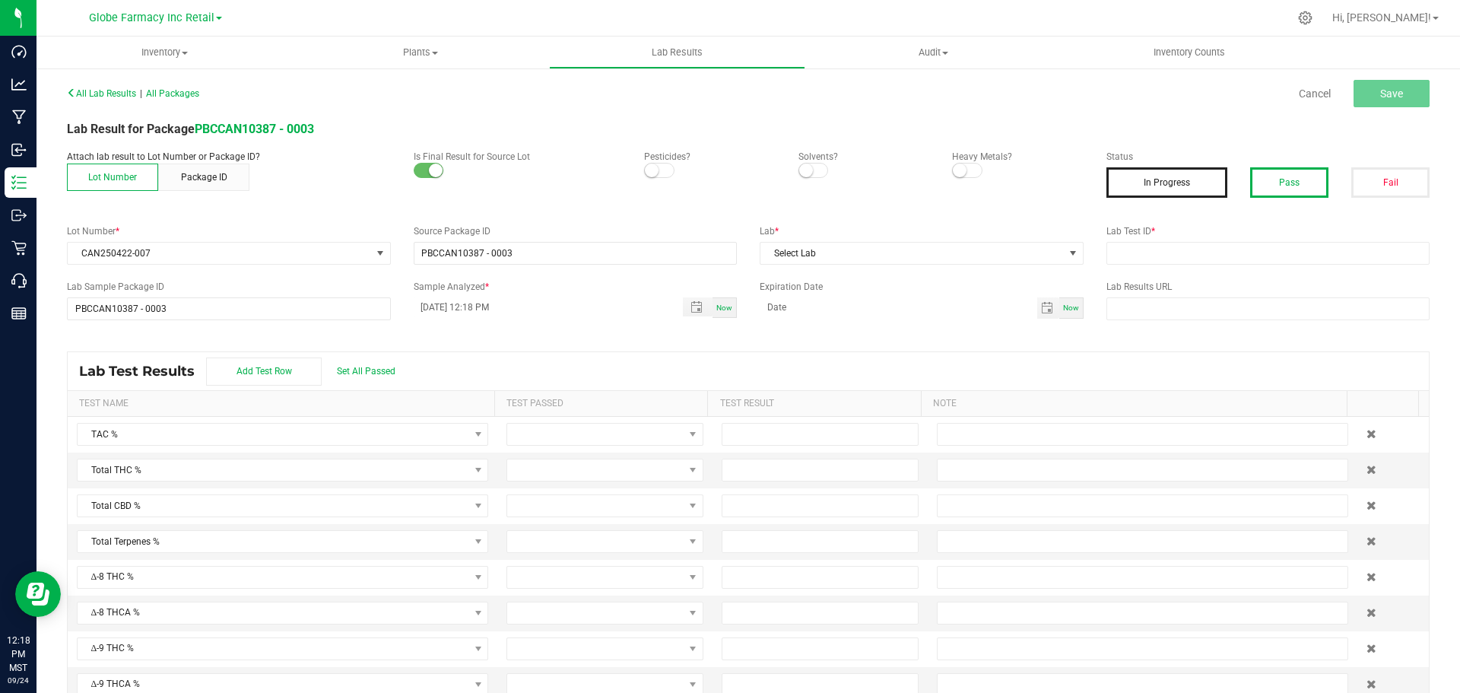
click at [1291, 182] on button "Pass" at bounding box center [1289, 182] width 78 height 30
drag, startPoint x: 1165, startPoint y: 220, endPoint x: 1176, endPoint y: 224, distance: 11.3
click at [1166, 219] on div "All Lab Results | All Packages Cancel Save Lab Result for Package PBCCAN10387 -…" at bounding box center [748, 396] width 1363 height 628
click at [1174, 255] on input "text" at bounding box center [1269, 253] width 324 height 23
paste input "2504APO1767.9296"
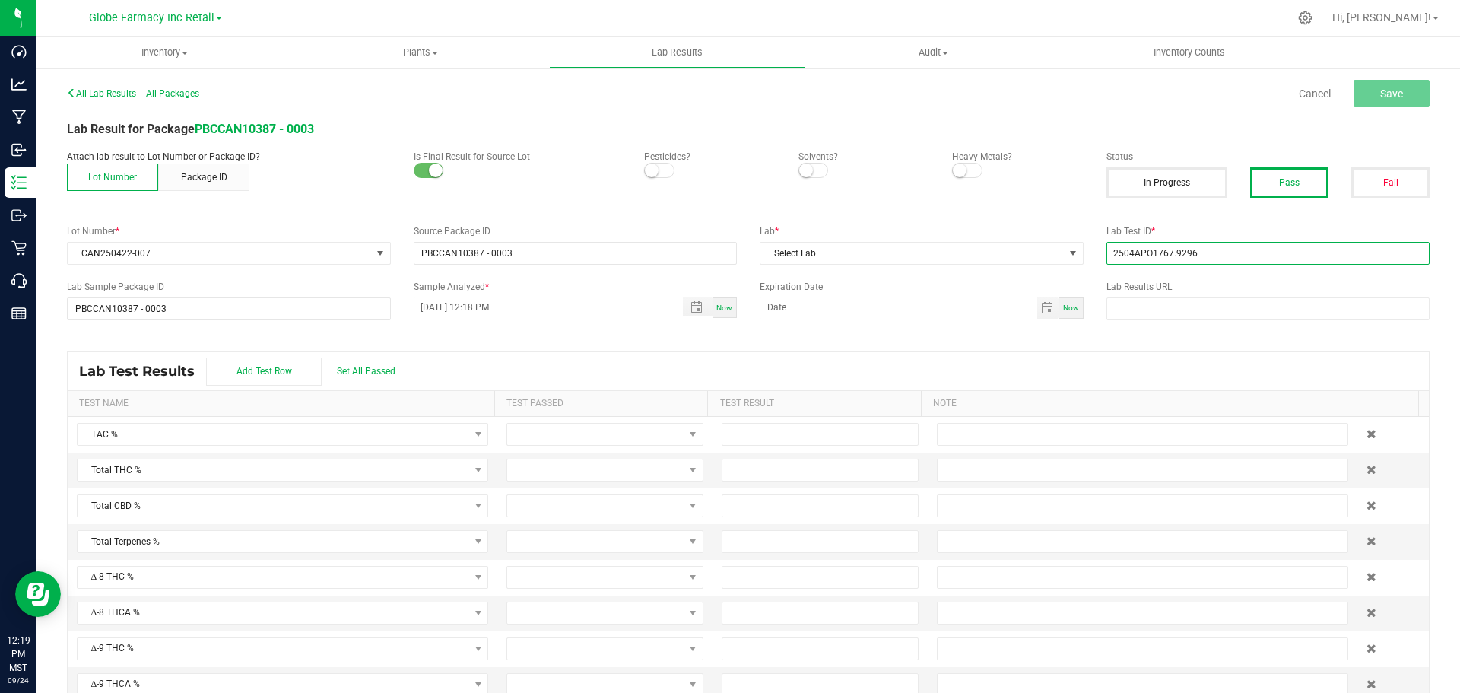
type input "2504APO1767.9296"
click at [975, 267] on div "All Lab Results | All Packages Cancel Save Lab Result for Package PBCCAN10387 -…" at bounding box center [748, 396] width 1363 height 628
click at [974, 261] on span "Select Lab" at bounding box center [912, 253] width 303 height 21
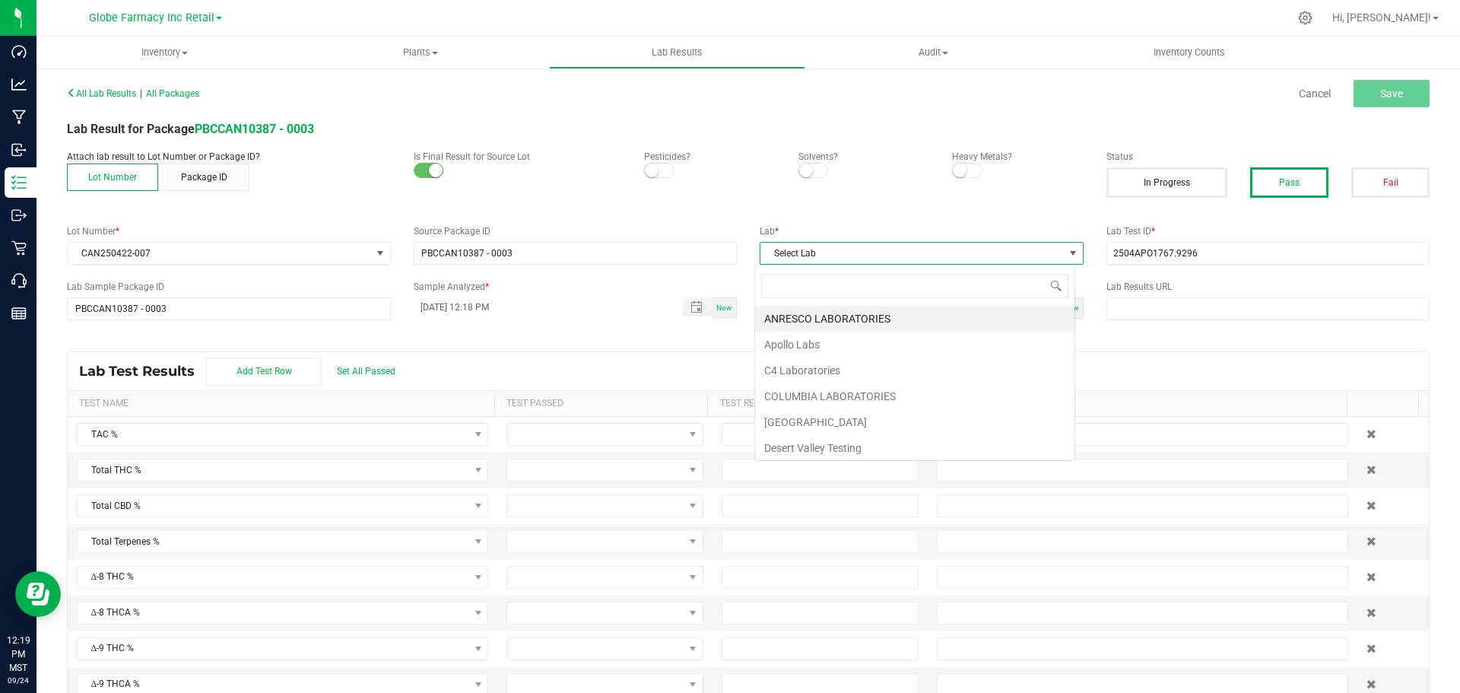
scroll to position [23, 321]
type input "AP"
click at [802, 329] on li "Apollo Labs" at bounding box center [914, 319] width 319 height 26
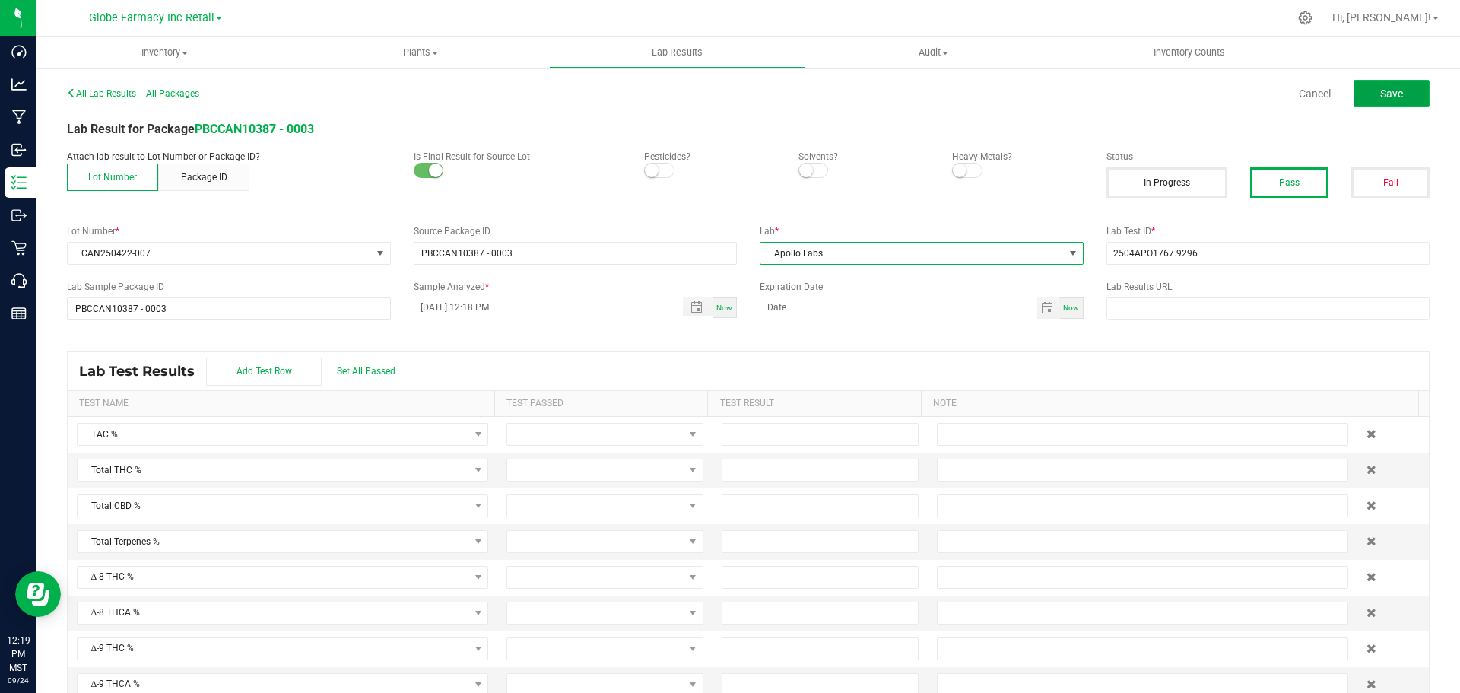
click at [1354, 99] on button "Save" at bounding box center [1392, 93] width 76 height 27
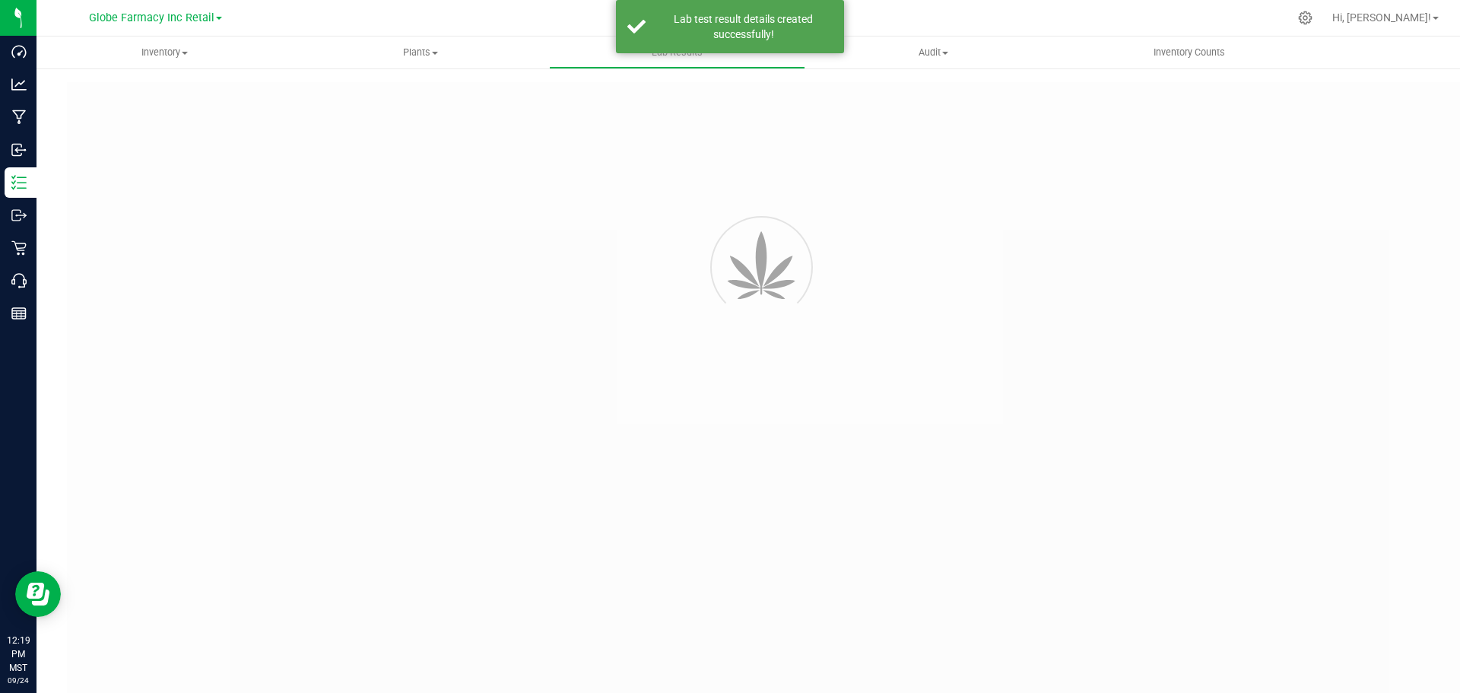
type input "PBCCAN10387 - 0003"
type input "2504APO1767.9296"
type input "PBCCAN10387 - 0003"
type input "09/24/2025 12:18 PM"
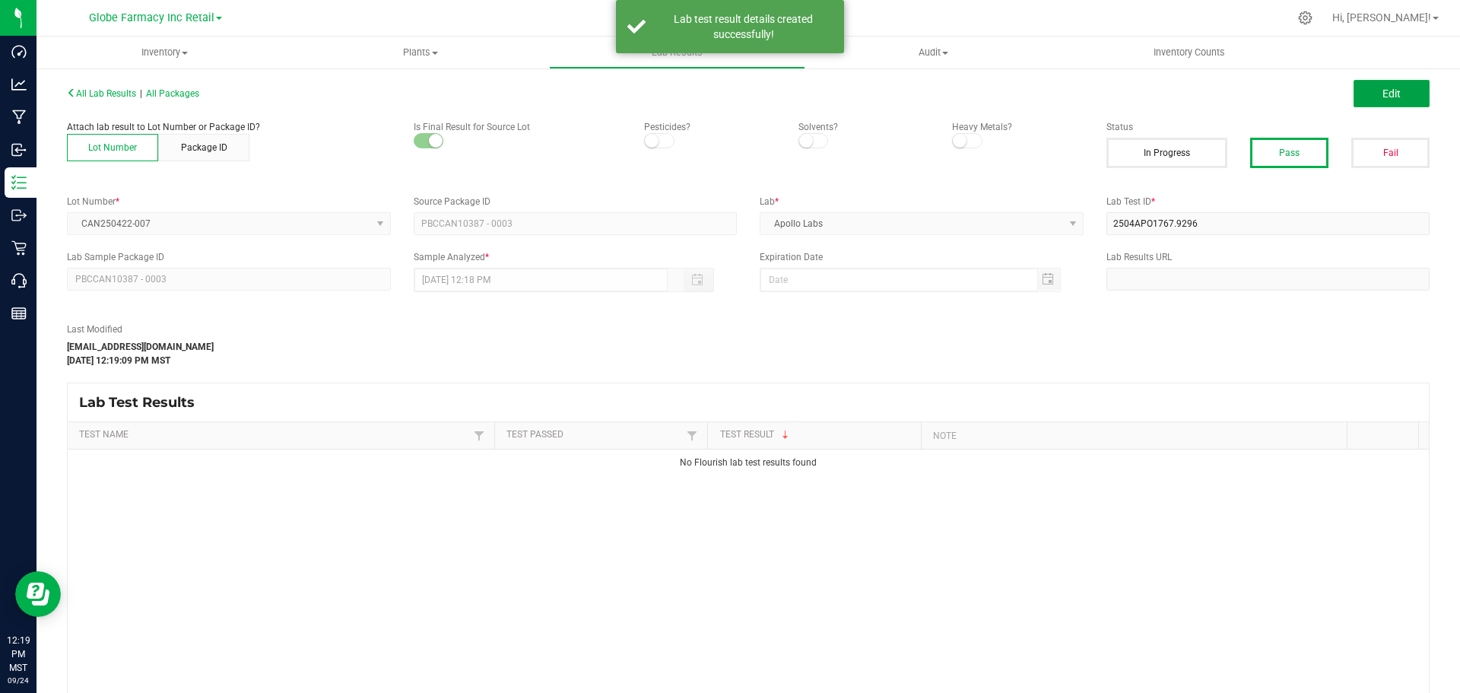
click at [1354, 99] on button "Edit" at bounding box center [1392, 93] width 76 height 27
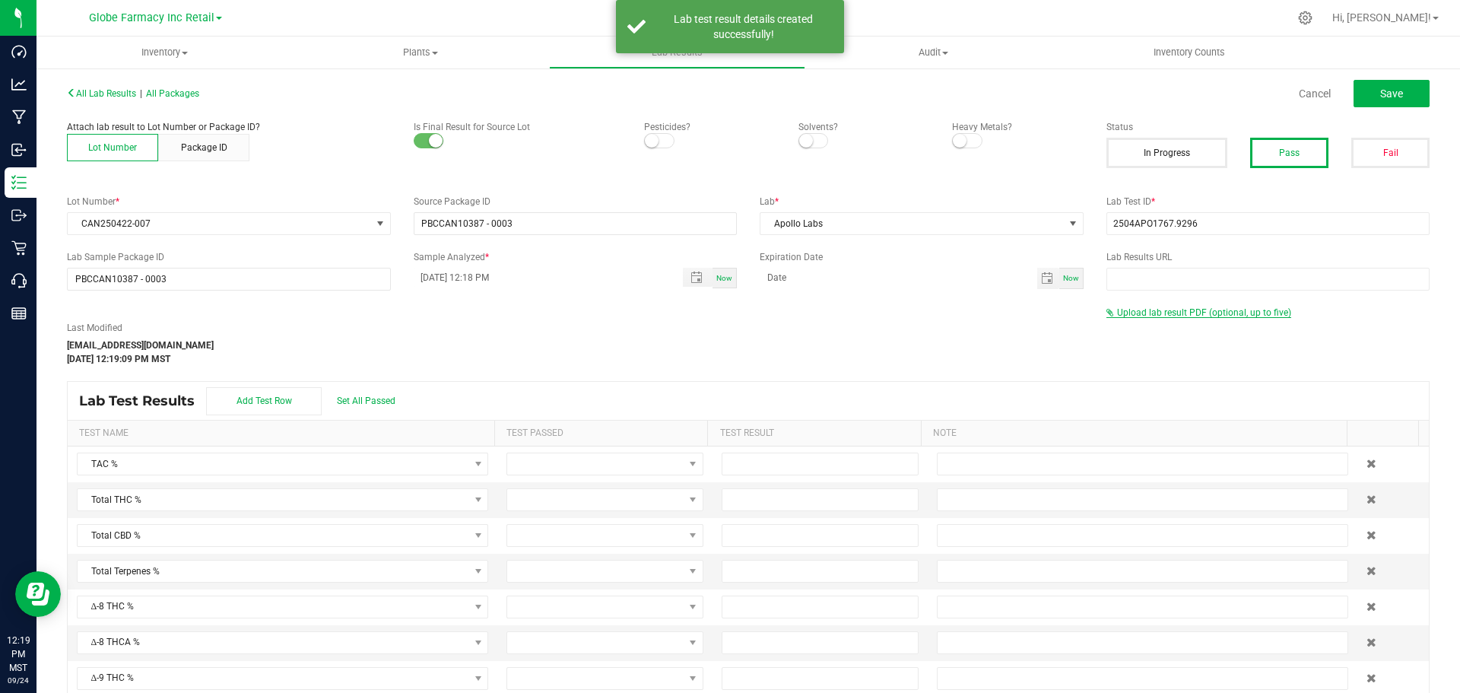
click at [1156, 316] on span "Upload lab result PDF (optional, up to five)" at bounding box center [1204, 312] width 174 height 11
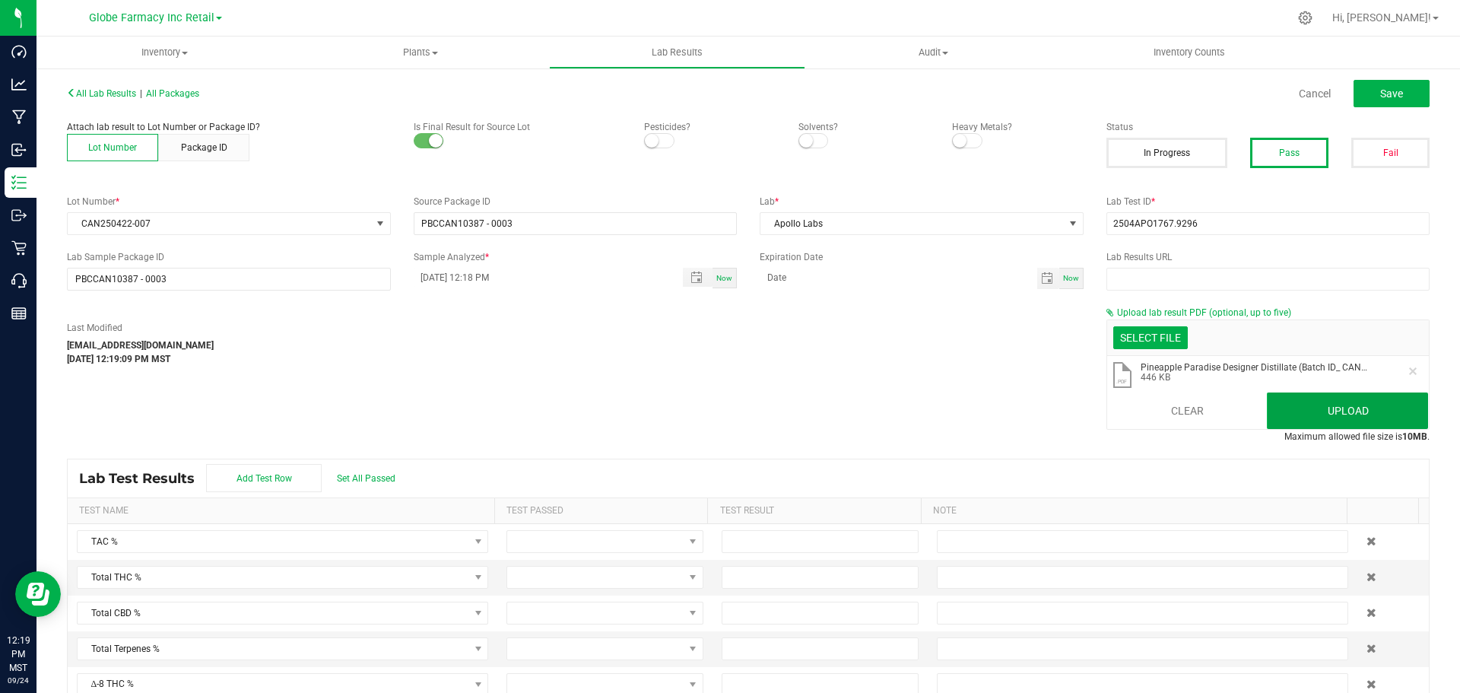
click at [1307, 396] on button "Upload" at bounding box center [1347, 410] width 161 height 37
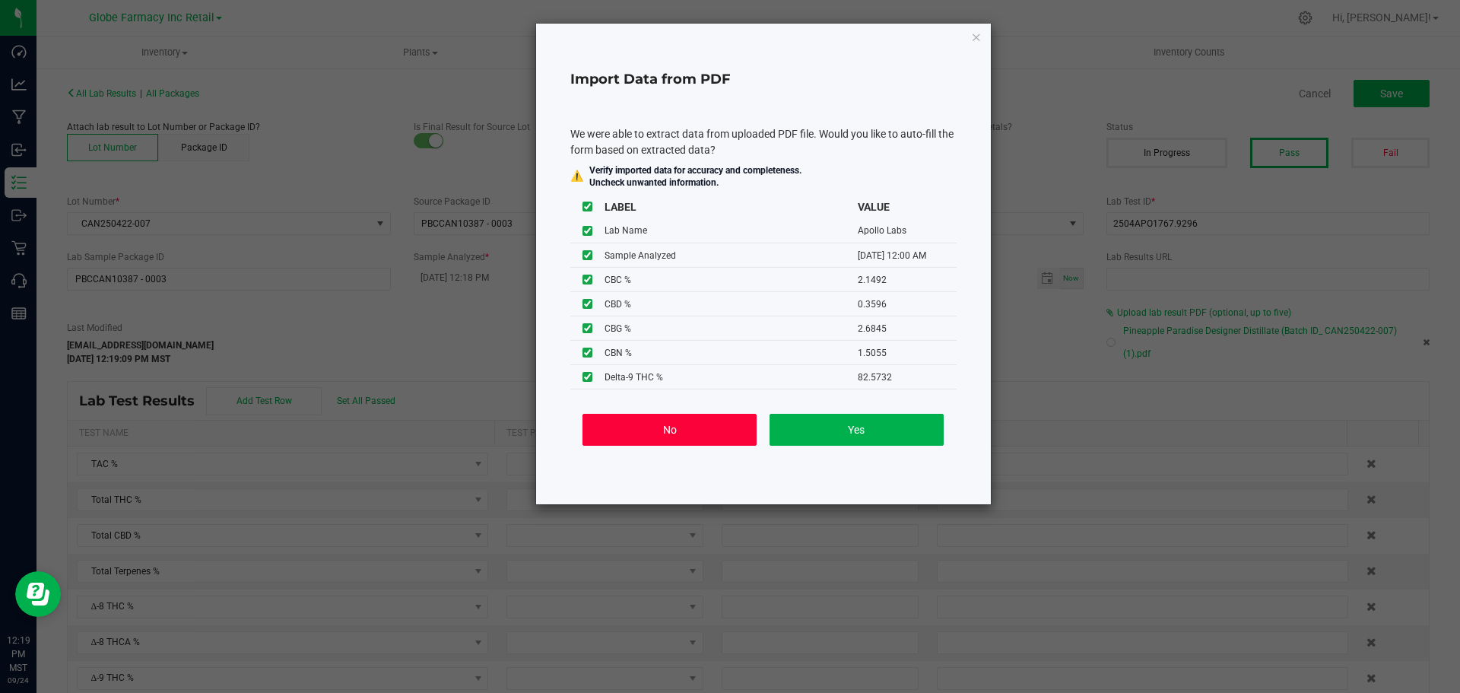
click at [669, 427] on button "No" at bounding box center [670, 430] width 174 height 32
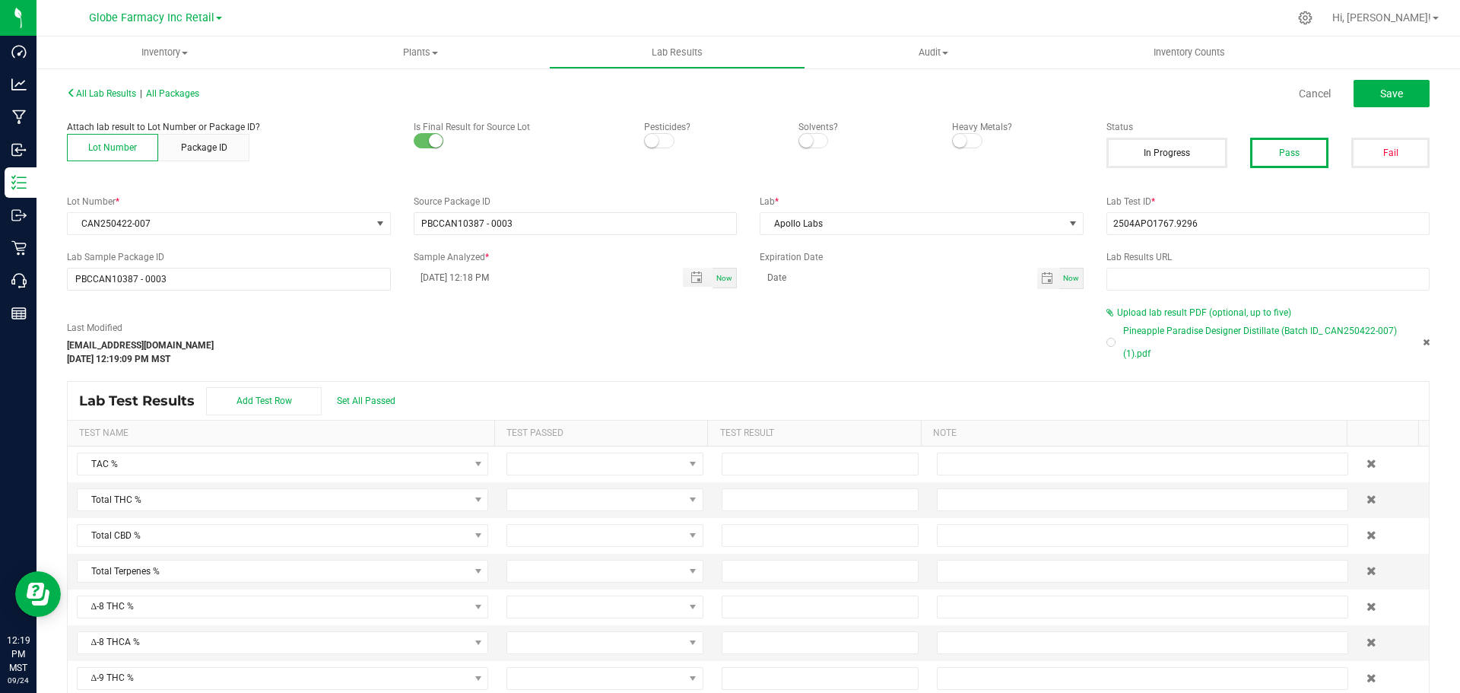
click at [1410, 71] on div "All Lab Results | All Packages Cancel Save Attach lab result to Lot Number or P…" at bounding box center [749, 411] width 1424 height 688
click at [1399, 94] on button "Save" at bounding box center [1392, 93] width 76 height 27
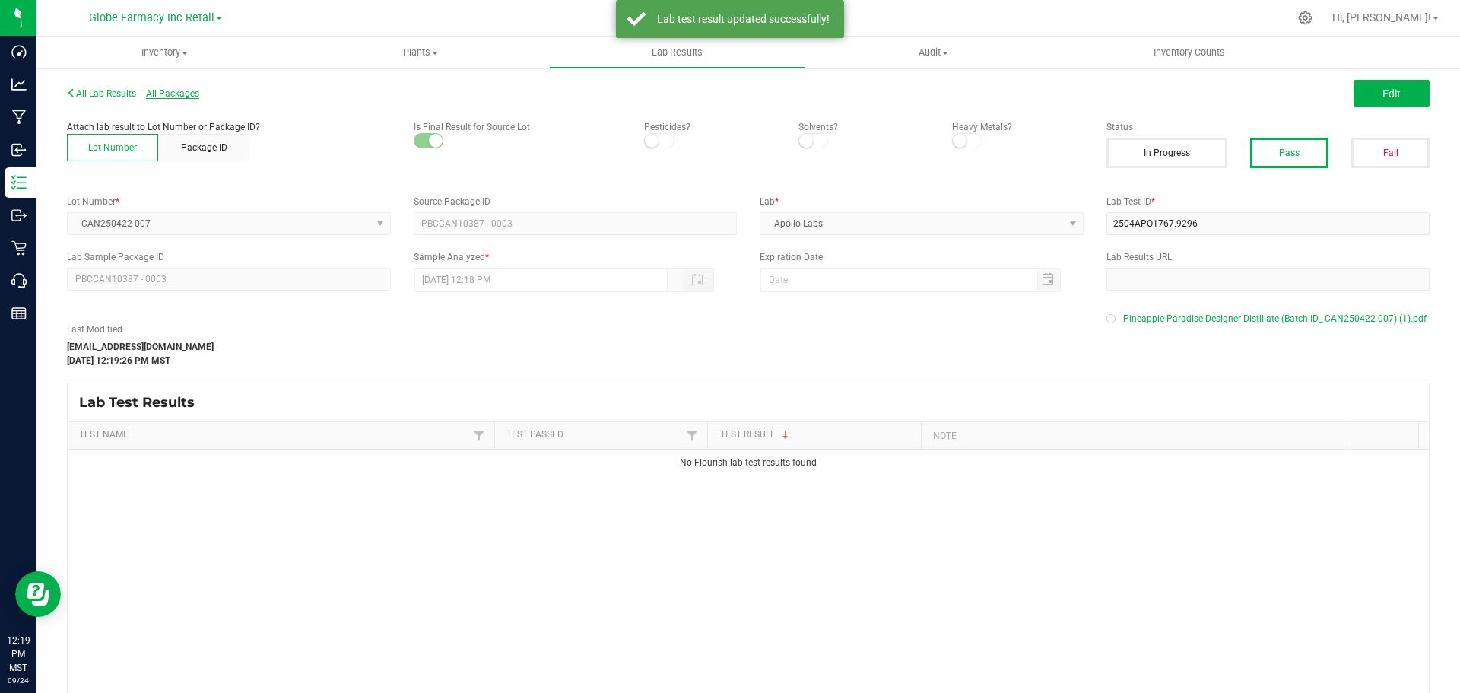
click at [186, 96] on span "All Packages" at bounding box center [172, 93] width 53 height 11
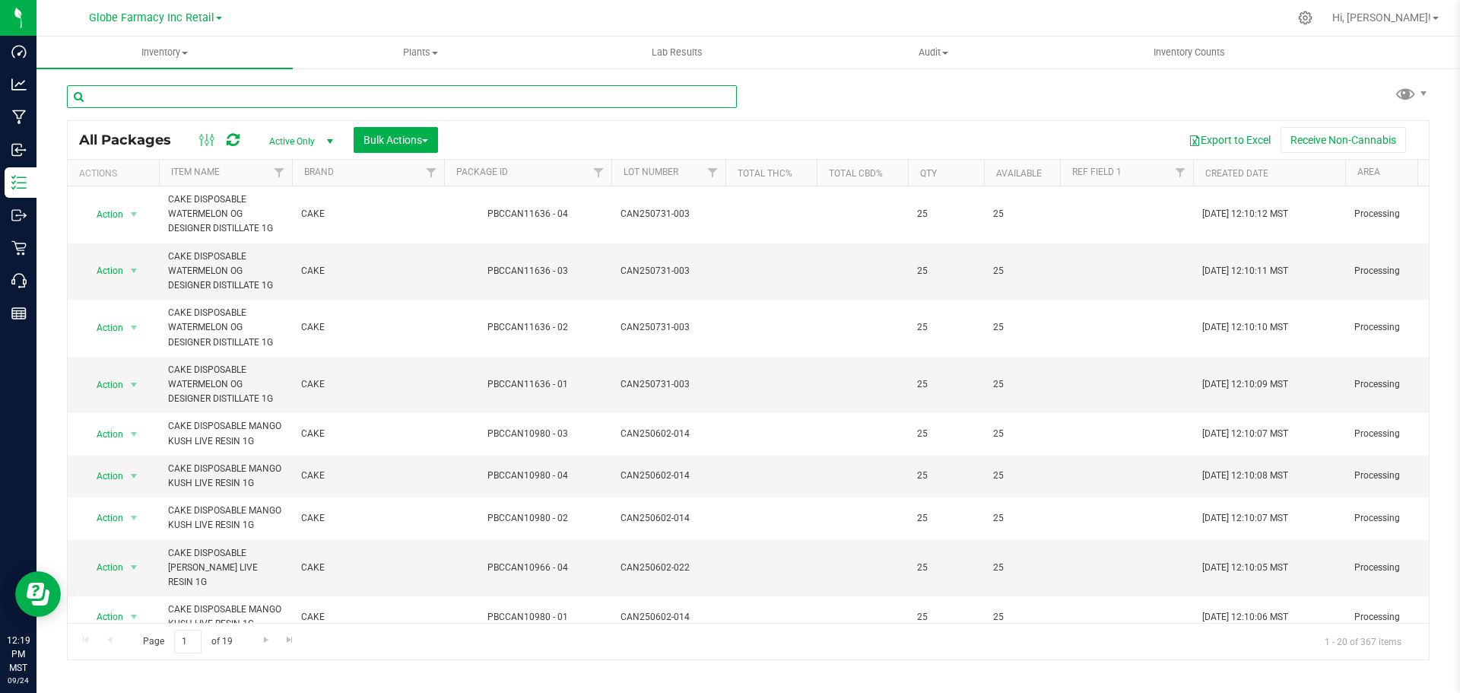
paste input "CAN250731-003"
click at [314, 99] on input "CAN250731-003" at bounding box center [402, 96] width 670 height 23
type input "CAN250731-003"
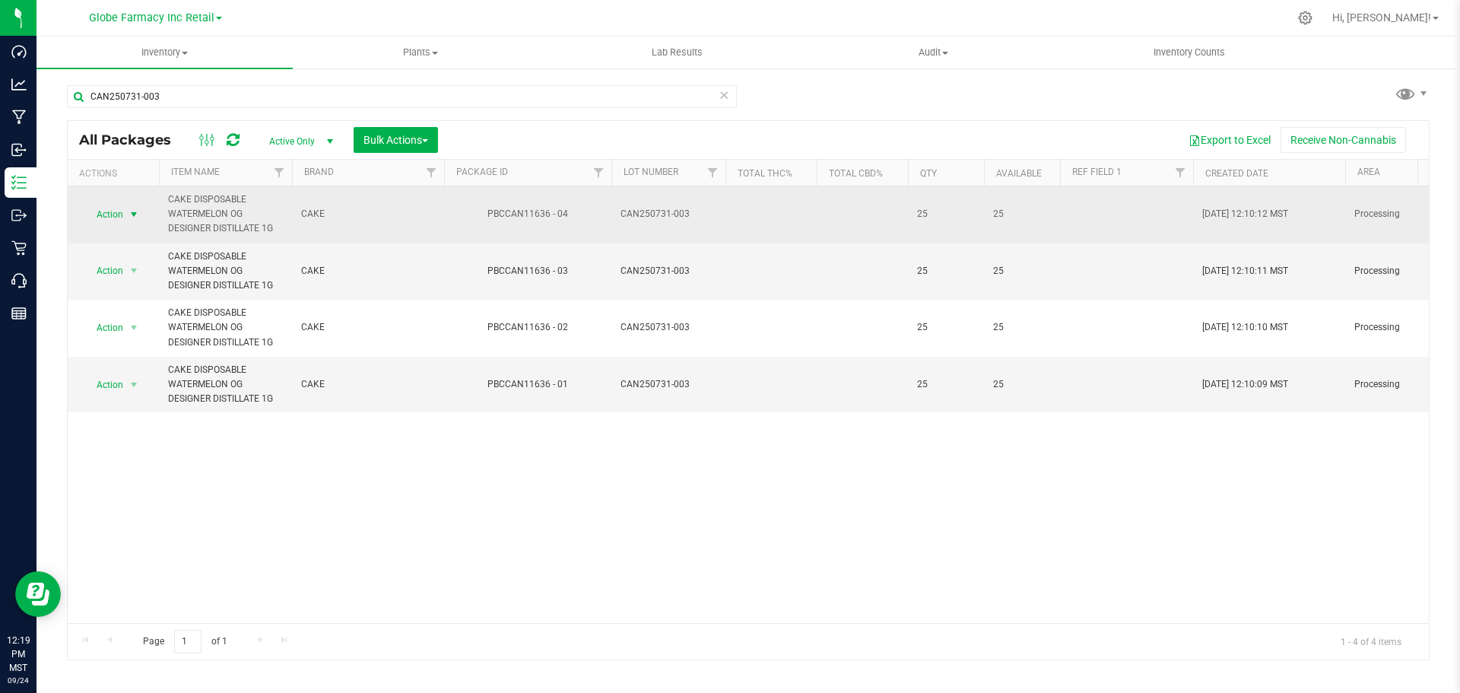
drag, startPoint x: 129, startPoint y: 213, endPoint x: 129, endPoint y: 203, distance: 9.9
click at [129, 213] on span "select" at bounding box center [134, 214] width 12 height 12
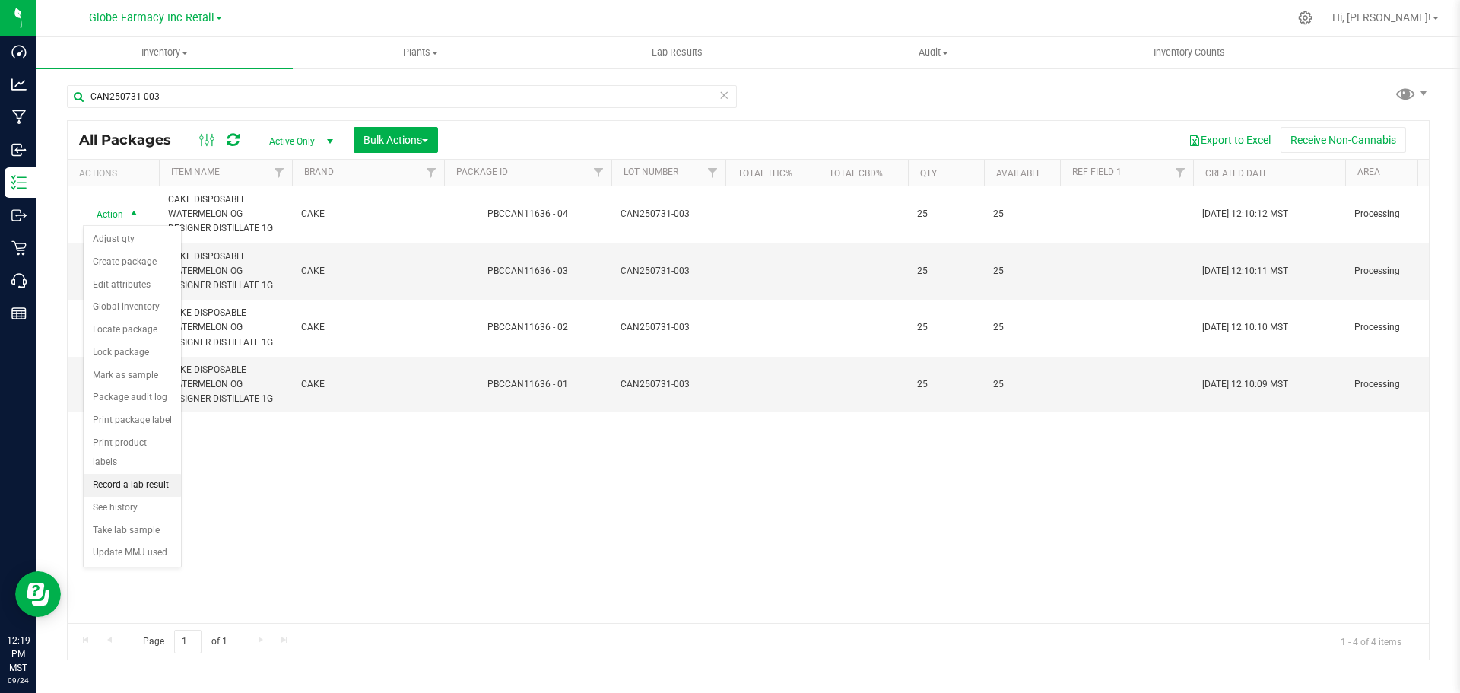
click at [128, 474] on li "Record a lab result" at bounding box center [132, 485] width 97 height 23
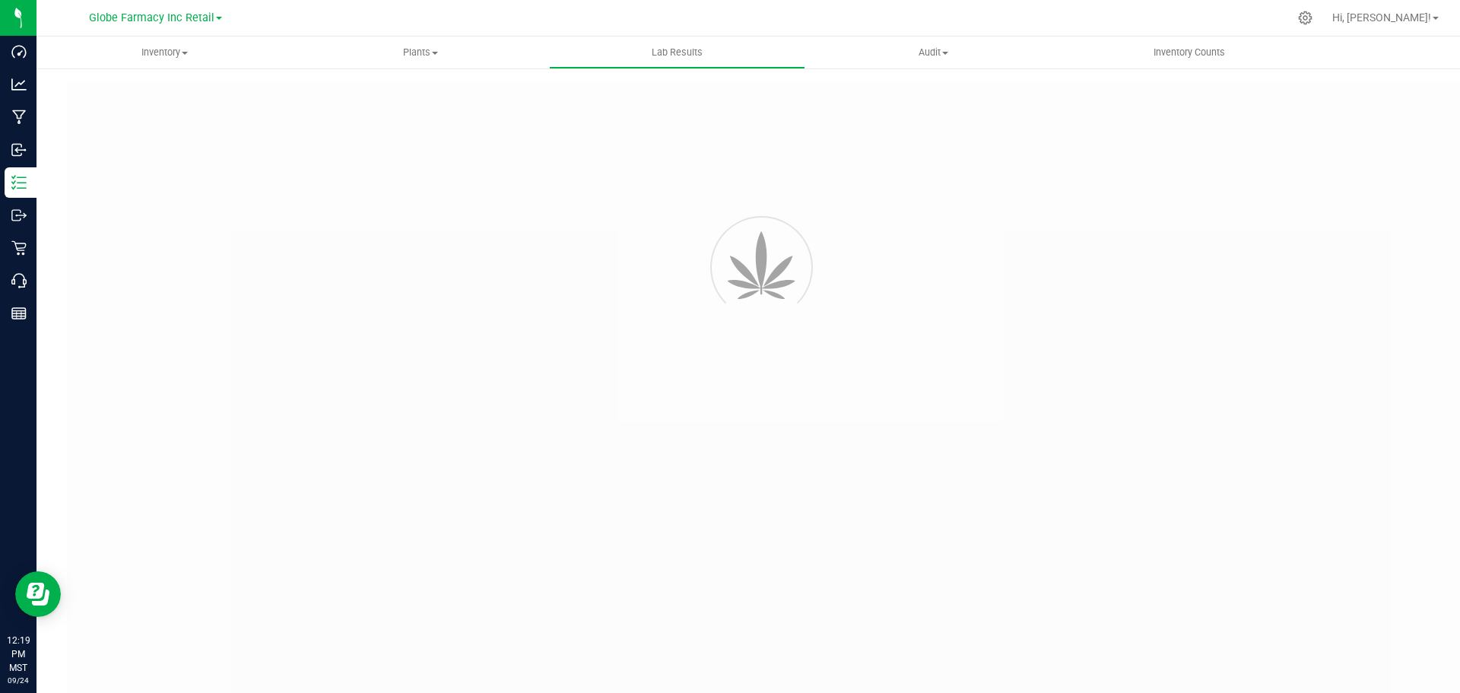
type input "PBCCAN11636 - 04"
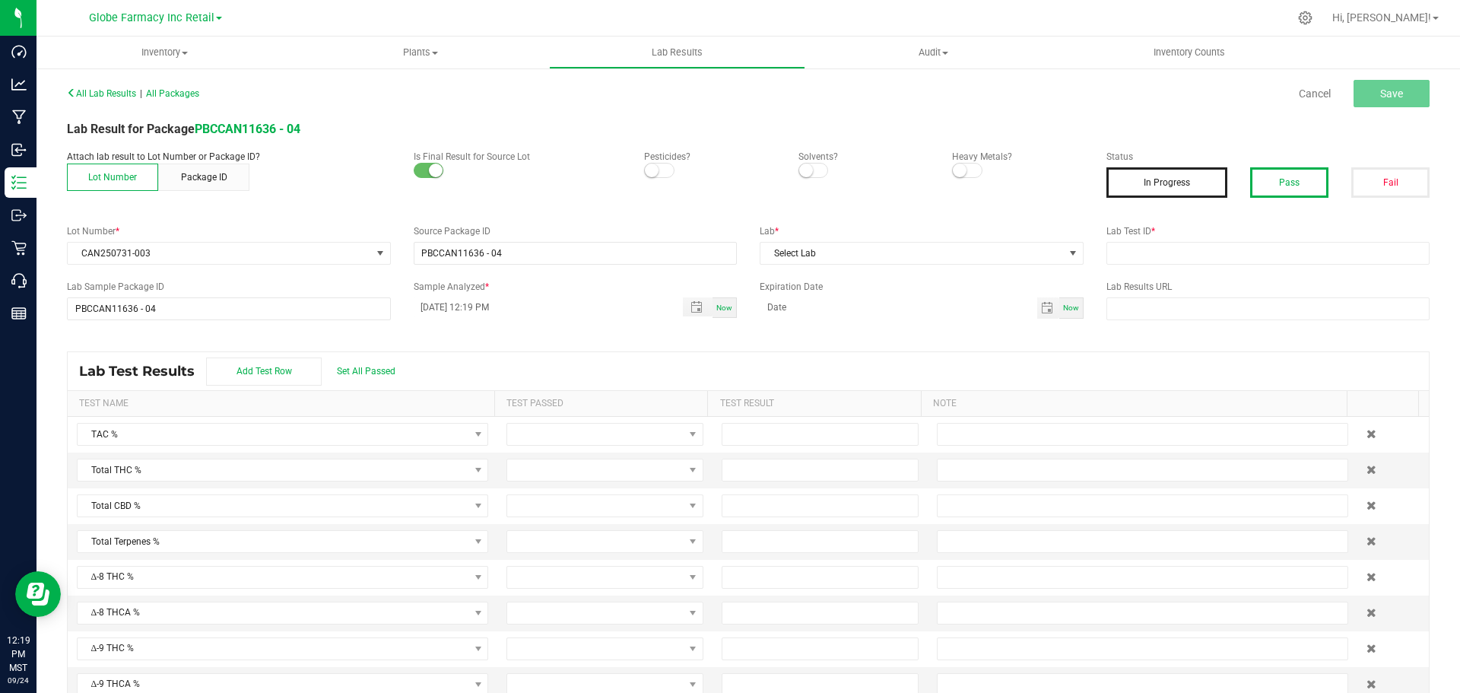
click at [1276, 179] on button "Pass" at bounding box center [1289, 182] width 78 height 30
drag, startPoint x: 1267, startPoint y: 251, endPoint x: 1179, endPoint y: 253, distance: 88.2
click at [1267, 251] on input "text" at bounding box center [1269, 253] width 324 height 23
paste input "2507APO3360.16875"
type input "2507APO3360.16875"
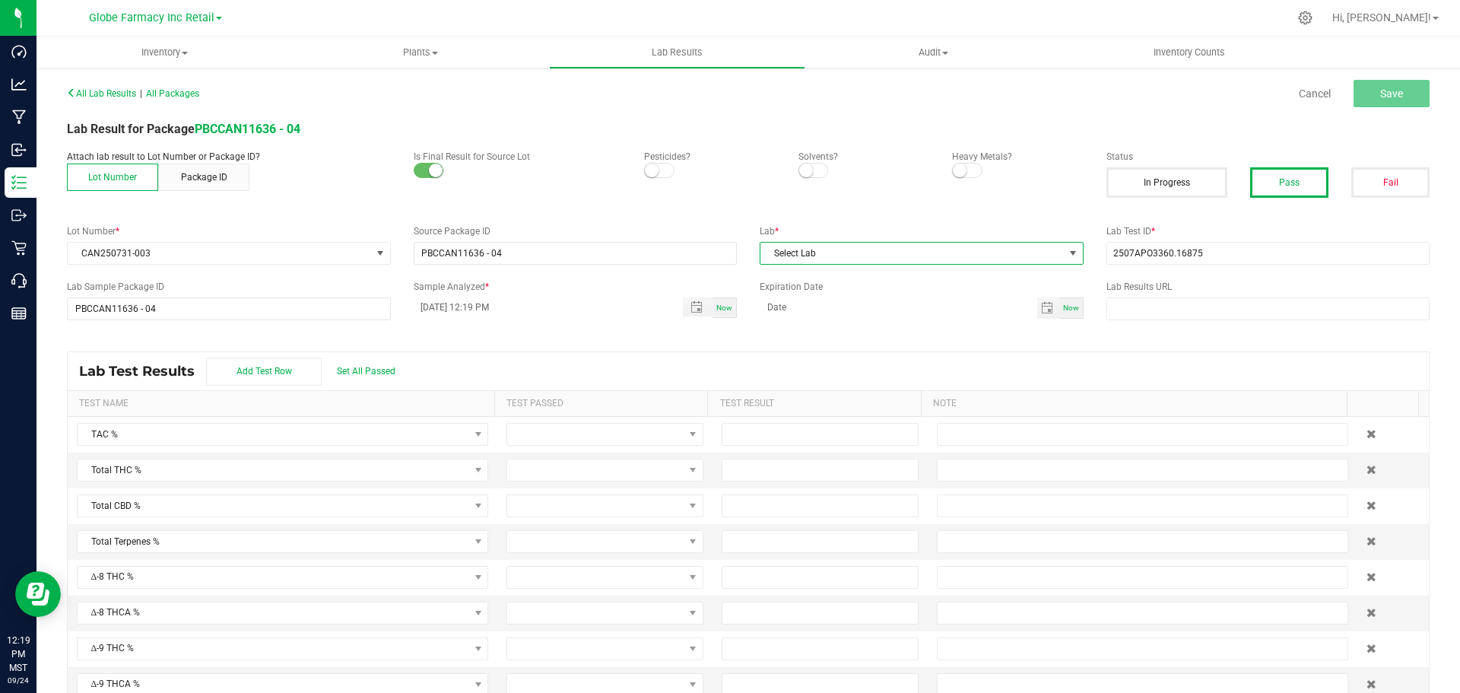
click at [858, 251] on span "Select Lab" at bounding box center [912, 253] width 303 height 21
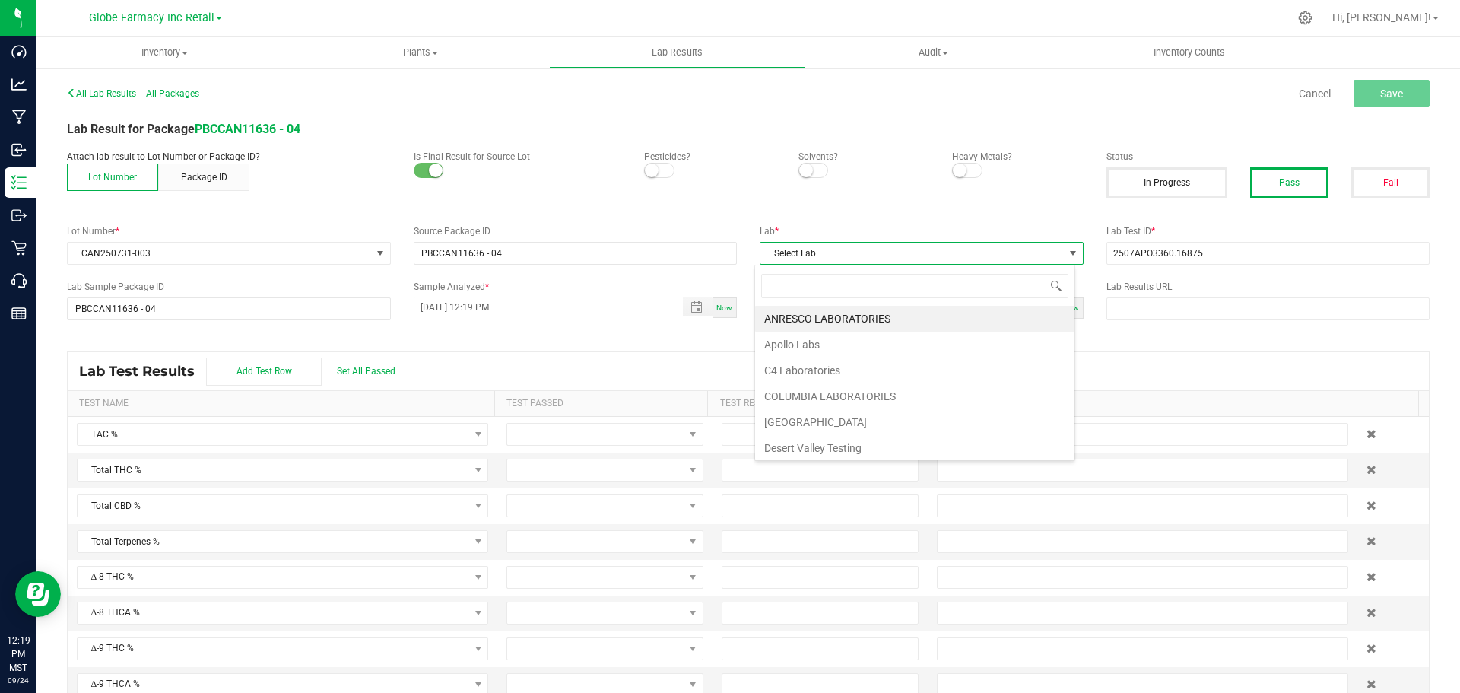
scroll to position [23, 321]
click at [806, 348] on li "Apollo Labs" at bounding box center [914, 345] width 319 height 26
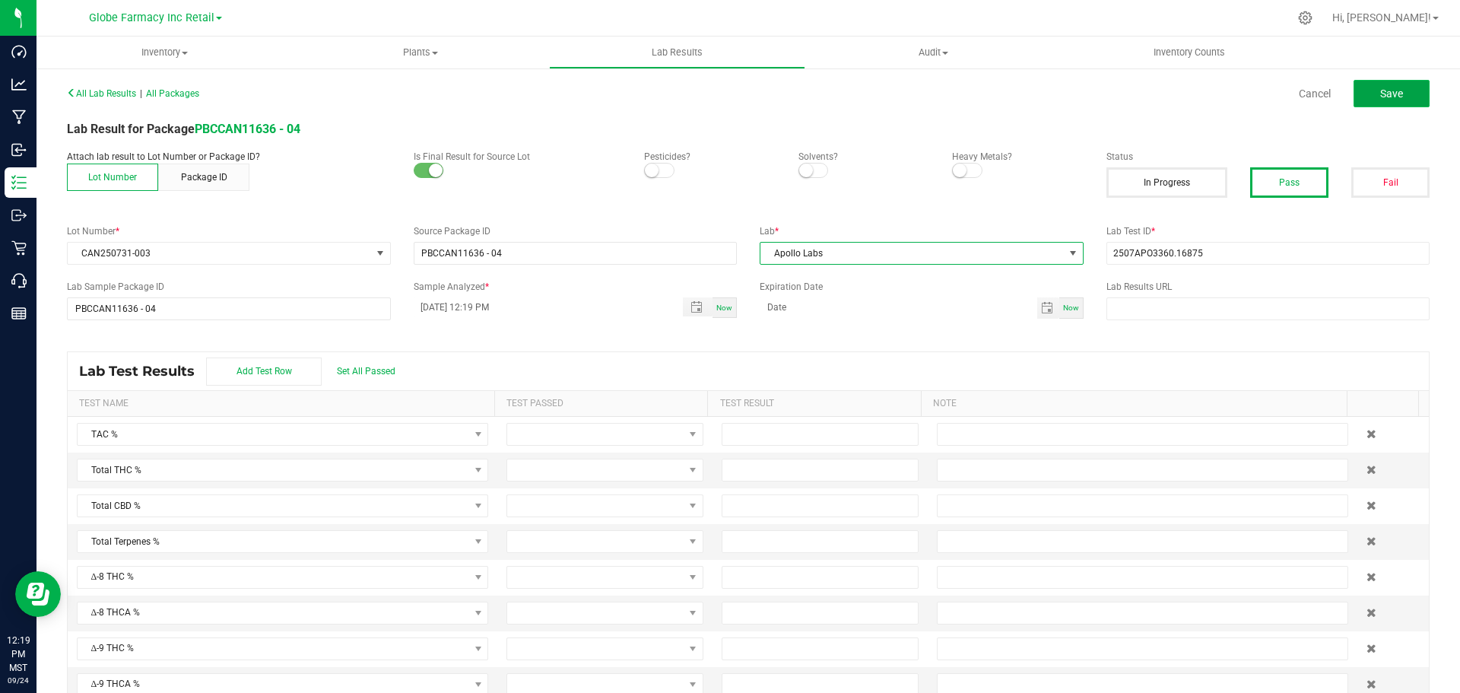
click at [1393, 90] on button "Save" at bounding box center [1392, 93] width 76 height 27
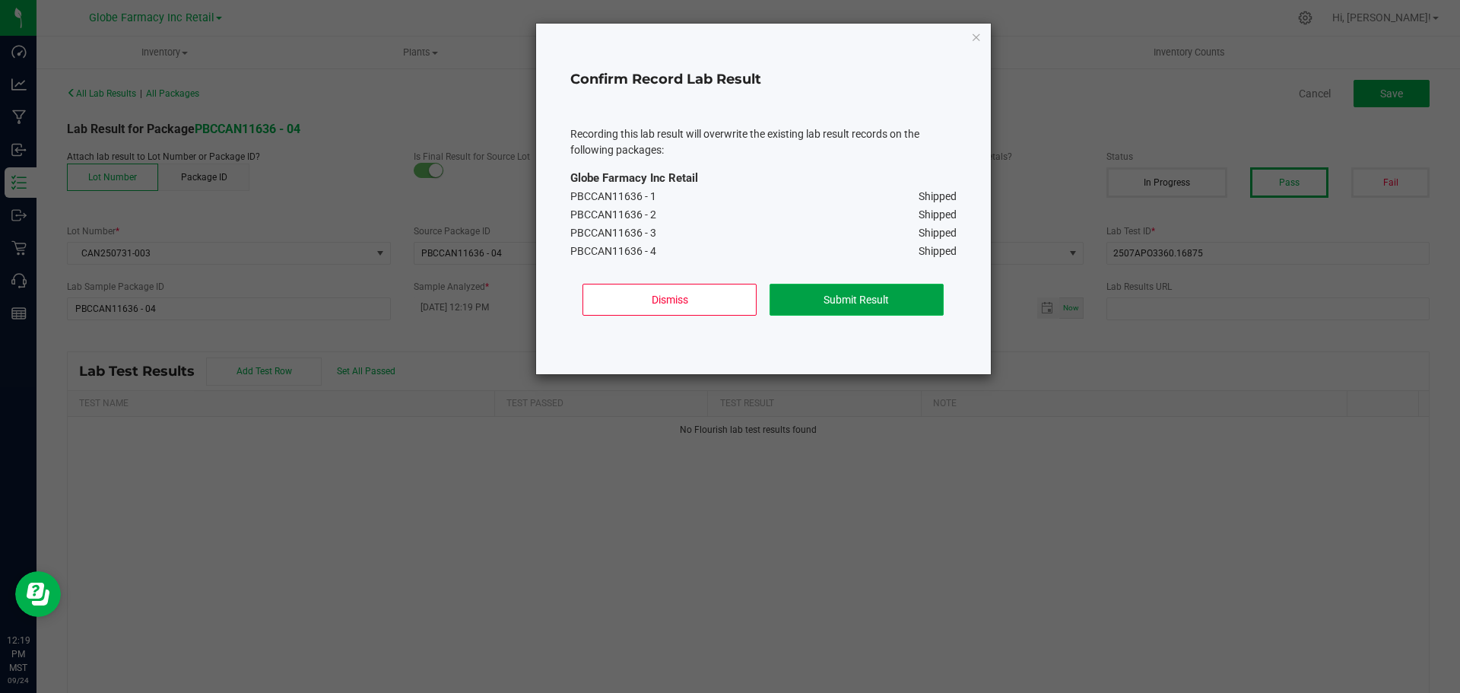
click at [901, 306] on button "Submit Result" at bounding box center [857, 300] width 174 height 32
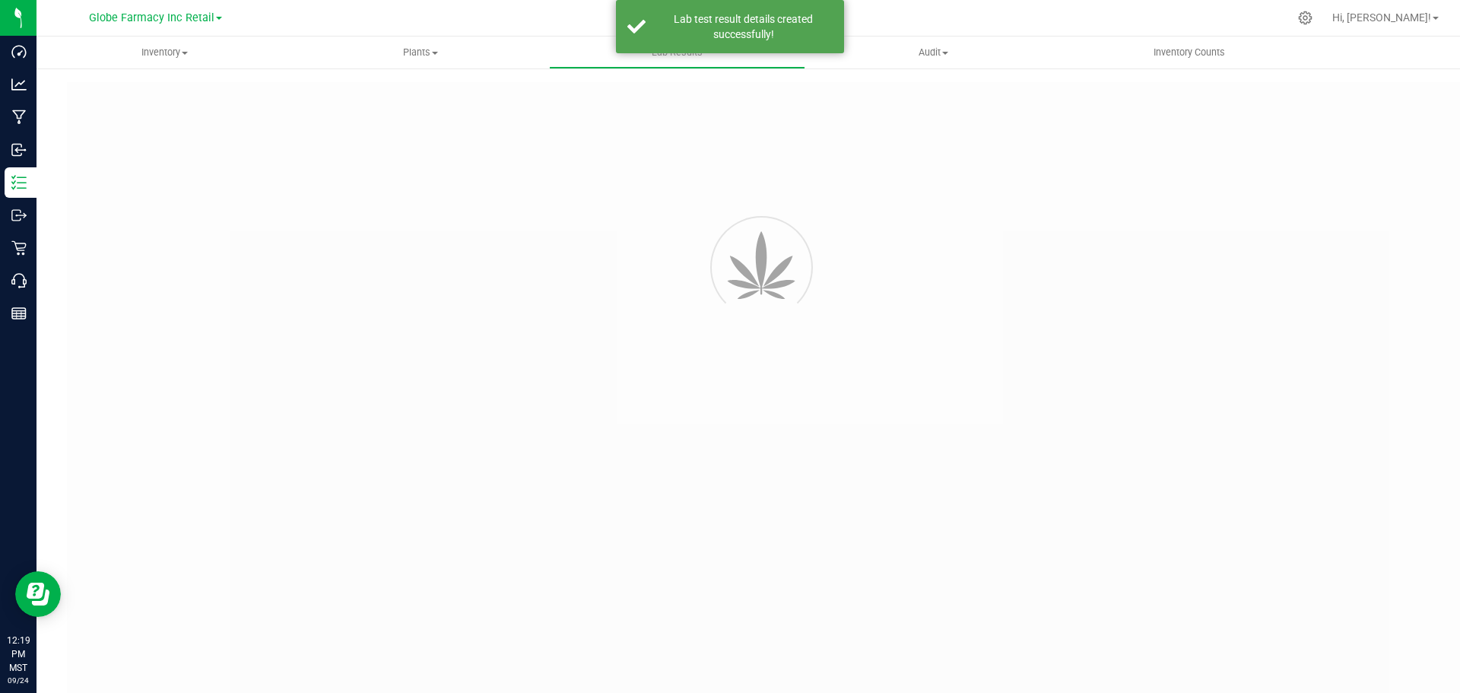
type input "PBCCAN11636 - 04"
type input "2507APO3360.16875"
type input "PBCCAN11636 - 04"
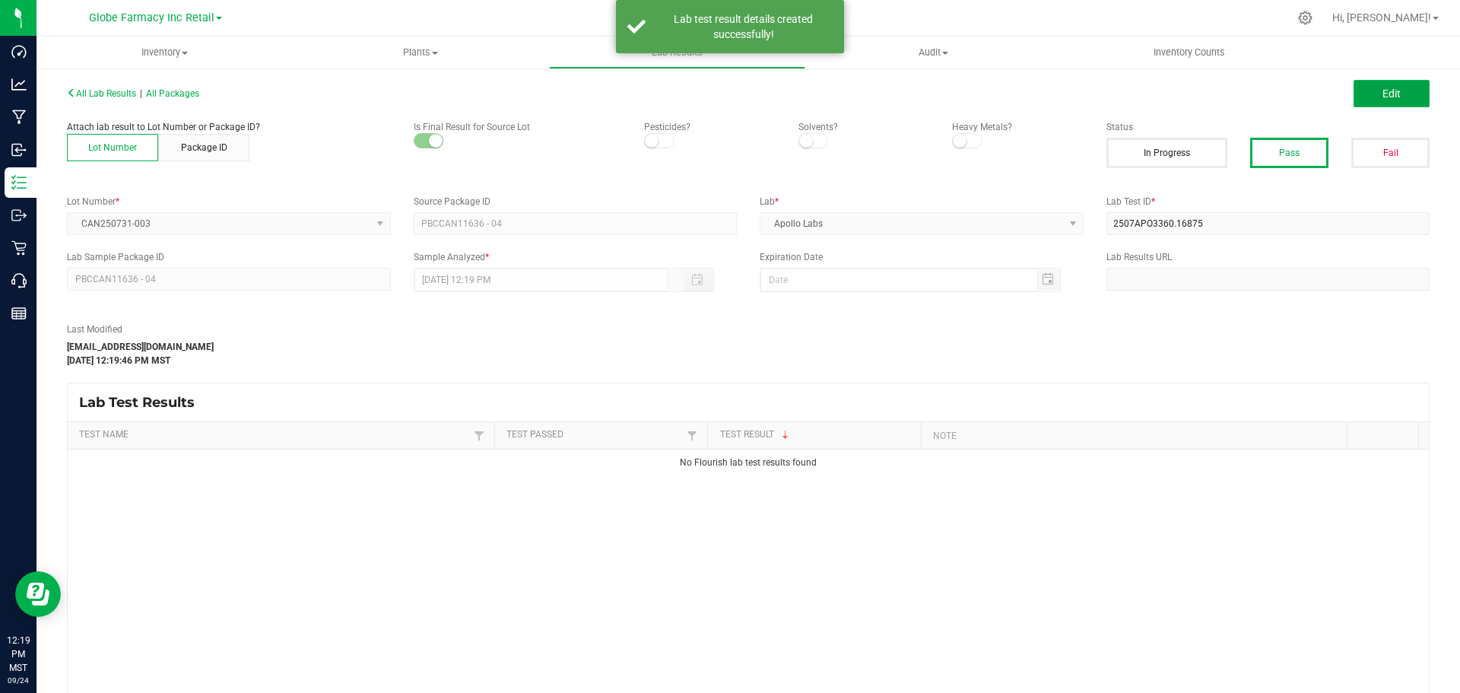
click at [1383, 90] on span "Edit" at bounding box center [1392, 93] width 18 height 12
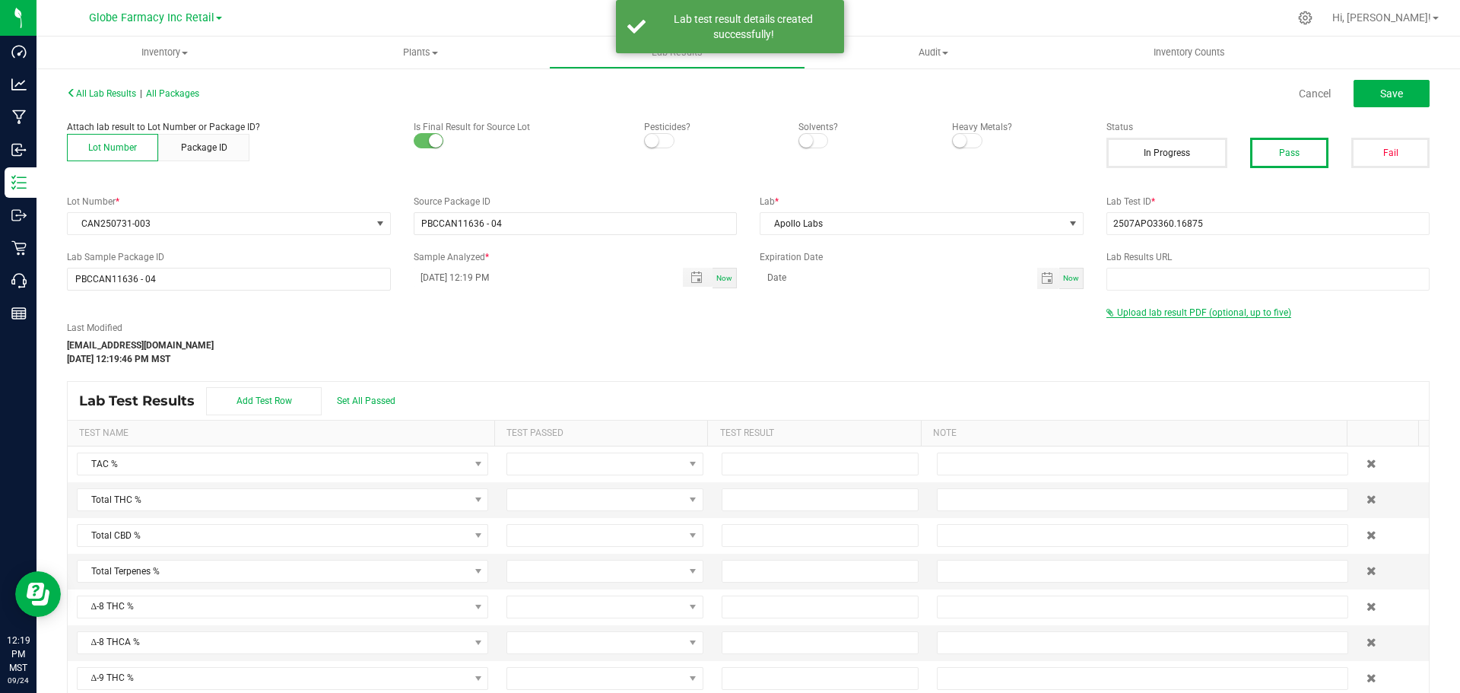
click at [1182, 312] on span "Upload lab result PDF (optional, up to five)" at bounding box center [1204, 312] width 174 height 11
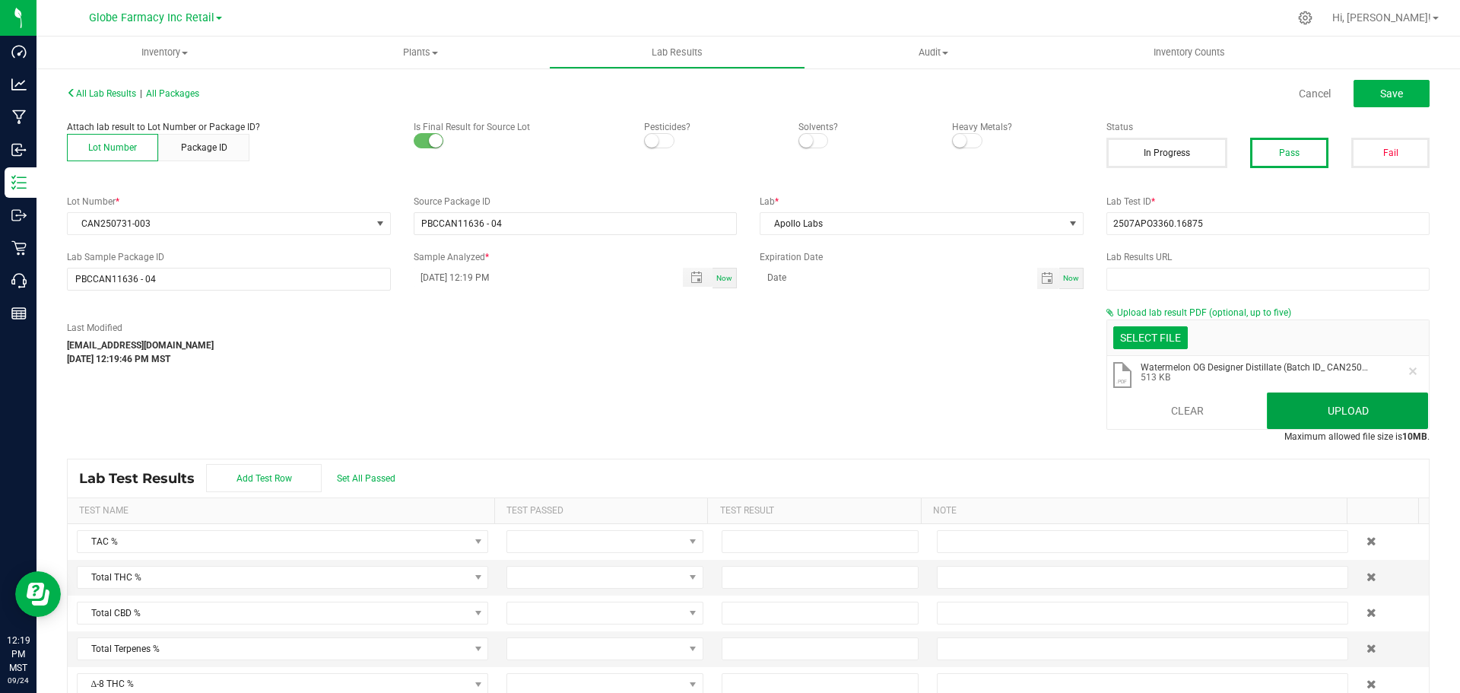
click at [1296, 415] on button "Upload" at bounding box center [1347, 410] width 161 height 37
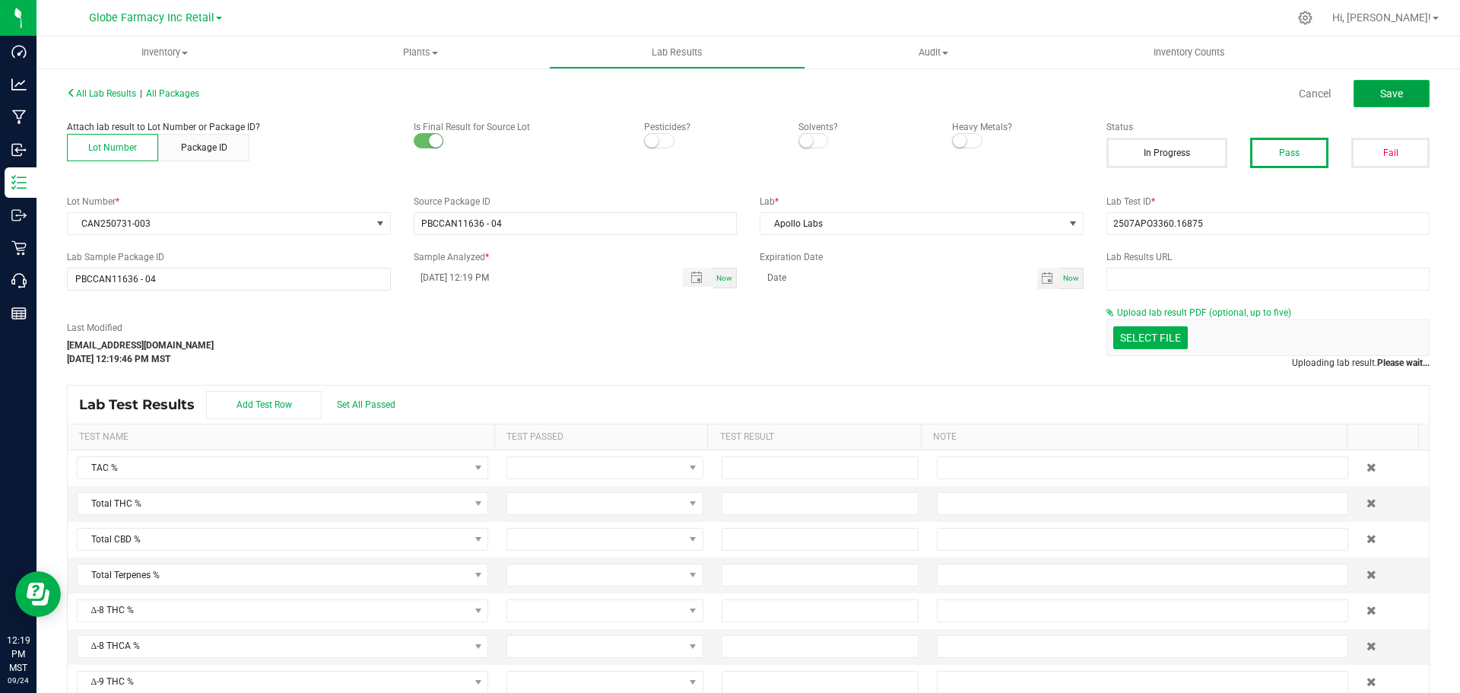
click at [1396, 94] on button "Save" at bounding box center [1392, 93] width 76 height 27
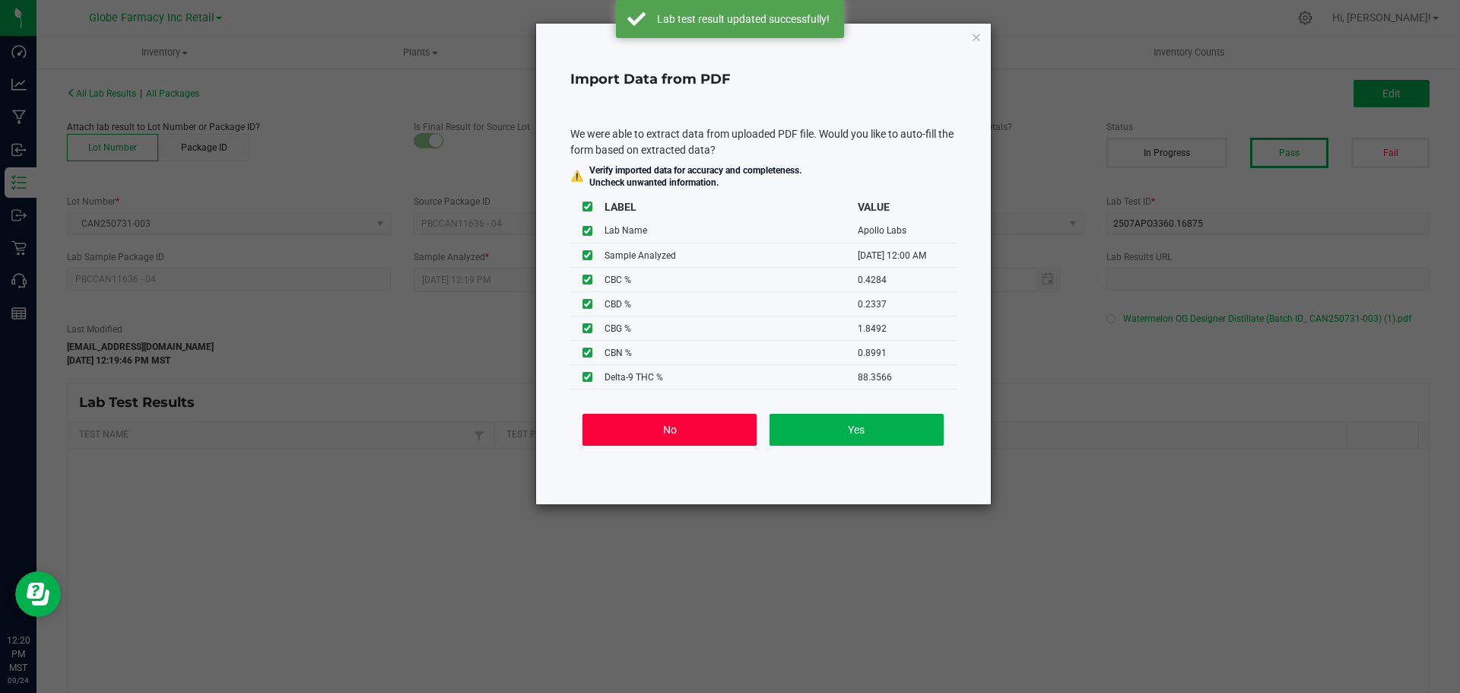
click at [685, 441] on button "No" at bounding box center [670, 430] width 174 height 32
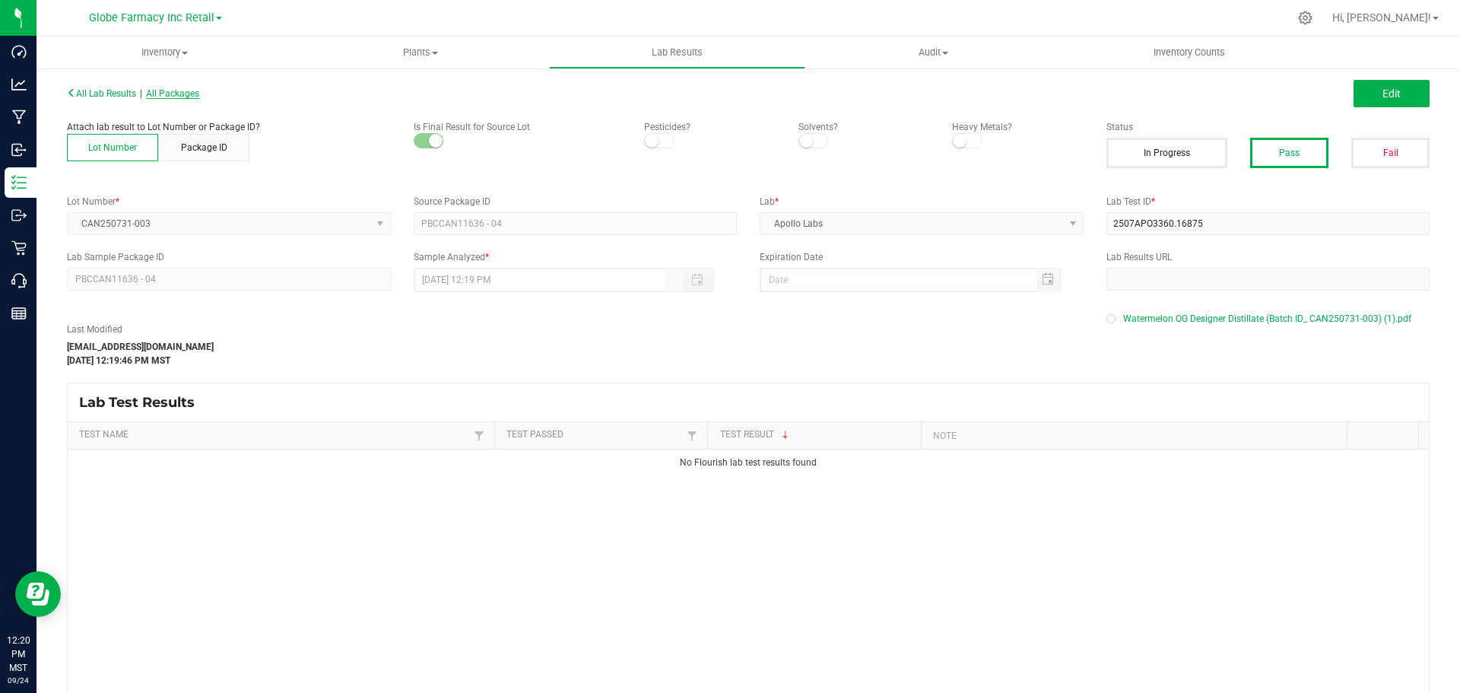
click at [186, 97] on span "All Packages" at bounding box center [172, 93] width 53 height 11
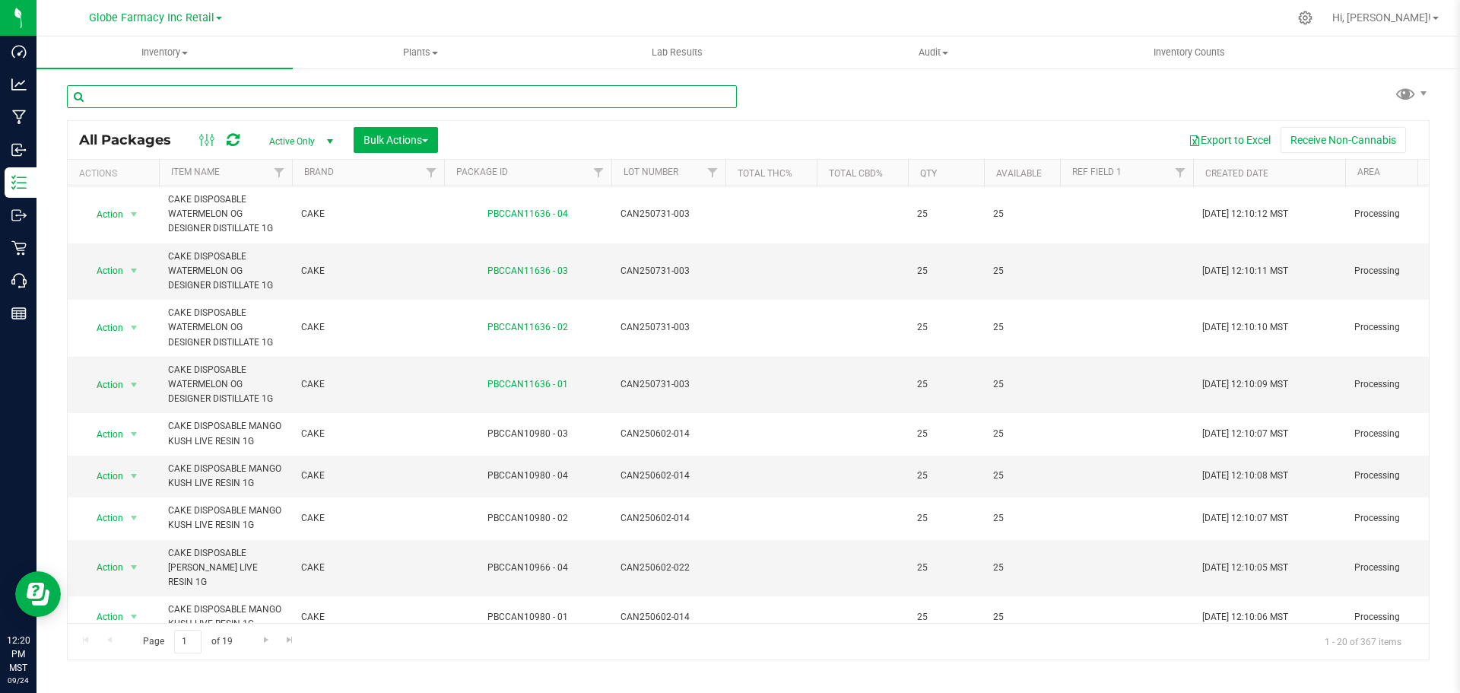
click at [294, 90] on input "text" at bounding box center [402, 96] width 670 height 23
paste input "2507APO3360.16875"
type input "2507APO3360.16875"
click at [284, 75] on div at bounding box center [408, 95] width 682 height 49
click at [286, 89] on input "text" at bounding box center [402, 96] width 670 height 23
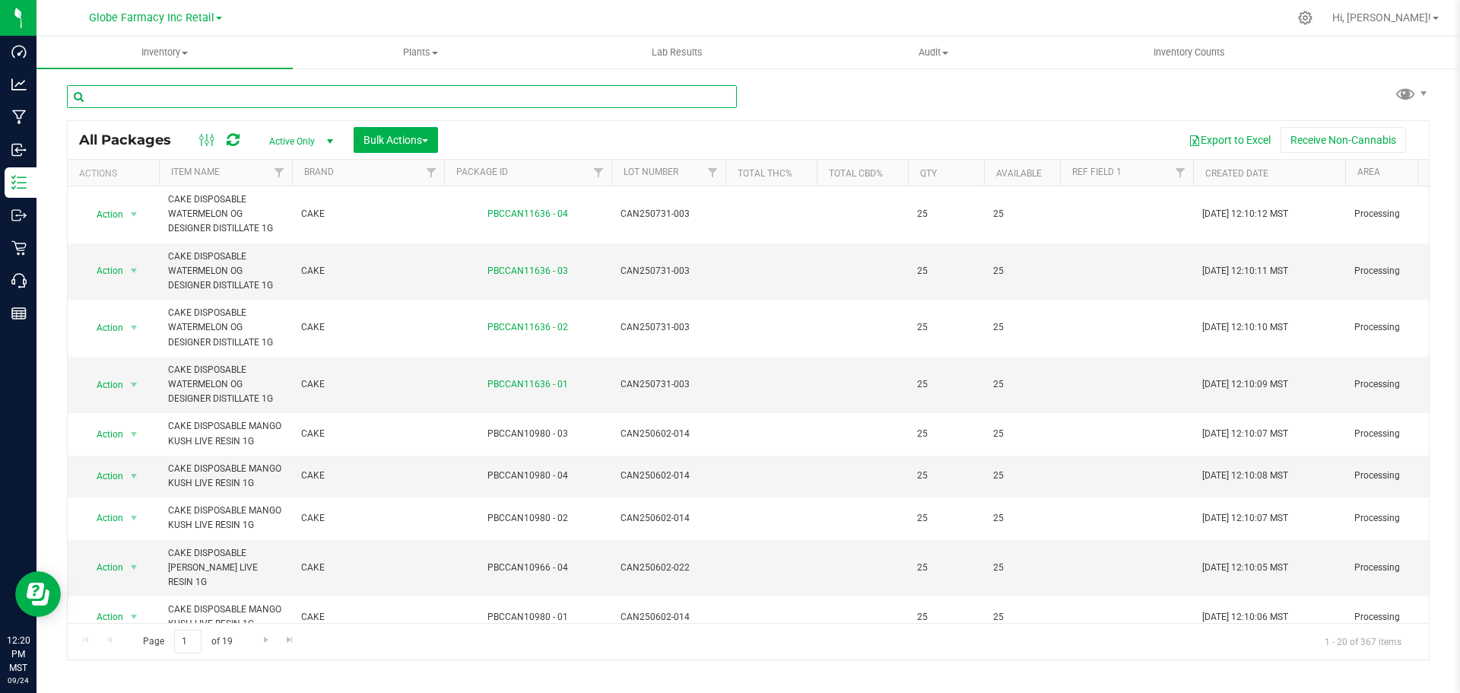
paste input "CAN250422-009"
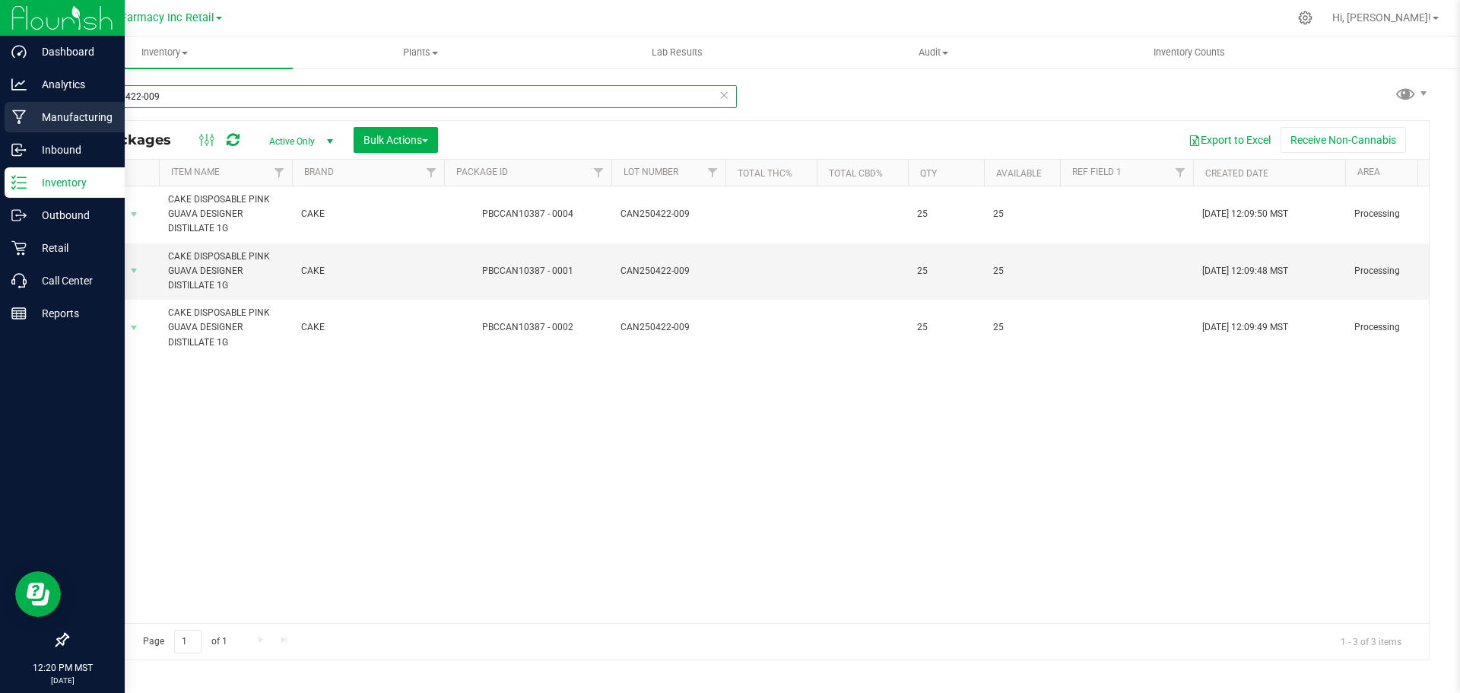
type input "CAN250422-009"
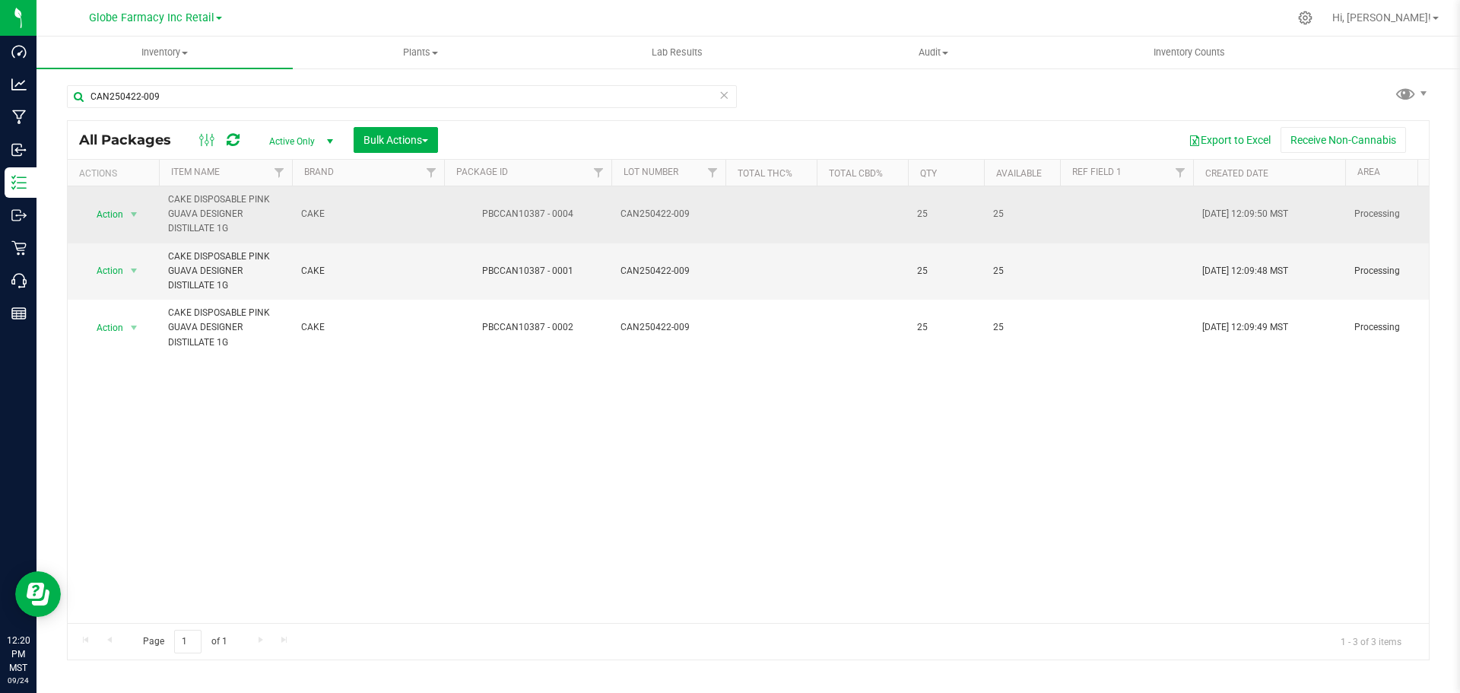
click at [119, 218] on span "Action" at bounding box center [103, 214] width 41 height 21
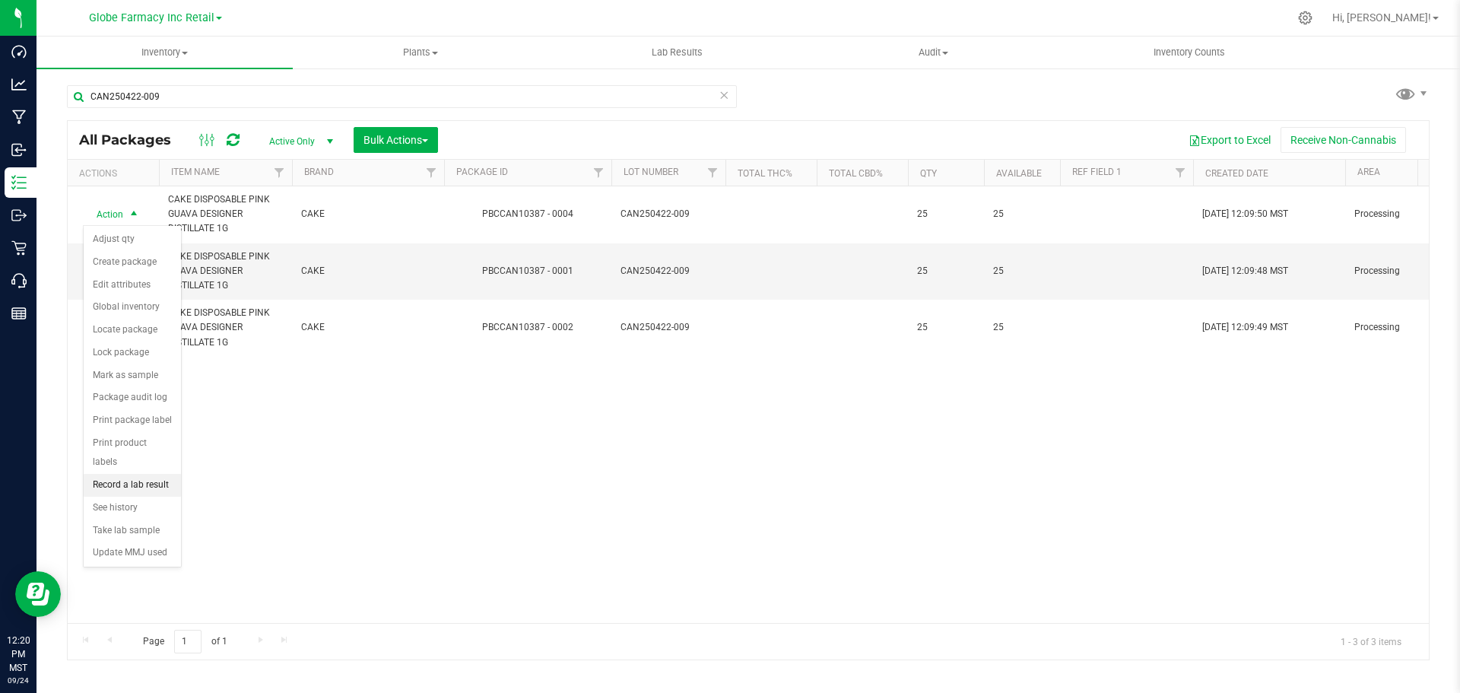
click at [114, 474] on li "Record a lab result" at bounding box center [132, 485] width 97 height 23
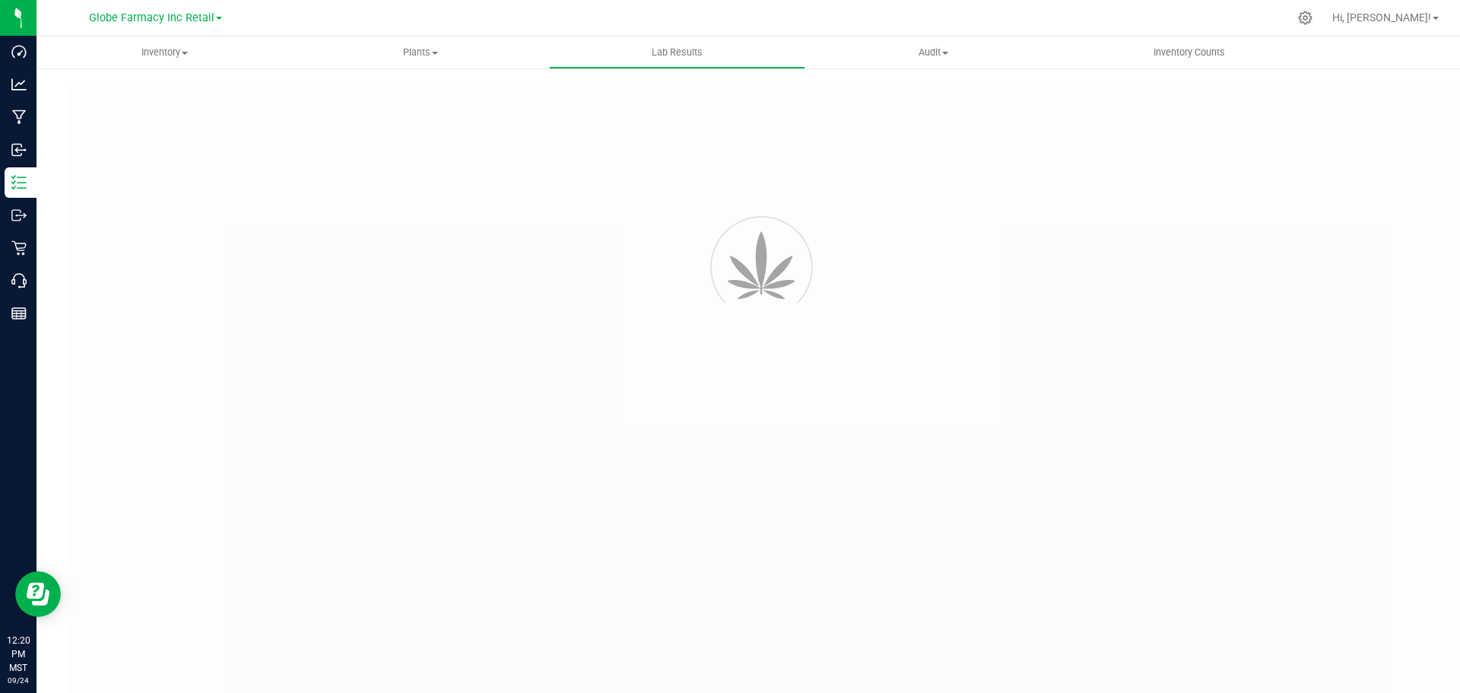
type input "PBCCAN10387 - 0004"
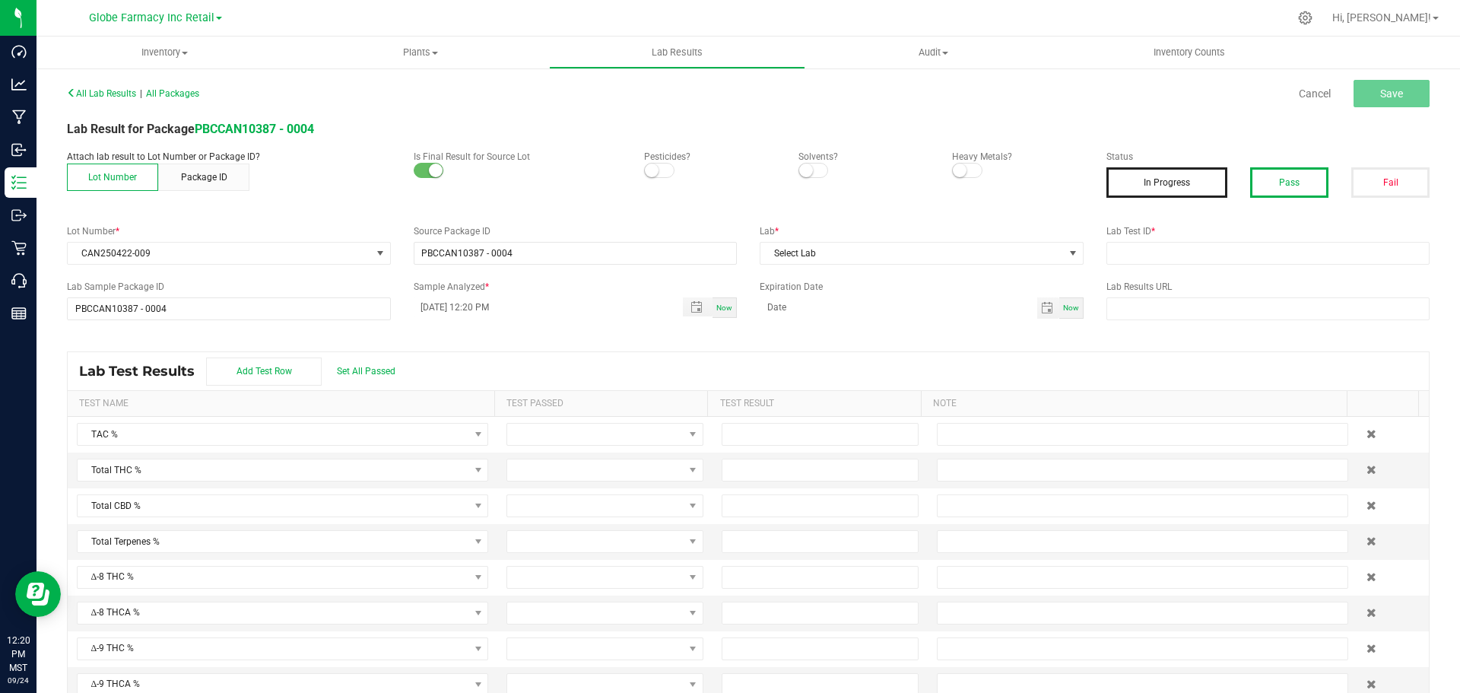
click at [1288, 195] on button "Pass" at bounding box center [1289, 182] width 78 height 30
click at [1229, 249] on input "text" at bounding box center [1269, 253] width 324 height 23
paste input "2504APO1767.9298"
type input "2504APO1767.9298"
click at [961, 252] on span "Select Lab" at bounding box center [912, 253] width 303 height 21
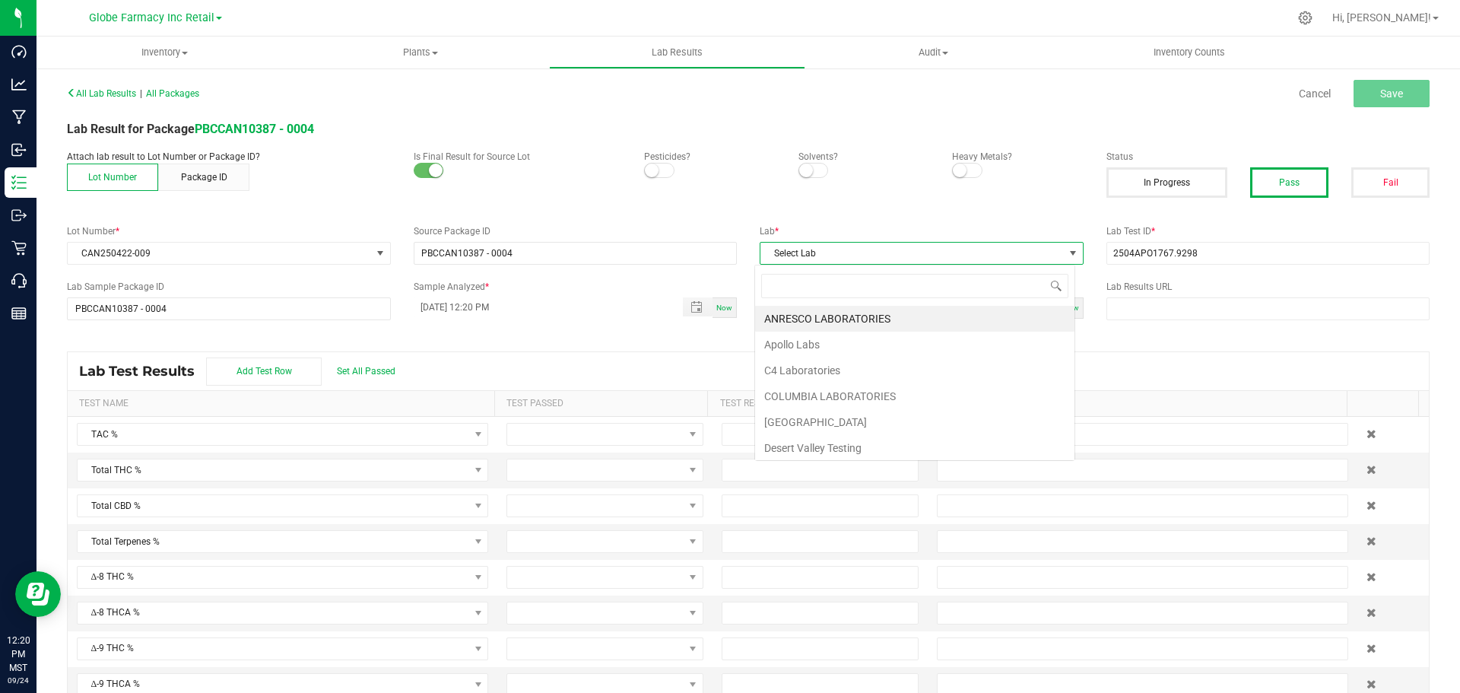
scroll to position [23, 321]
click at [799, 344] on li "Apollo Labs" at bounding box center [914, 345] width 319 height 26
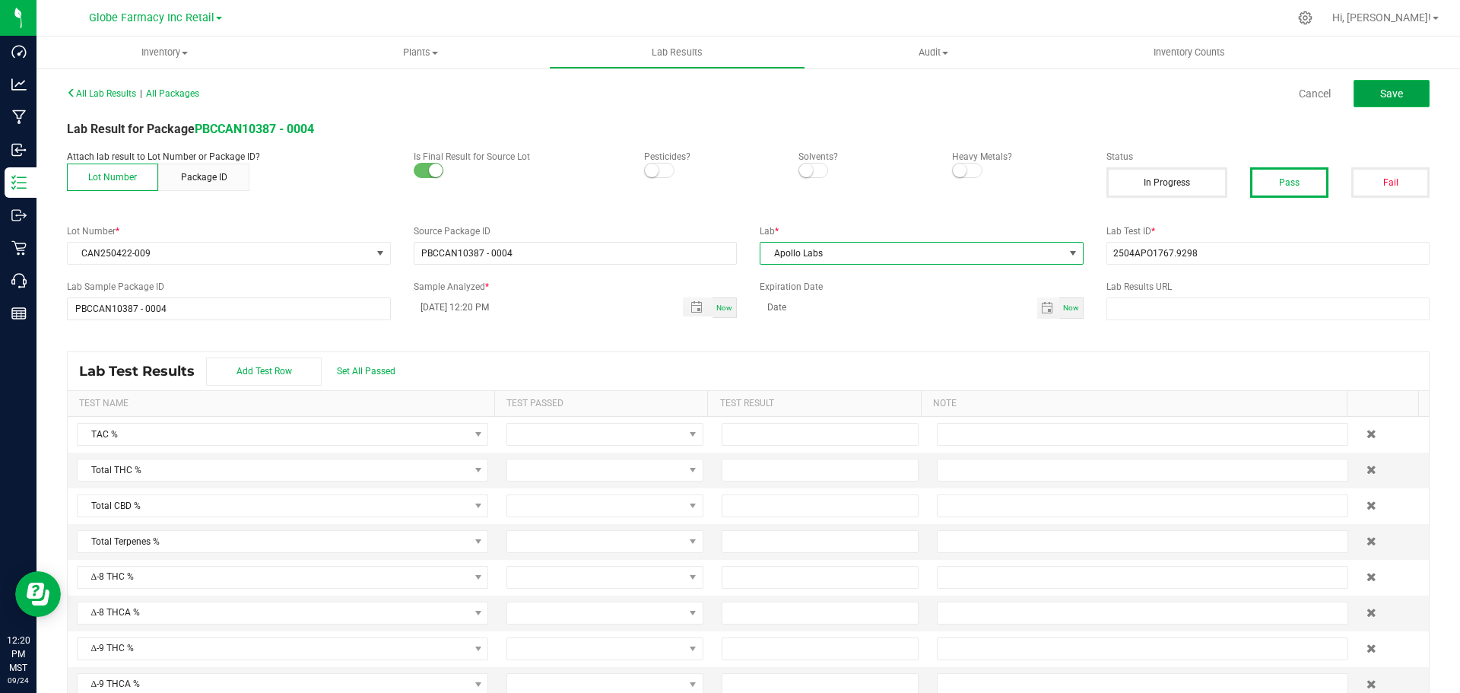
click at [1415, 104] on button "Save" at bounding box center [1392, 93] width 76 height 27
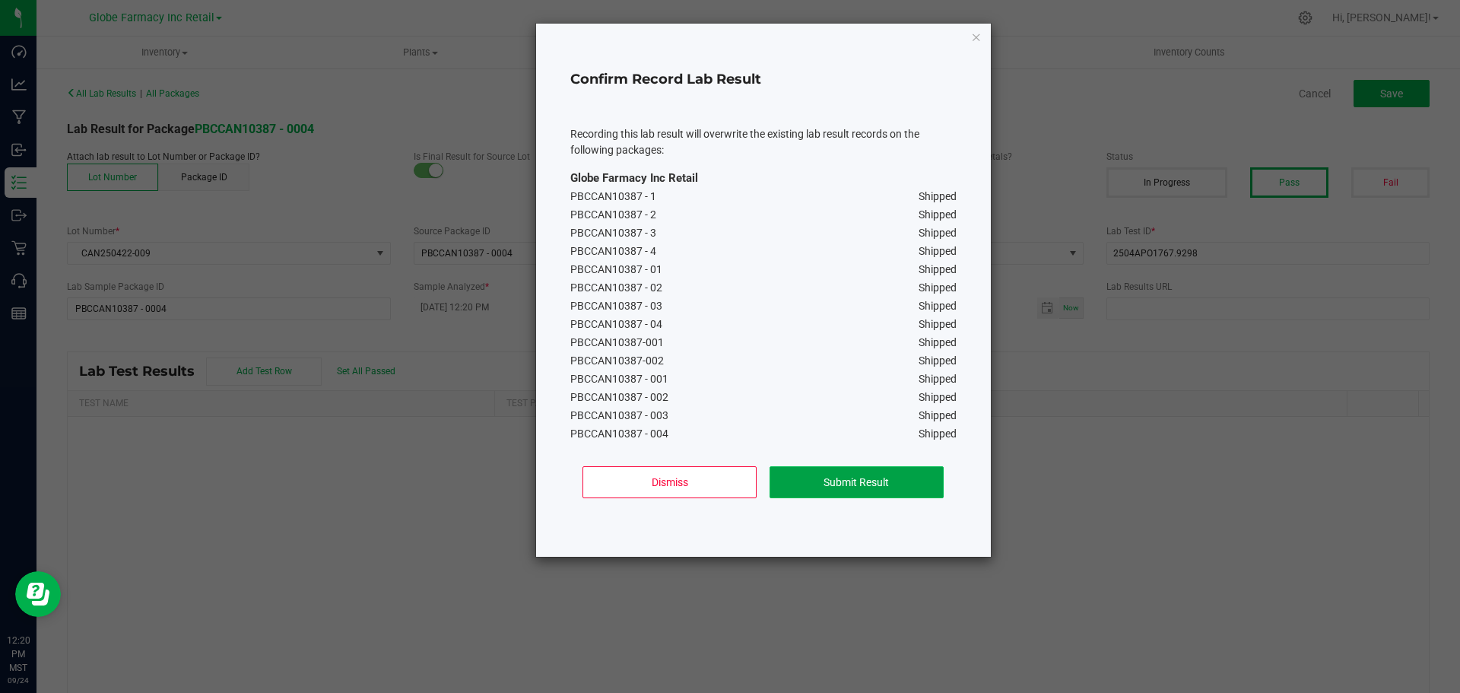
click at [860, 489] on button "Submit Result" at bounding box center [857, 482] width 174 height 32
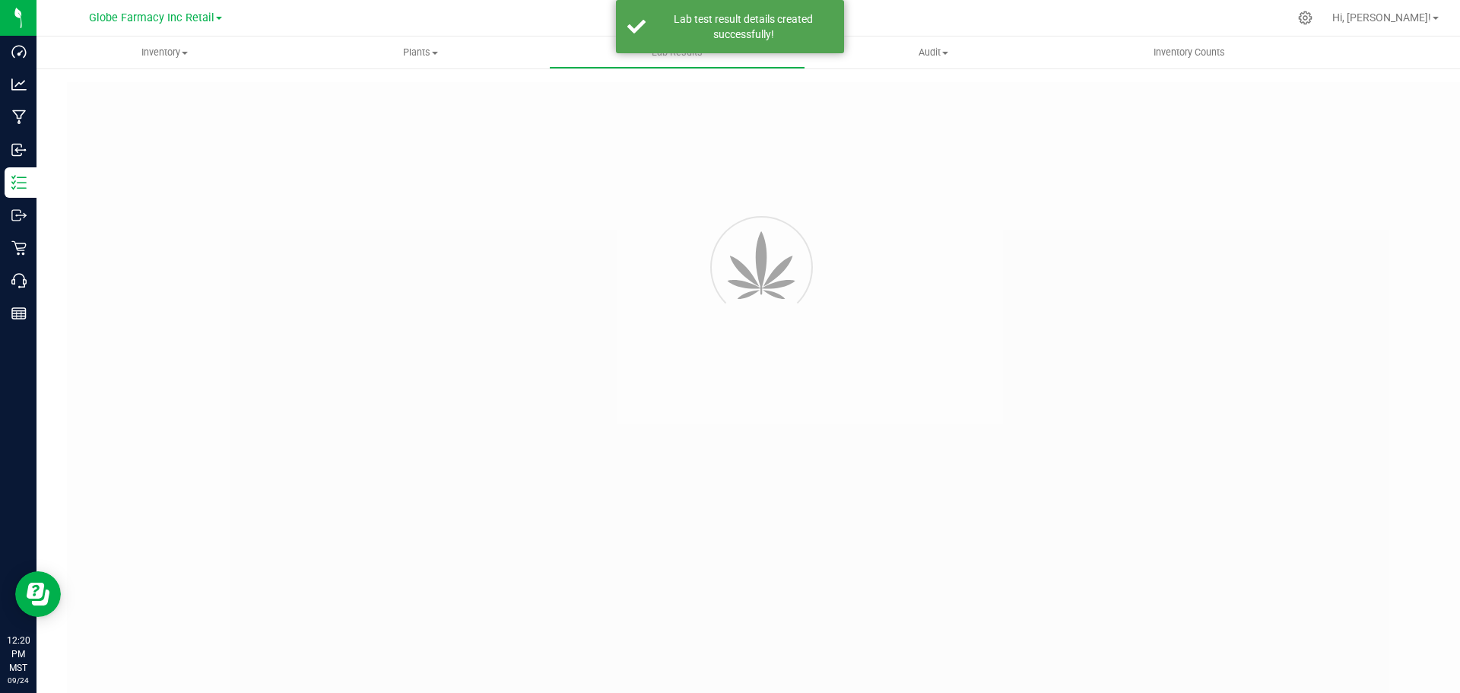
type input "PBCCAN10387 - 0004"
type input "2504APO1767.9298"
type input "PBCCAN10387 - 0004"
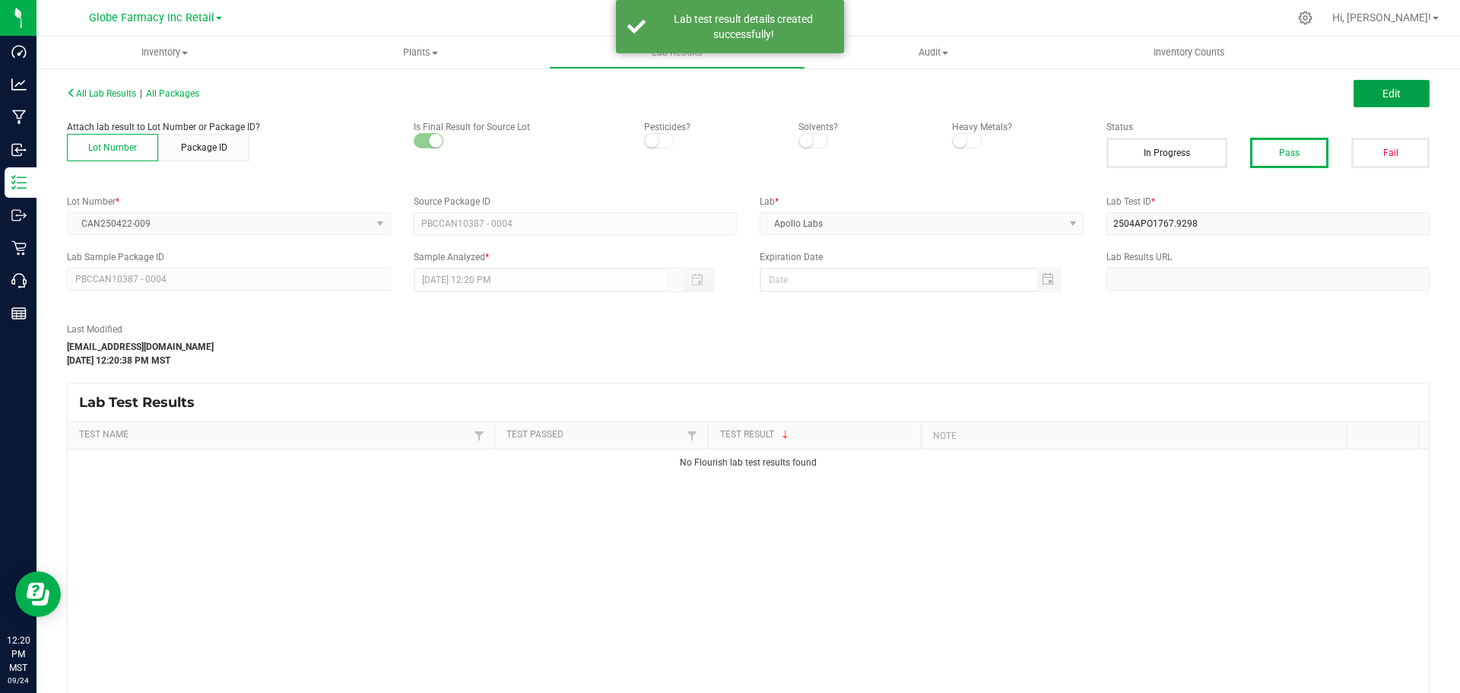
click at [1388, 98] on span "Edit" at bounding box center [1392, 93] width 18 height 12
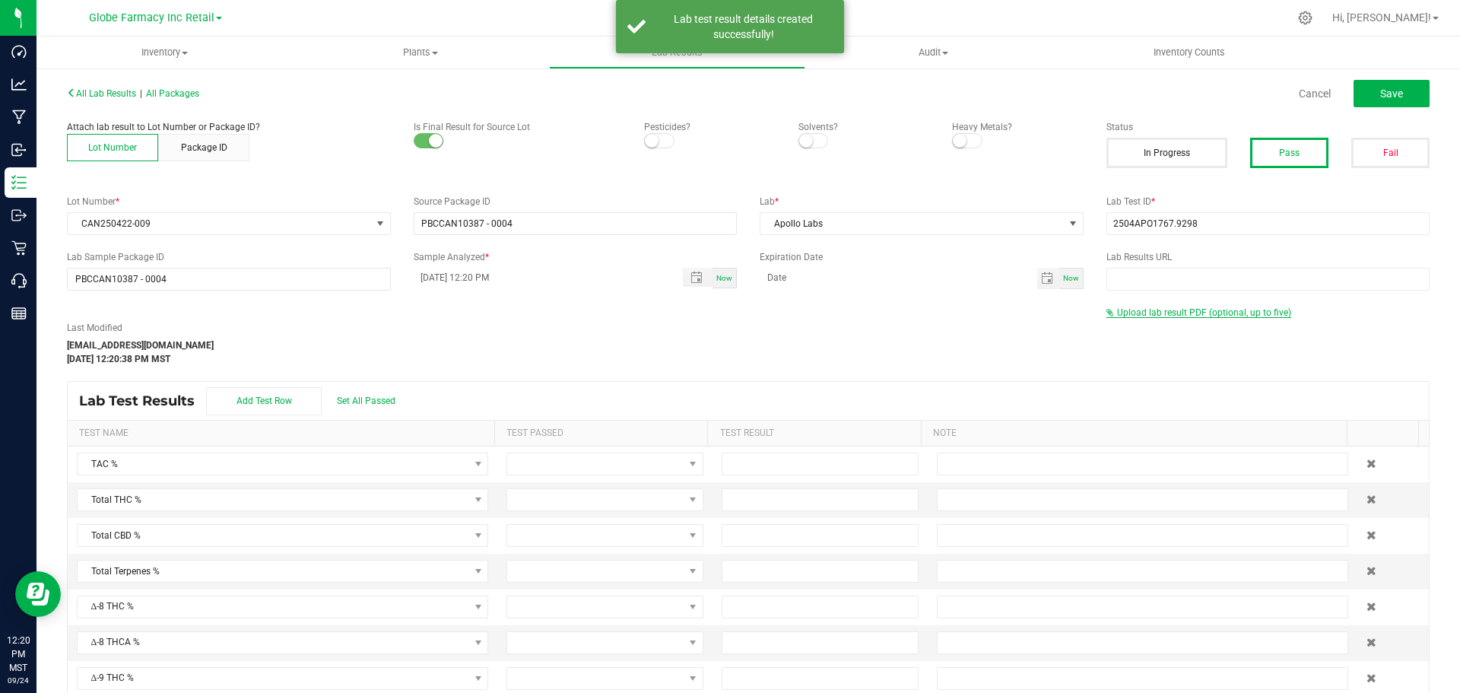
click at [1122, 313] on span "Upload lab result PDF (optional, up to five)" at bounding box center [1204, 312] width 174 height 11
click at [1132, 322] on div "Select file Drop files here to upload" at bounding box center [1268, 337] width 322 height 35
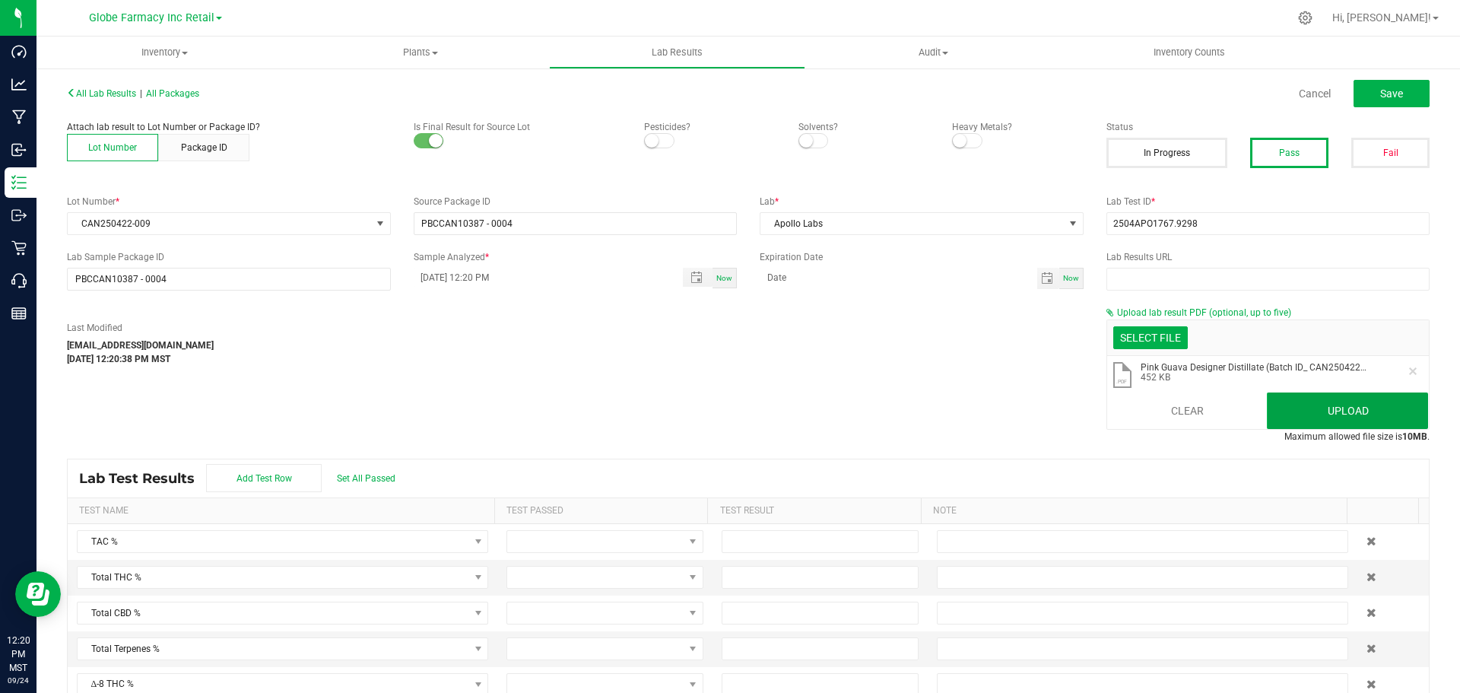
click at [1378, 409] on button "Upload" at bounding box center [1347, 410] width 161 height 37
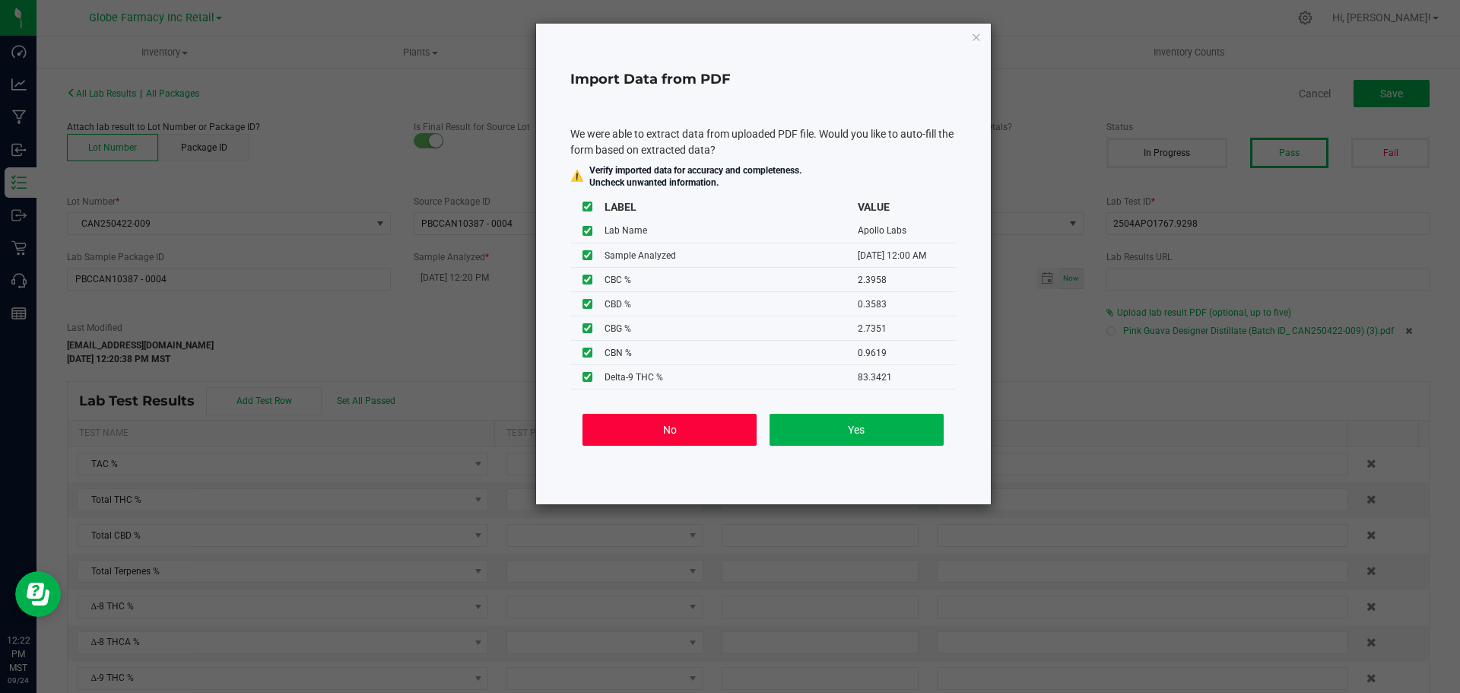
click at [685, 423] on button "No" at bounding box center [670, 430] width 174 height 32
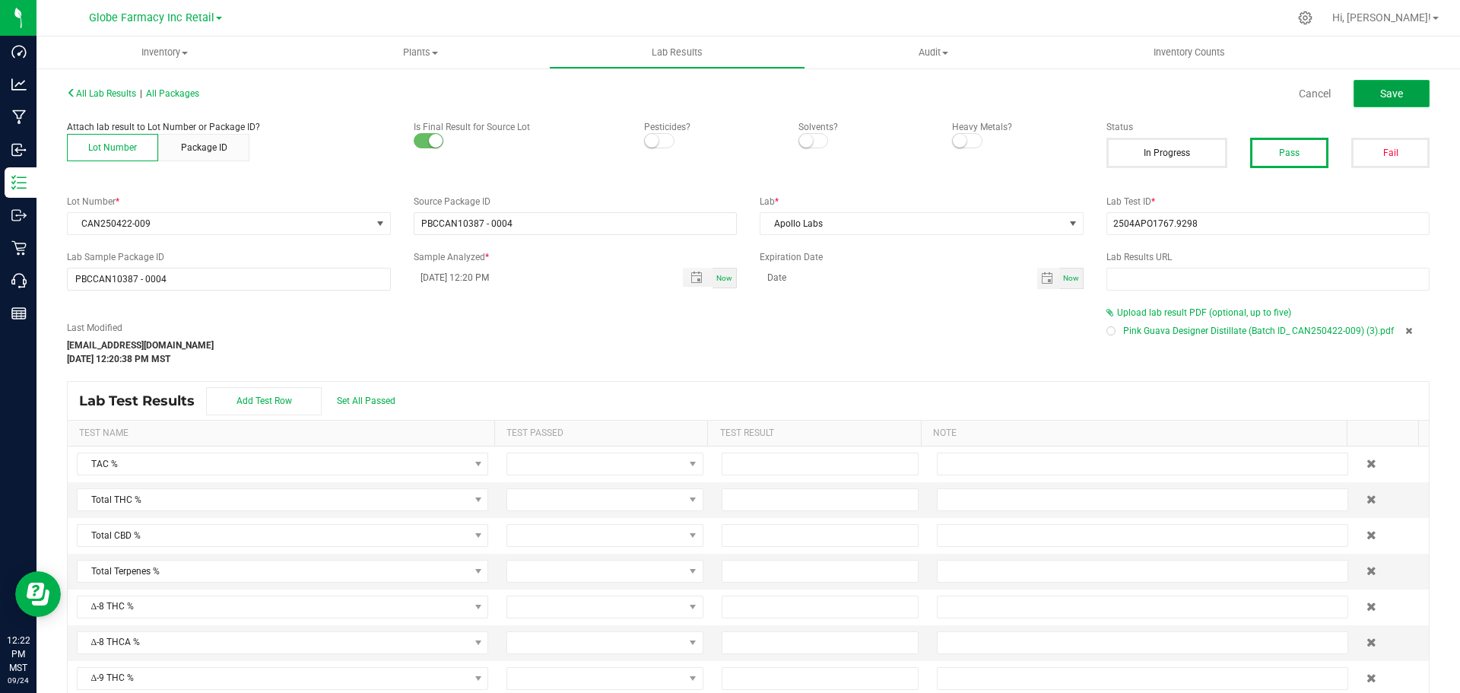
click at [1378, 83] on button "Save" at bounding box center [1392, 93] width 76 height 27
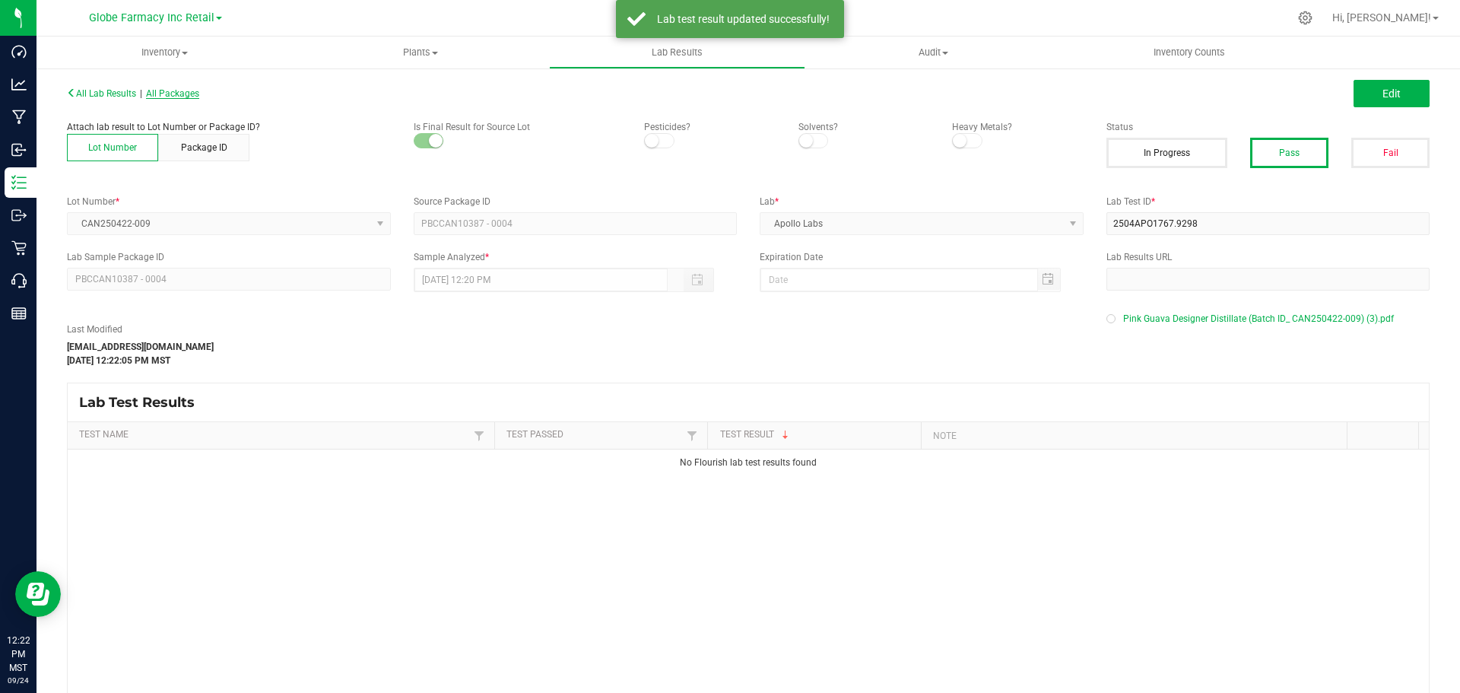
click at [194, 94] on span "All Packages" at bounding box center [172, 93] width 53 height 11
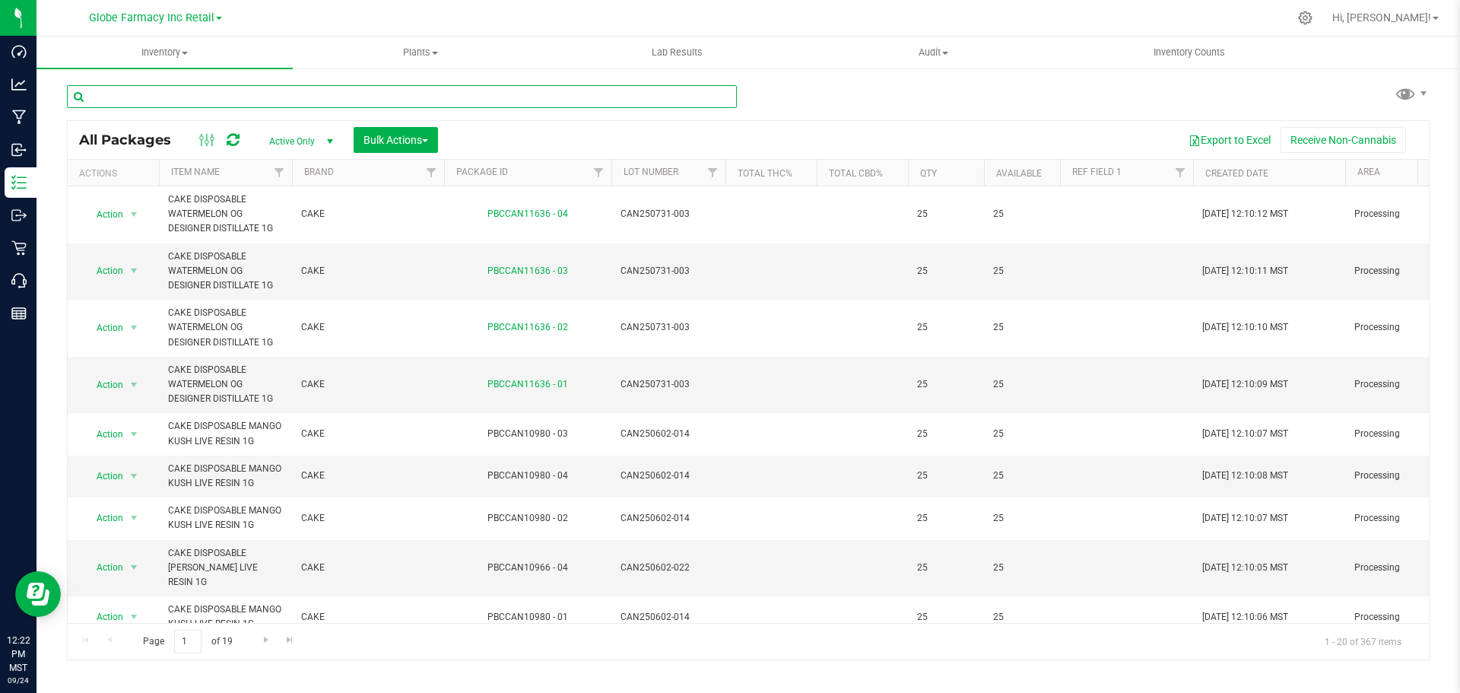
click at [280, 88] on input "text" at bounding box center [402, 96] width 670 height 23
paste input "2504APO1767.9298"
type input "2504APO1767.9298"
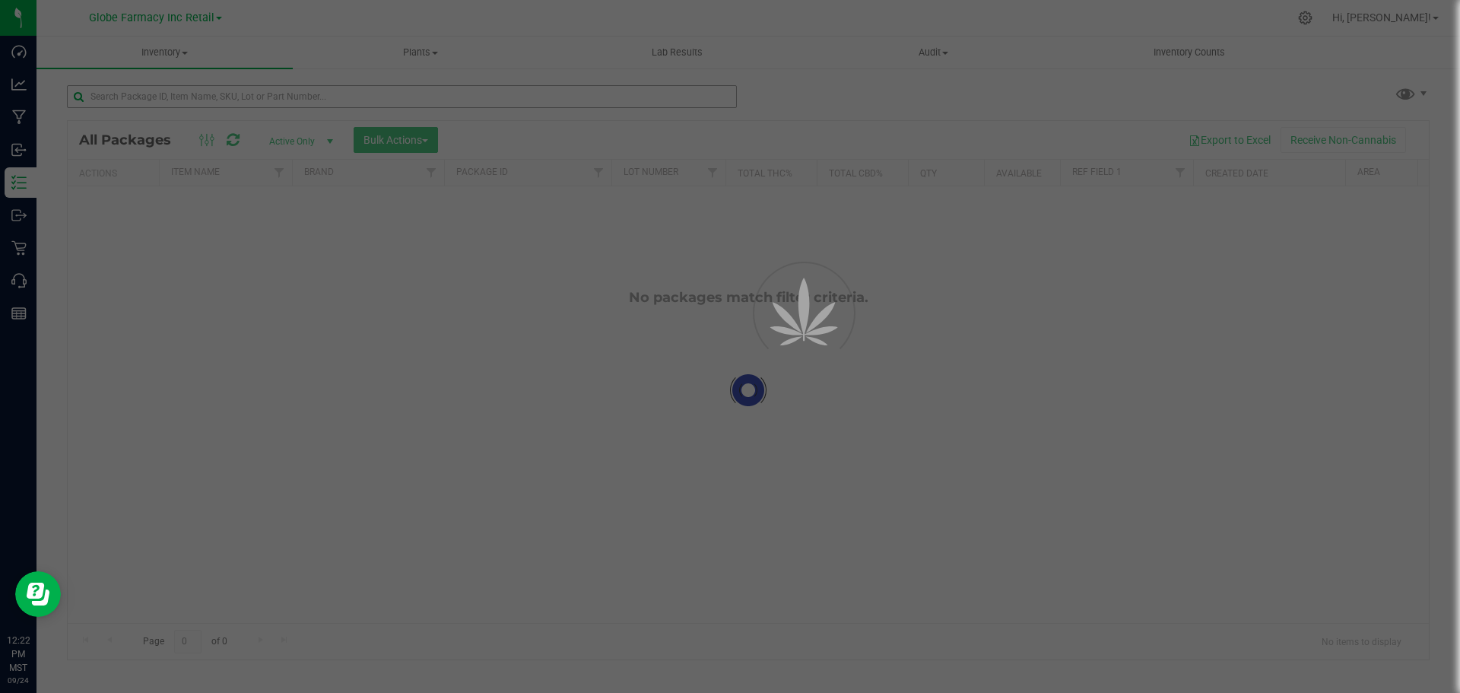
click at [158, 81] on div at bounding box center [408, 95] width 682 height 49
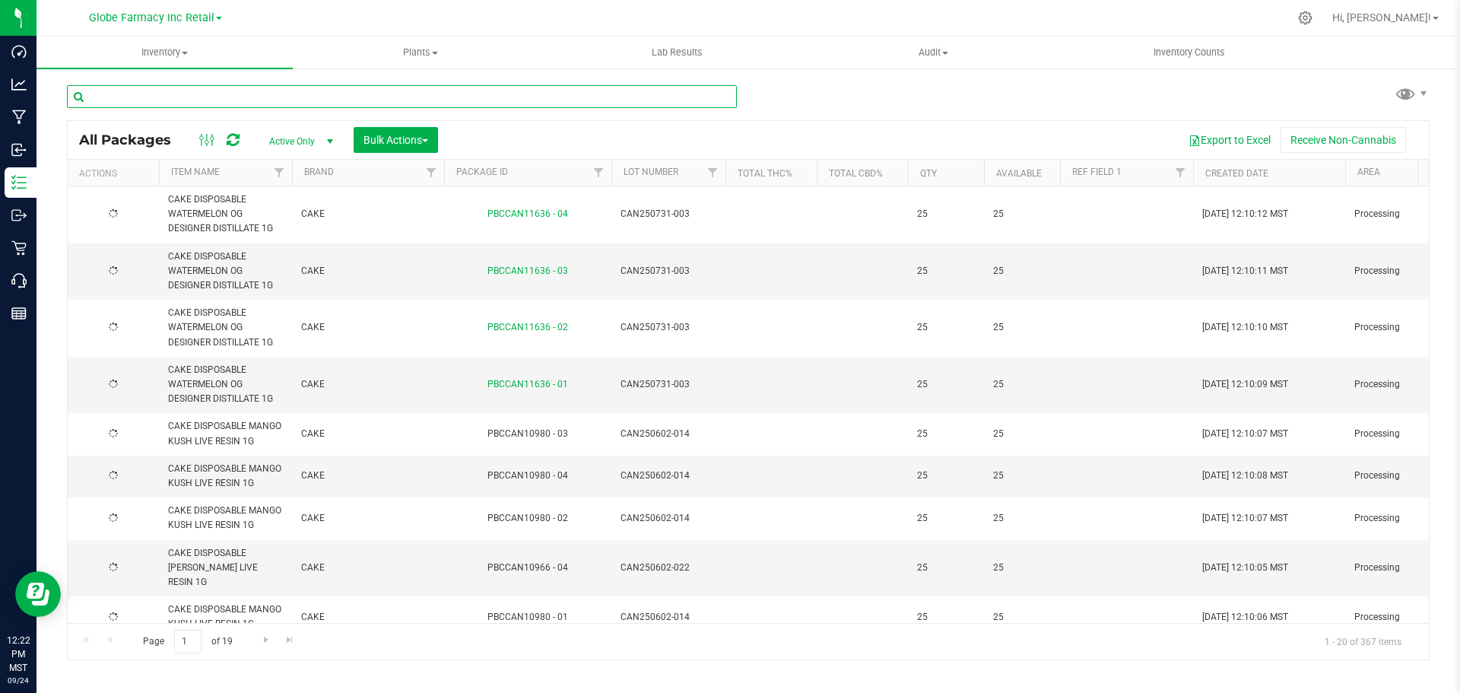
click at [160, 91] on input "text" at bounding box center [402, 96] width 670 height 23
paste input "CAN250106-007"
type input "CAN250106-007"
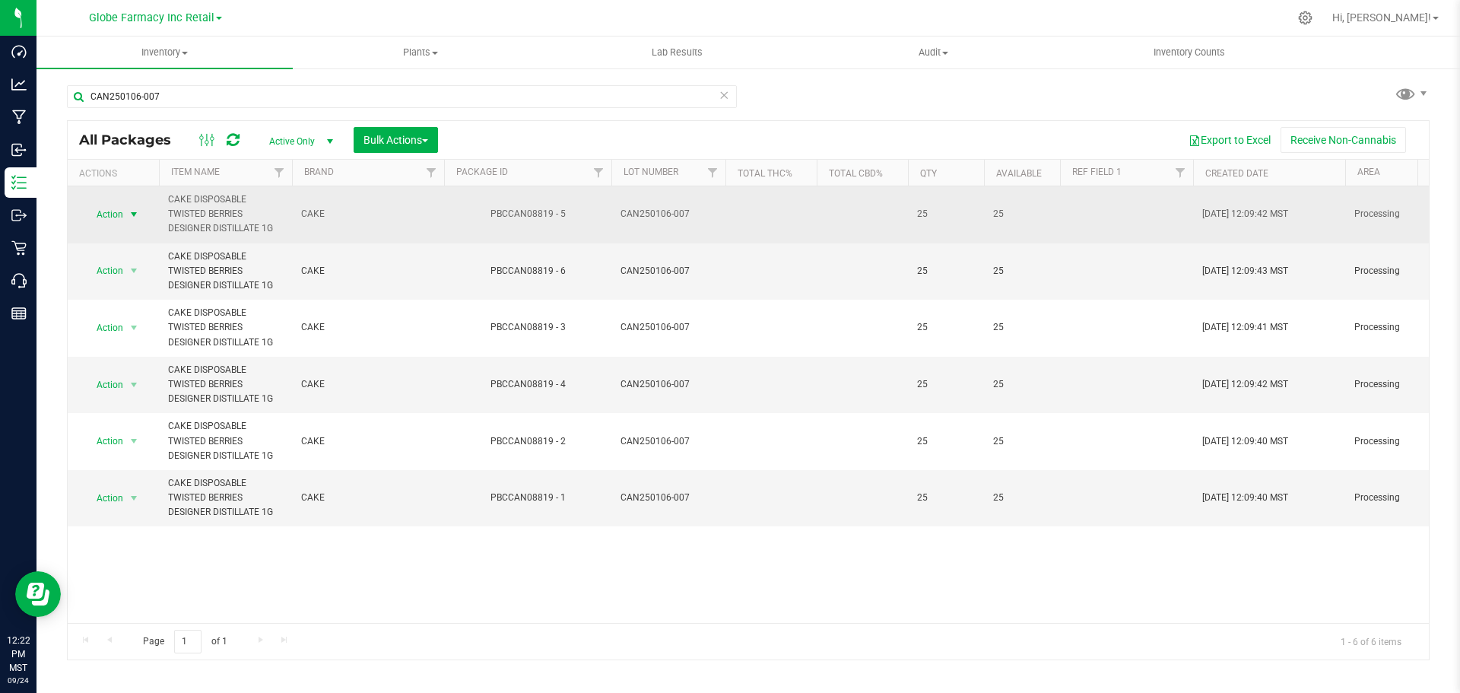
click at [134, 211] on span "select" at bounding box center [134, 214] width 12 height 12
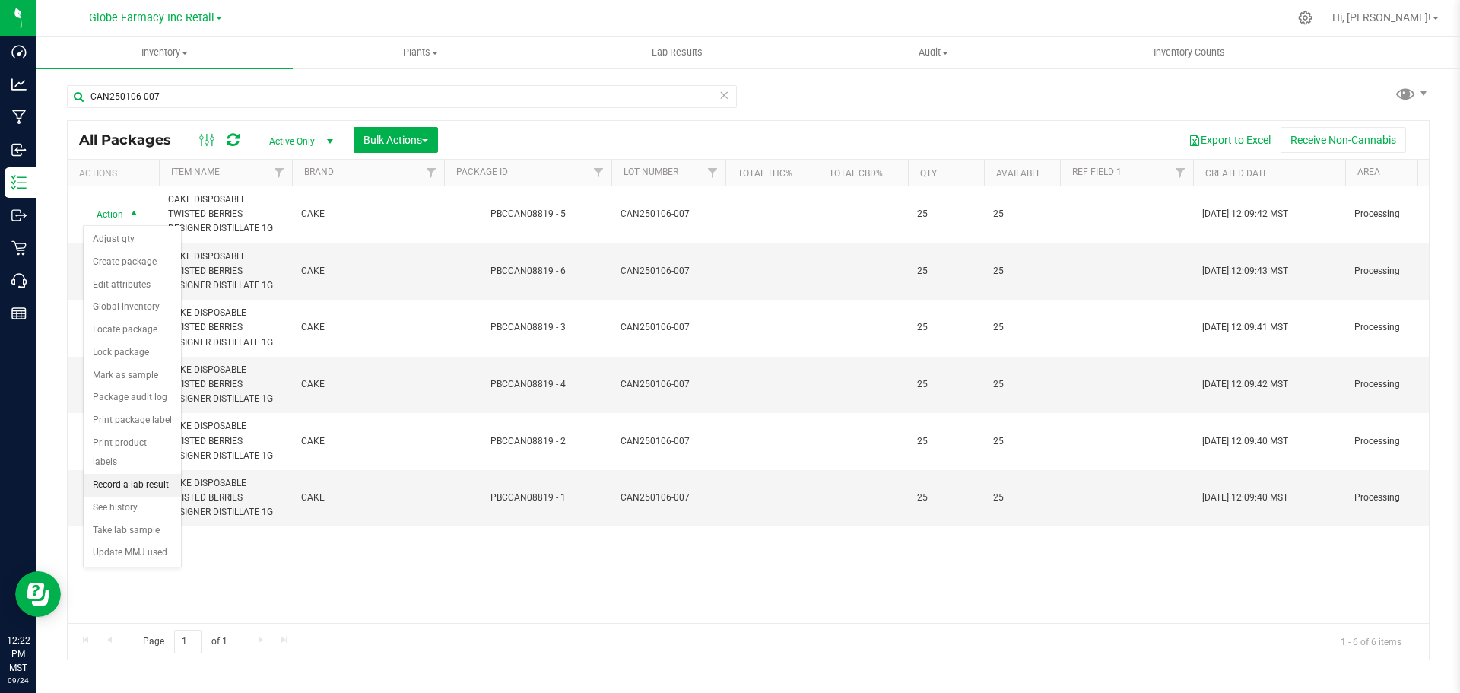
click at [135, 474] on li "Record a lab result" at bounding box center [132, 485] width 97 height 23
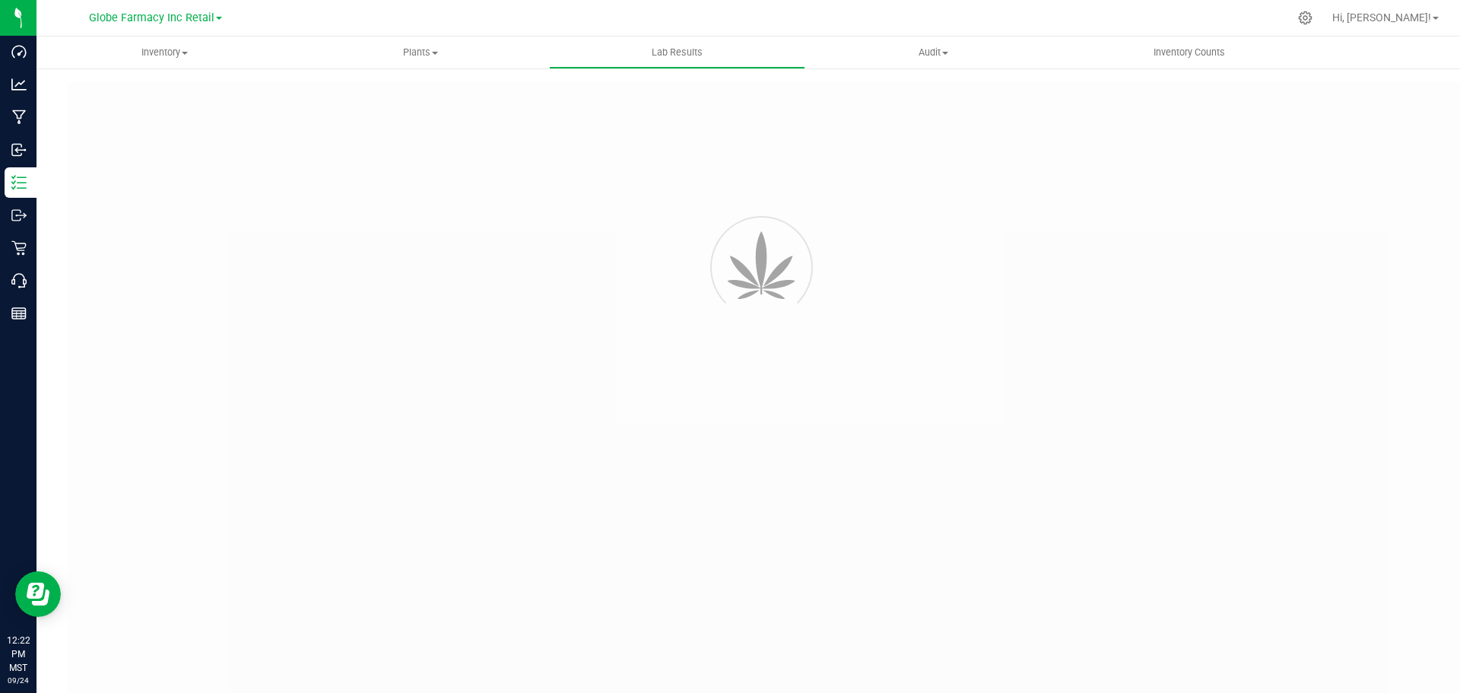
type input "PBCCAN08819 - 5"
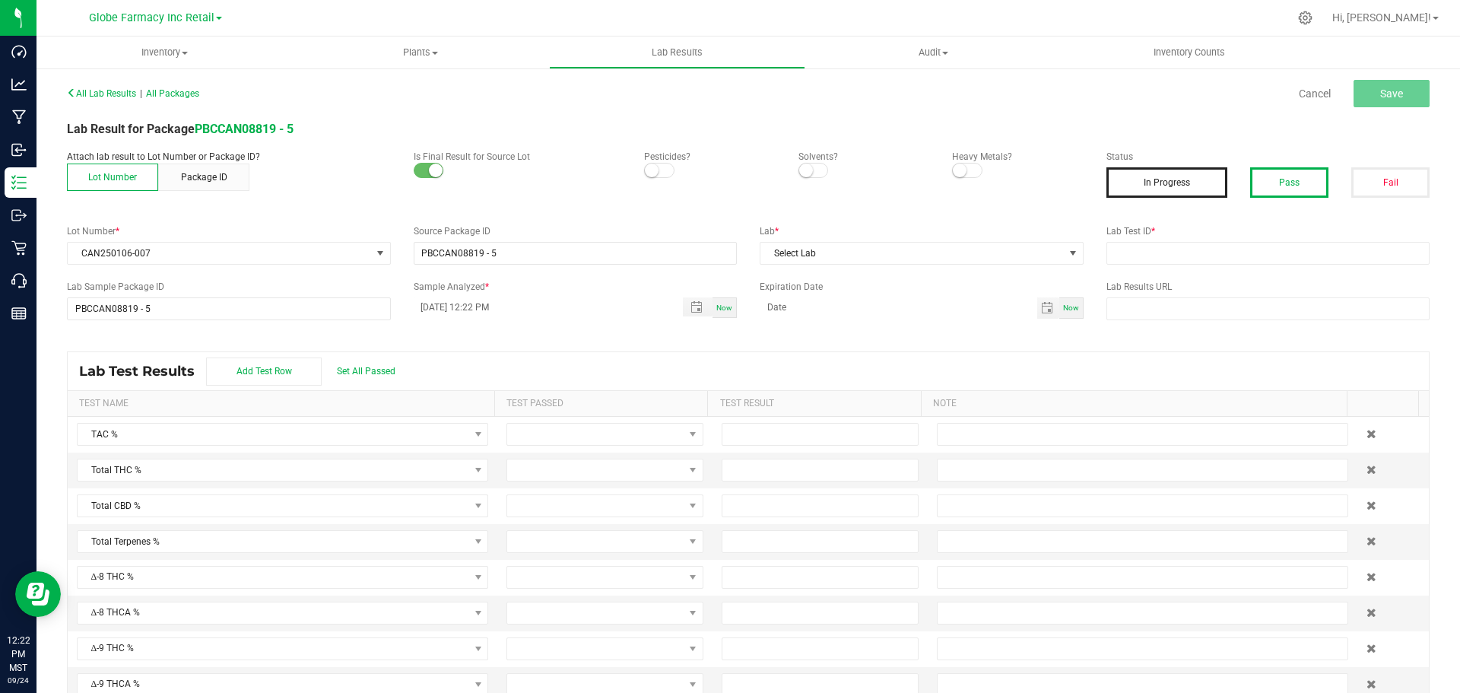
click at [1272, 173] on button "Pass" at bounding box center [1289, 182] width 78 height 30
drag, startPoint x: 1241, startPoint y: 252, endPoint x: 1225, endPoint y: 250, distance: 15.3
click at [1241, 252] on input "text" at bounding box center [1269, 253] width 324 height 23
paste input "2501APO0053.0326"
type input "2501APO0053.0326"
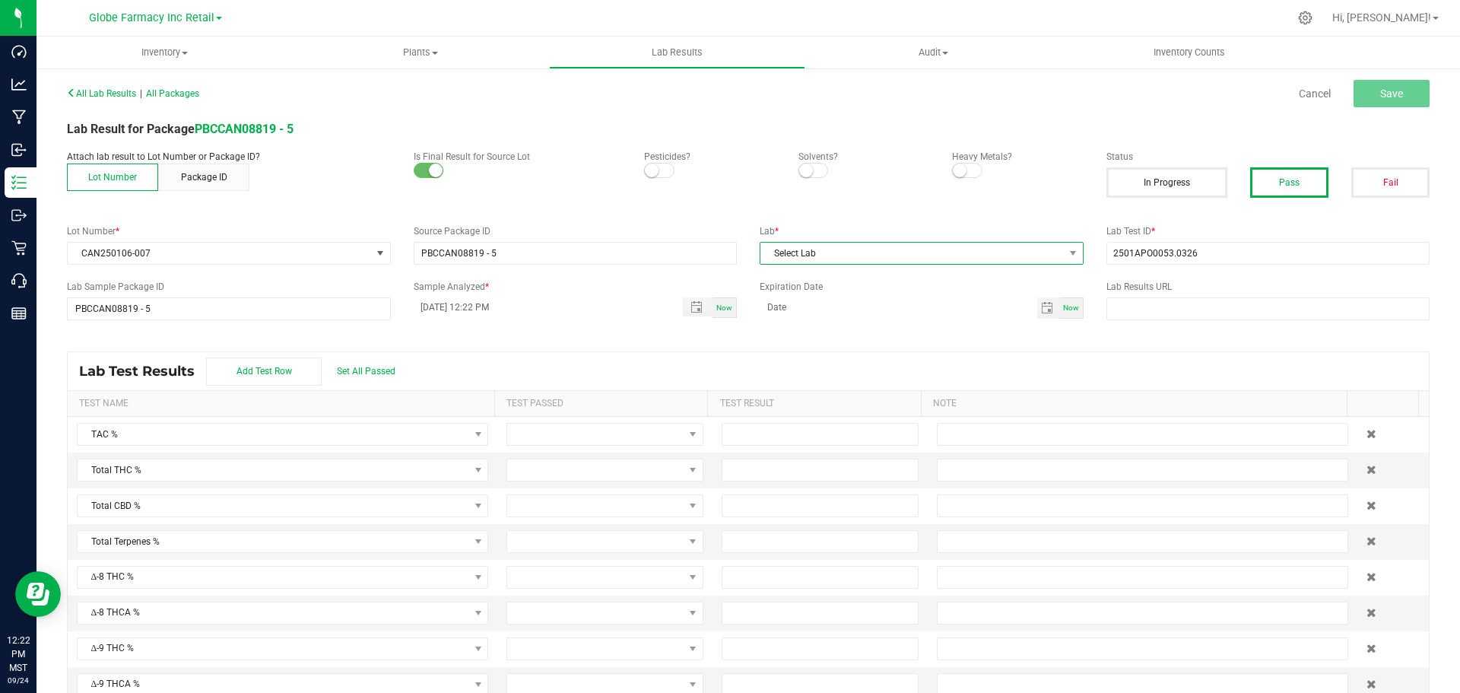
click at [928, 250] on span "Select Lab" at bounding box center [912, 253] width 303 height 21
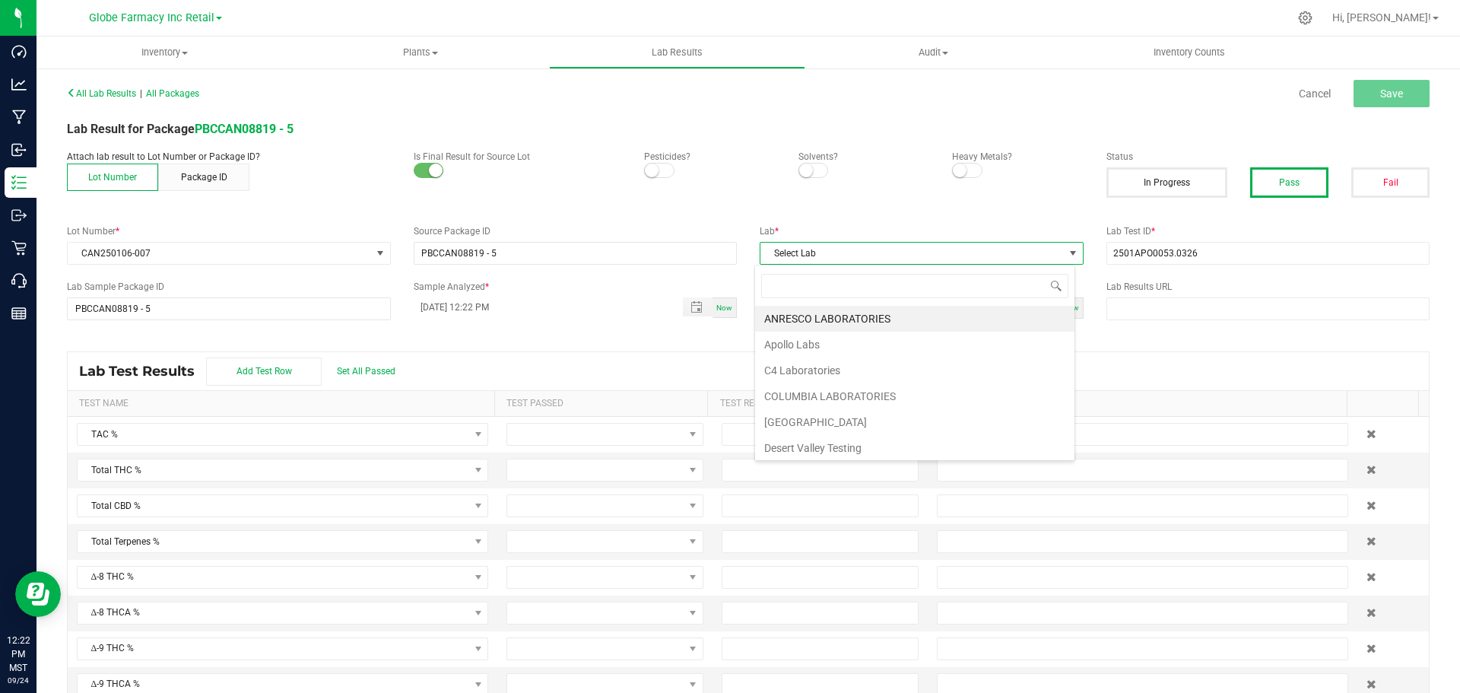
scroll to position [23, 321]
click at [825, 346] on li "Apollo Labs" at bounding box center [914, 345] width 319 height 26
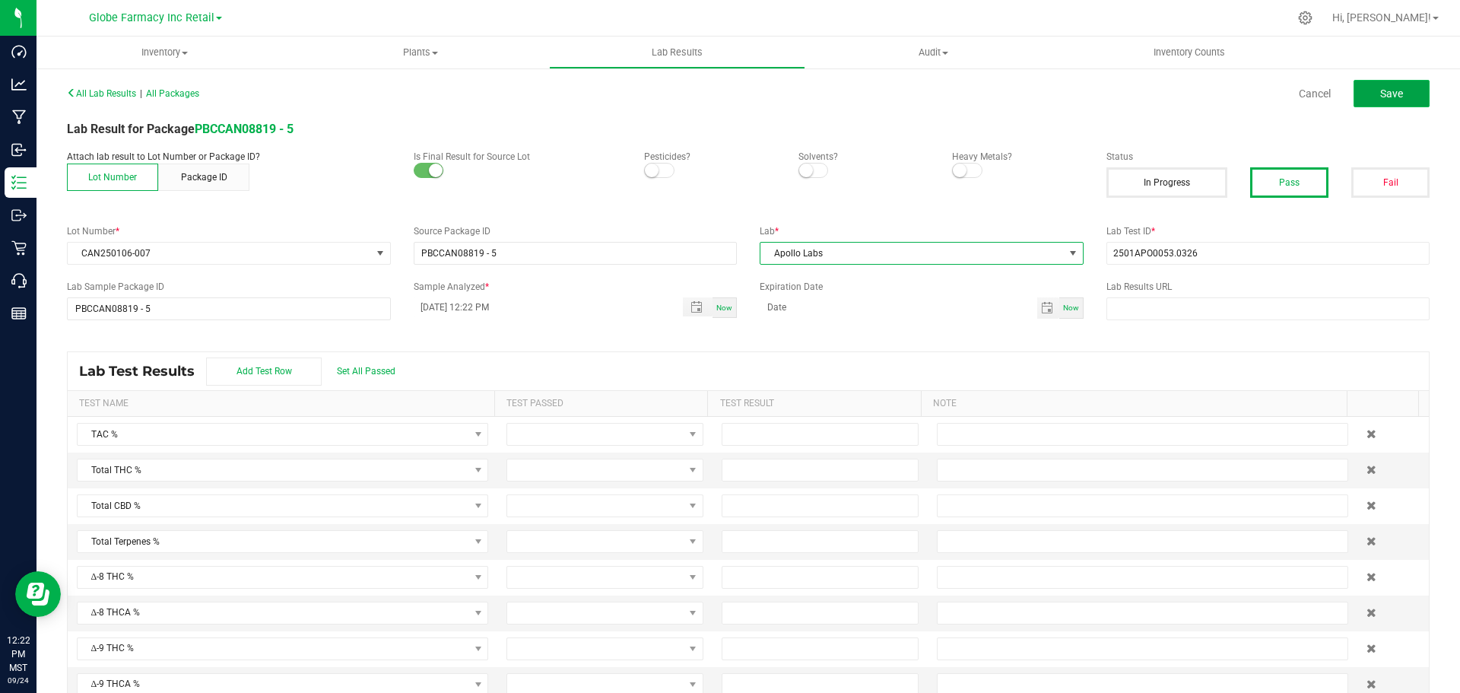
click at [1396, 88] on button "Save" at bounding box center [1392, 93] width 76 height 27
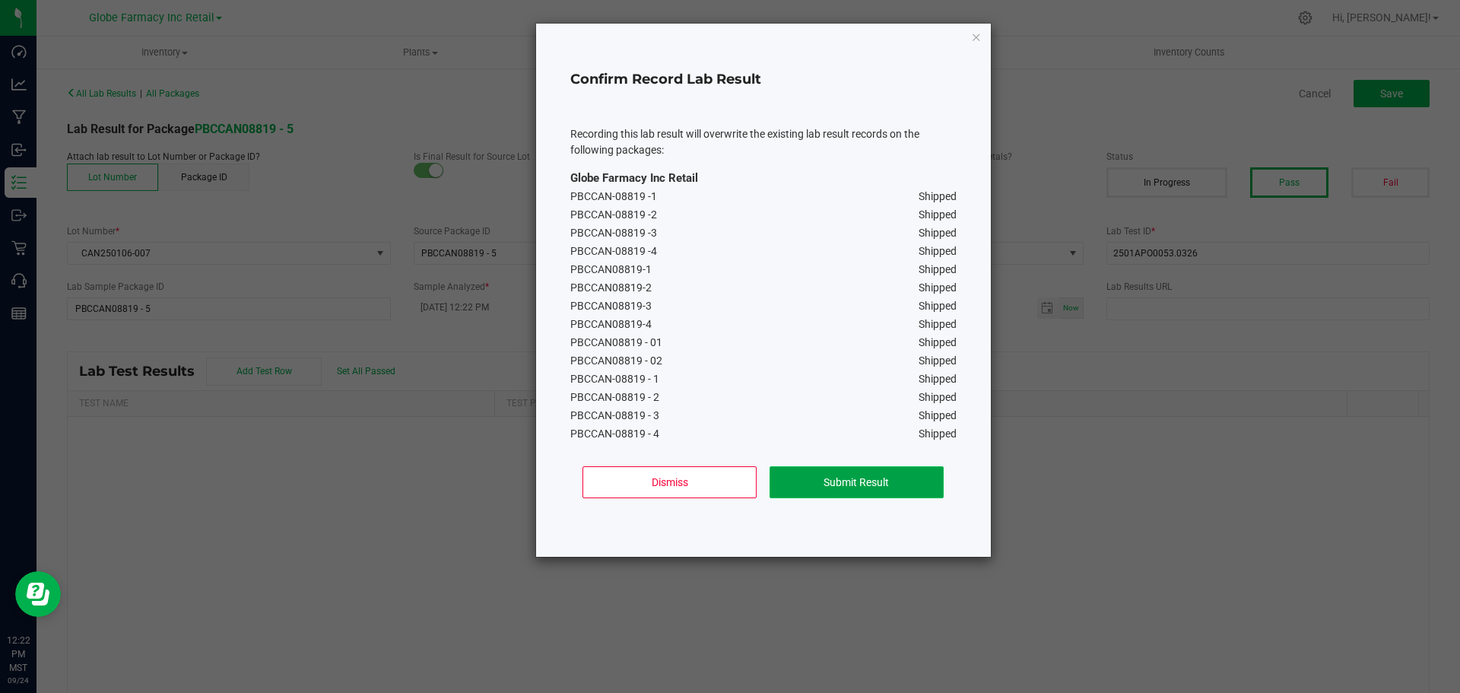
click at [857, 490] on button "Submit Result" at bounding box center [857, 482] width 174 height 32
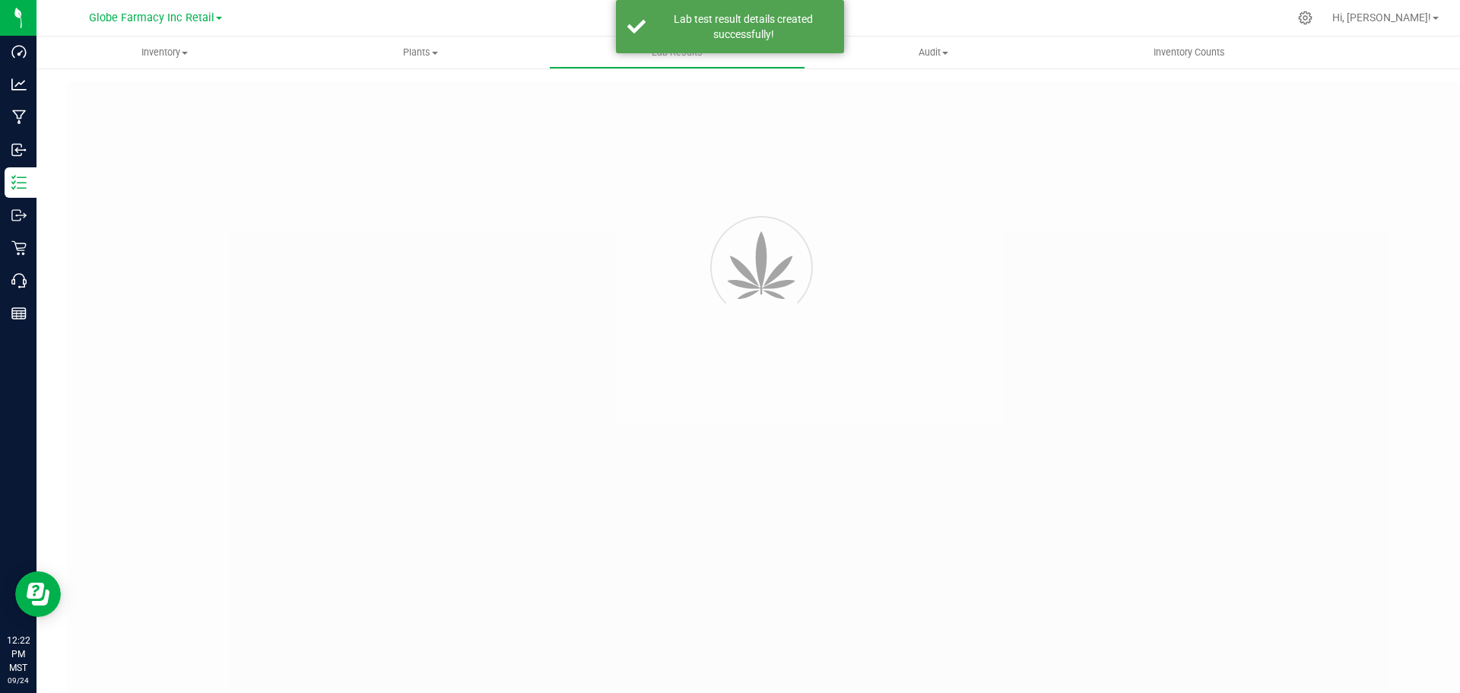
type input "PBCCAN08819 - 5"
type input "2501APO0053.0326"
type input "PBCCAN08819 - 5"
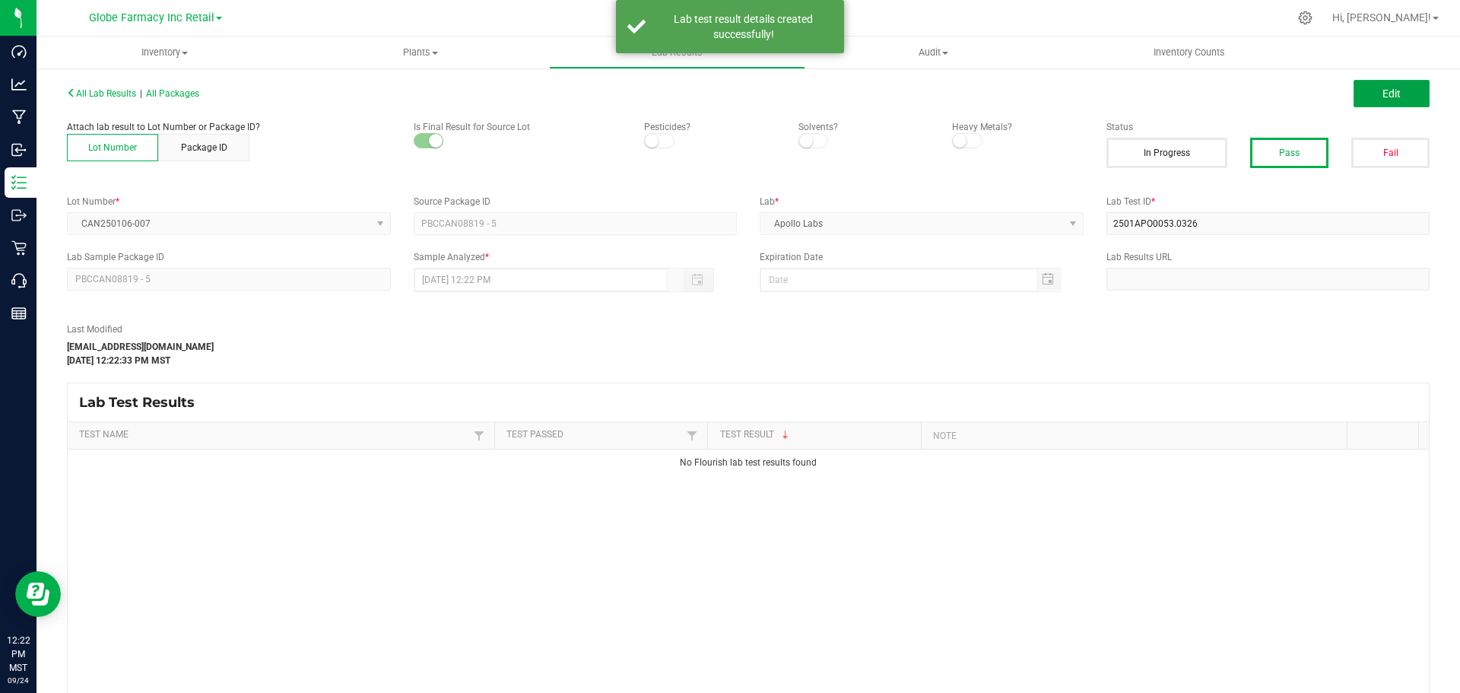
click at [1382, 100] on button "Edit" at bounding box center [1392, 93] width 76 height 27
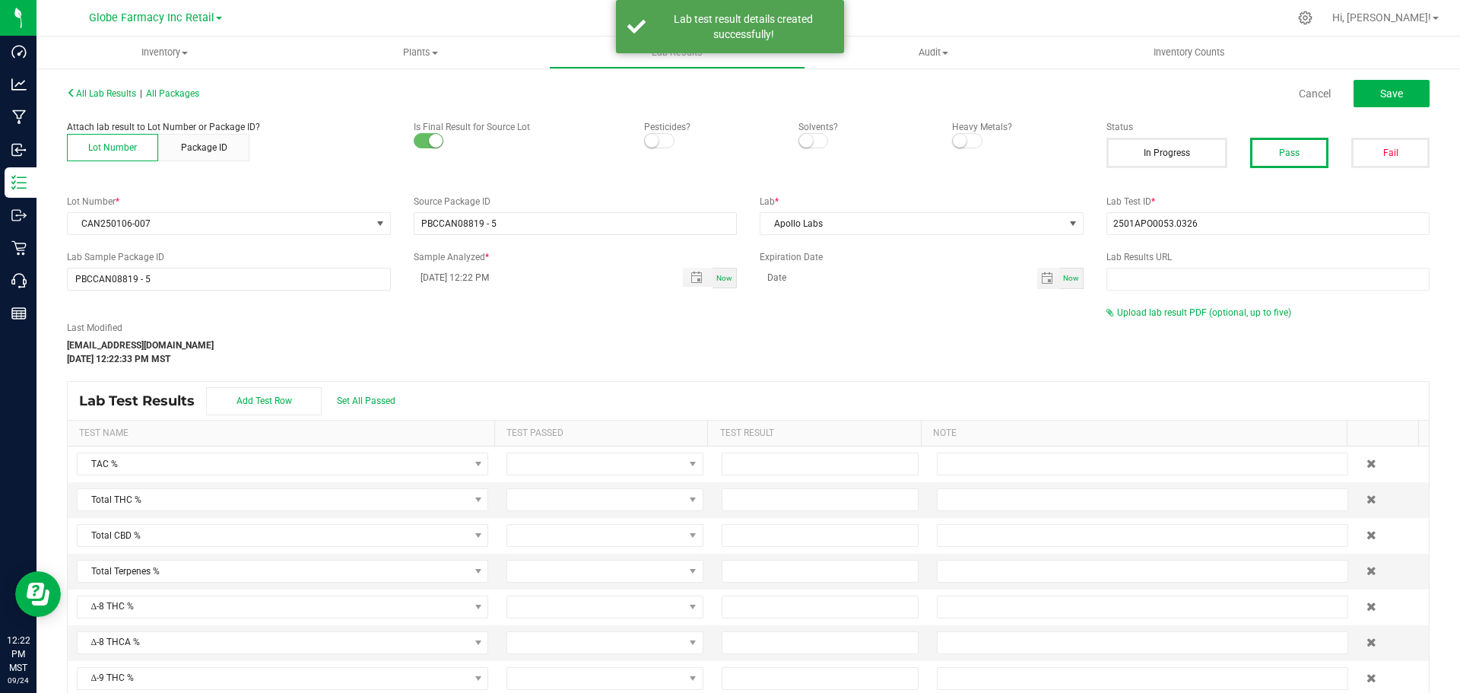
click at [1161, 321] on div "Last Modified katieg@earthshealing.org Sep 24, 2025 12:22:33 PM MST Upload lab …" at bounding box center [749, 336] width 1386 height 60
click at [1161, 313] on span "Upload lab result PDF (optional, up to five)" at bounding box center [1204, 312] width 174 height 11
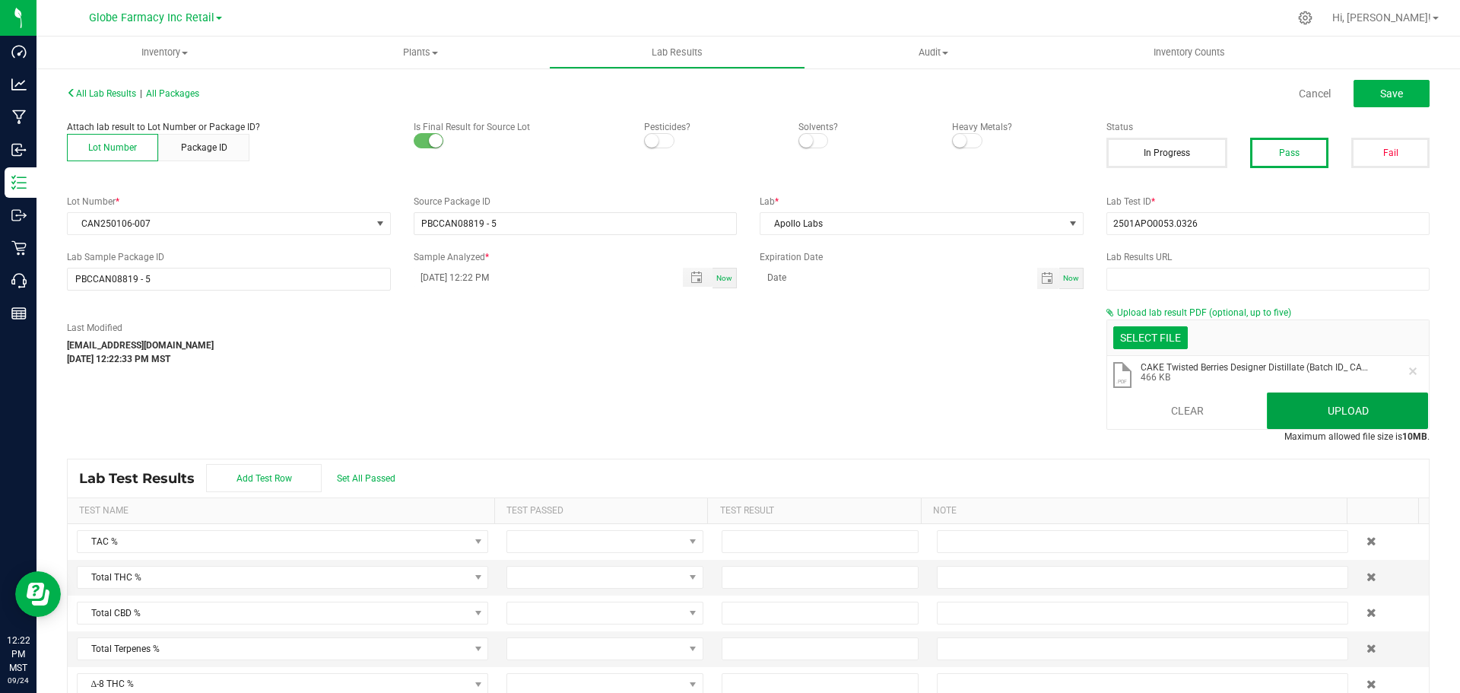
click at [1349, 414] on button "Upload" at bounding box center [1347, 410] width 161 height 37
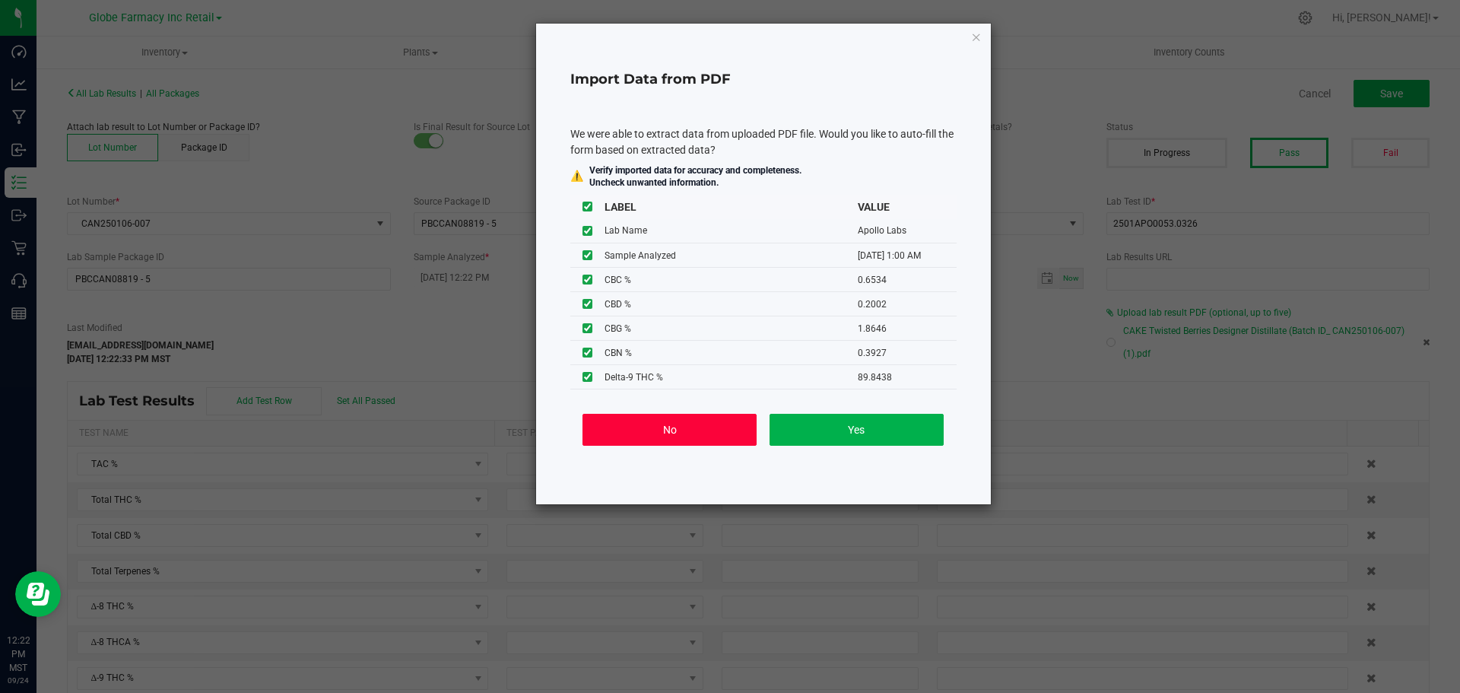
drag, startPoint x: 640, startPoint y: 436, endPoint x: 691, endPoint y: 398, distance: 64.2
click at [639, 437] on button "No" at bounding box center [670, 430] width 174 height 32
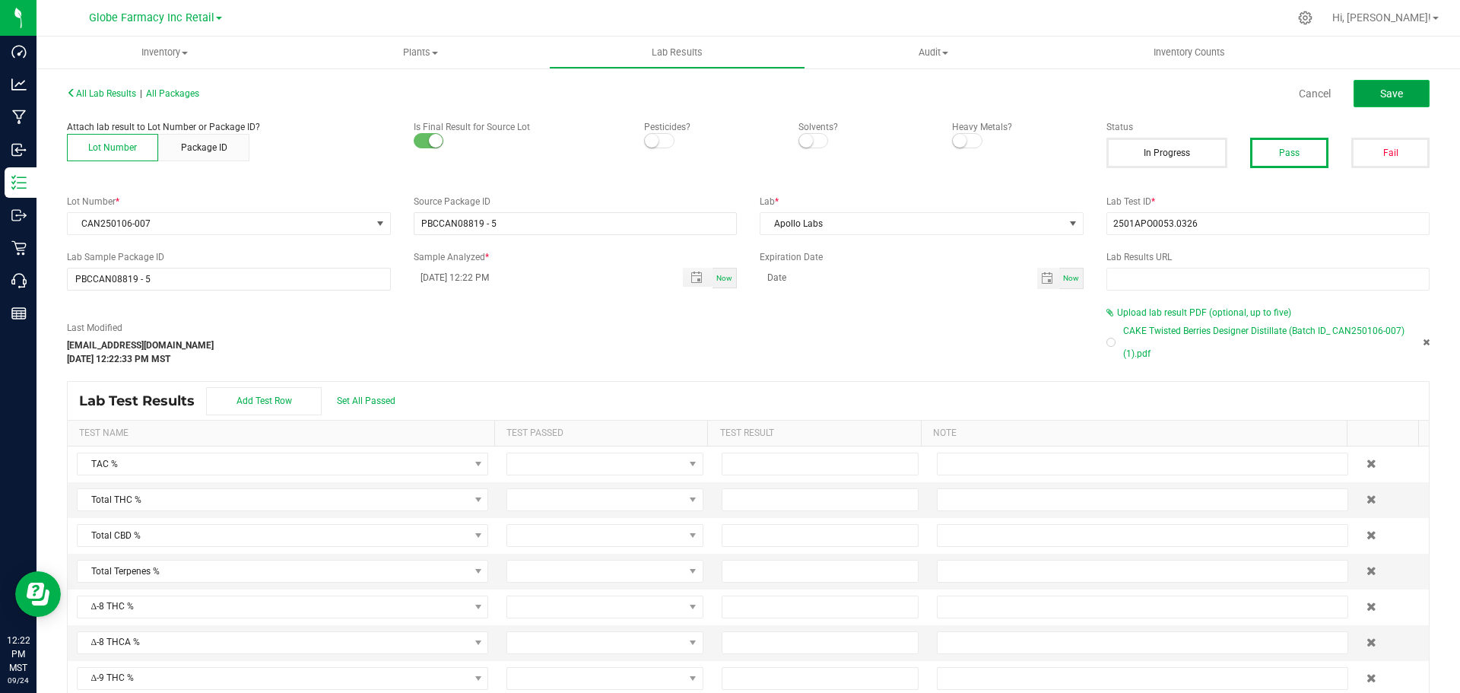
click at [1388, 91] on span "Save" at bounding box center [1392, 93] width 23 height 12
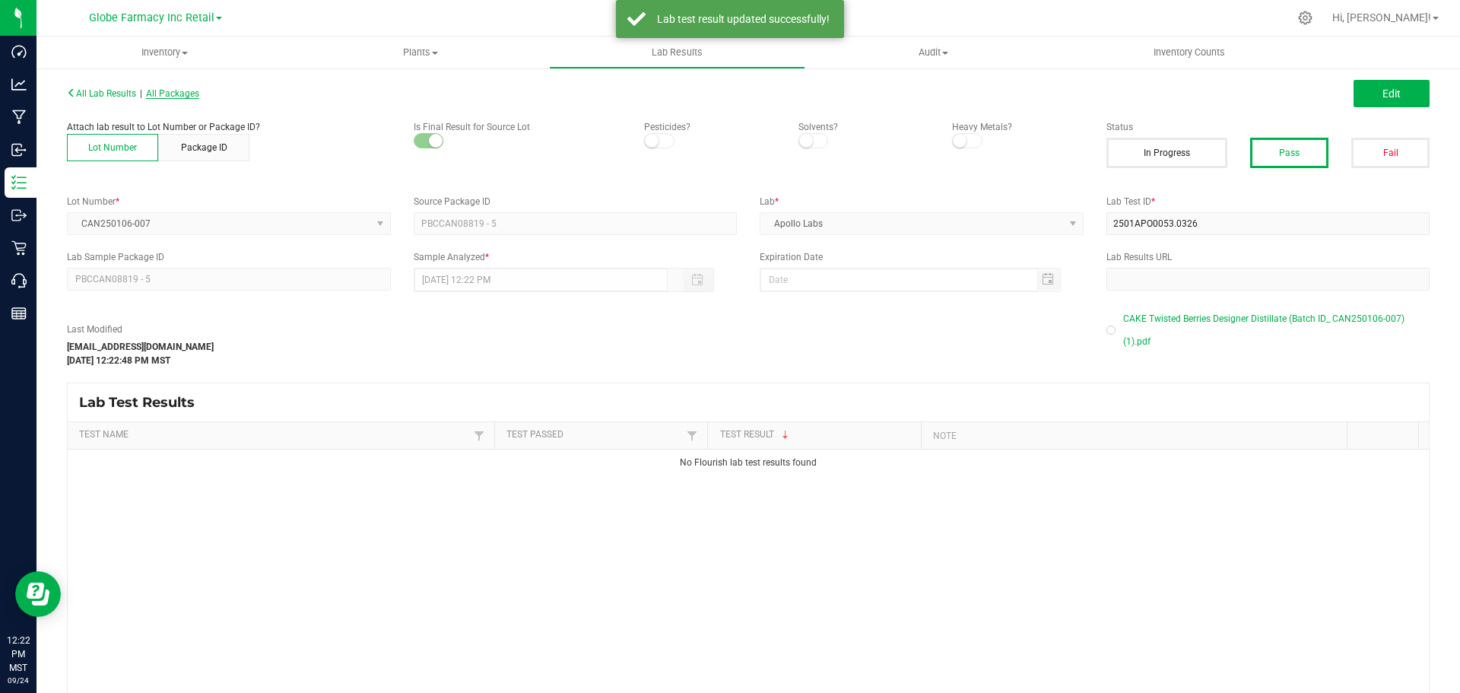
click at [174, 88] on span "All Packages" at bounding box center [172, 93] width 53 height 11
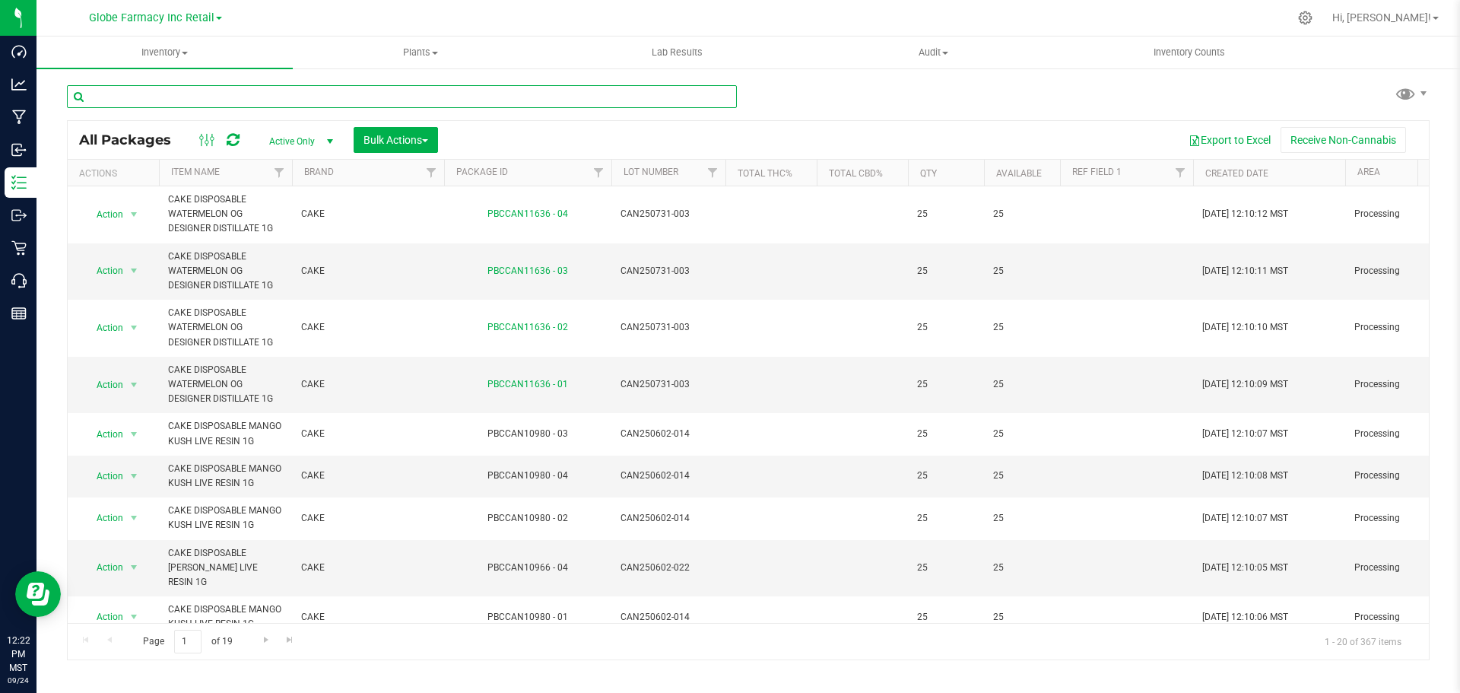
click at [239, 91] on input "text" at bounding box center [402, 96] width 670 height 23
paste input "2501APO0053.0326"
type input "2501APO0053.0326"
click at [380, 90] on input "text" at bounding box center [402, 96] width 670 height 23
paste input "CAN250602-014"
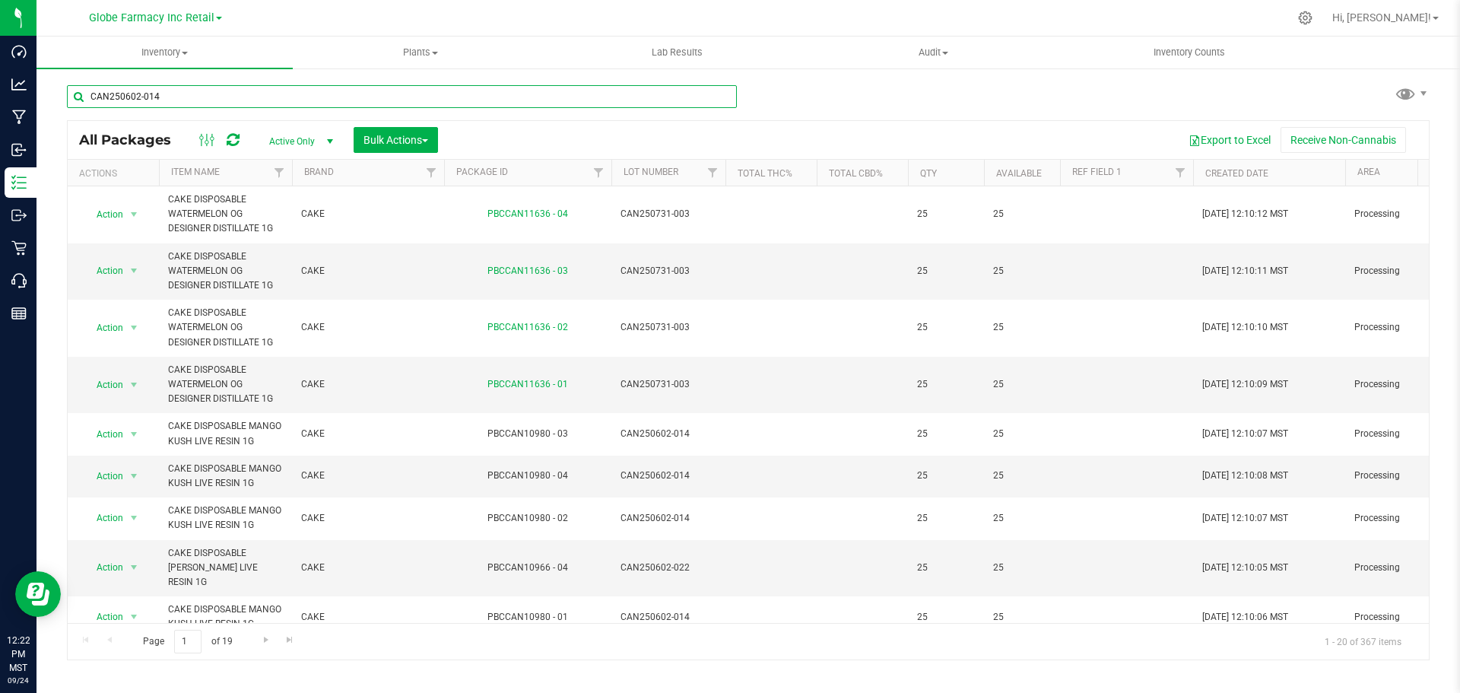
type input "CAN250602-014"
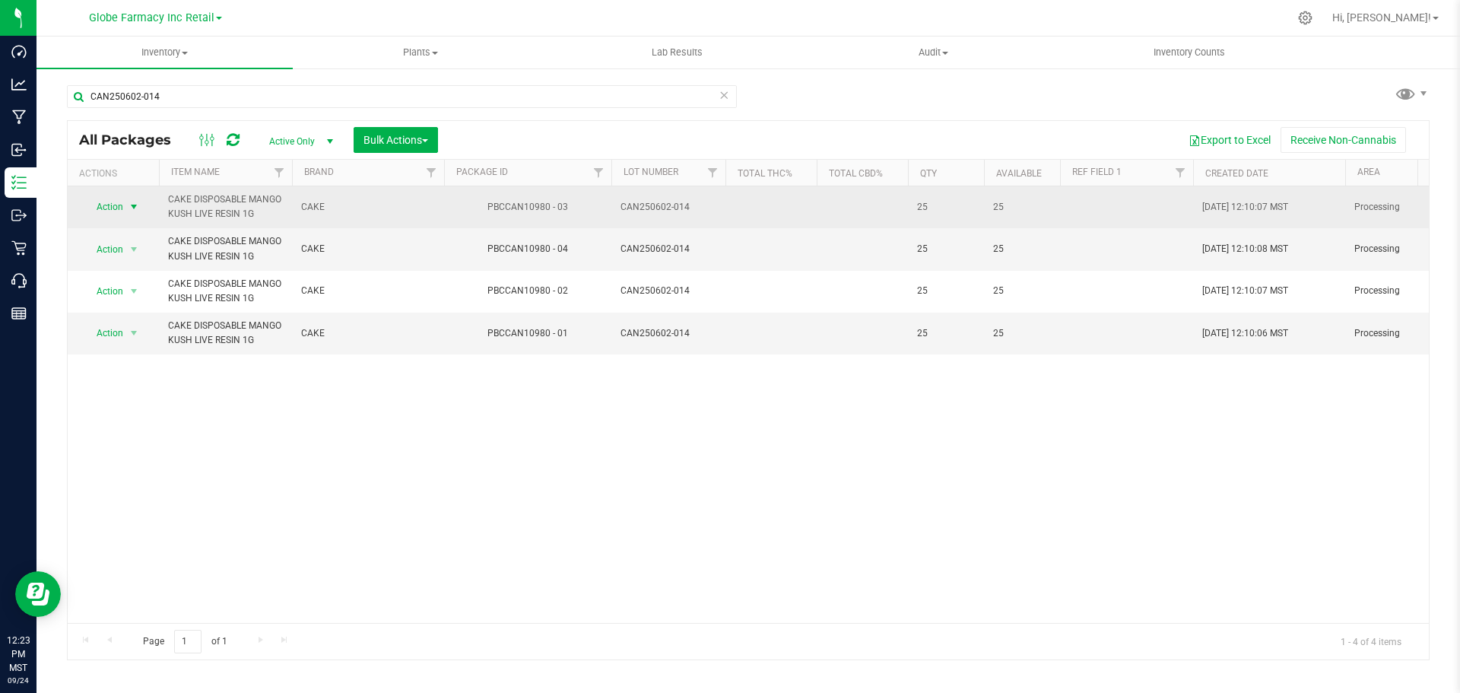
click at [127, 199] on span "select" at bounding box center [134, 206] width 19 height 21
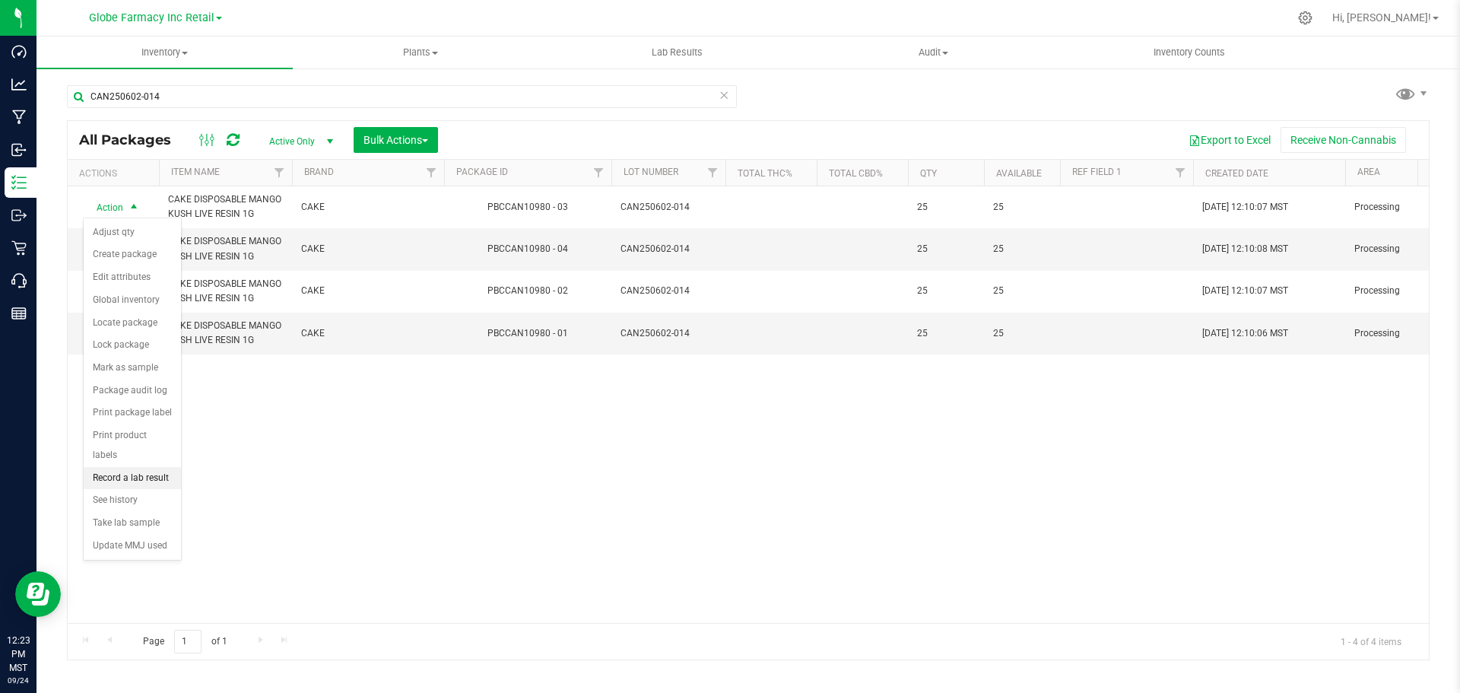
click at [159, 467] on li "Record a lab result" at bounding box center [132, 478] width 97 height 23
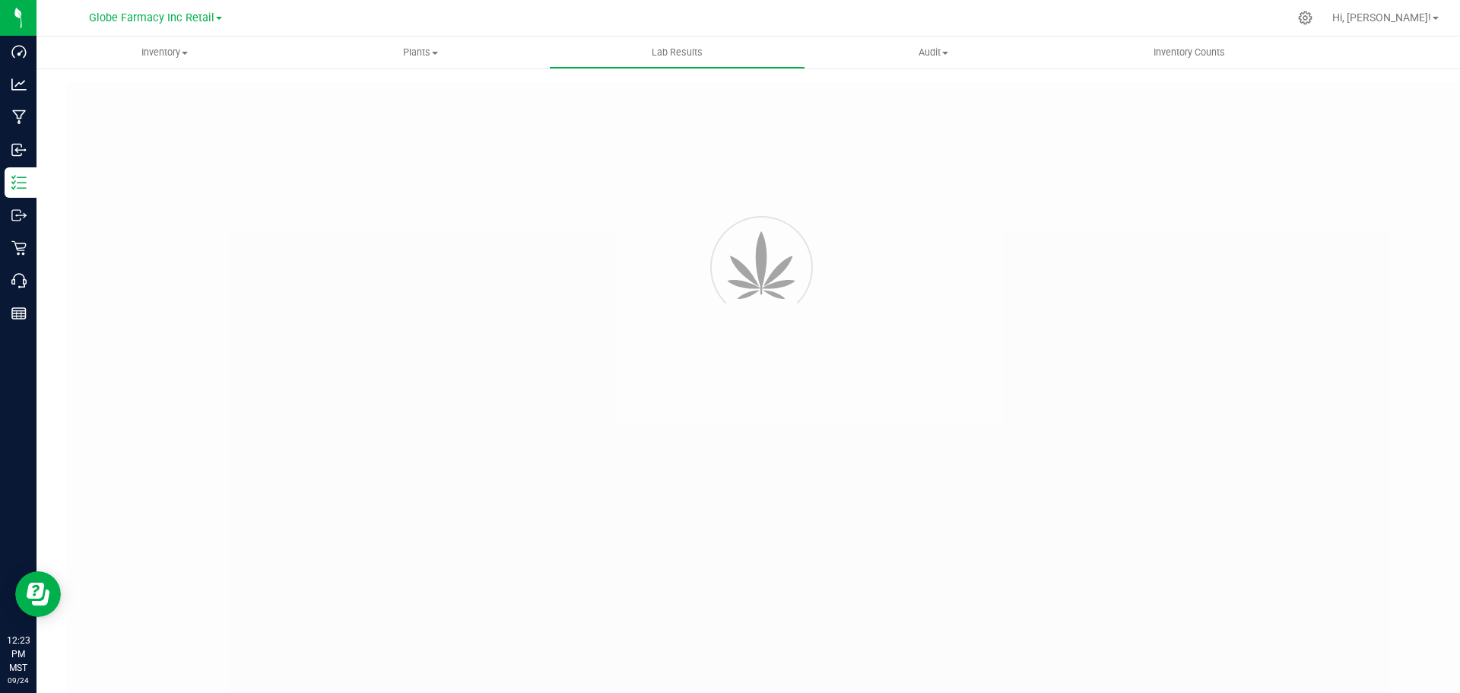
type input "PBCCAN10980 - 03"
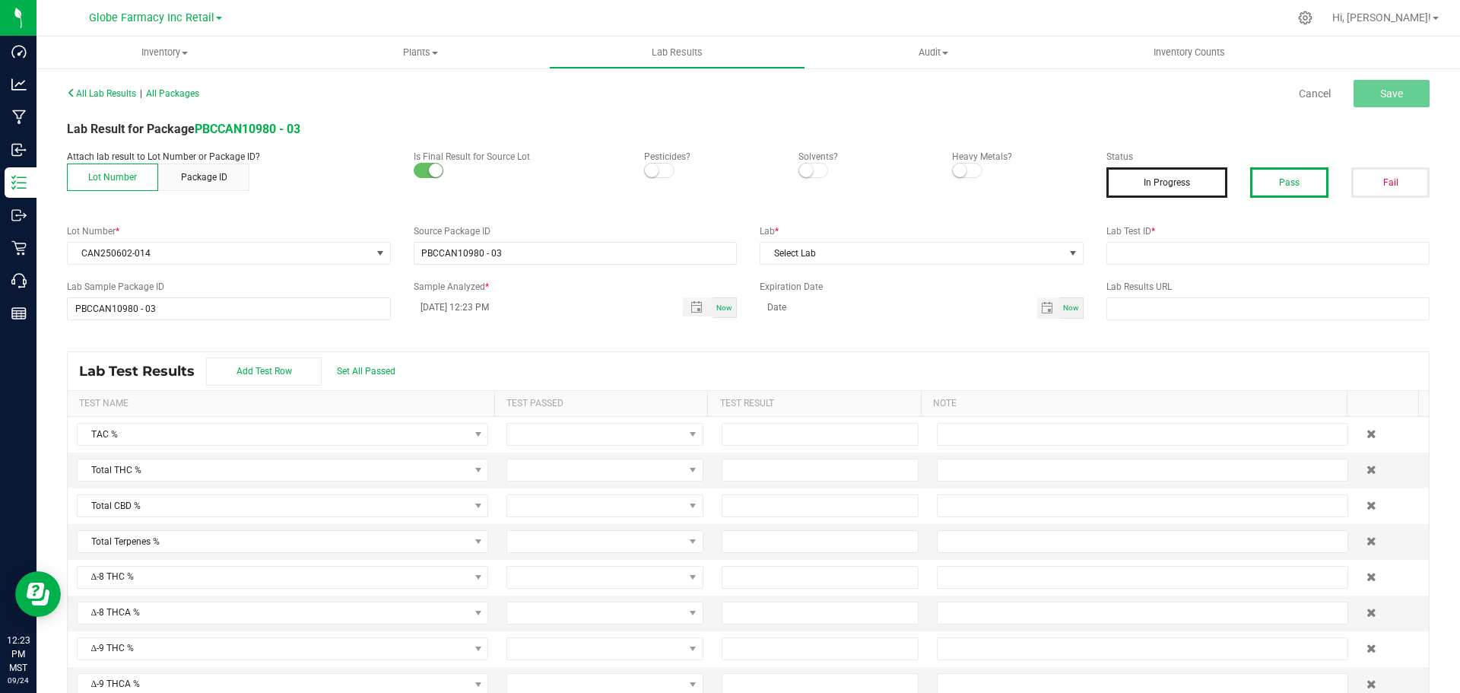
click at [1300, 189] on button "Pass" at bounding box center [1289, 182] width 78 height 30
click at [1191, 265] on div "All Lab Results | All Packages Cancel Save Lab Result for Package PBCCAN10980 -…" at bounding box center [748, 396] width 1363 height 628
click at [1207, 256] on input "text" at bounding box center [1269, 253] width 324 height 23
paste input "2506APO2539.13073"
type input "2506APO2539.13073"
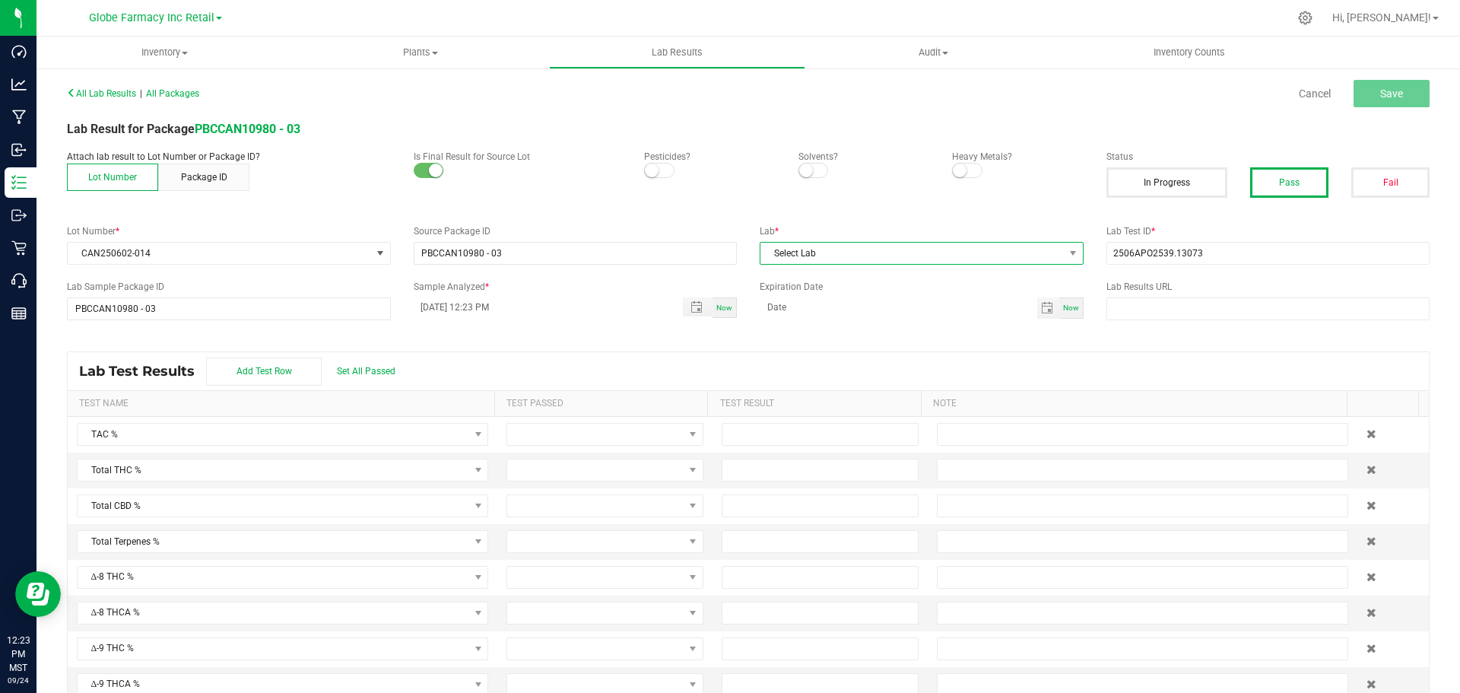
click at [942, 256] on span "Select Lab" at bounding box center [912, 253] width 303 height 21
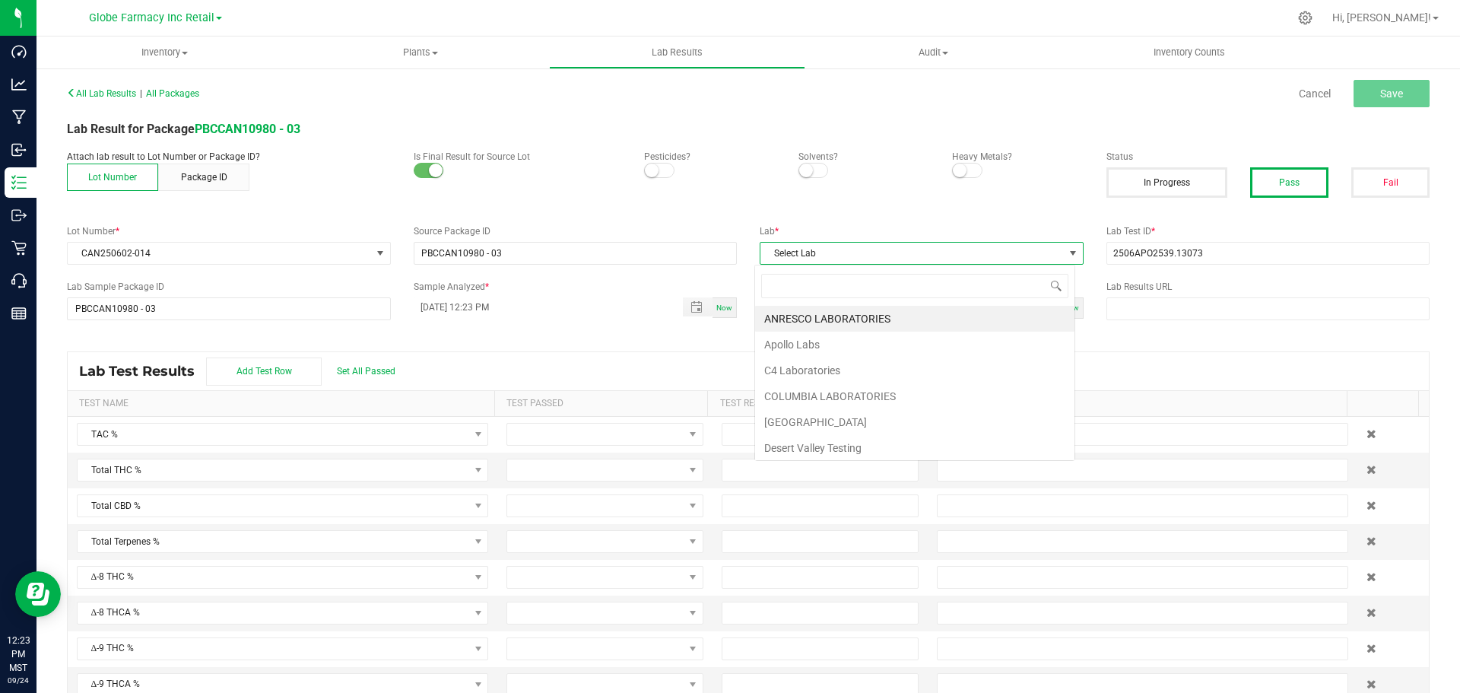
scroll to position [23, 321]
click at [835, 334] on li "Apollo Labs" at bounding box center [914, 345] width 319 height 26
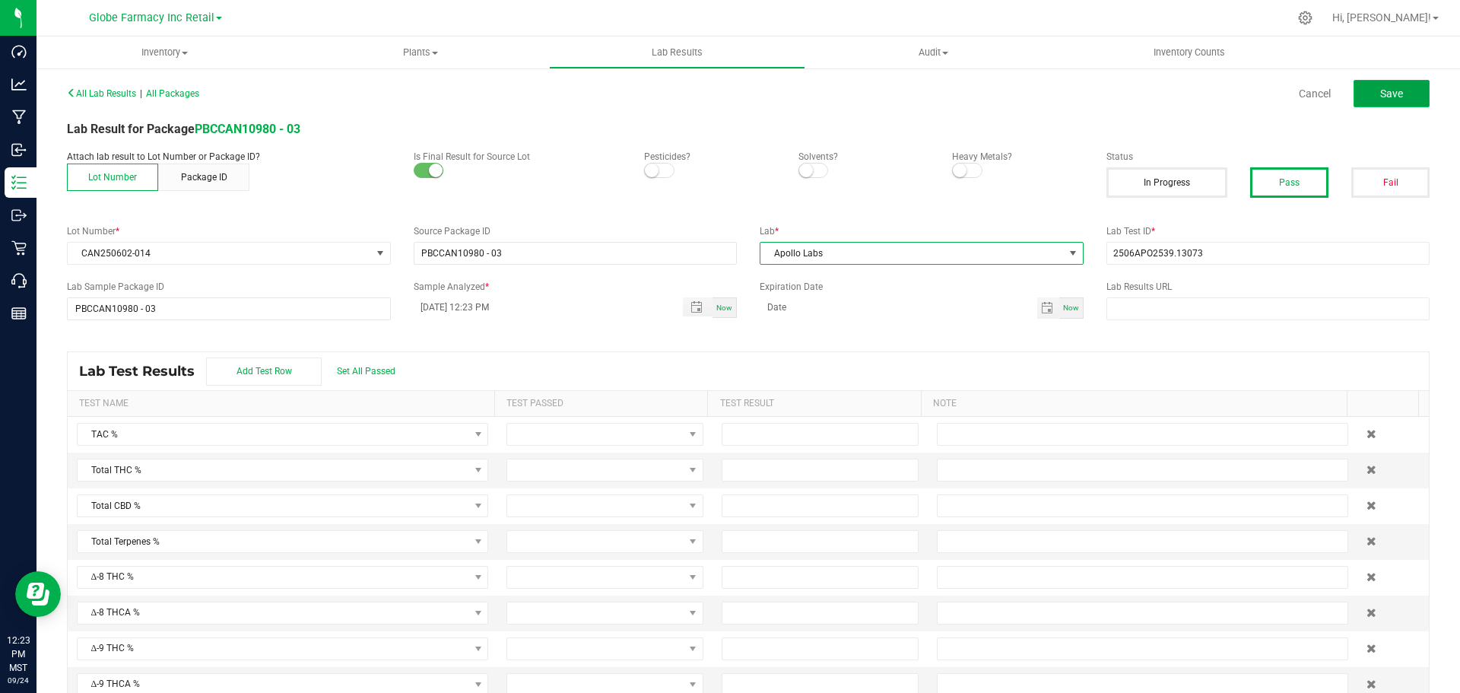
click at [1384, 94] on span "Save" at bounding box center [1392, 93] width 23 height 12
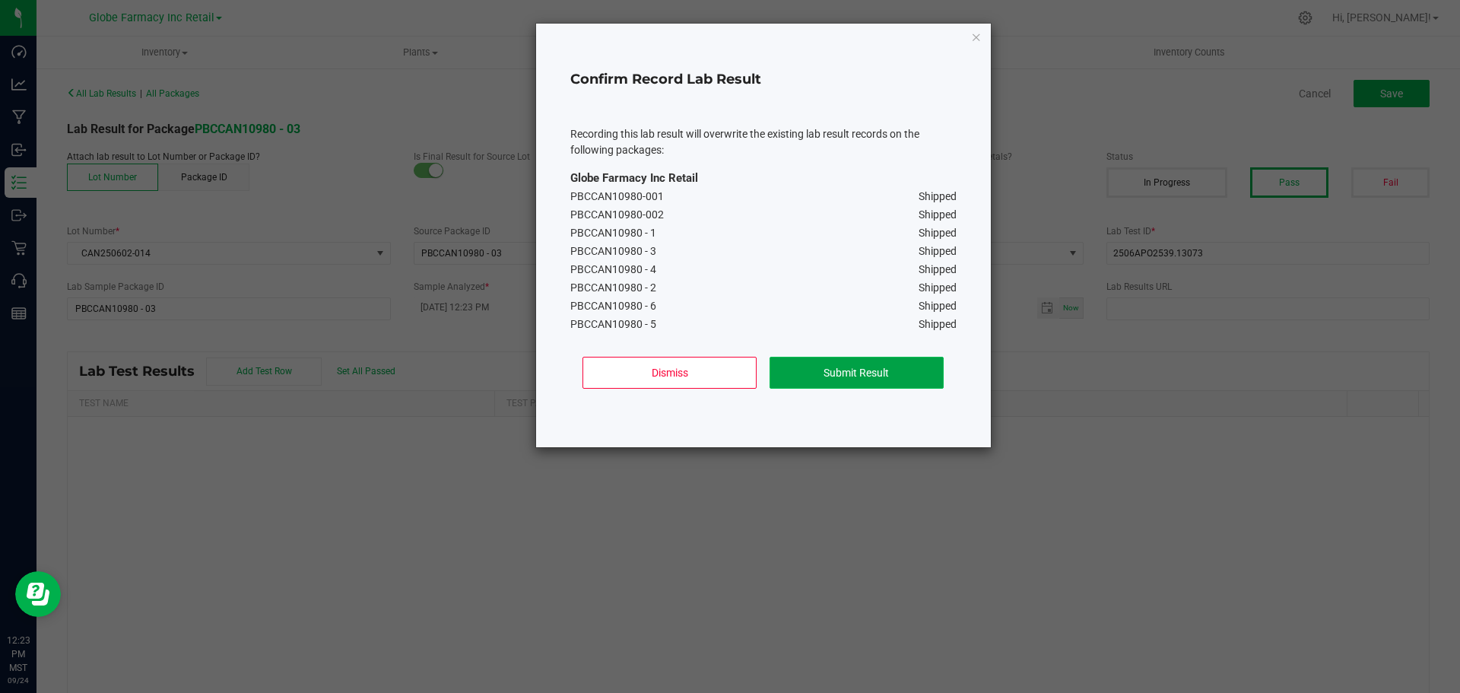
click at [898, 364] on button "Submit Result" at bounding box center [857, 373] width 174 height 32
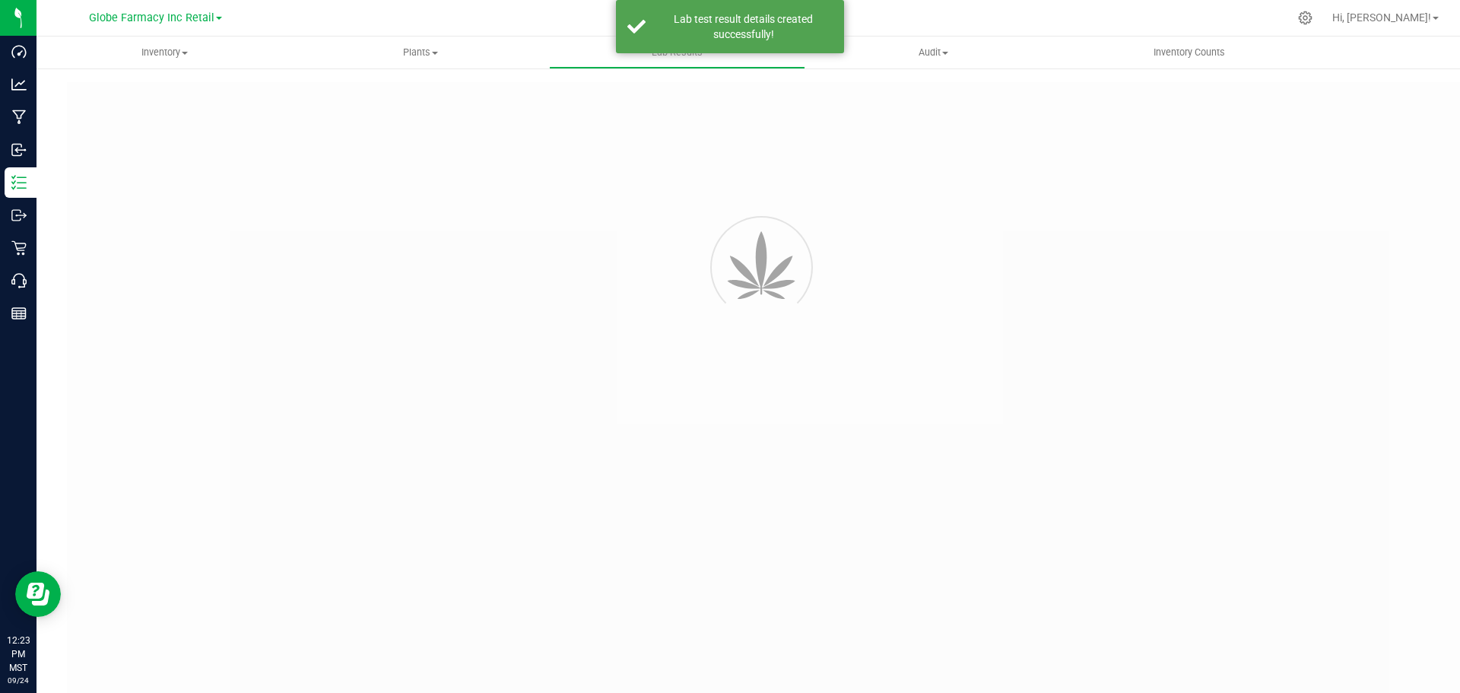
type input "PBCCAN10980 - 03"
type input "2506APO2539.13073"
type input "PBCCAN10980 - 03"
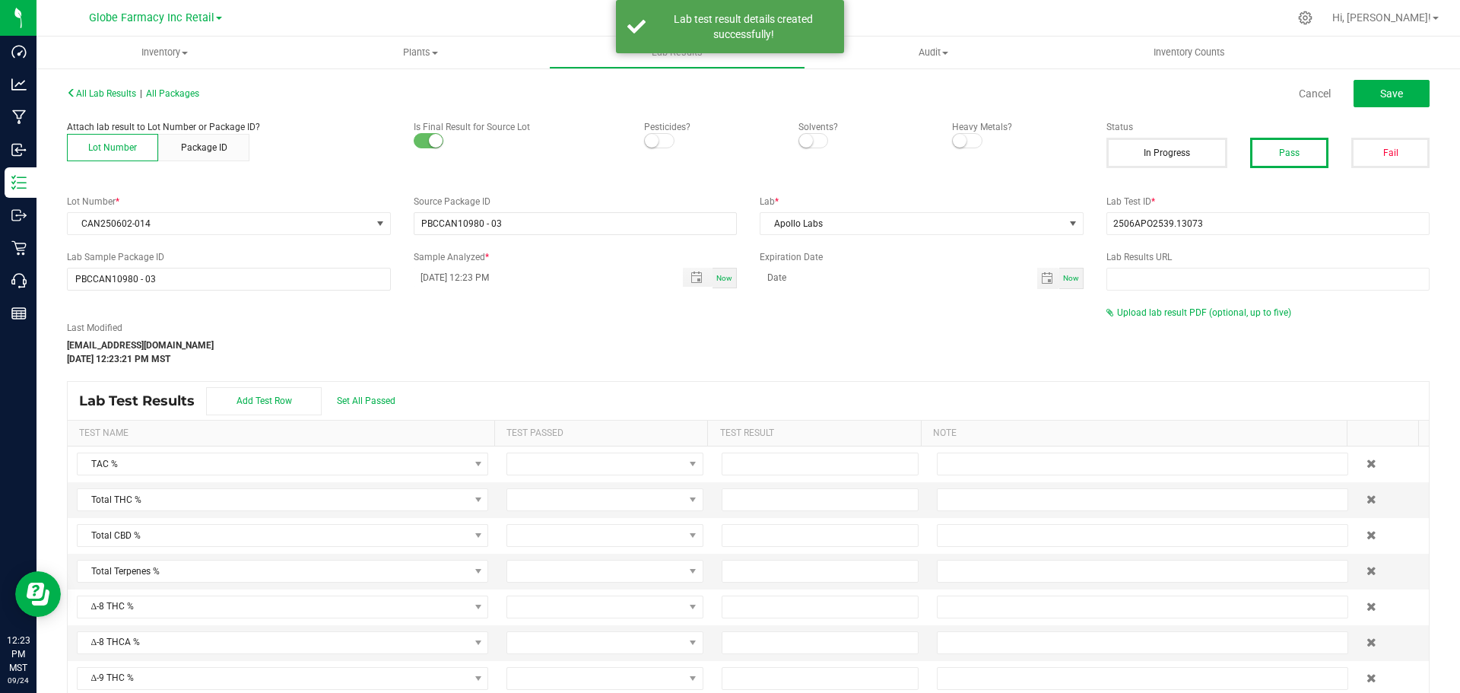
click at [1161, 313] on span "Upload lab result PDF (optional, up to five)" at bounding box center [1204, 312] width 174 height 11
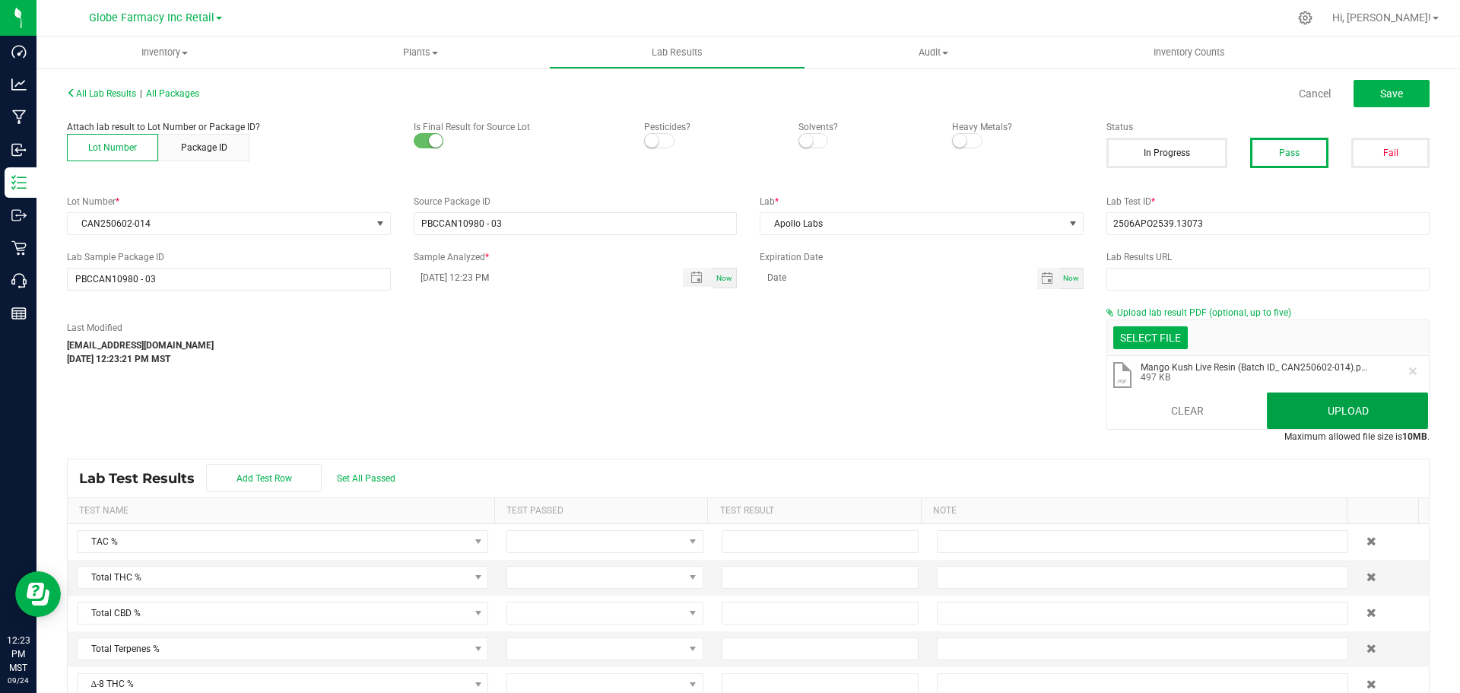
click at [1320, 405] on button "Upload" at bounding box center [1347, 410] width 161 height 37
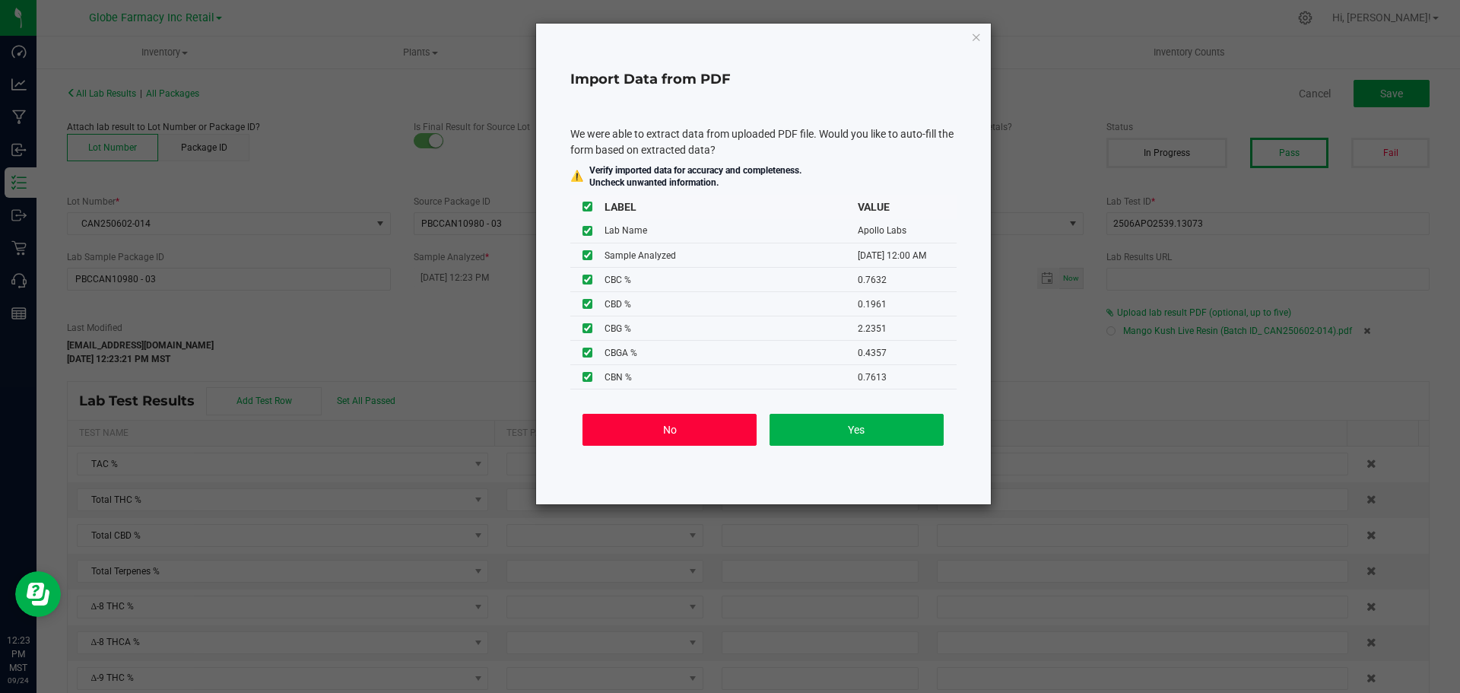
click at [666, 434] on button "No" at bounding box center [670, 430] width 174 height 32
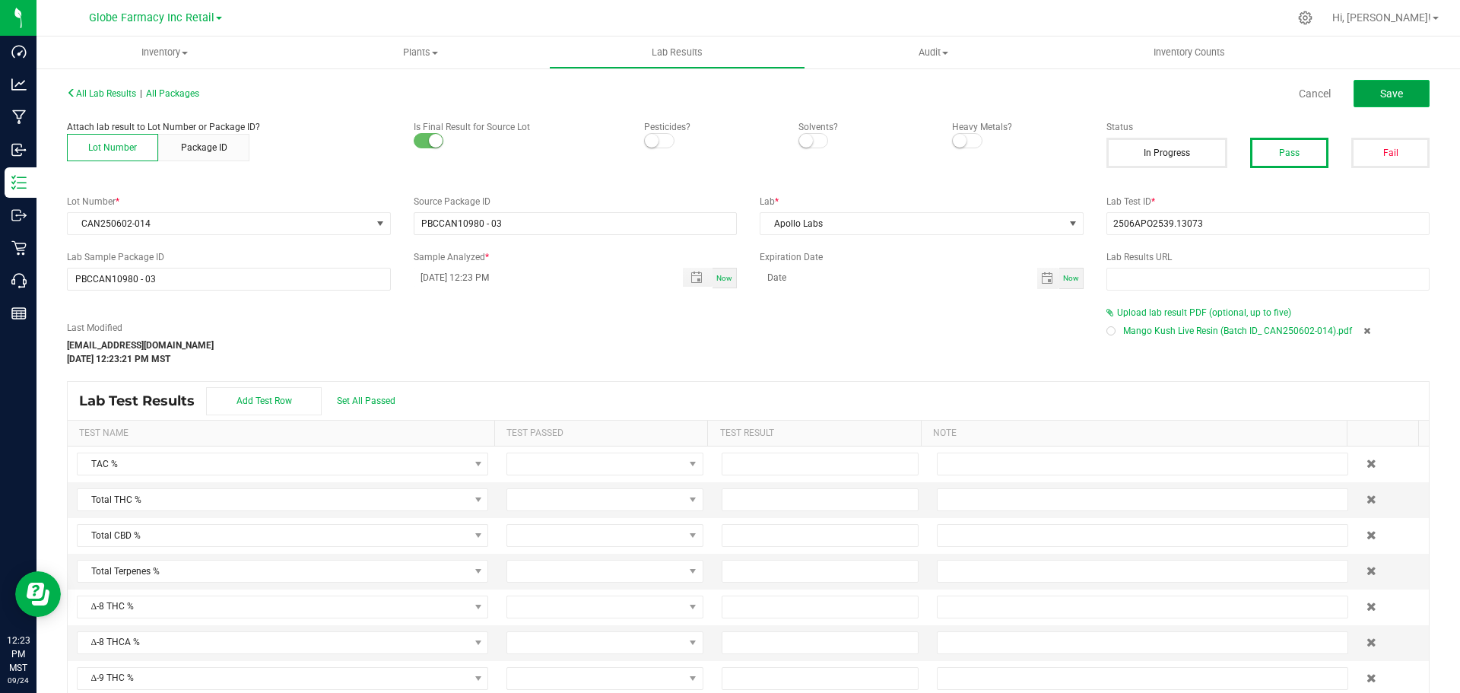
click at [1381, 94] on span "Save" at bounding box center [1392, 93] width 23 height 12
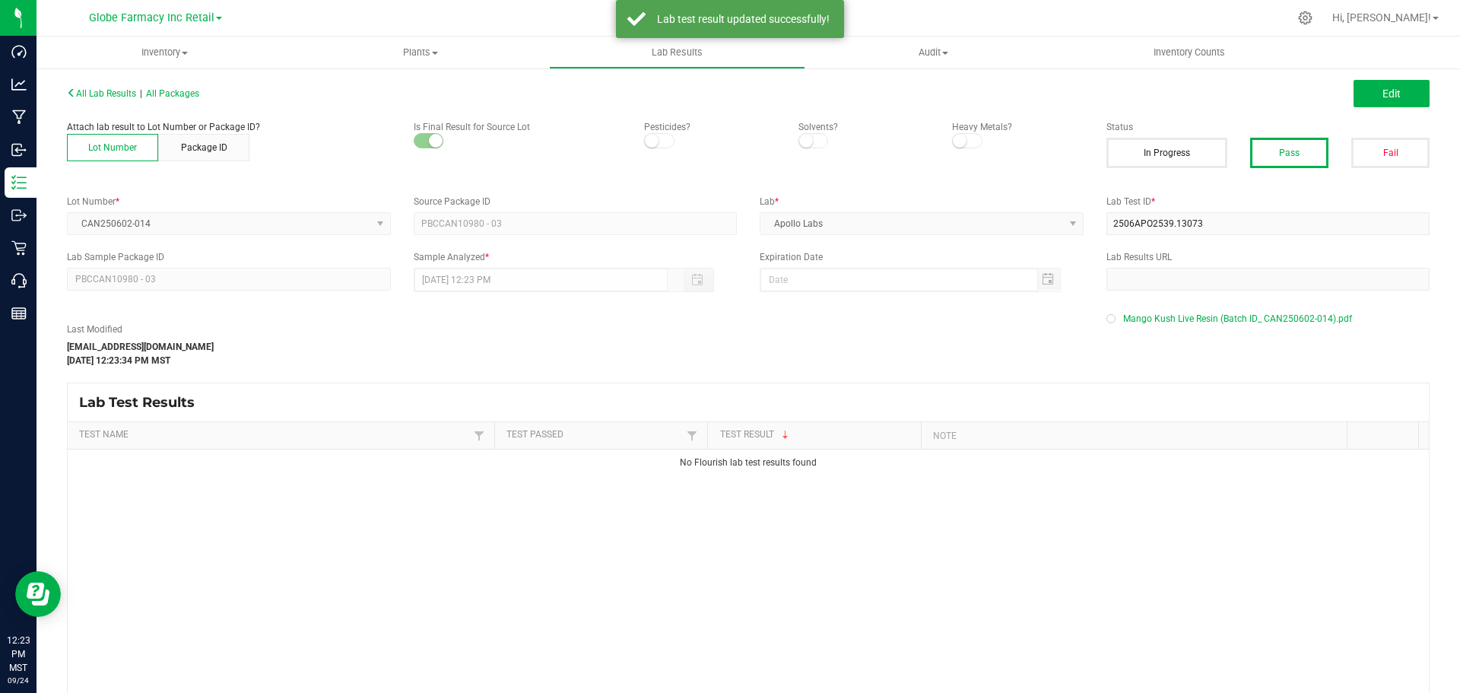
click at [154, 99] on div "All Lab Results | All Packages" at bounding box center [402, 94] width 693 height 14
click at [164, 94] on span "All Packages" at bounding box center [172, 93] width 53 height 11
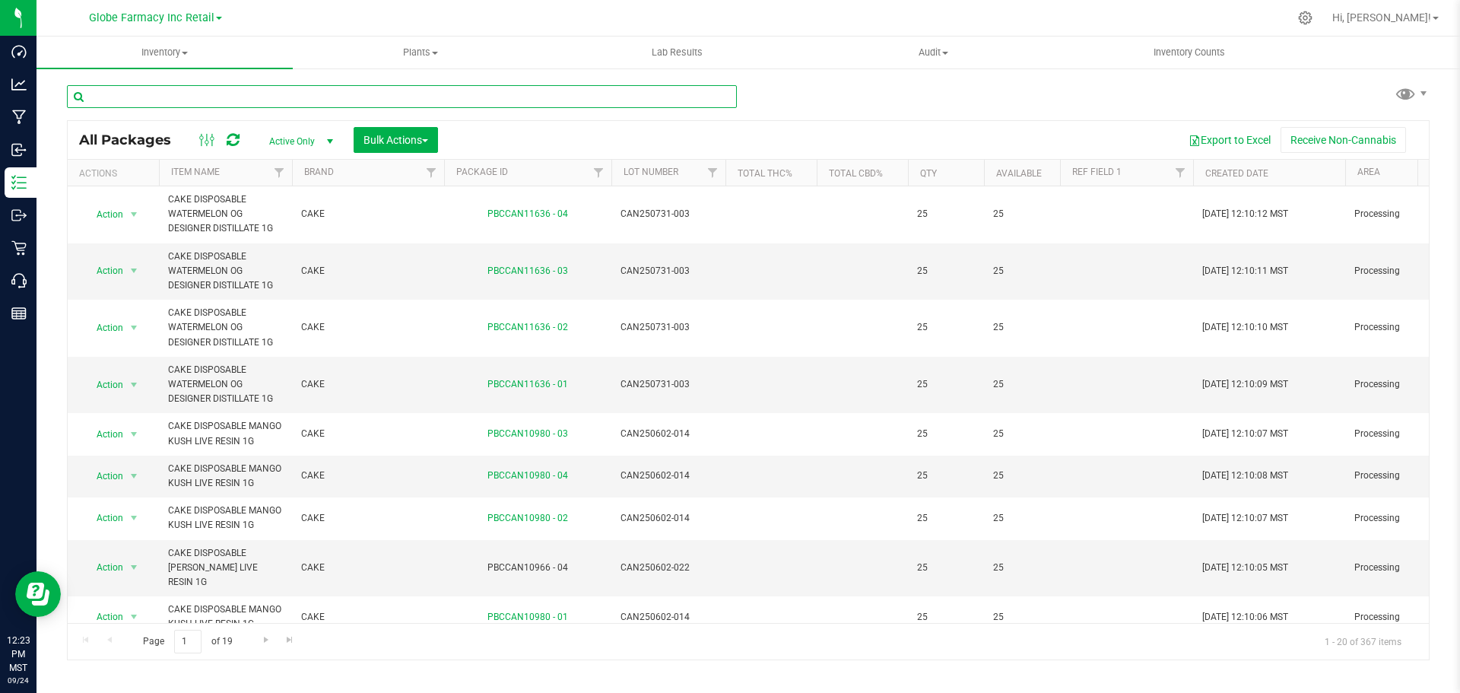
click at [256, 96] on input "text" at bounding box center [402, 96] width 670 height 23
paste input "2506APO2539.13073"
type input "2506APO2539.13073"
click at [325, 93] on input "text" at bounding box center [402, 96] width 670 height 23
paste input "CAN250602-019"
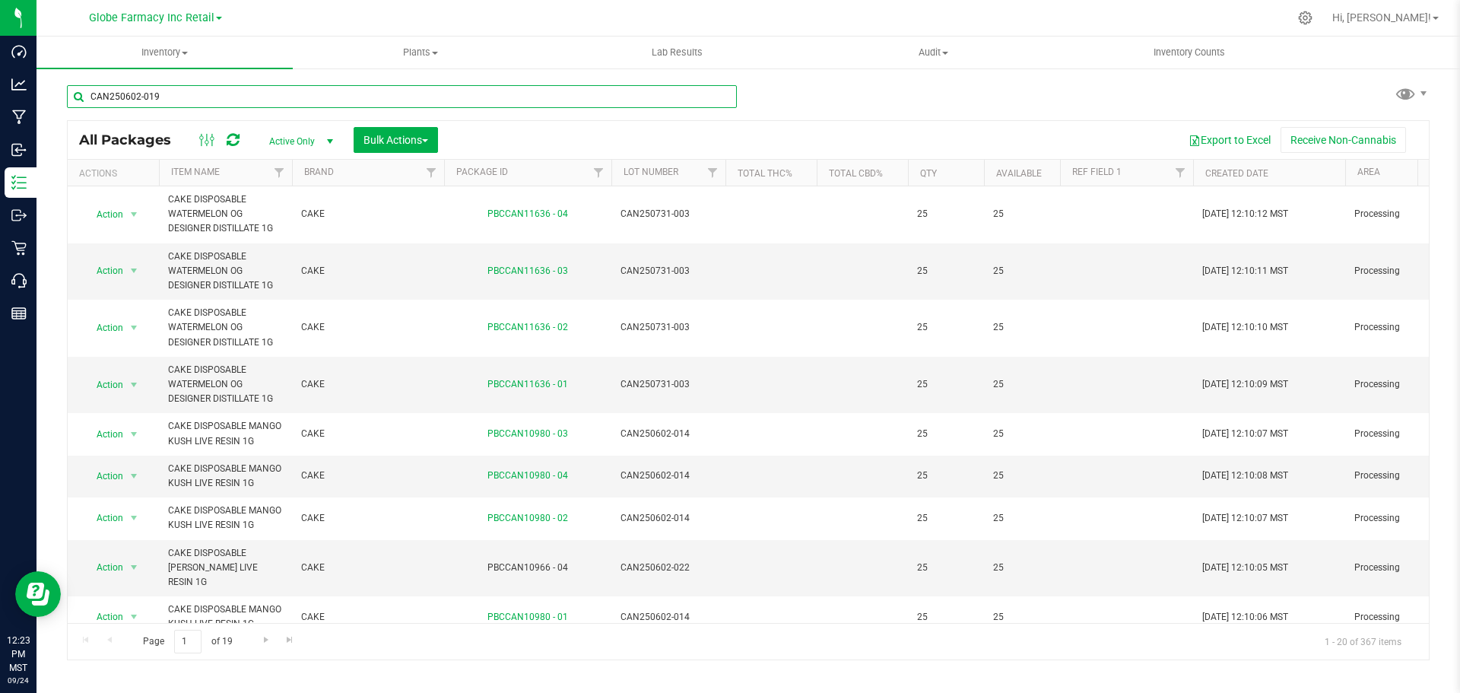
type input "CAN250602-019"
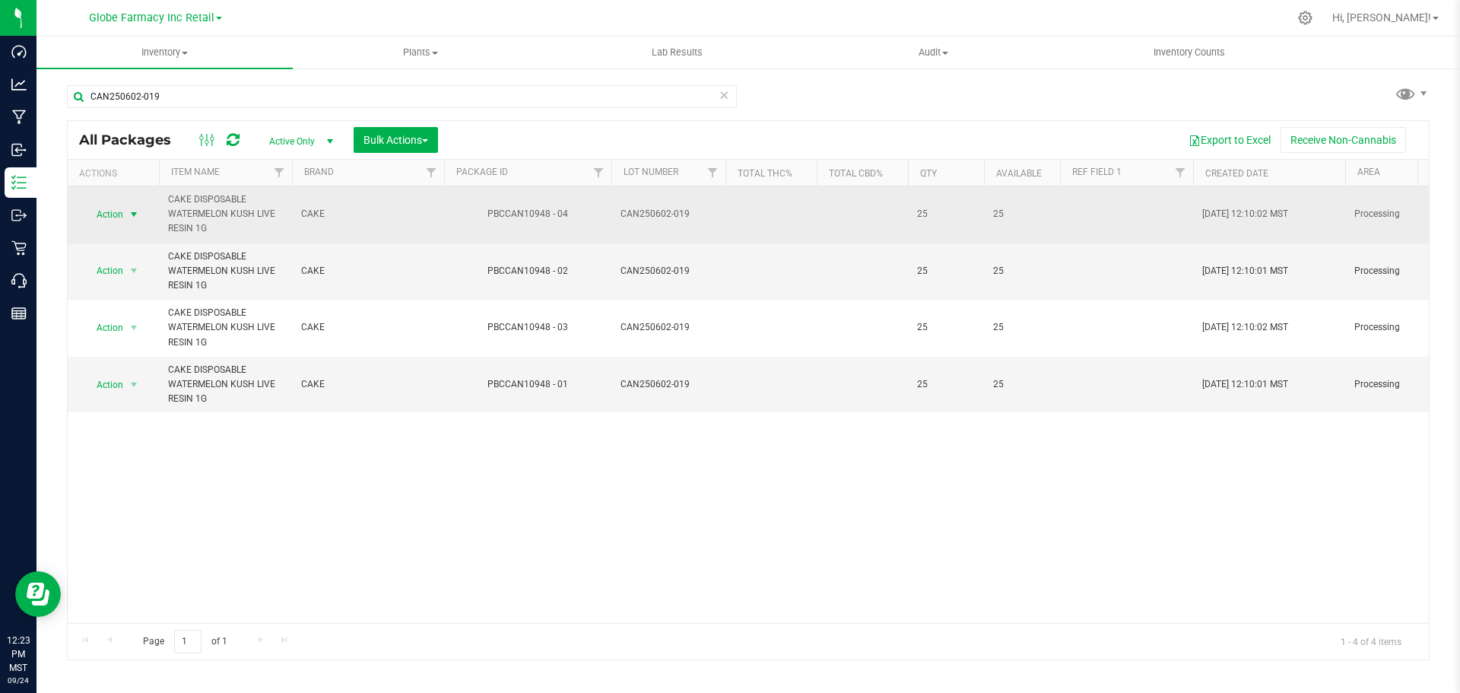
click at [126, 215] on span "select" at bounding box center [134, 214] width 19 height 21
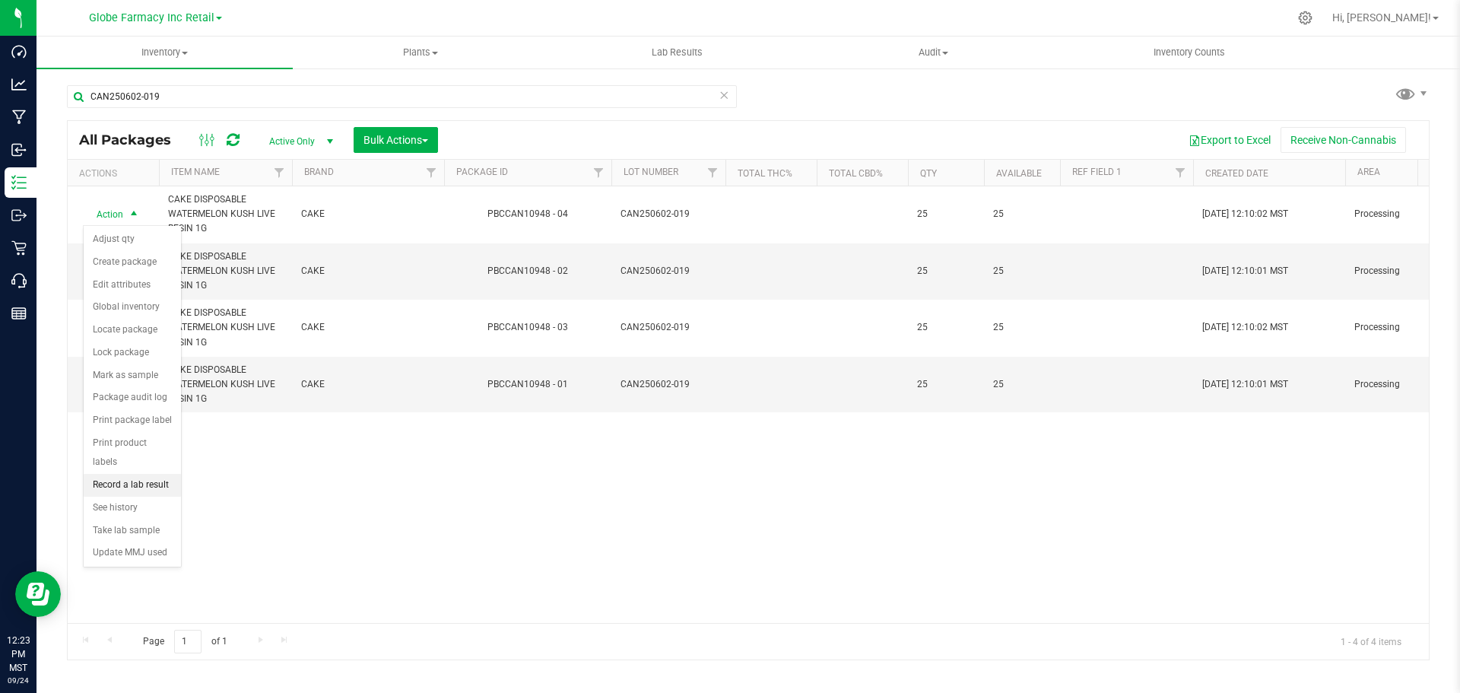
click at [116, 474] on li "Record a lab result" at bounding box center [132, 485] width 97 height 23
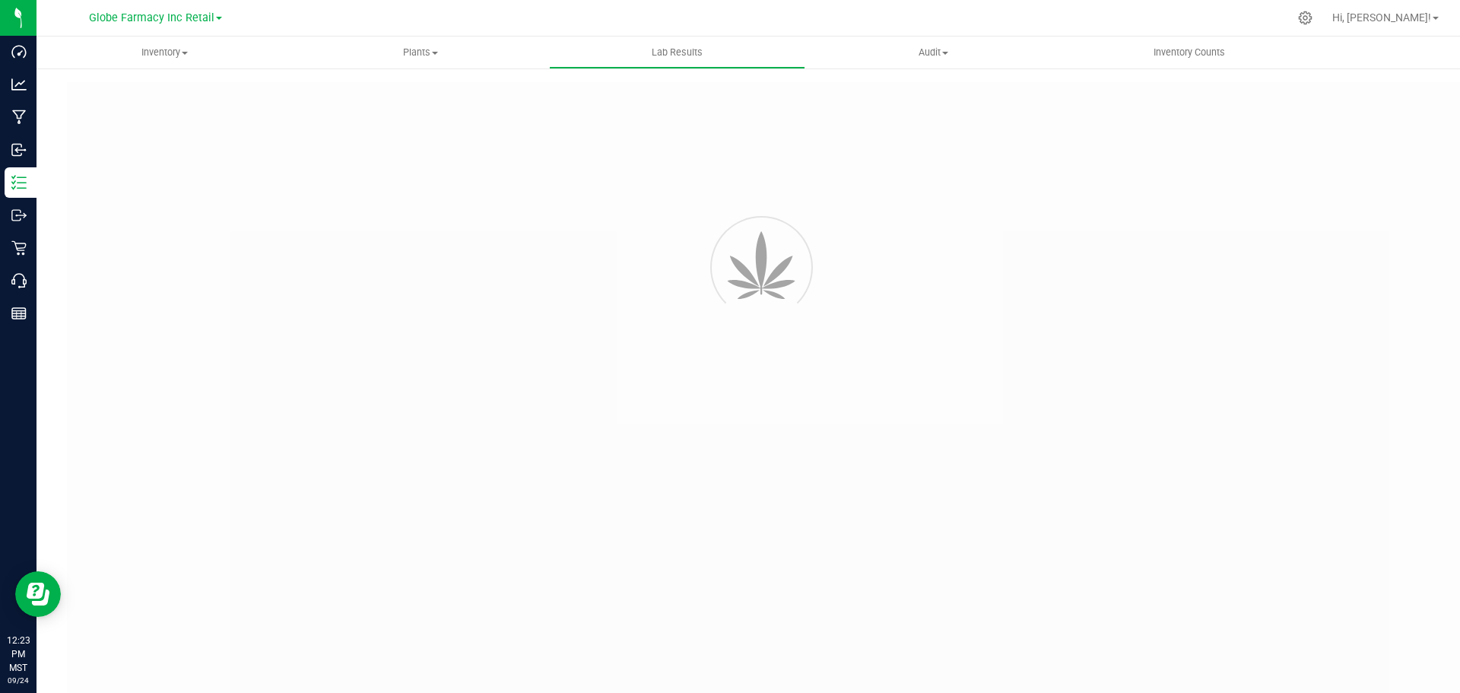
type input "PBCCAN10948 - 04"
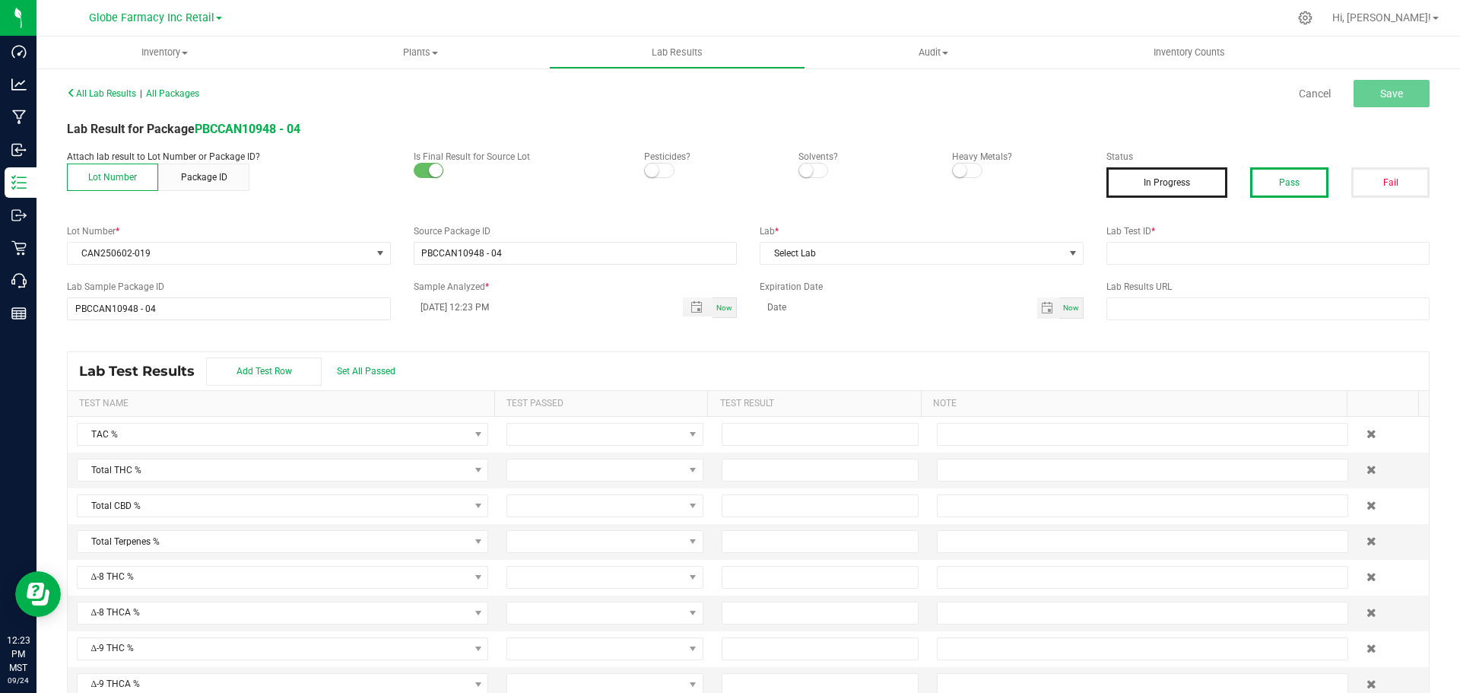
click at [1308, 183] on button "Pass" at bounding box center [1289, 182] width 78 height 30
click at [1285, 251] on input "text" at bounding box center [1269, 253] width 324 height 23
paste input "2506APO2384.12297"
type input "2506APO2384.12297"
click at [859, 253] on span "Select Lab" at bounding box center [912, 253] width 303 height 21
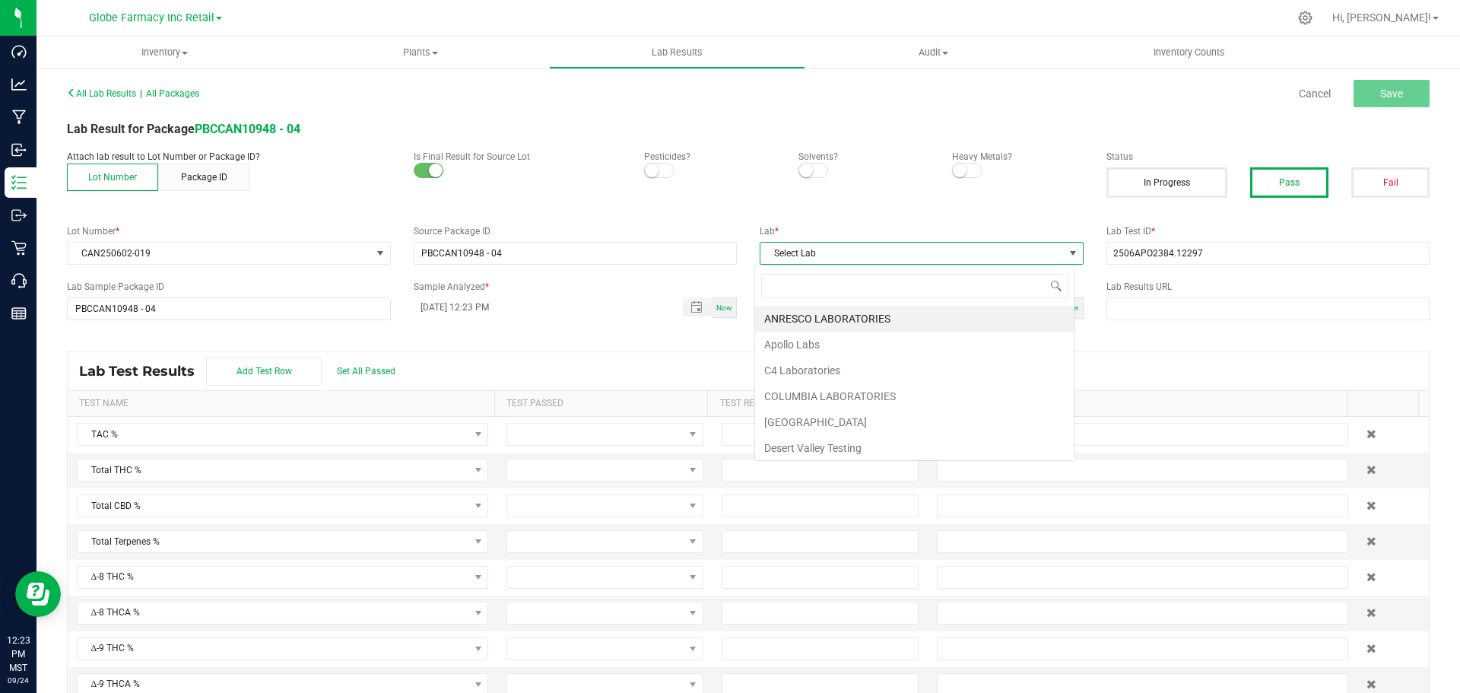
scroll to position [23, 321]
click at [793, 342] on li "Apollo Labs" at bounding box center [914, 345] width 319 height 26
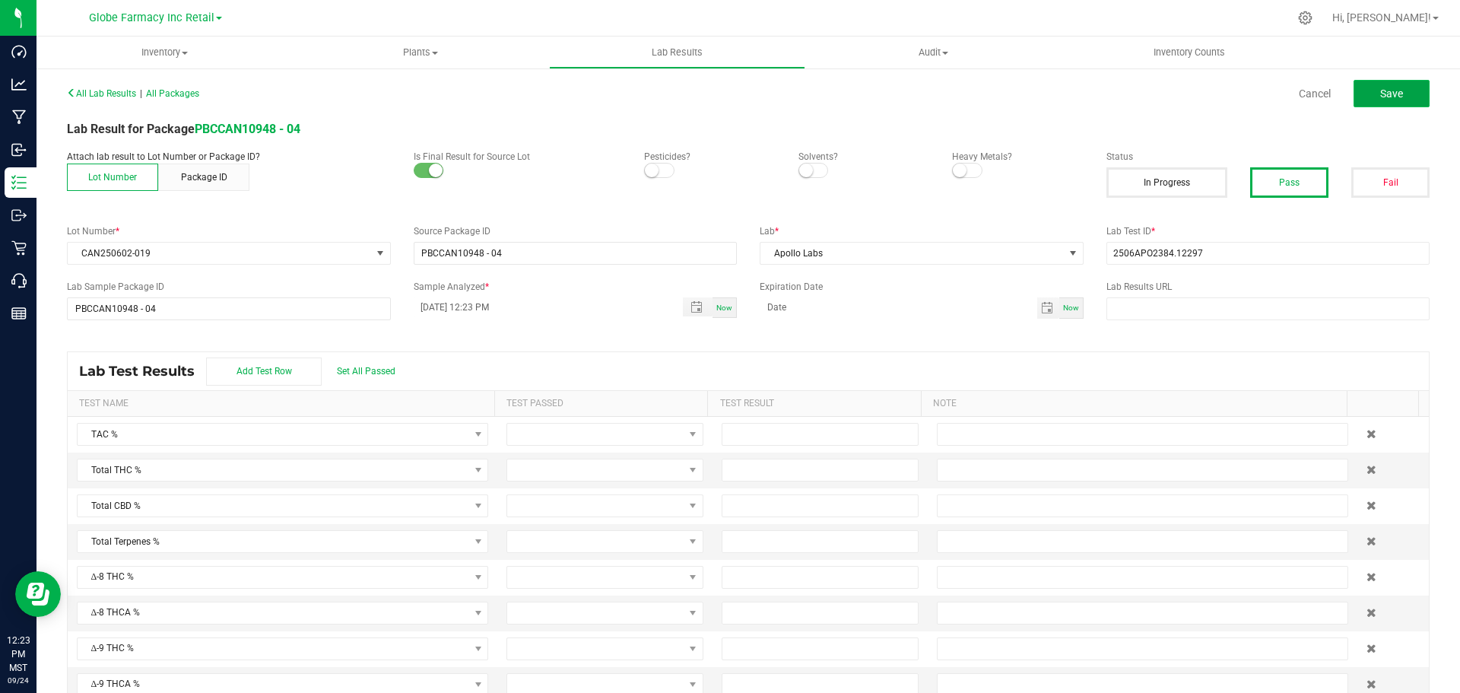
click at [1374, 103] on button "Save" at bounding box center [1392, 93] width 76 height 27
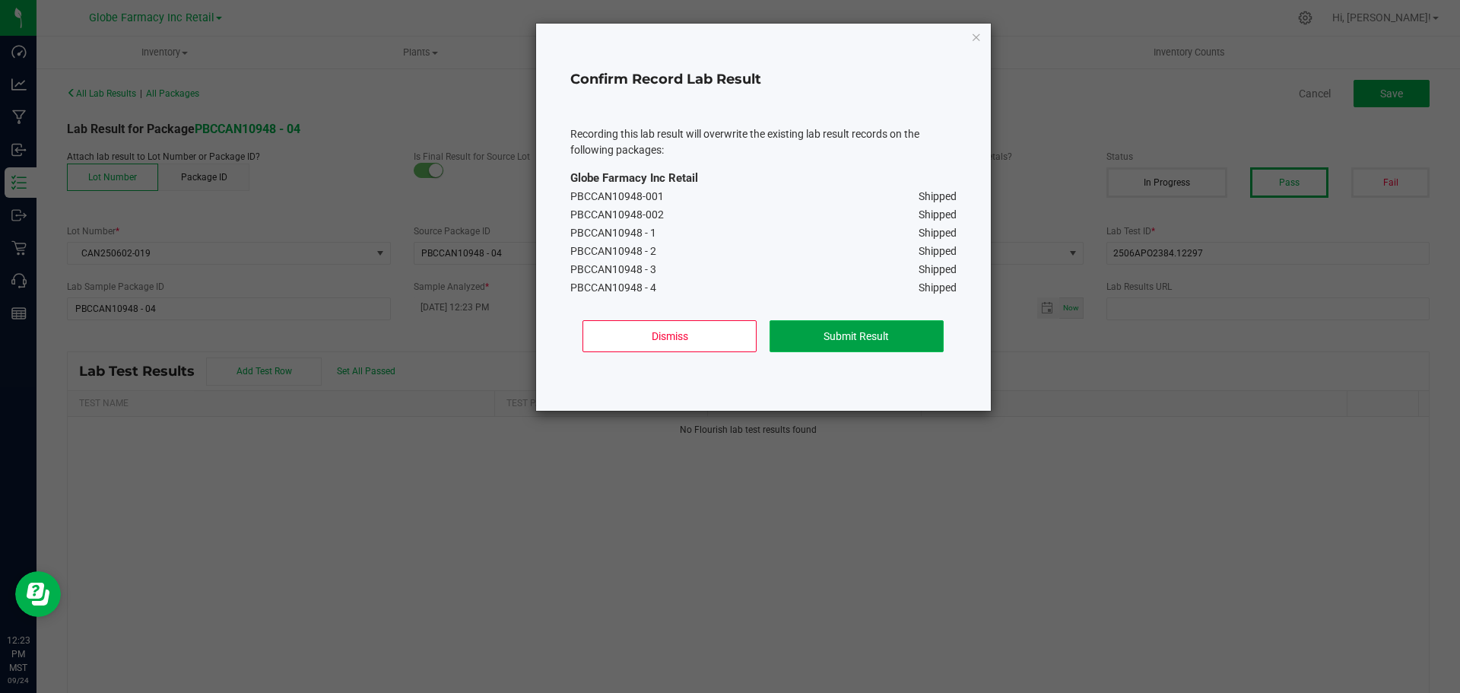
click at [895, 327] on button "Submit Result" at bounding box center [857, 336] width 174 height 32
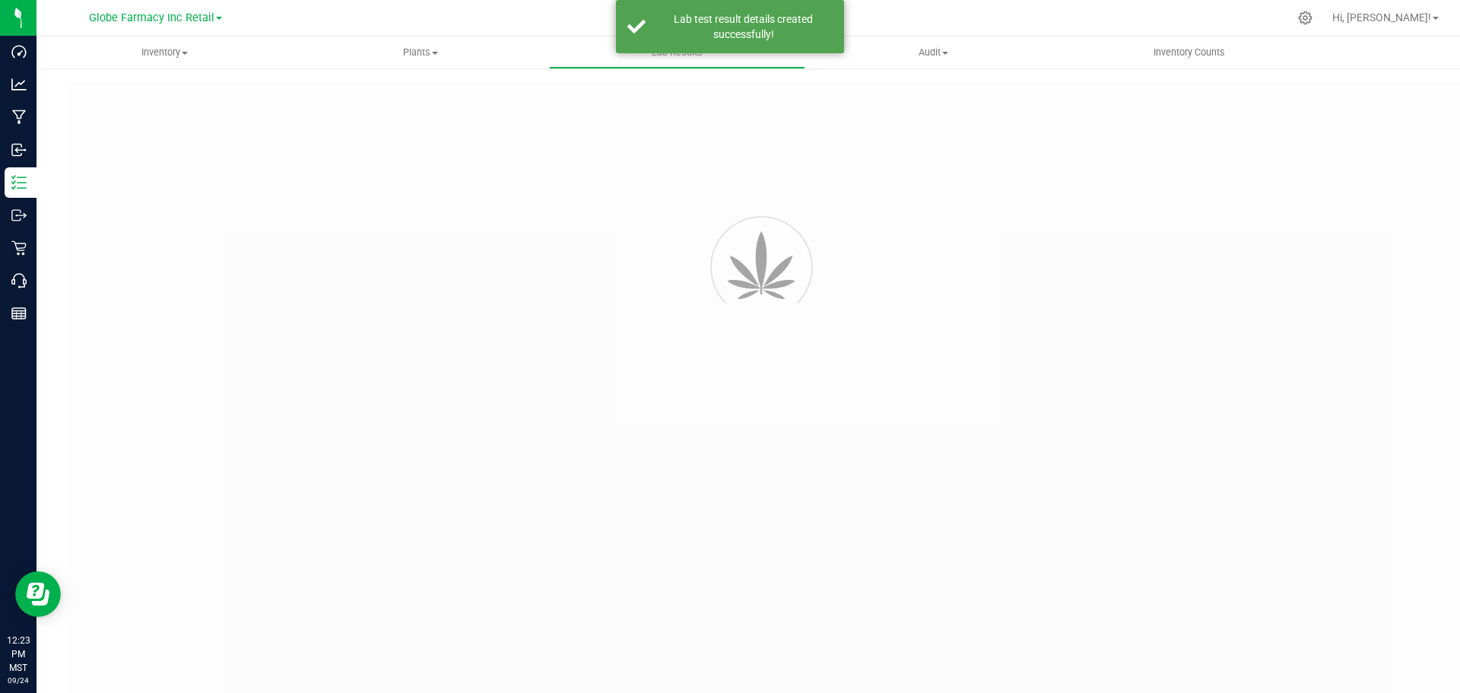
type input "PBCCAN10948 - 04"
type input "2506APO2384.12297"
type input "PBCCAN10948 - 04"
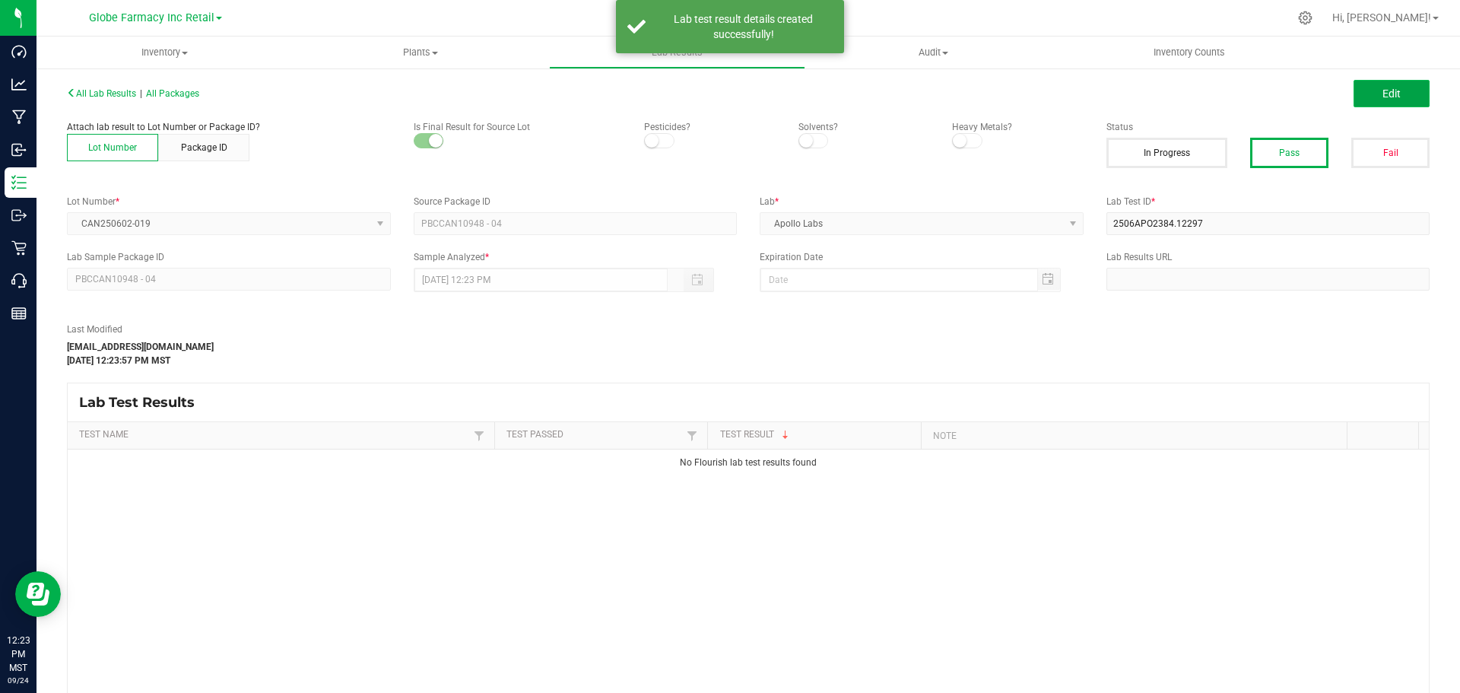
click at [1402, 85] on button "Edit" at bounding box center [1392, 93] width 76 height 27
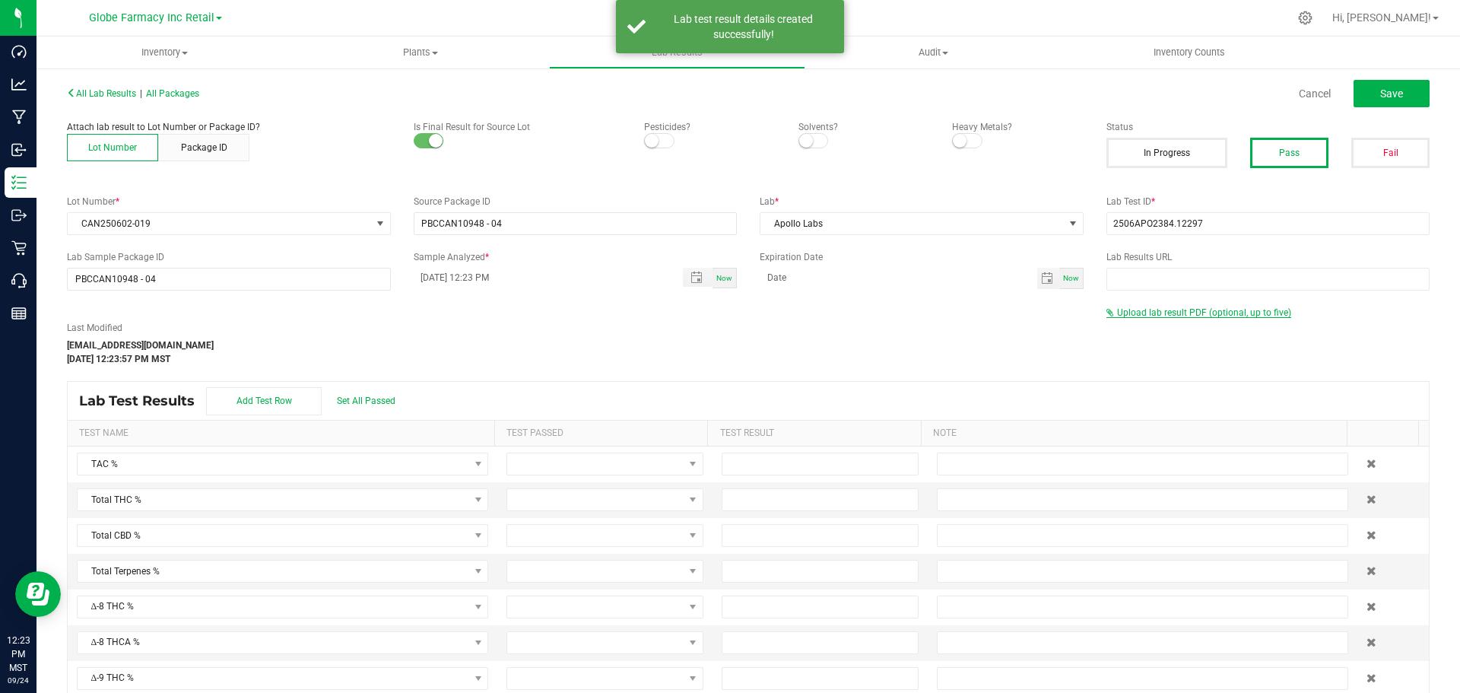
click at [1140, 317] on span "Upload lab result PDF (optional, up to five)" at bounding box center [1199, 312] width 185 height 11
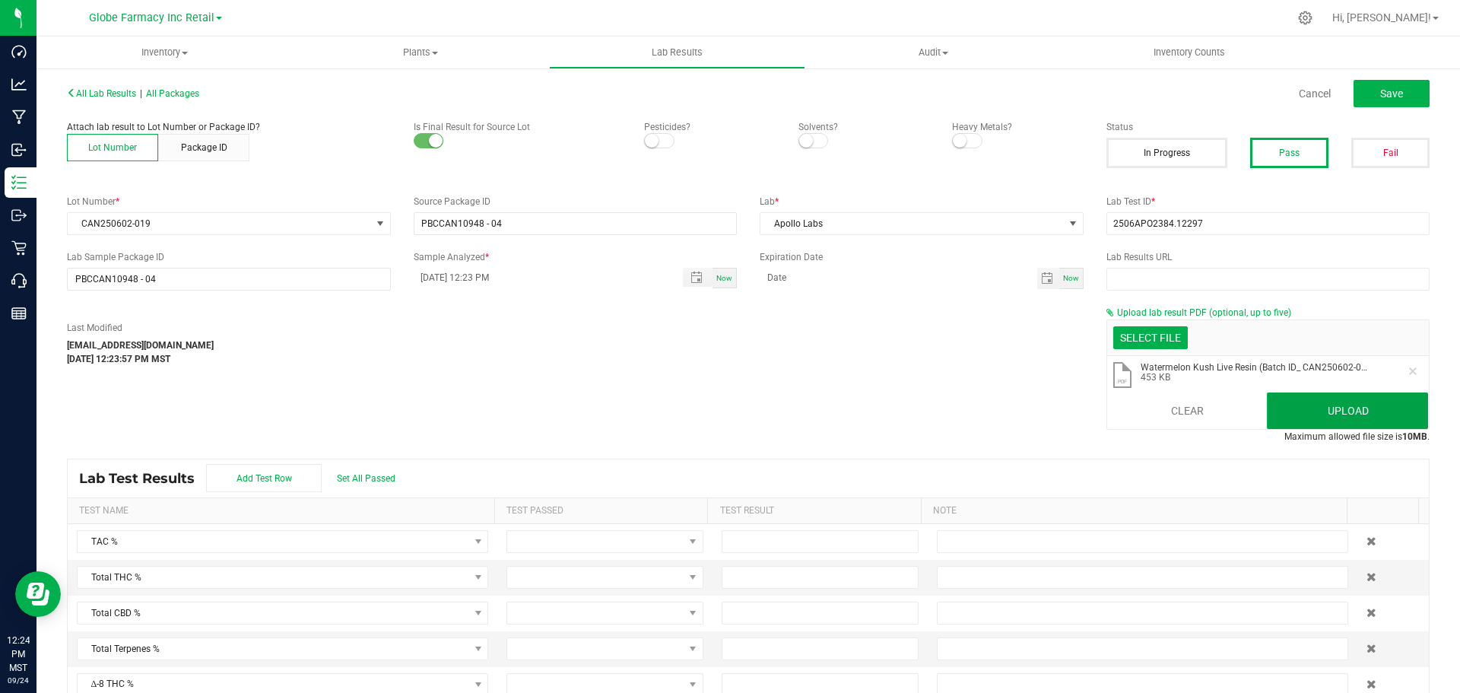
click at [1312, 417] on button "Upload" at bounding box center [1347, 410] width 161 height 37
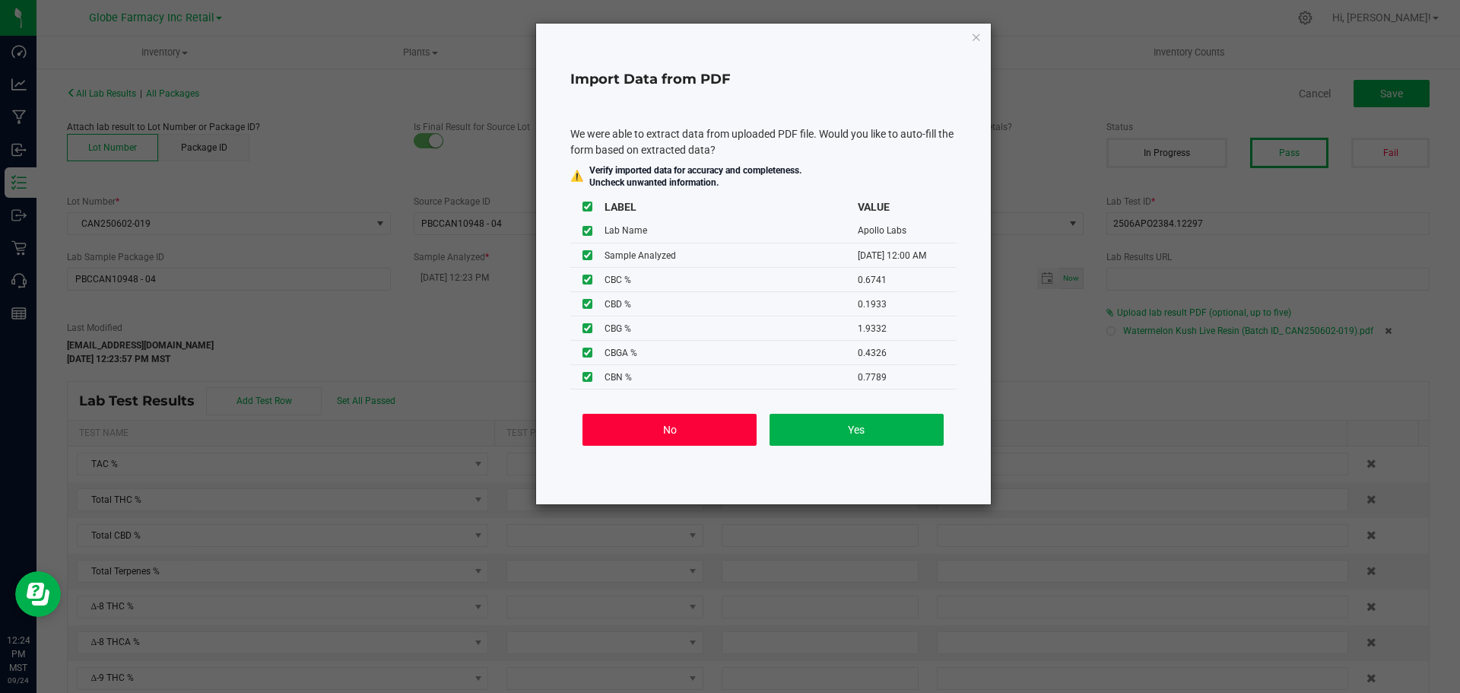
click at [689, 425] on button "No" at bounding box center [670, 430] width 174 height 32
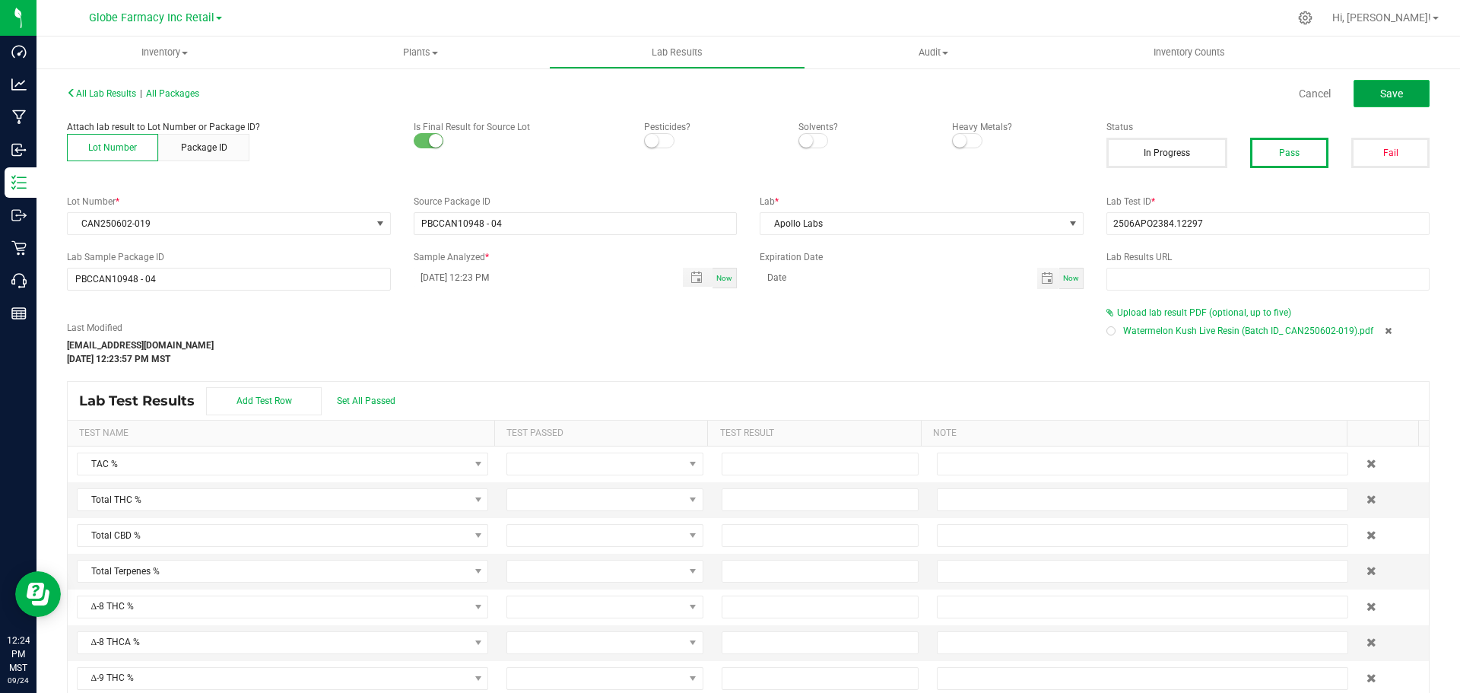
click at [1381, 87] on span "Save" at bounding box center [1392, 93] width 23 height 12
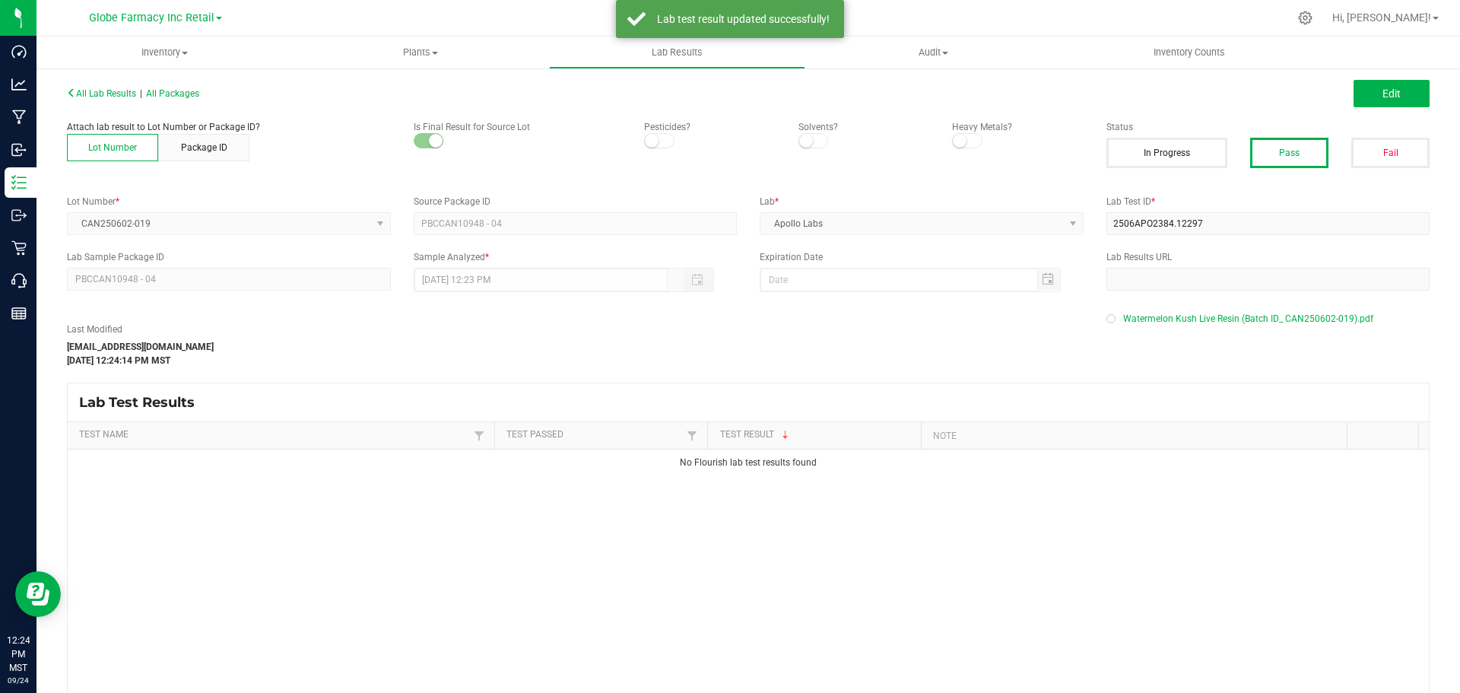
click at [175, 100] on div "All Lab Results | All Packages Edit" at bounding box center [749, 94] width 1386 height 38
click at [176, 92] on span "All Packages" at bounding box center [172, 93] width 53 height 11
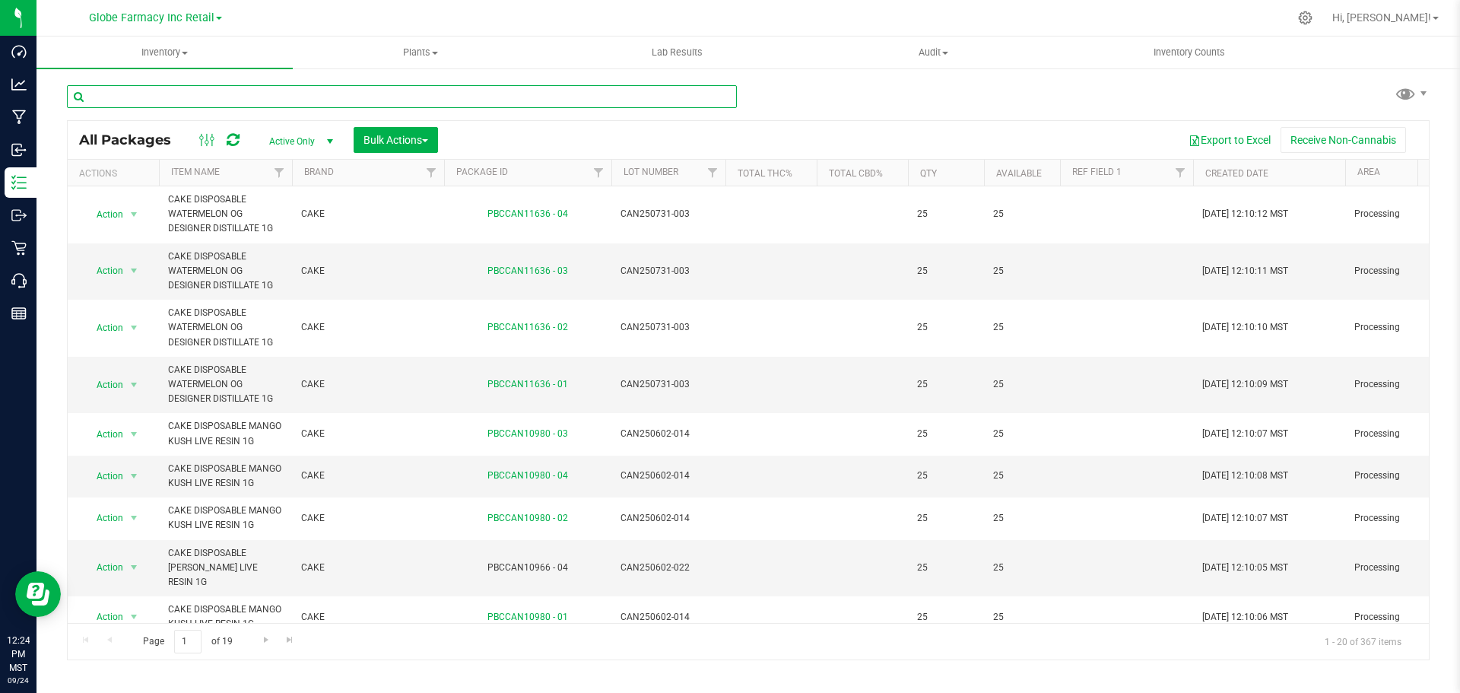
click at [399, 95] on input "text" at bounding box center [402, 96] width 670 height 23
paste input "2506APO2384.12297"
type input "2506APO2384.12297"
click at [269, 98] on input "text" at bounding box center [402, 96] width 670 height 23
paste input "CAN250602-005"
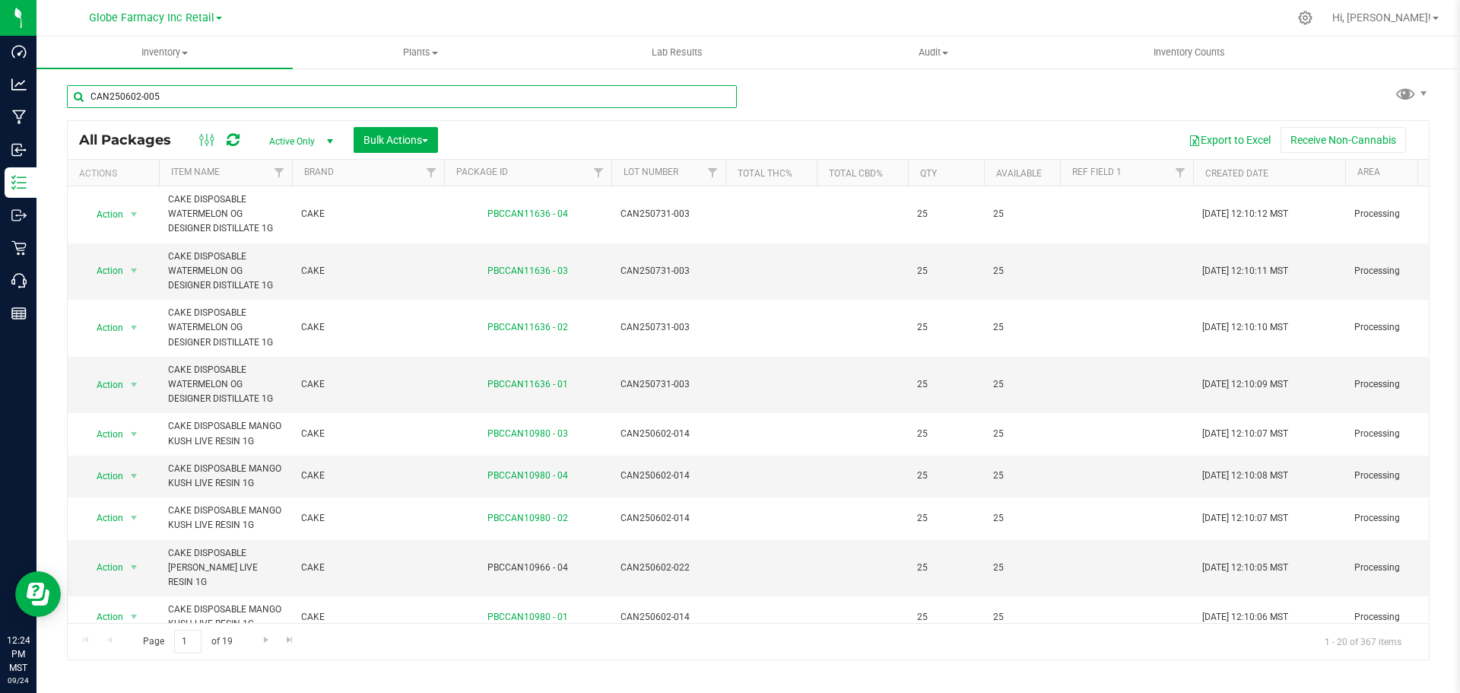
type input "CAN250602-005"
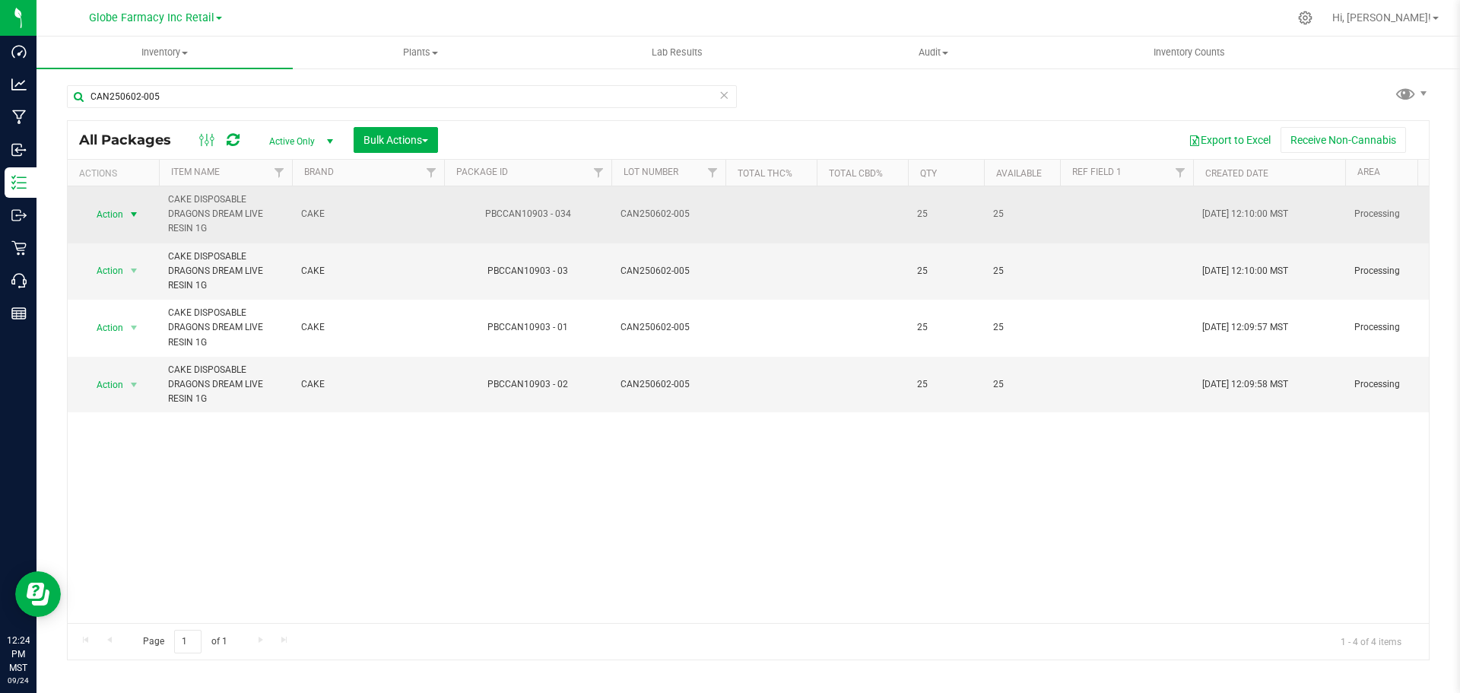
drag, startPoint x: 125, startPoint y: 208, endPoint x: 132, endPoint y: 211, distance: 7.9
click at [126, 208] on span "select" at bounding box center [134, 214] width 19 height 21
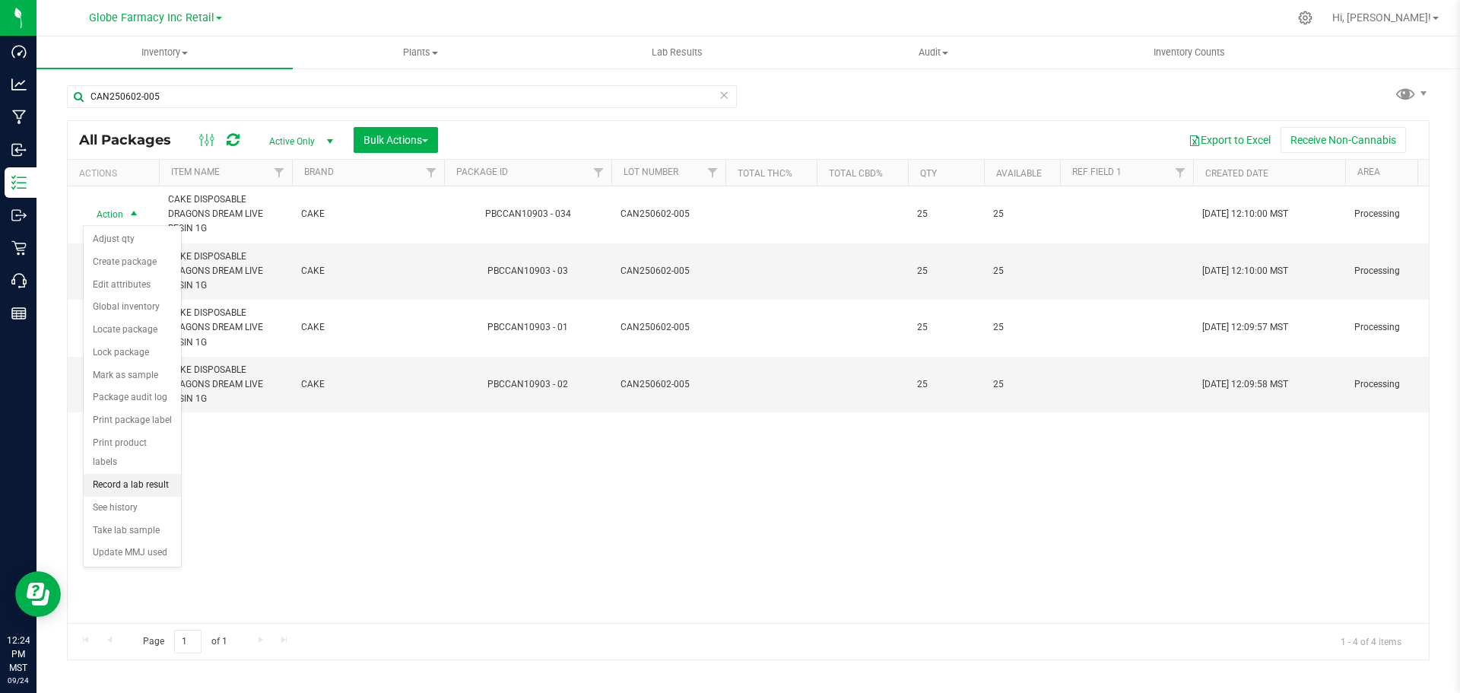
click at [140, 474] on li "Record a lab result" at bounding box center [132, 485] width 97 height 23
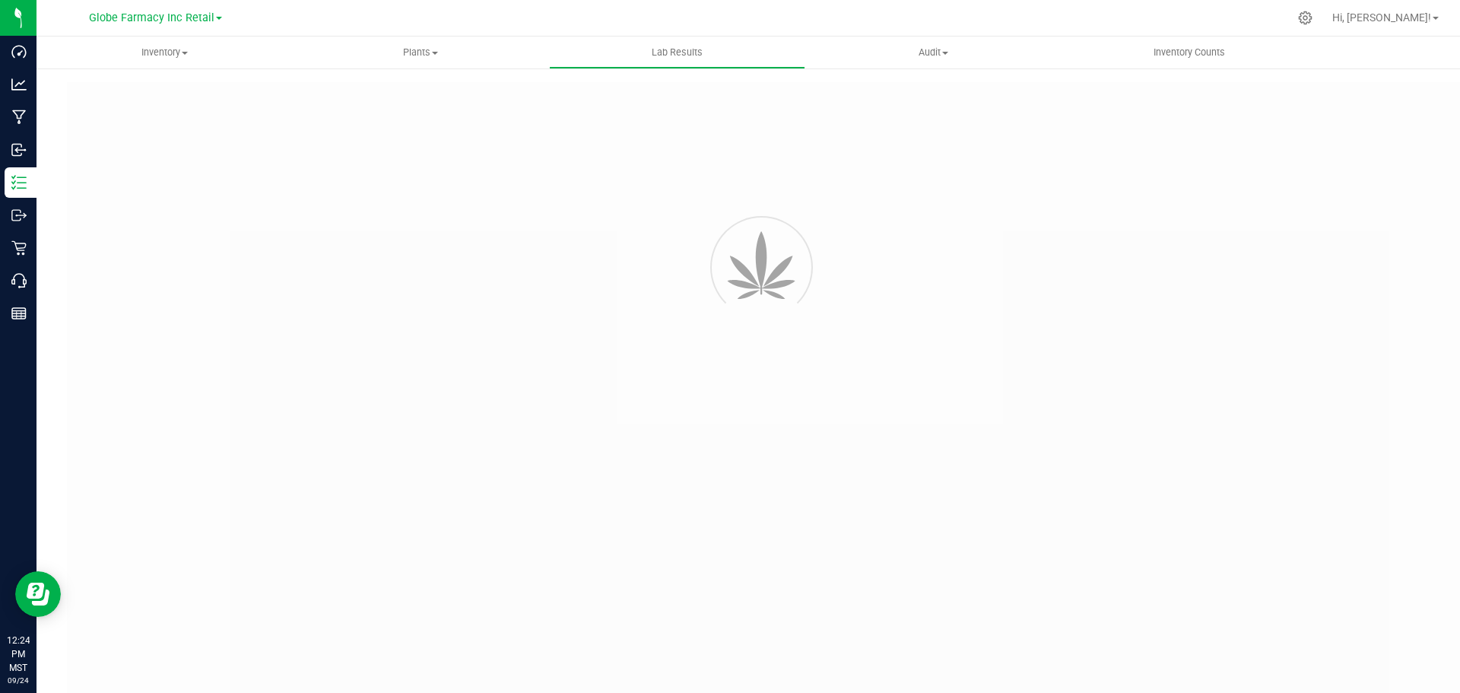
type input "PBCCAN10903 - 034"
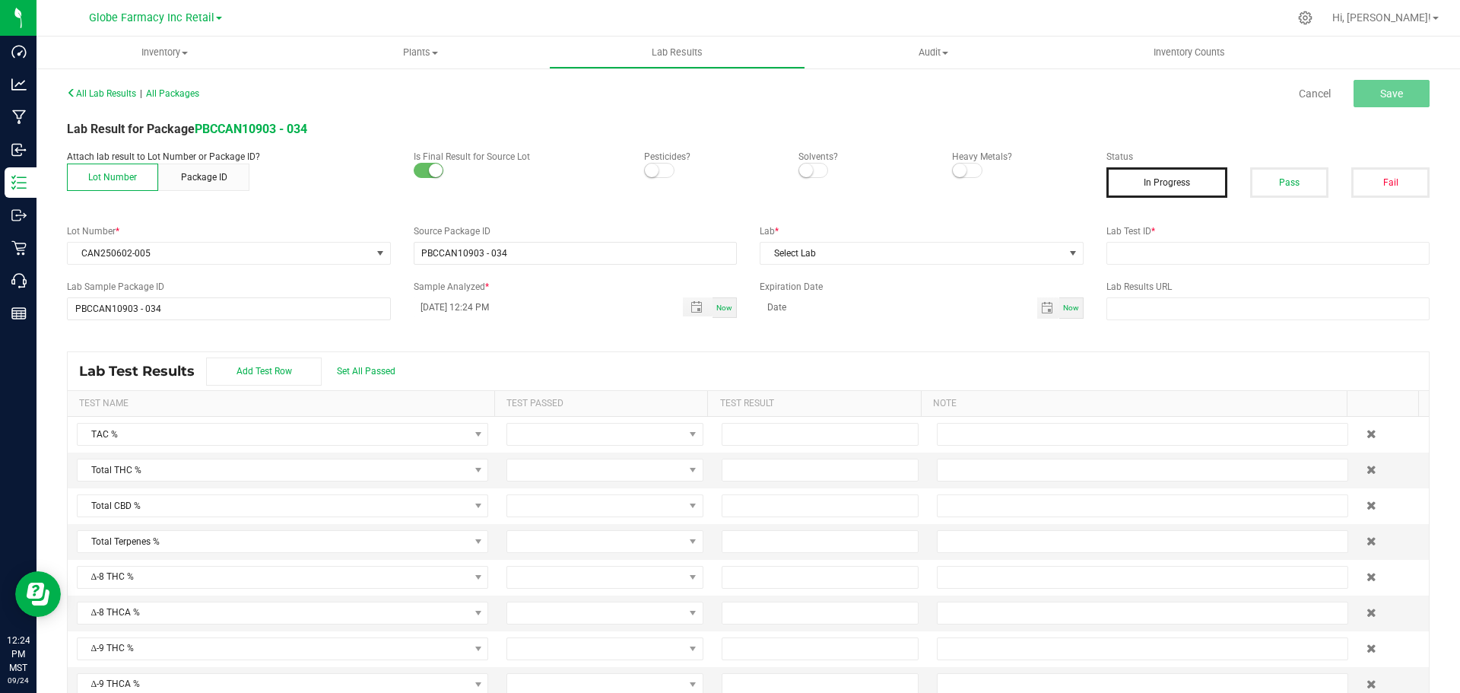
click at [1286, 177] on button "Pass" at bounding box center [1289, 182] width 78 height 30
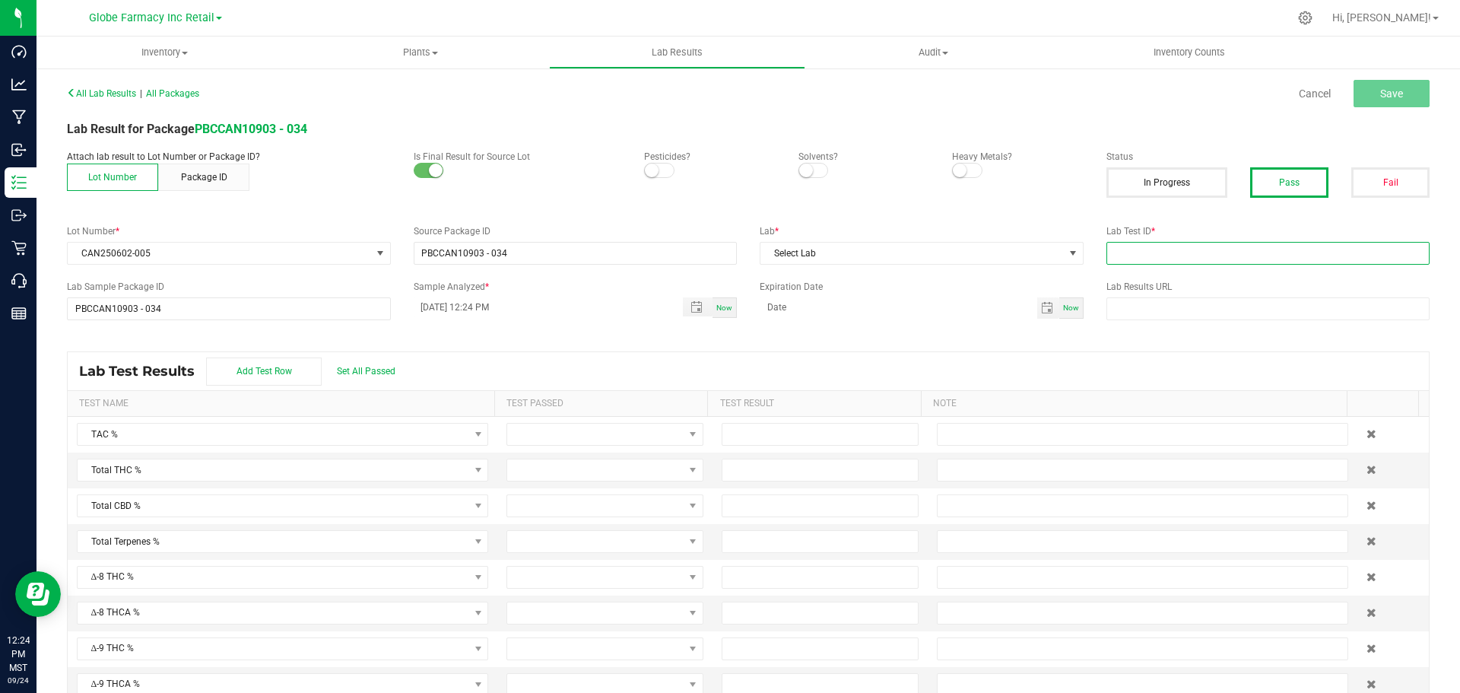
drag, startPoint x: 1240, startPoint y: 256, endPoint x: 1206, endPoint y: 263, distance: 34.3
click at [1238, 256] on input "text" at bounding box center [1269, 253] width 324 height 23
paste input "2506APO2384.12286"
type input "2506APO2384.12286"
click at [965, 259] on span "Select Lab" at bounding box center [912, 253] width 303 height 21
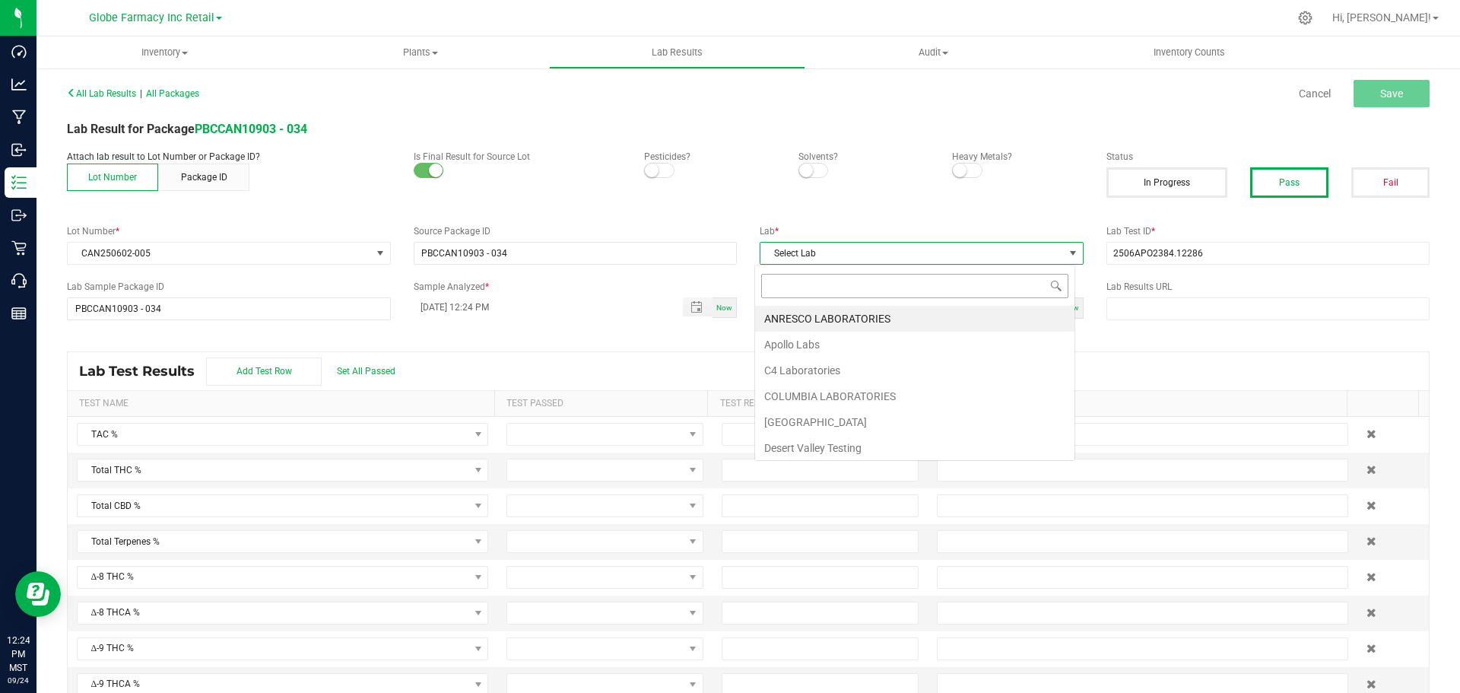
scroll to position [23, 321]
click at [795, 351] on li "Apollo Labs" at bounding box center [914, 345] width 319 height 26
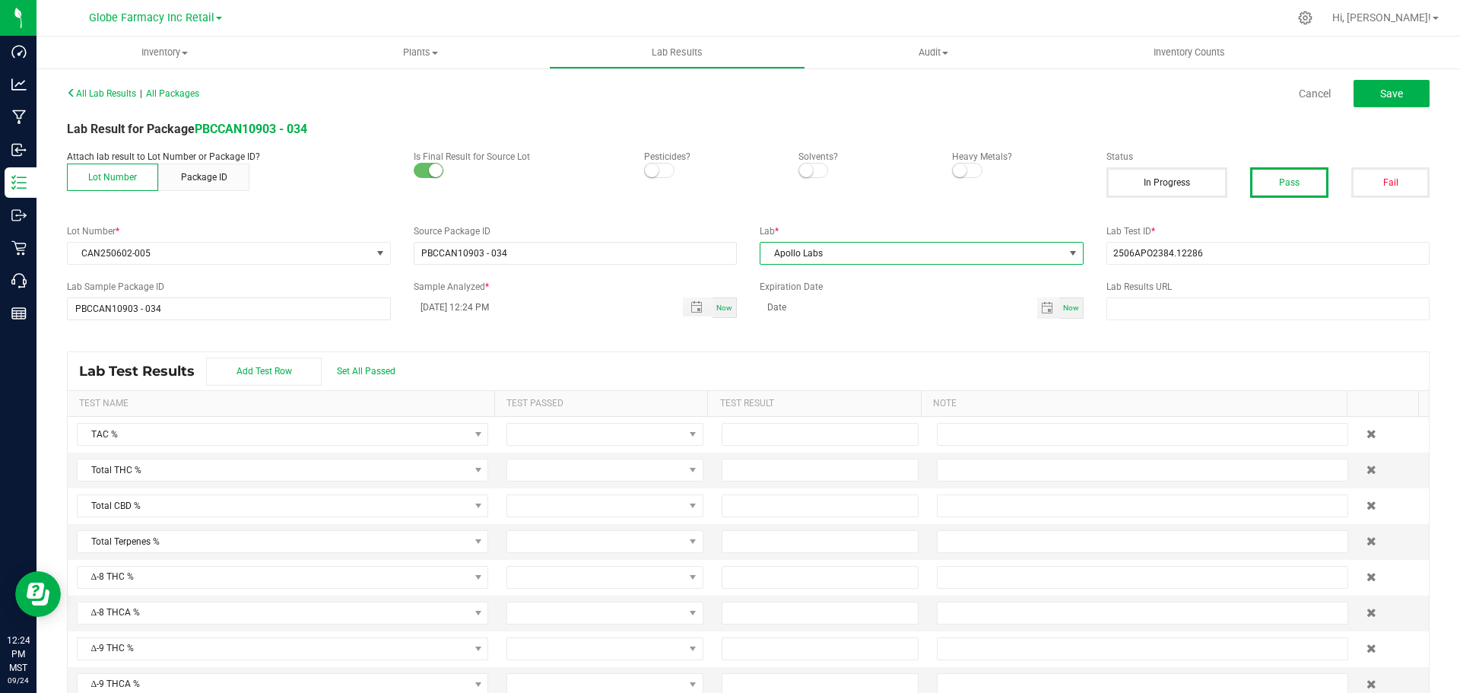
click at [1428, 81] on div "Cancel Save" at bounding box center [1094, 93] width 693 height 27
click at [1393, 83] on button "Save" at bounding box center [1392, 93] width 76 height 27
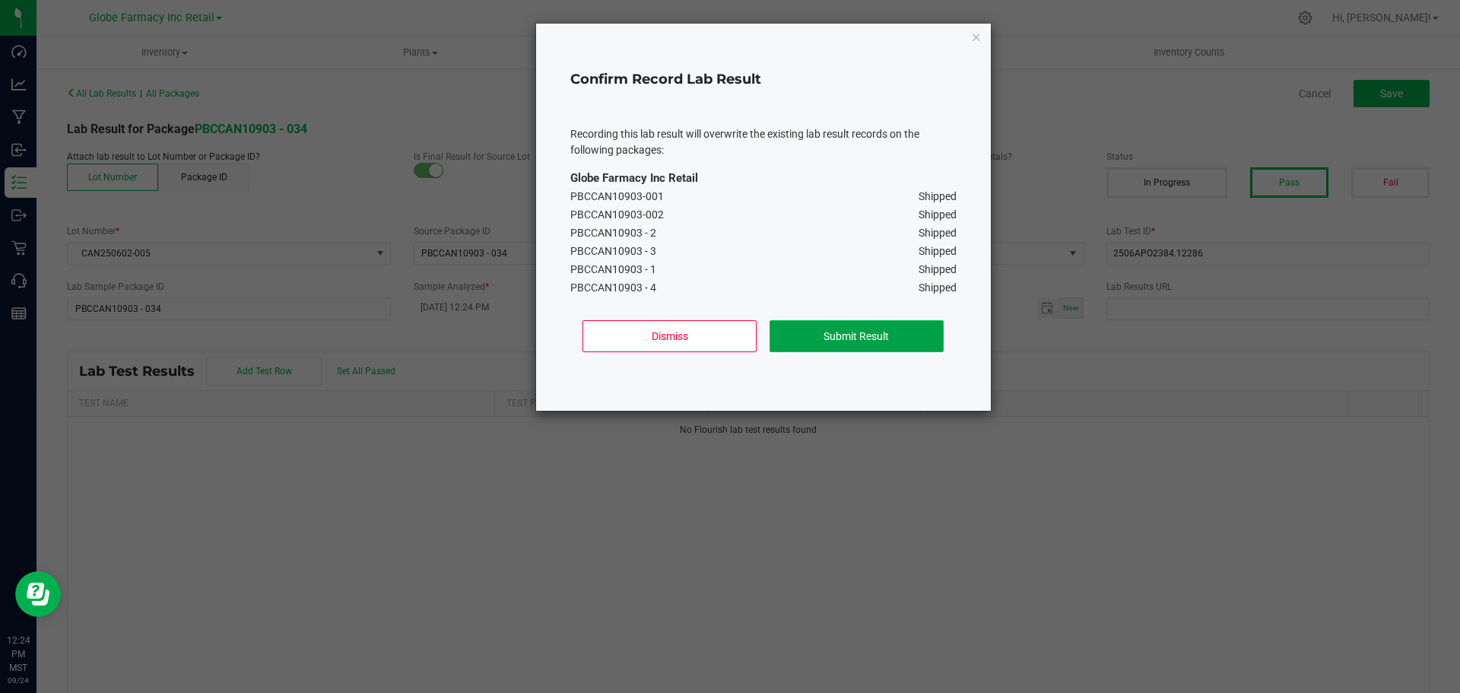
click at [880, 349] on button "Submit Result" at bounding box center [857, 336] width 174 height 32
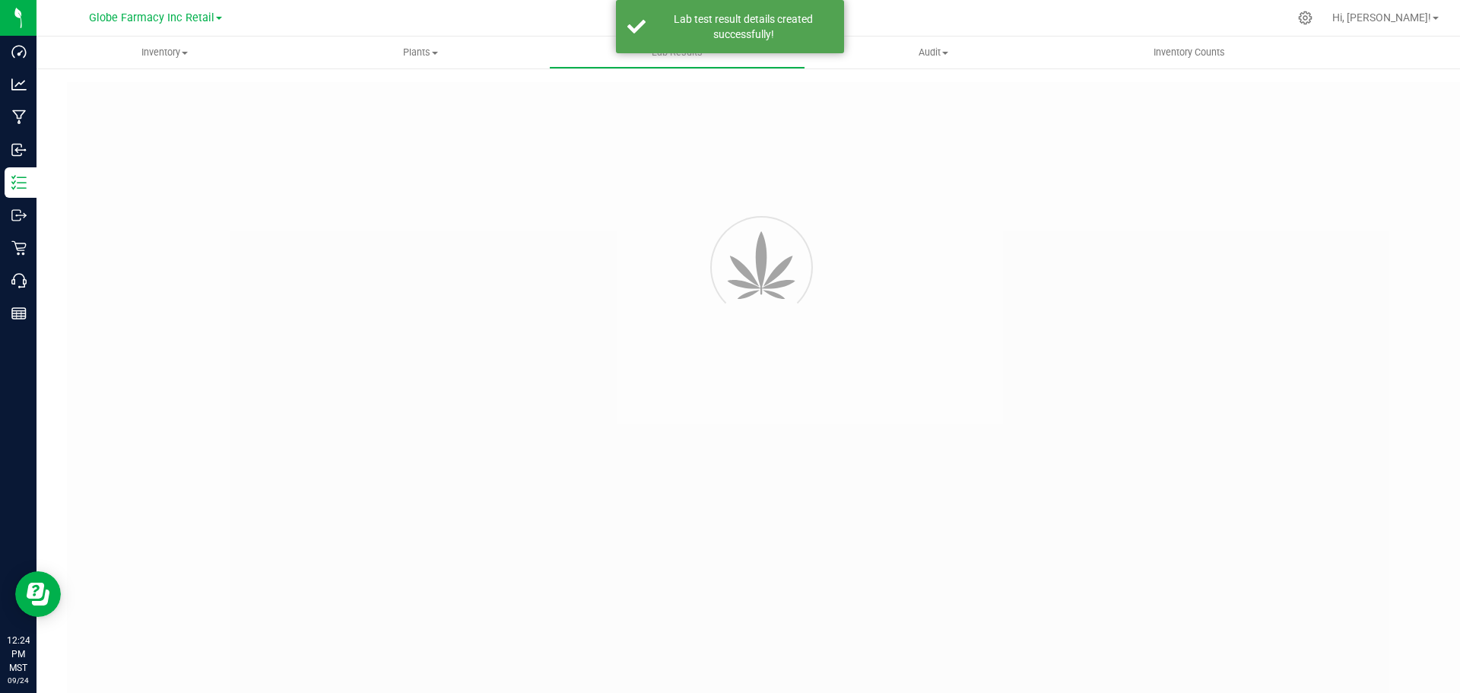
type input "PBCCAN10903 - 034"
type input "2506APO2384.12286"
type input "PBCCAN10903 - 034"
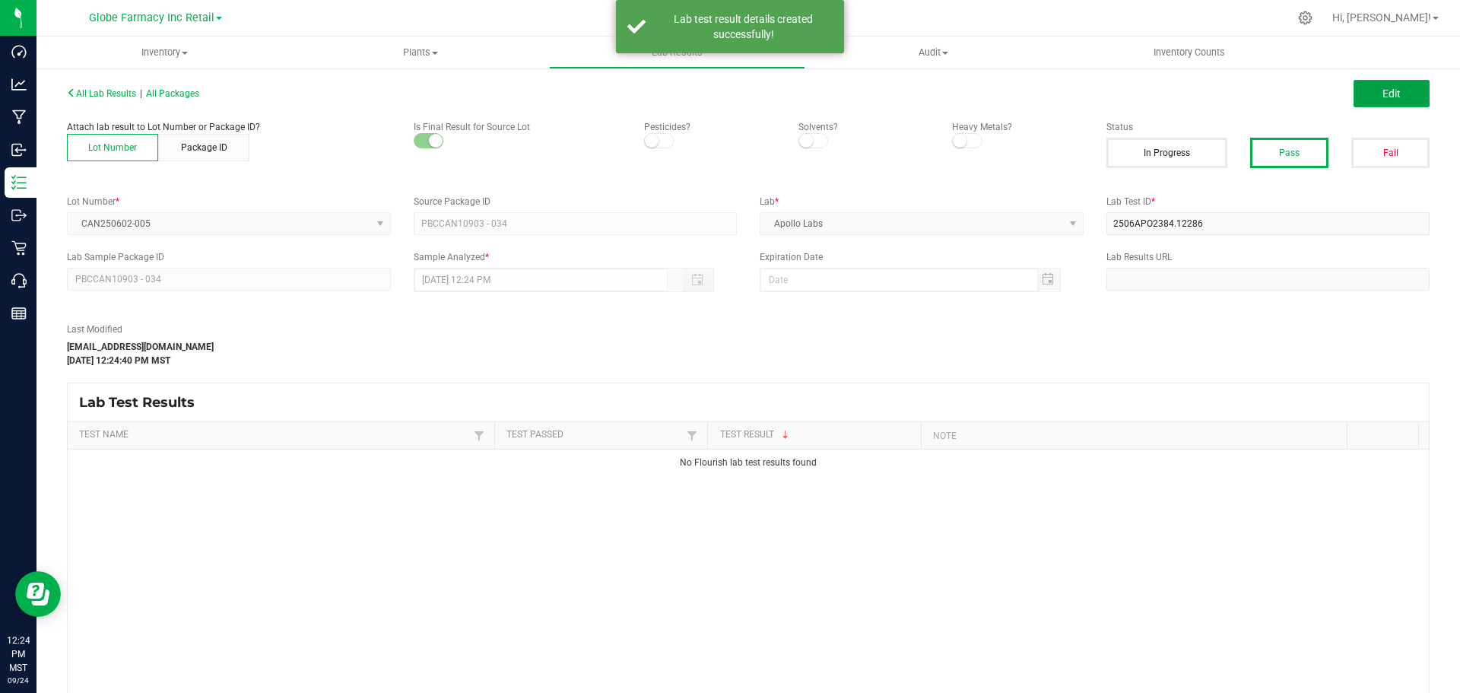
click at [1387, 91] on span "Edit" at bounding box center [1392, 93] width 18 height 12
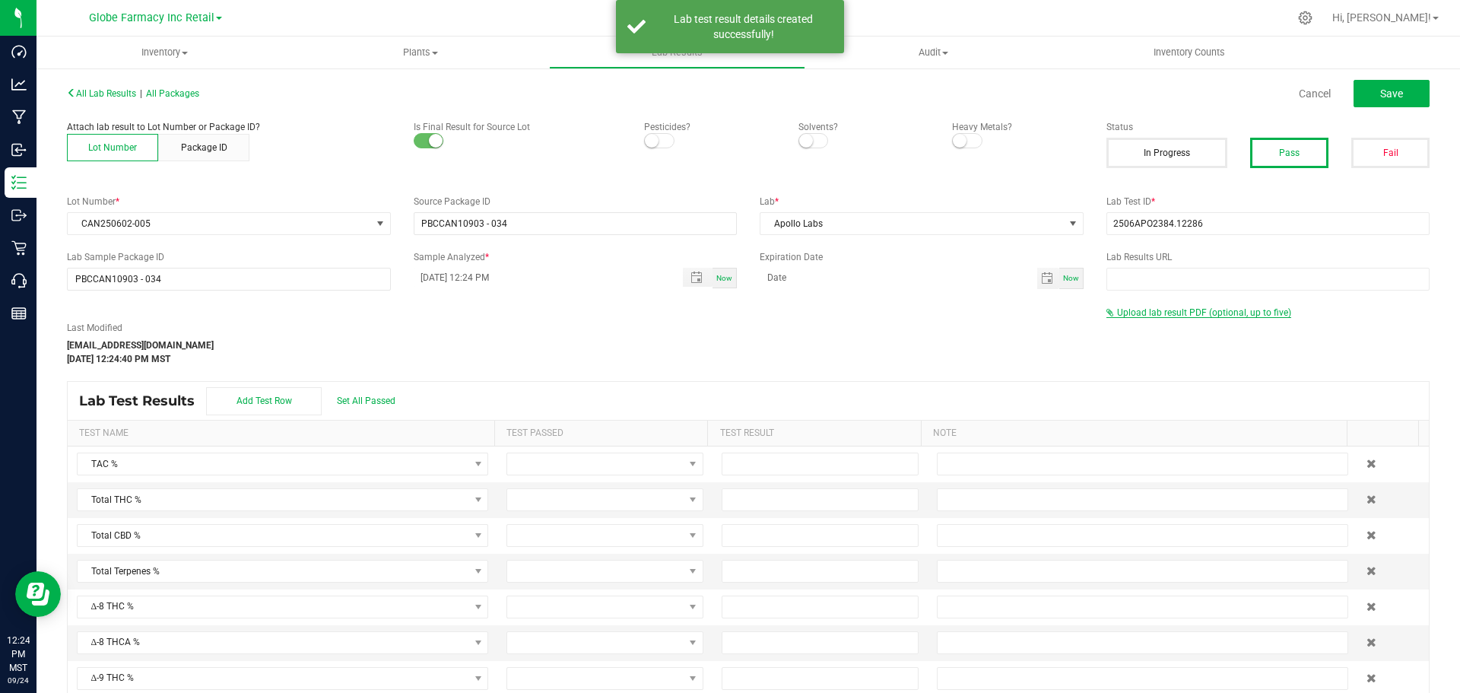
click at [1136, 312] on span "Upload lab result PDF (optional, up to five)" at bounding box center [1204, 312] width 174 height 11
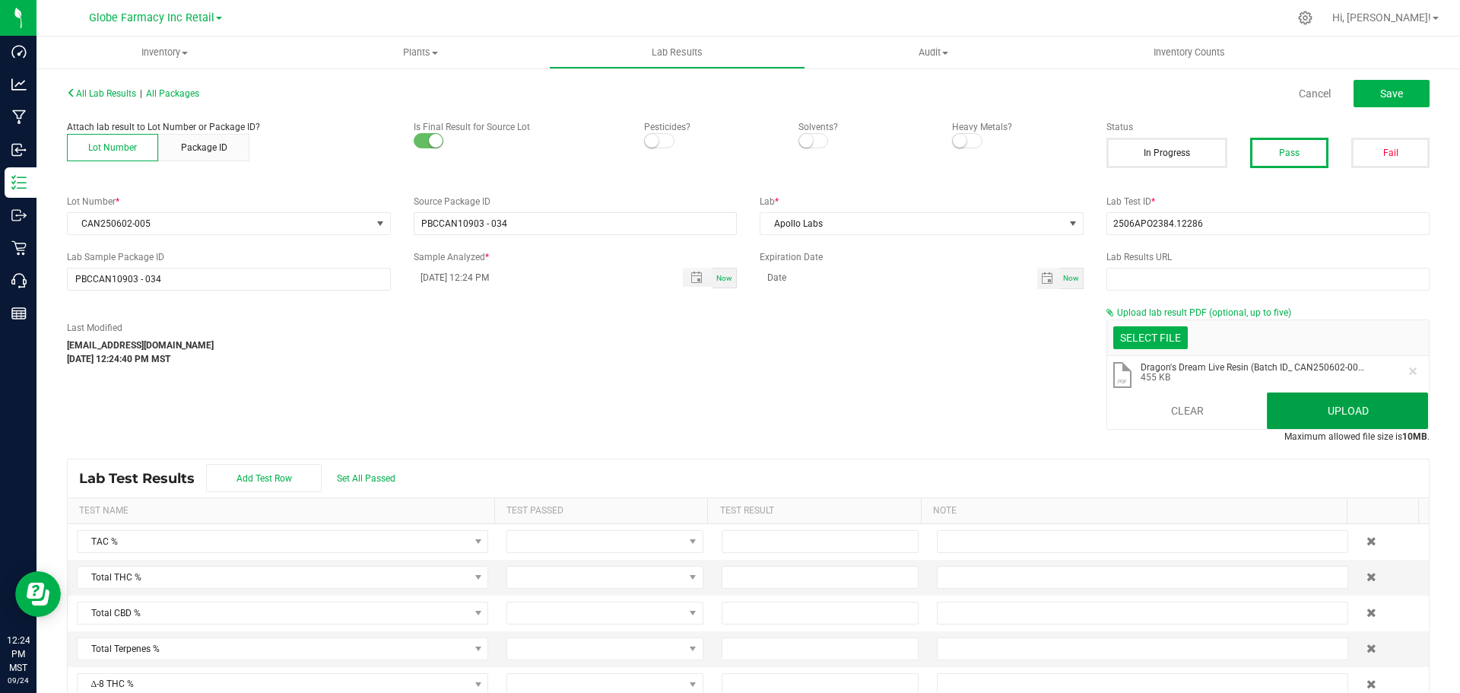
click at [1334, 407] on button "Upload" at bounding box center [1347, 410] width 161 height 37
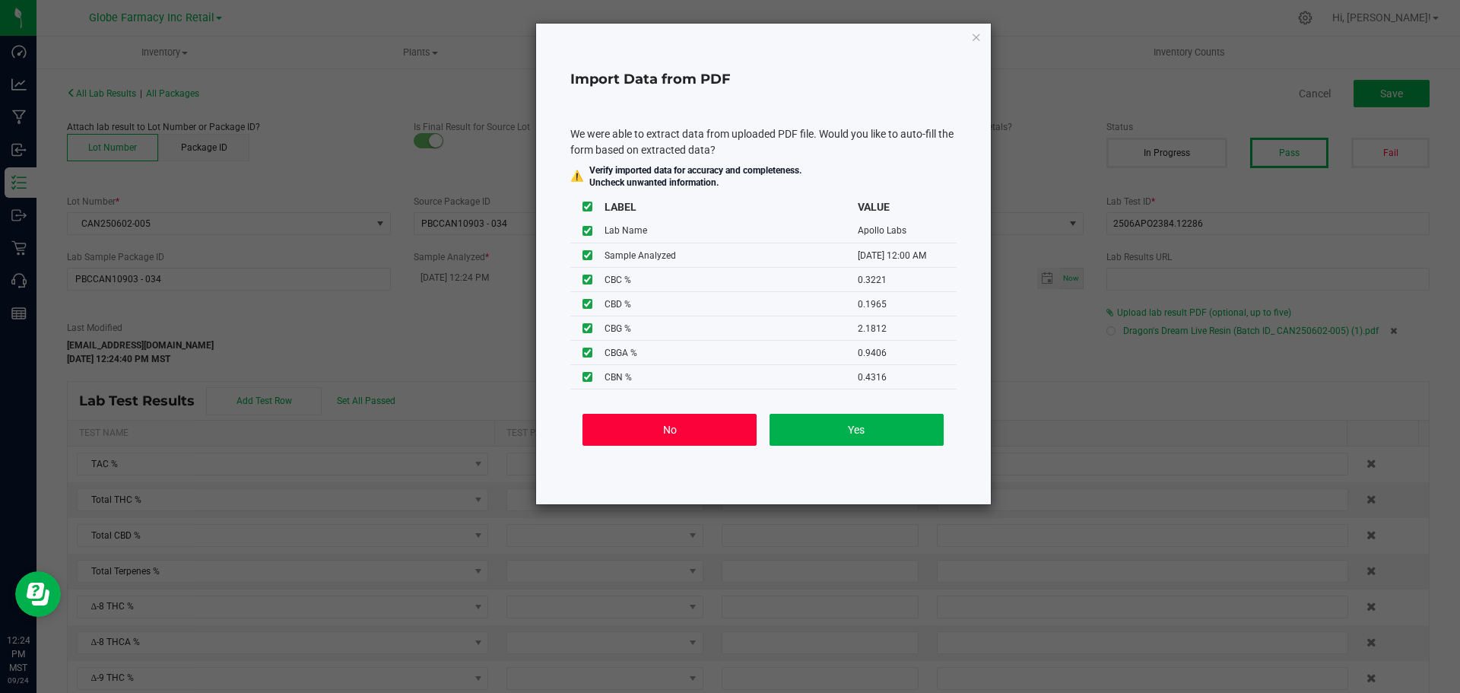
click at [666, 434] on button "No" at bounding box center [670, 430] width 174 height 32
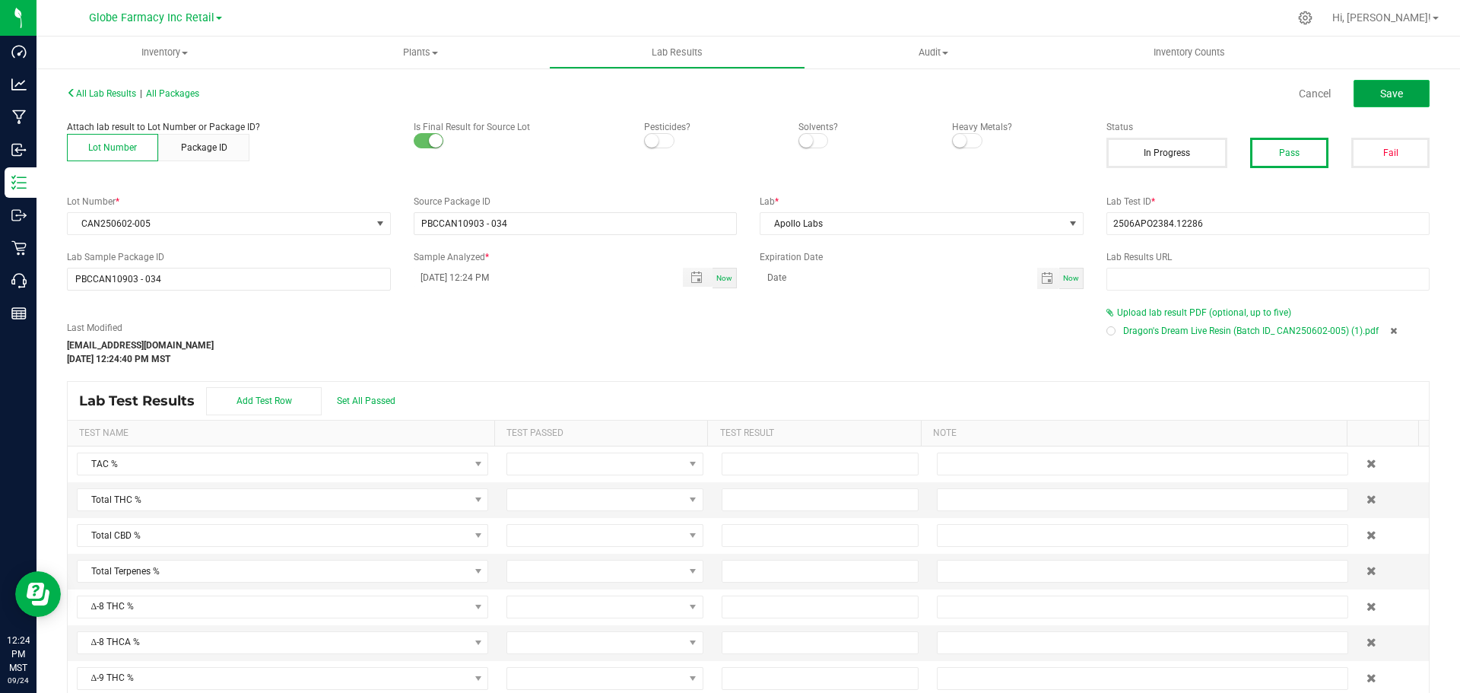
click at [1381, 95] on span "Save" at bounding box center [1392, 93] width 23 height 12
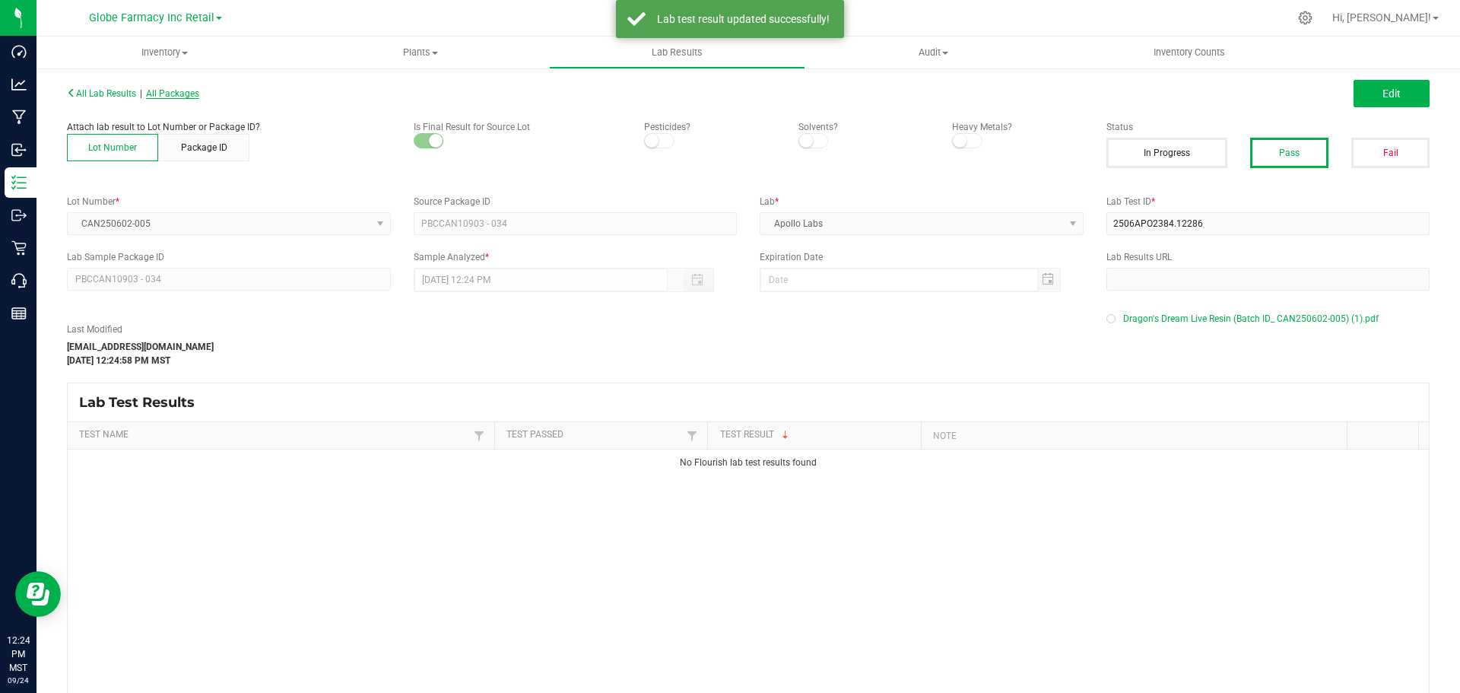
click at [167, 92] on span "All Packages" at bounding box center [172, 93] width 53 height 11
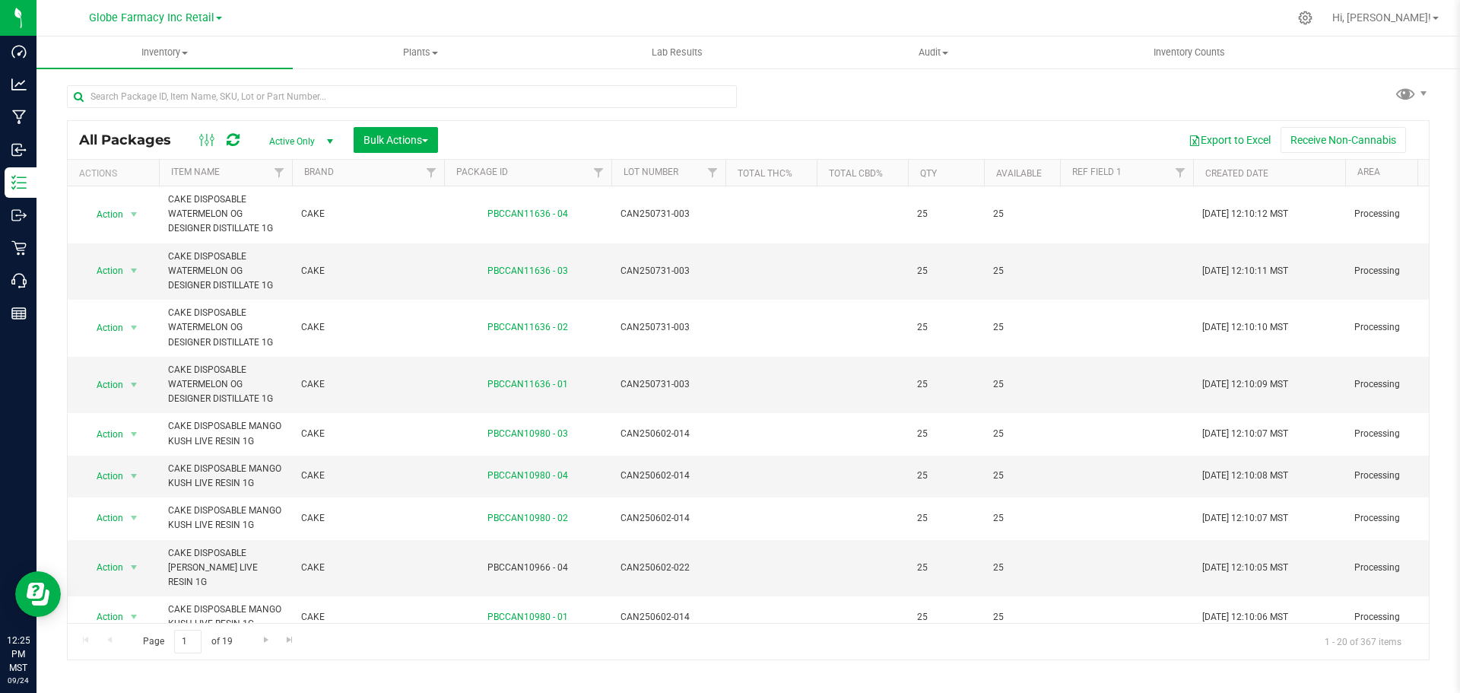
click at [239, 82] on div at bounding box center [408, 95] width 682 height 49
click at [241, 85] on input "text" at bounding box center [402, 96] width 670 height 23
paste input "2506APO2384.12286"
type input "2506APO2384.12286"
click at [202, 91] on input "text" at bounding box center [402, 96] width 670 height 23
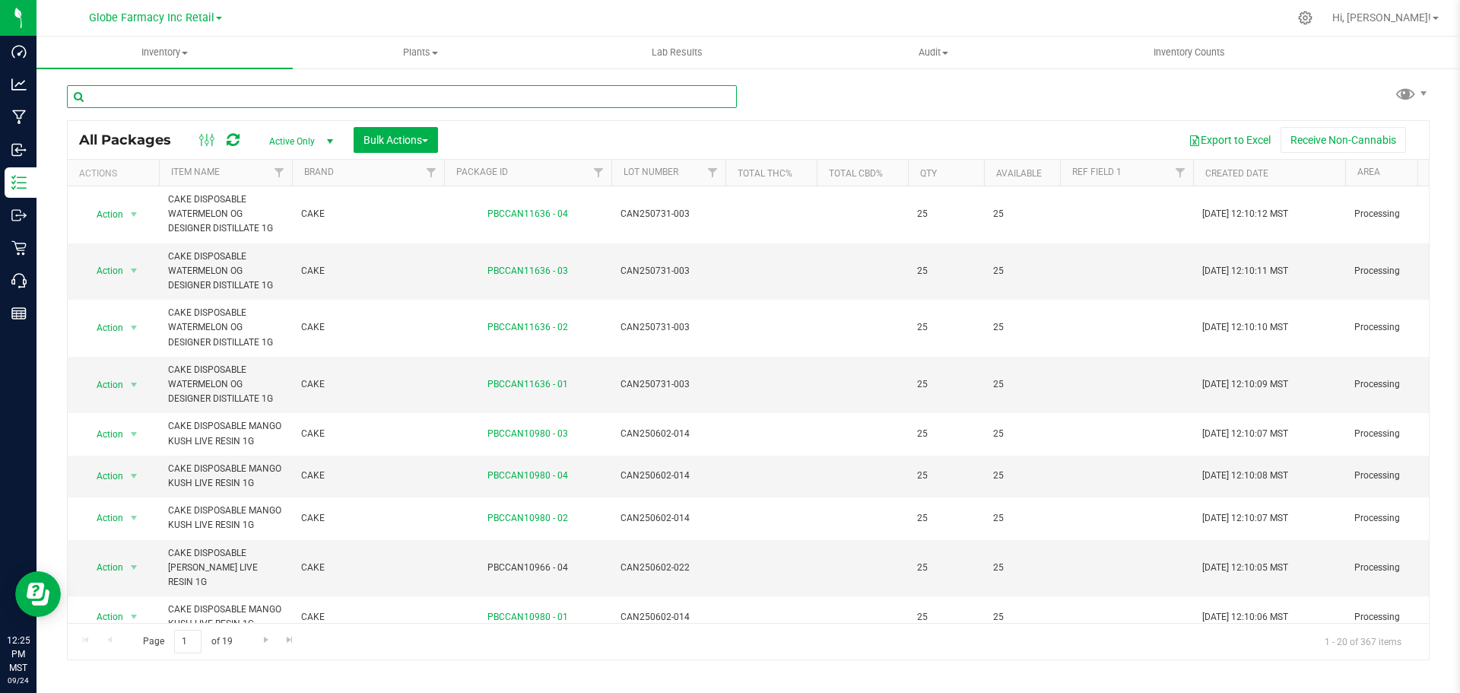
paste input "CAN250602-022"
type input "CAN250602-022"
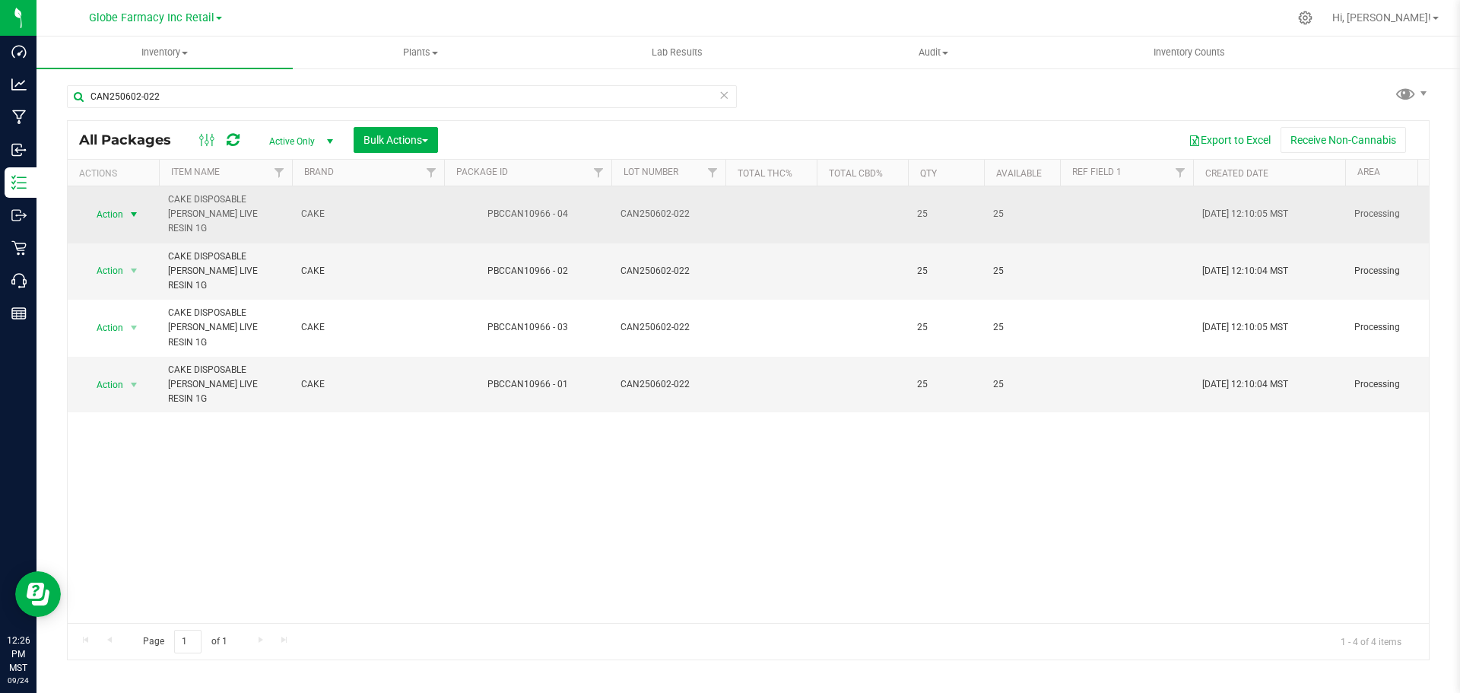
click at [123, 204] on span "Action" at bounding box center [103, 214] width 41 height 21
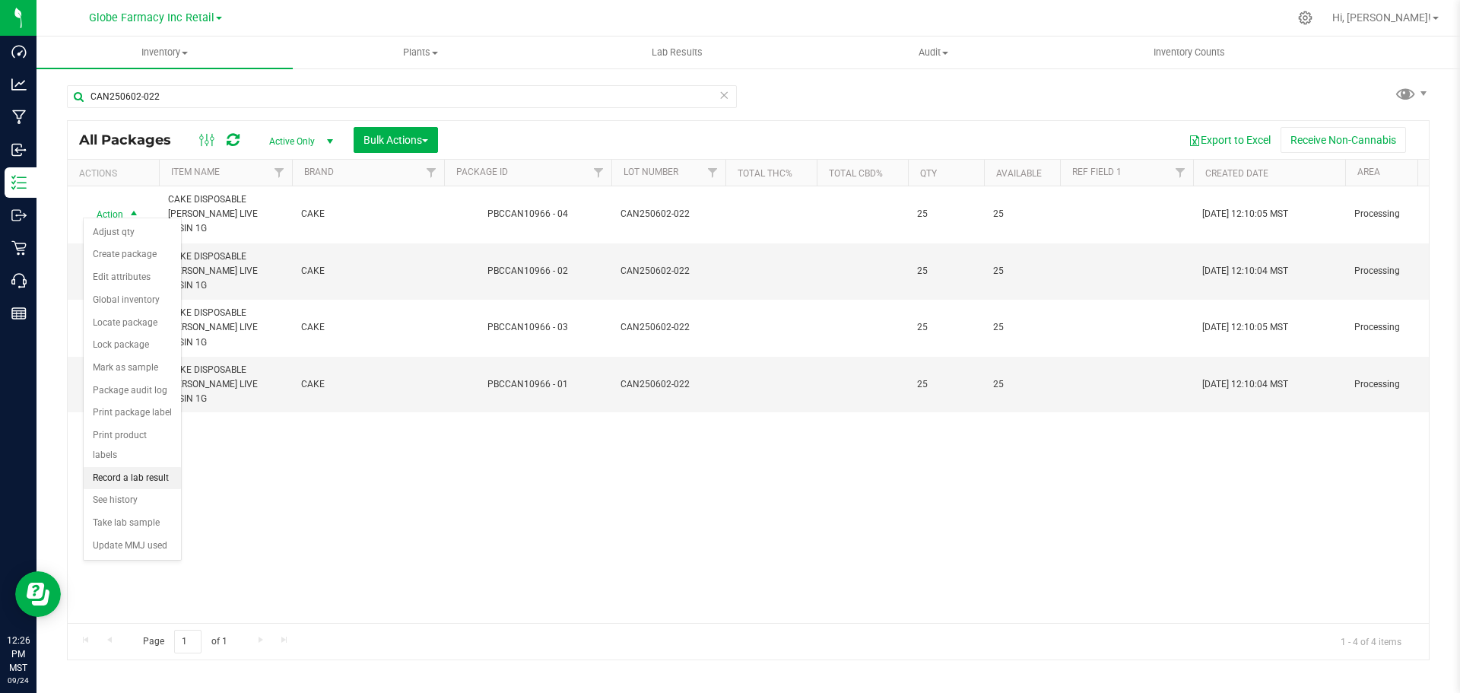
click at [143, 467] on li "Record a lab result" at bounding box center [132, 478] width 97 height 23
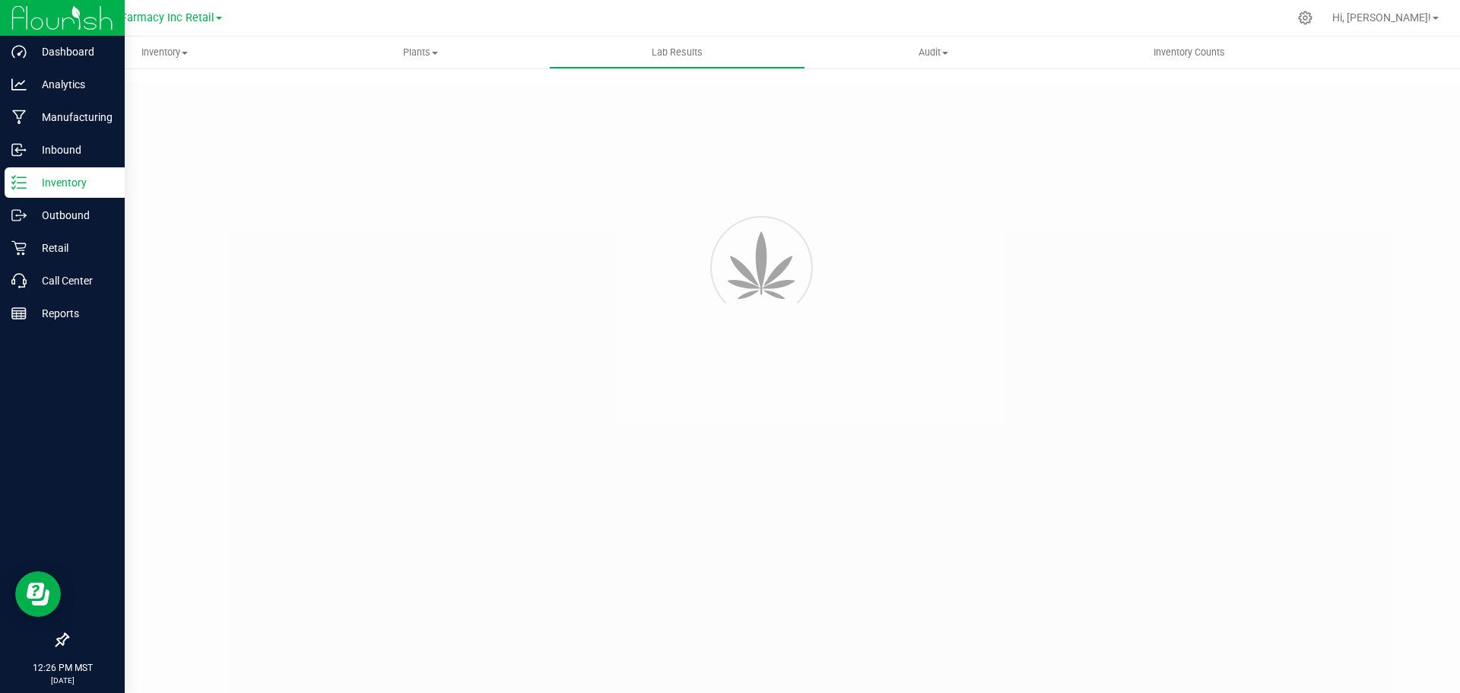
type input "PBCCAN10966 - 04"
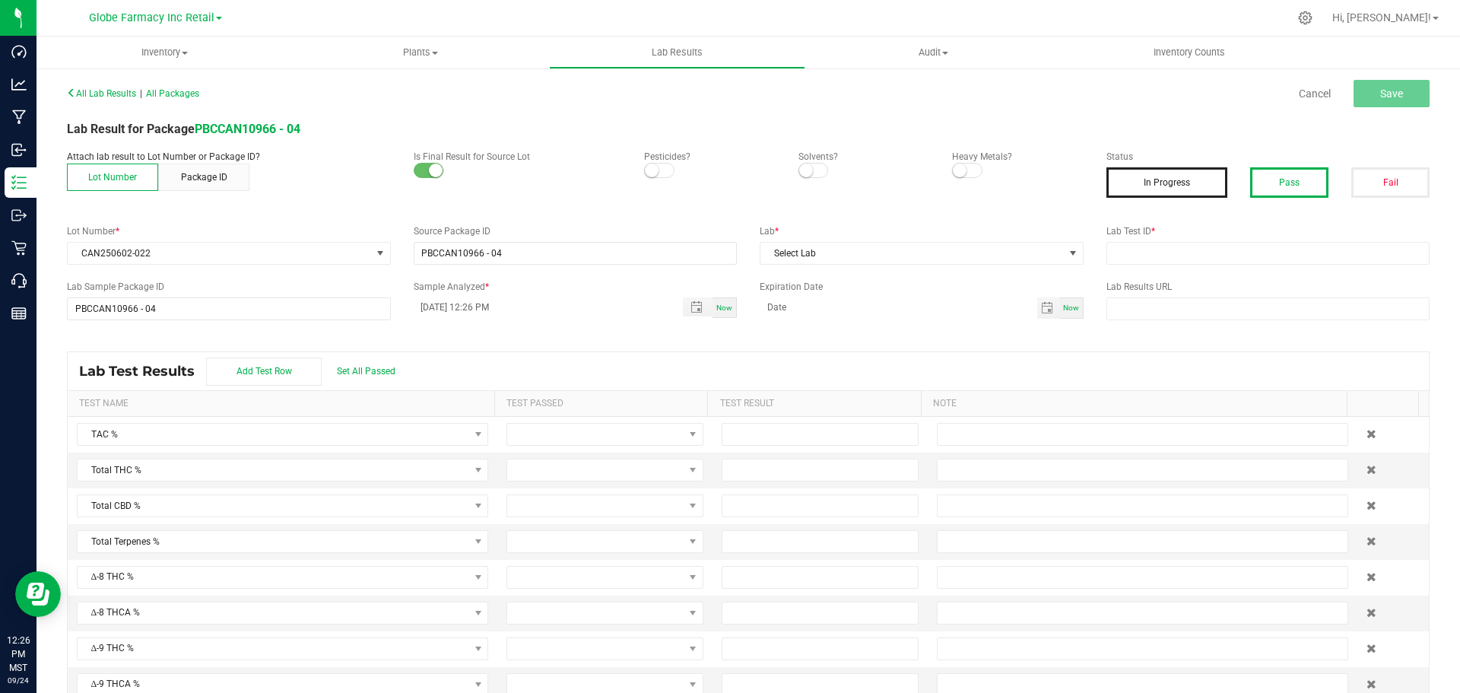
click at [1282, 186] on button "Pass" at bounding box center [1289, 182] width 78 height 30
click at [1269, 249] on input "text" at bounding box center [1269, 253] width 324 height 23
paste input "2506APO2384.12300"
type input "2506APO2384.12300"
click at [910, 253] on span "Select Lab" at bounding box center [912, 253] width 303 height 21
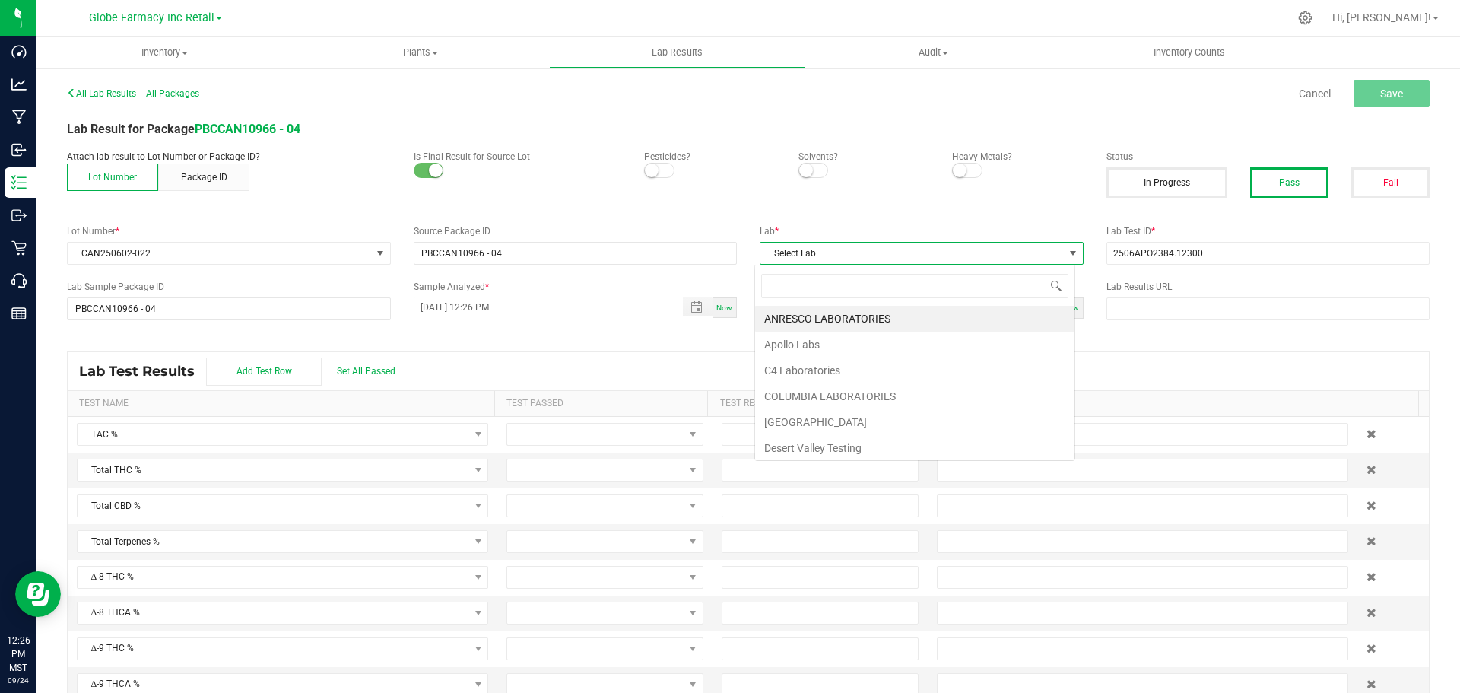
scroll to position [23, 321]
click at [797, 340] on li "Apollo Labs" at bounding box center [914, 345] width 319 height 26
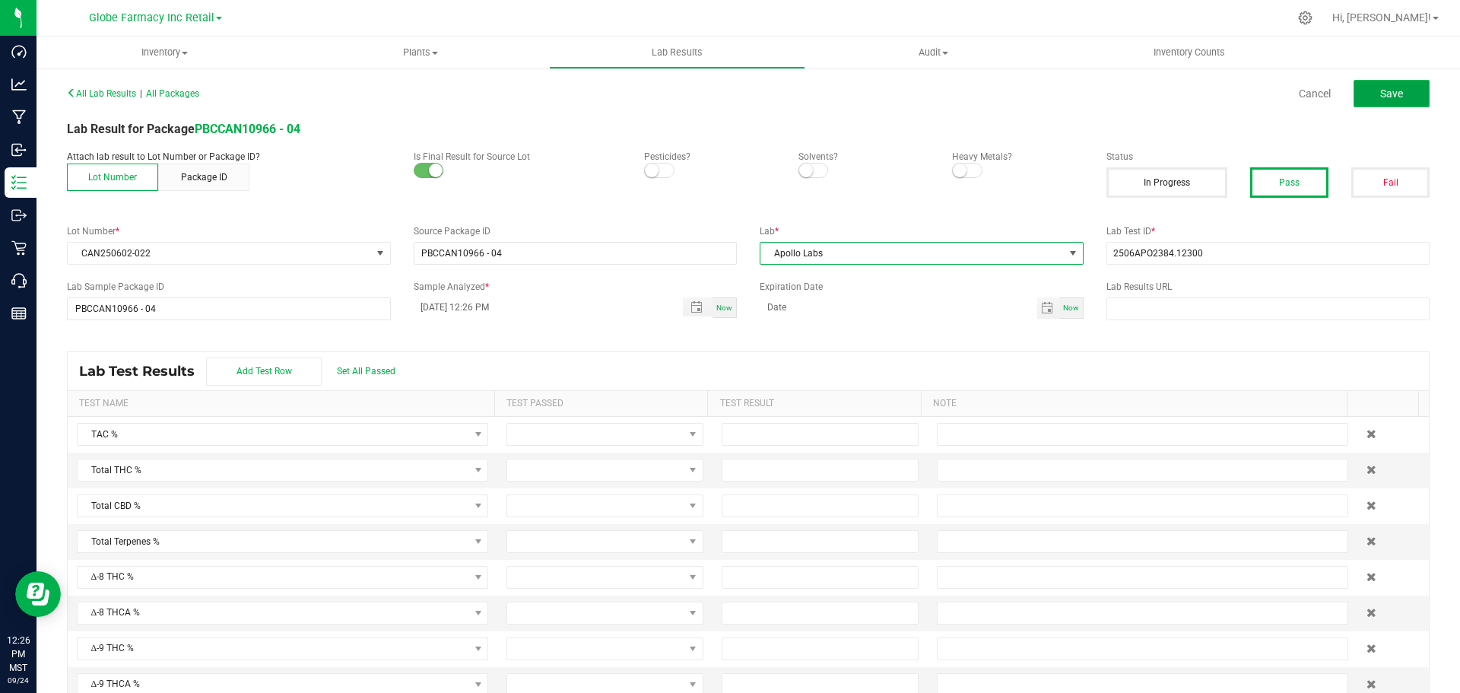
click at [1388, 87] on span "Save" at bounding box center [1392, 93] width 23 height 12
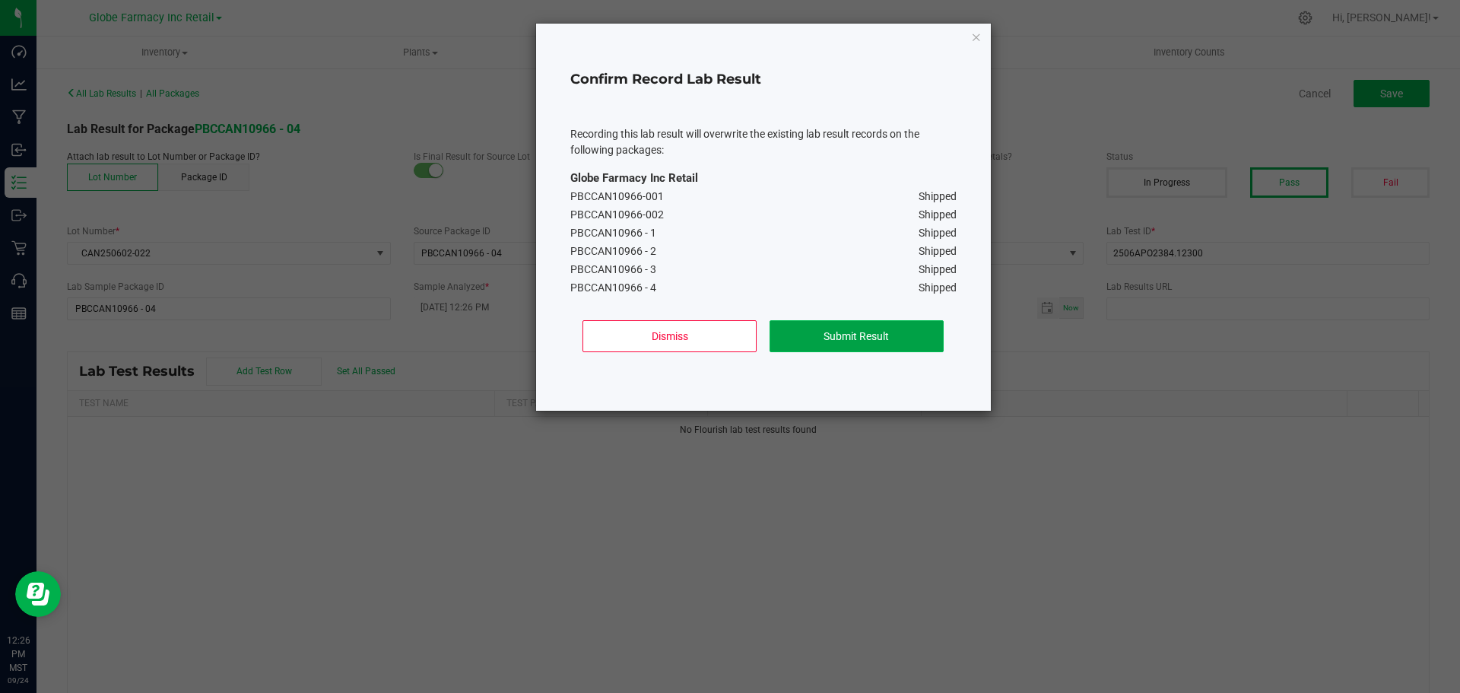
click at [825, 338] on button "Submit Result" at bounding box center [857, 336] width 174 height 32
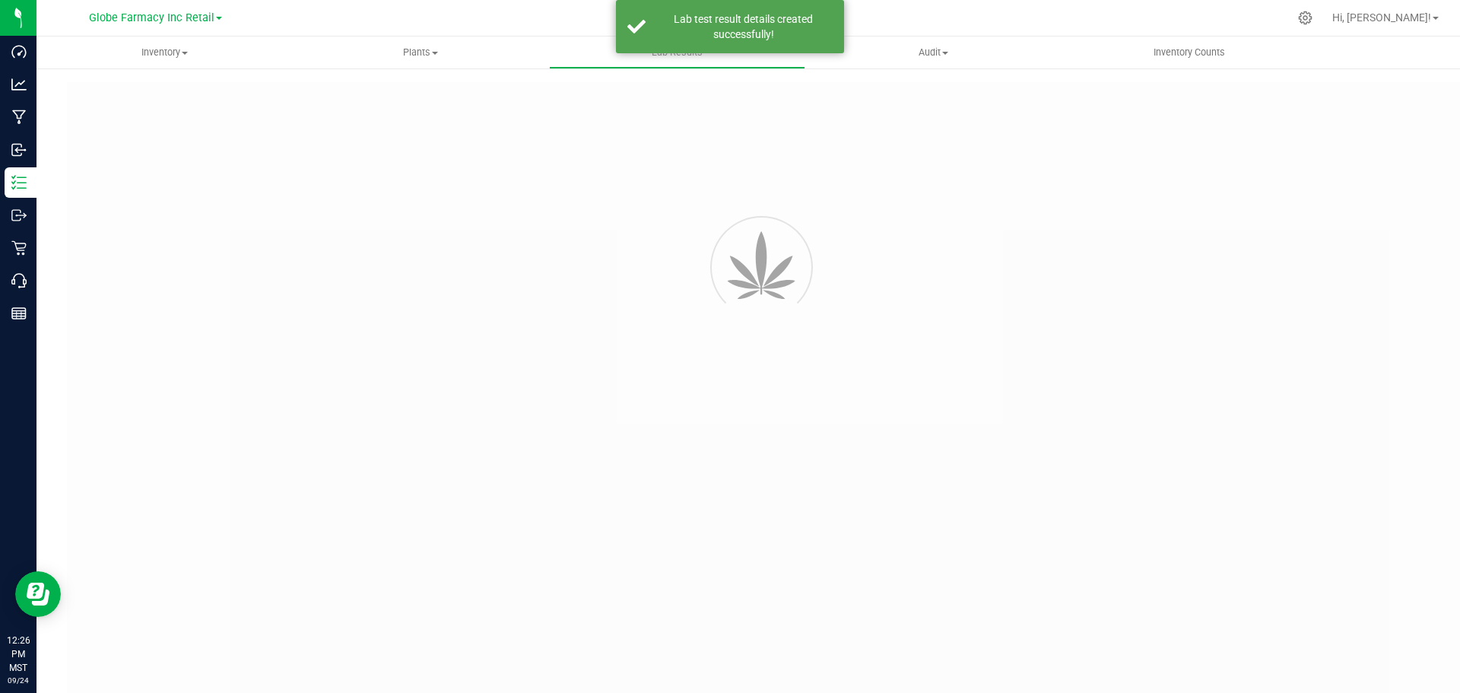
type input "PBCCAN10966 - 04"
type input "2506APO2384.12300"
type input "PBCCAN10966 - 04"
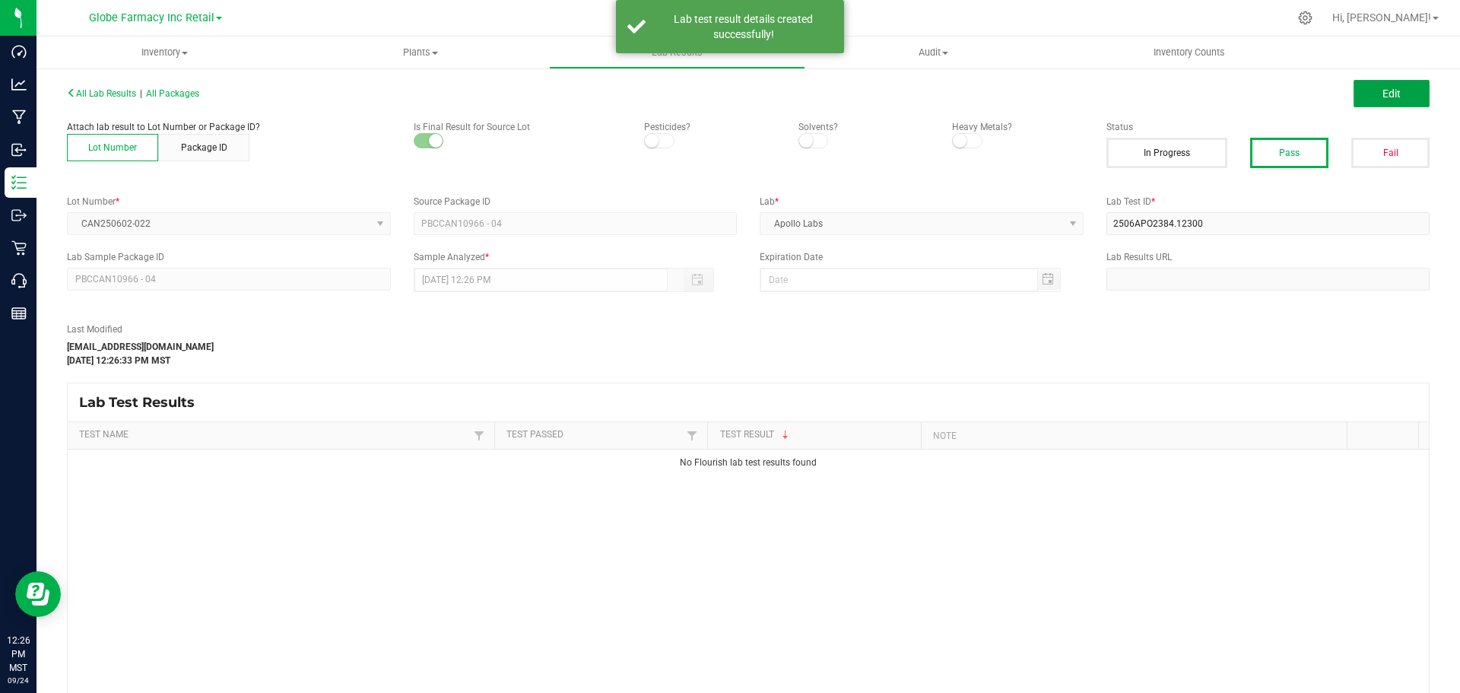
drag, startPoint x: 1399, startPoint y: 89, endPoint x: 1334, endPoint y: 170, distance: 103.3
click at [1400, 89] on button "Edit" at bounding box center [1392, 93] width 76 height 27
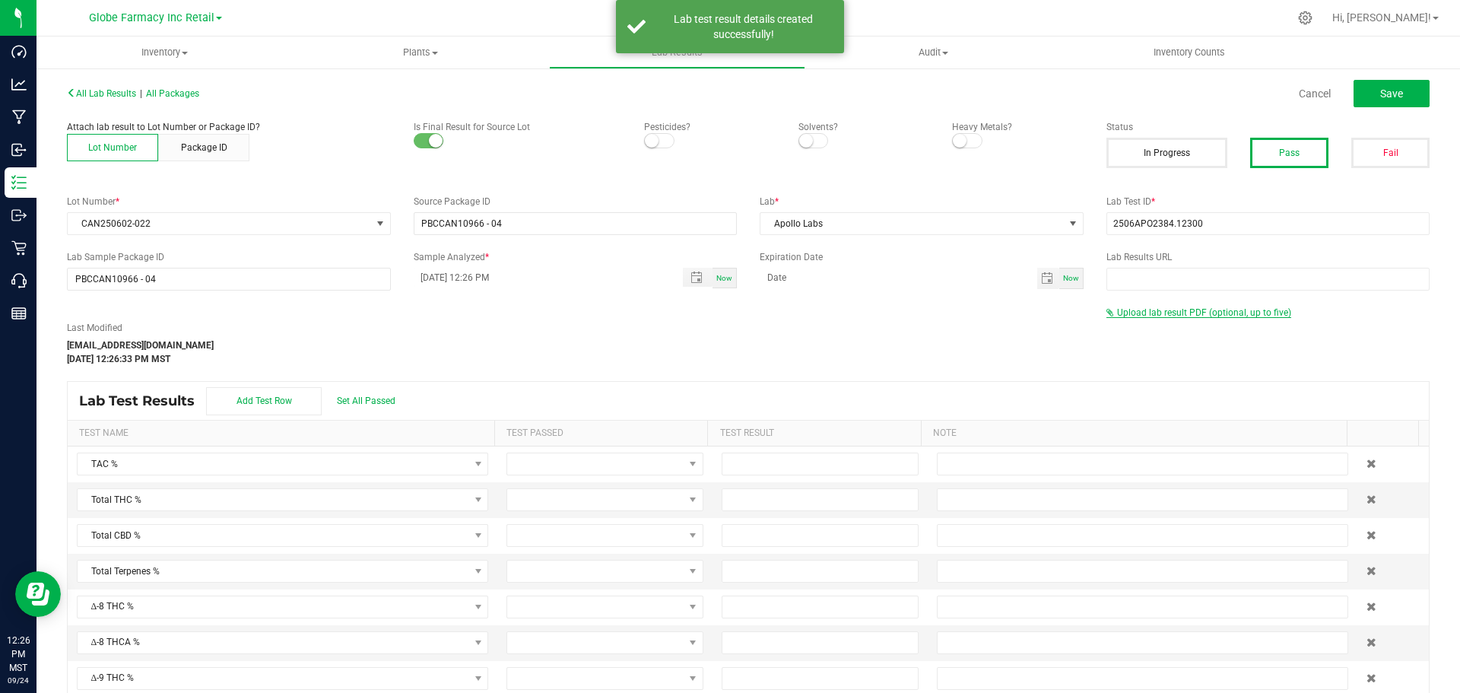
click at [1145, 316] on span "Upload lab result PDF (optional, up to five)" at bounding box center [1204, 312] width 174 height 11
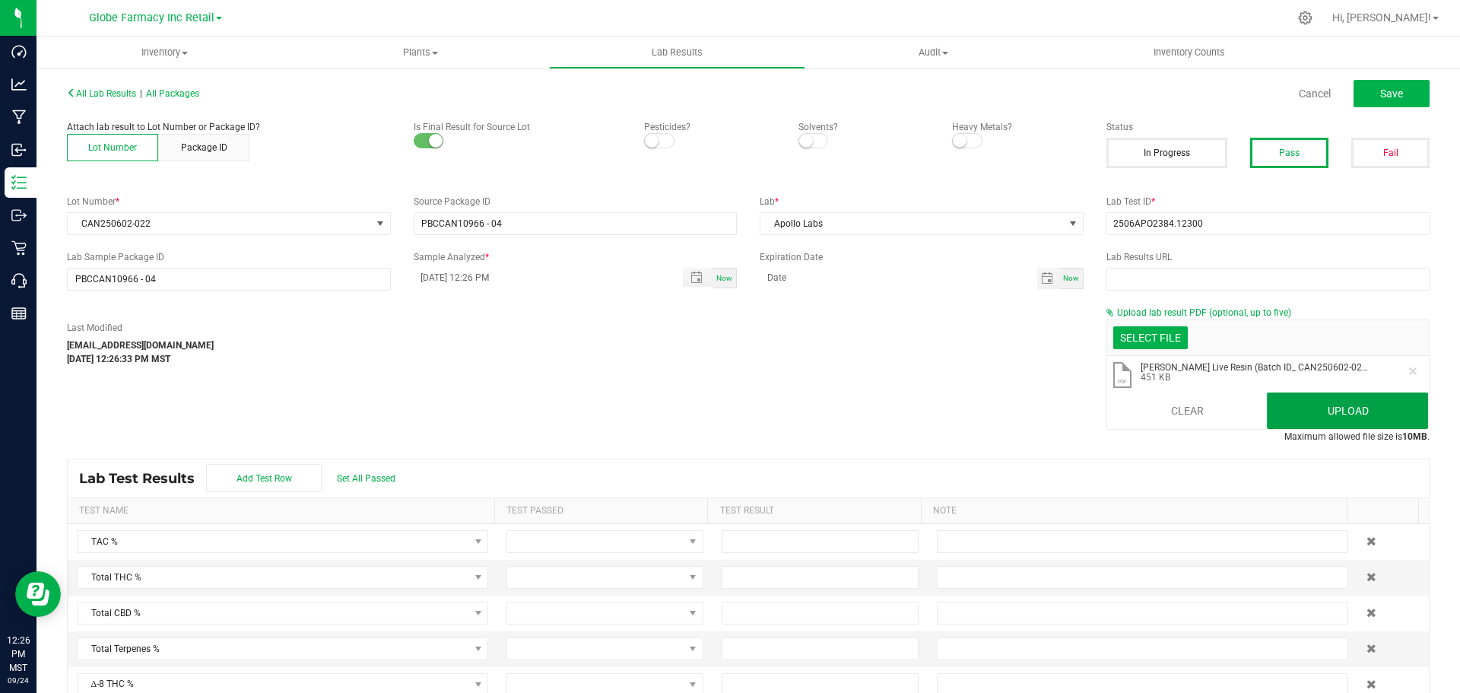
click at [1313, 397] on button "Upload" at bounding box center [1347, 410] width 161 height 37
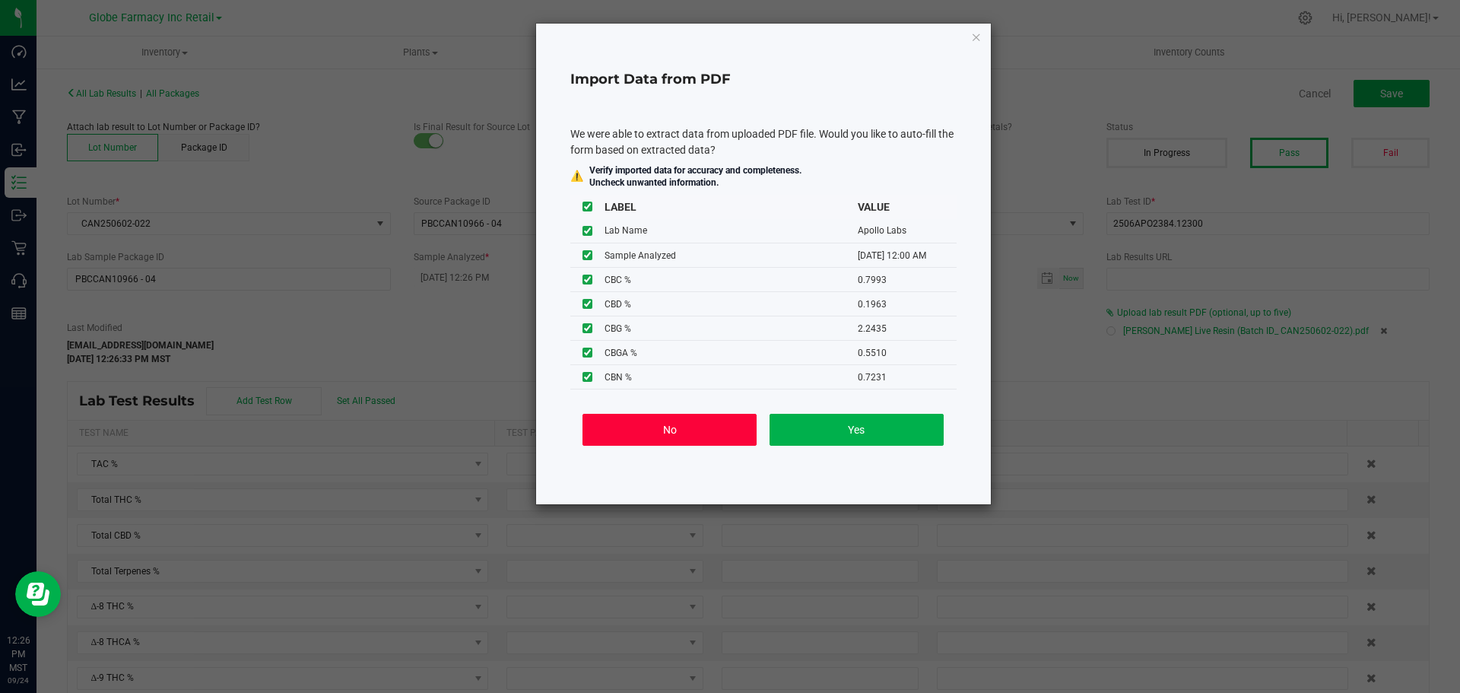
click at [723, 431] on button "No" at bounding box center [670, 430] width 174 height 32
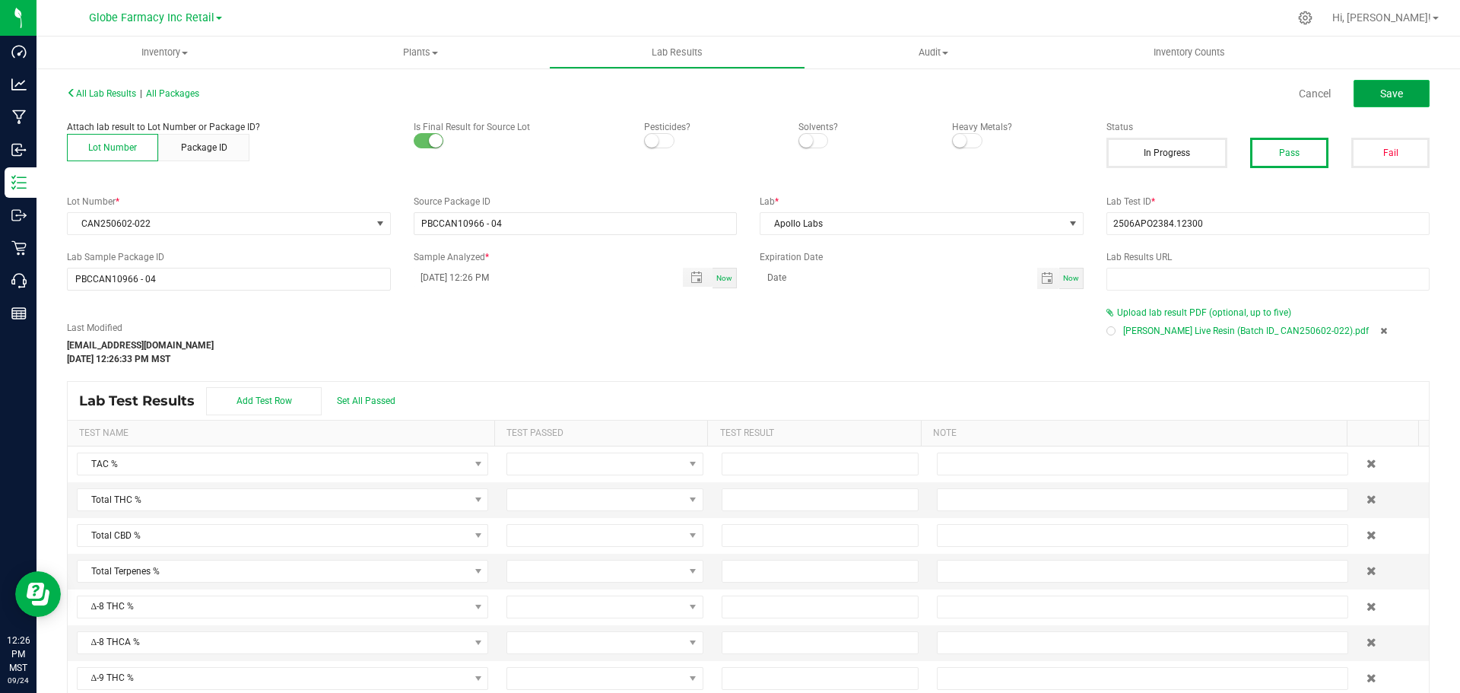
click at [1400, 84] on button "Save" at bounding box center [1392, 93] width 76 height 27
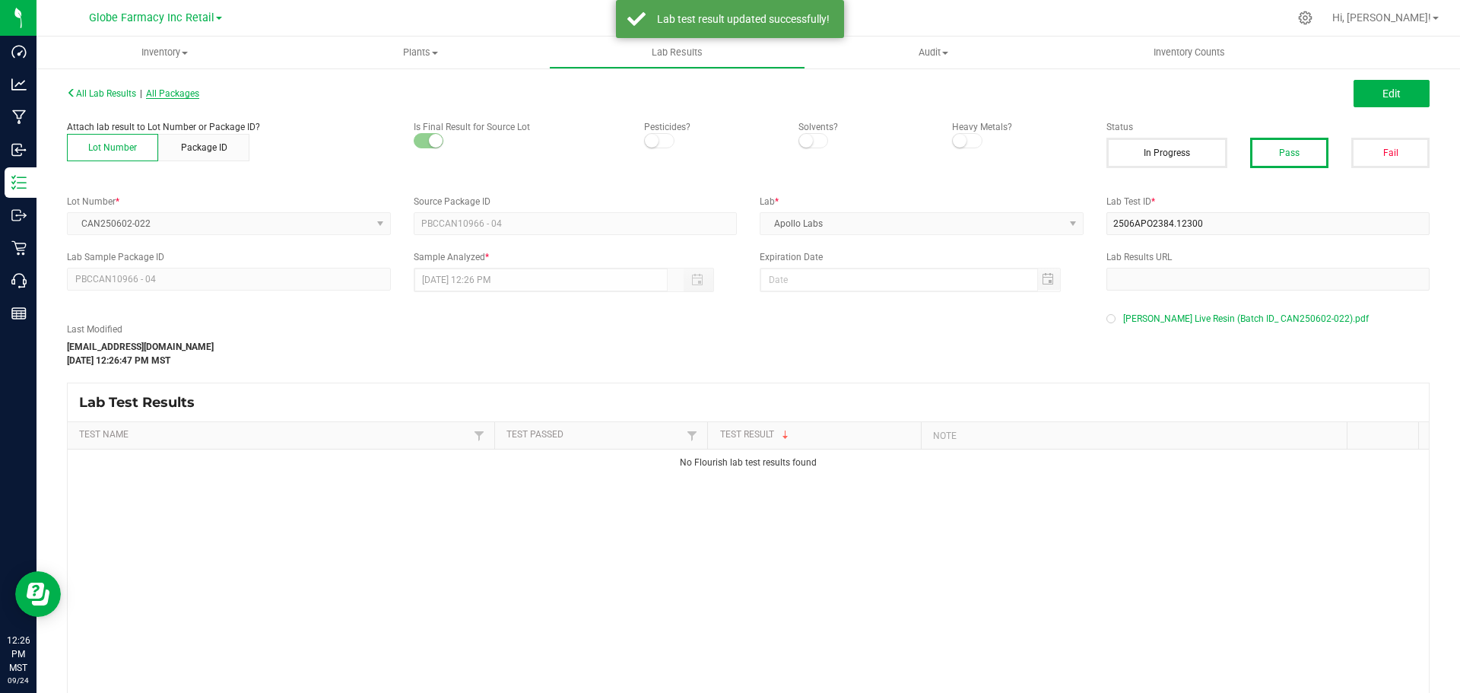
click at [187, 97] on span "All Packages" at bounding box center [172, 93] width 53 height 11
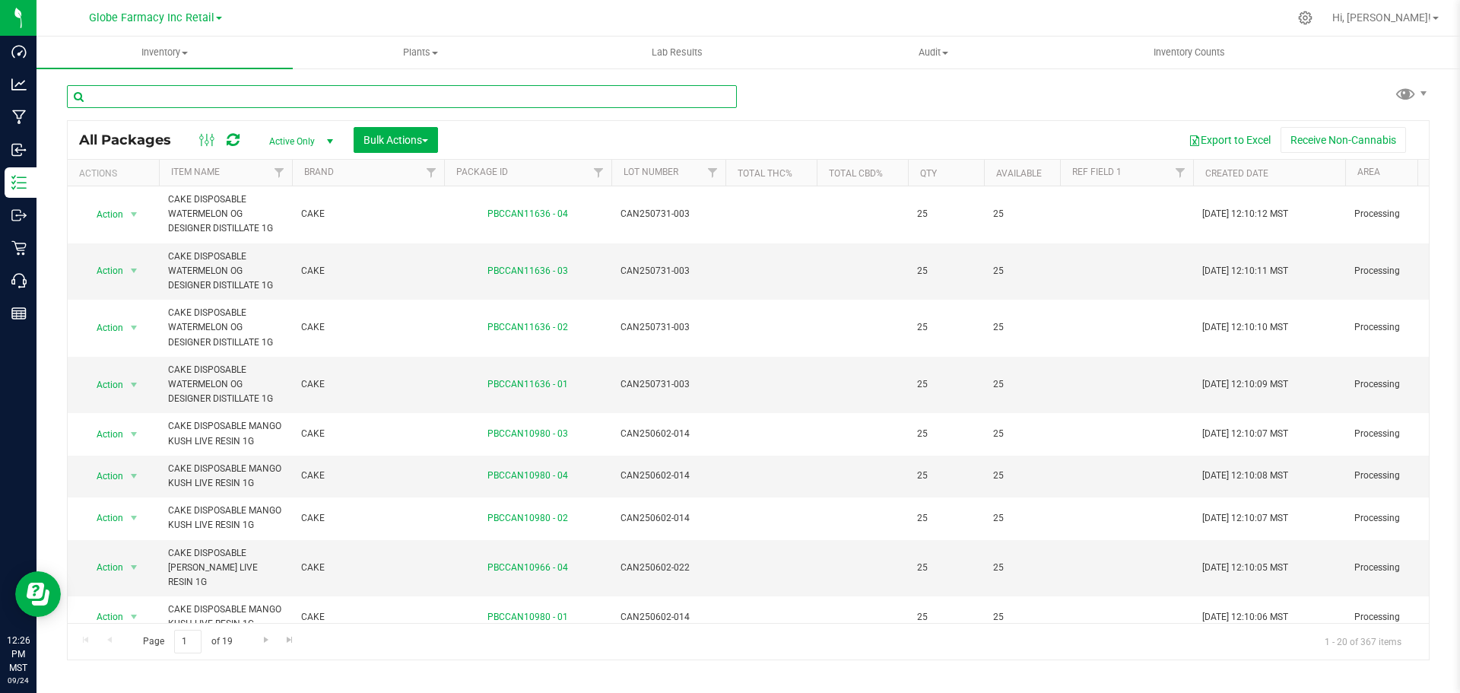
click at [172, 89] on input "text" at bounding box center [402, 96] width 670 height 23
paste input "CAN250506-005"
type input "CAN250506-005"
